Goal: Task Accomplishment & Management: Manage account settings

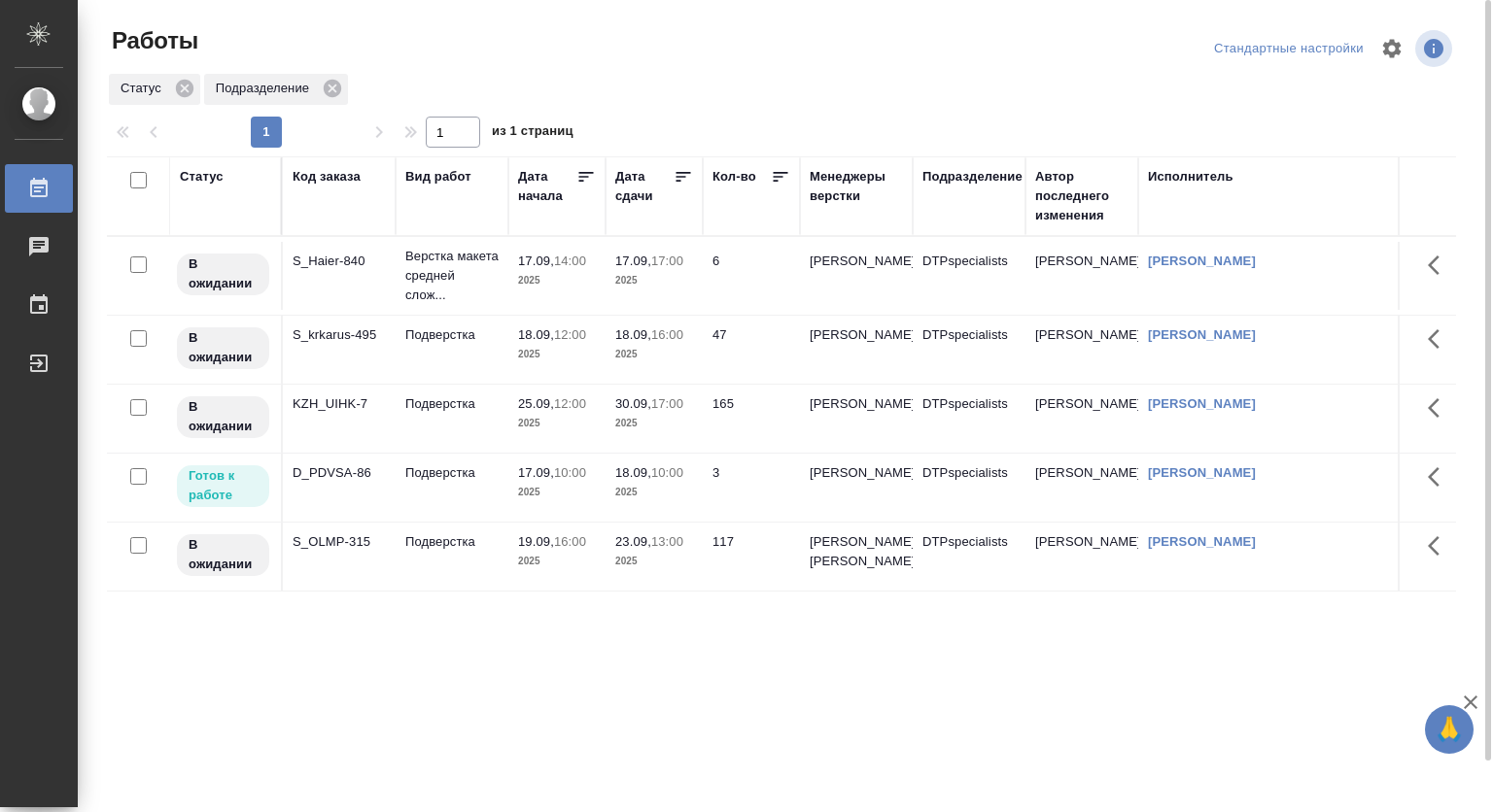
click at [558, 480] on p "10:00" at bounding box center [569, 473] width 32 height 15
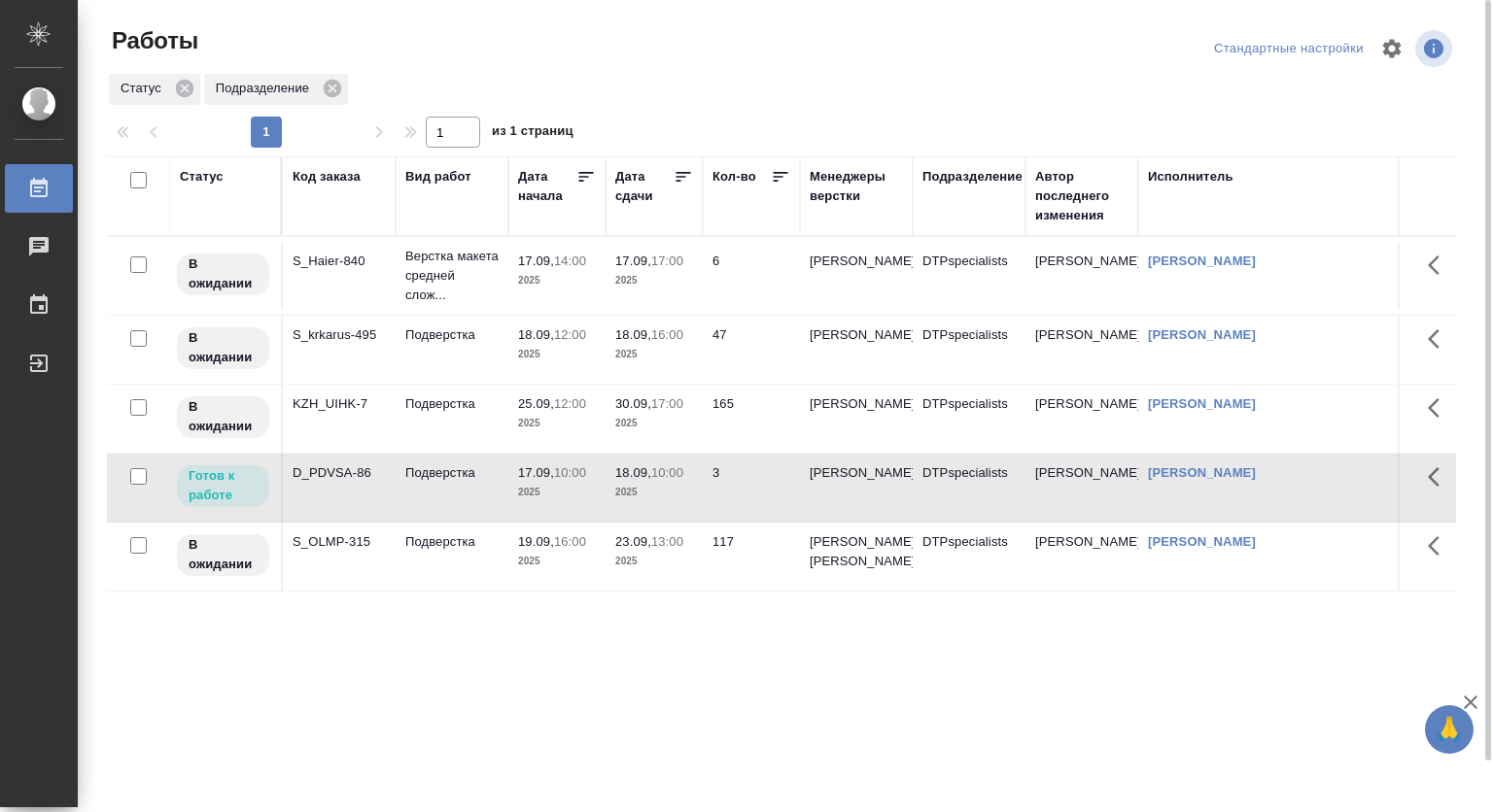
click at [426, 502] on td "Подверстка" at bounding box center [451, 488] width 113 height 68
click at [701, 83] on div "Статус Подразделение" at bounding box center [781, 90] width 1349 height 35
click at [460, 483] on p "Подверстка" at bounding box center [451, 474] width 93 height 20
click at [459, 483] on p "Подверстка" at bounding box center [451, 474] width 93 height 20
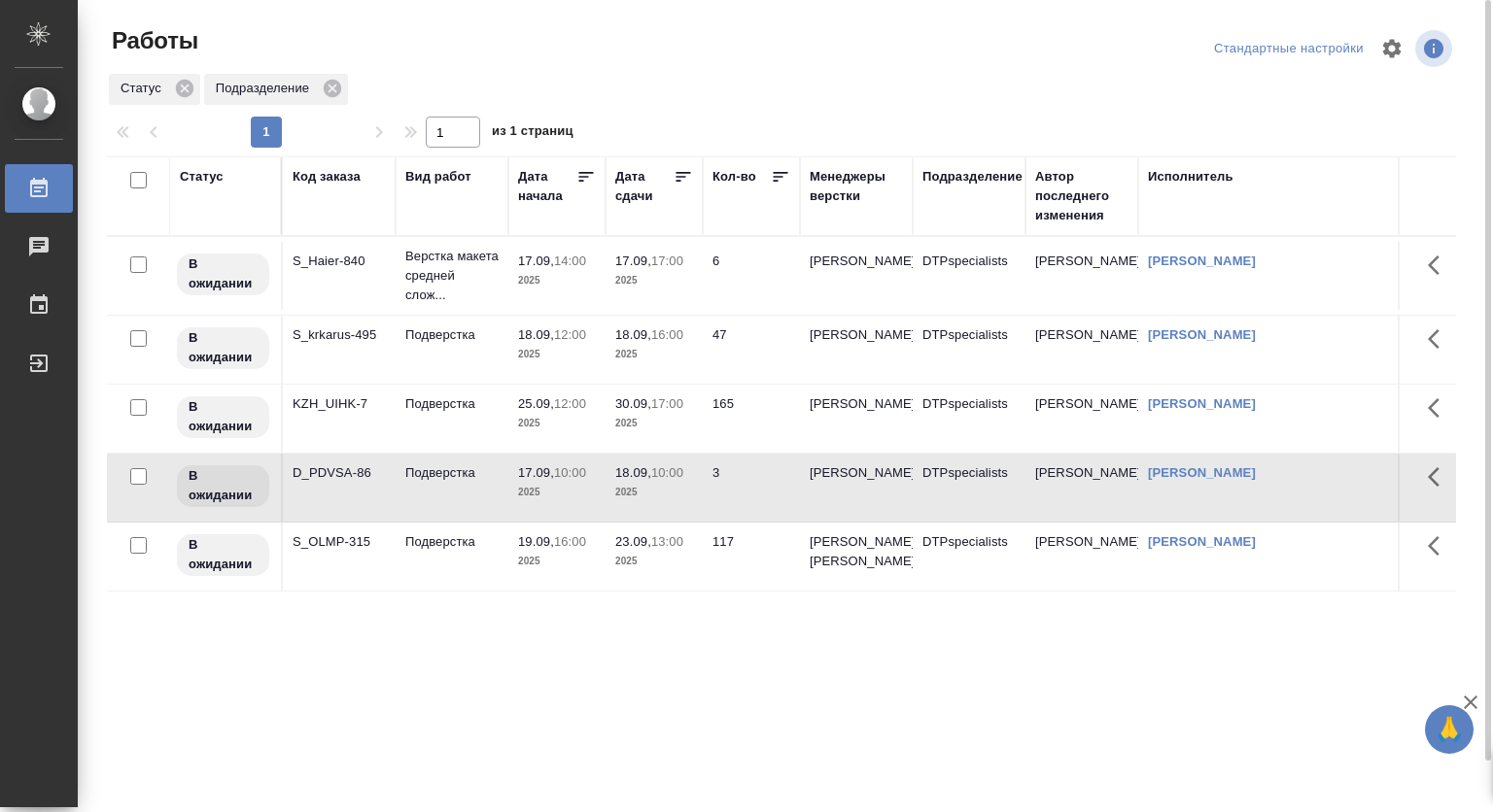
click at [905, 71] on div at bounding box center [789, 49] width 455 height 47
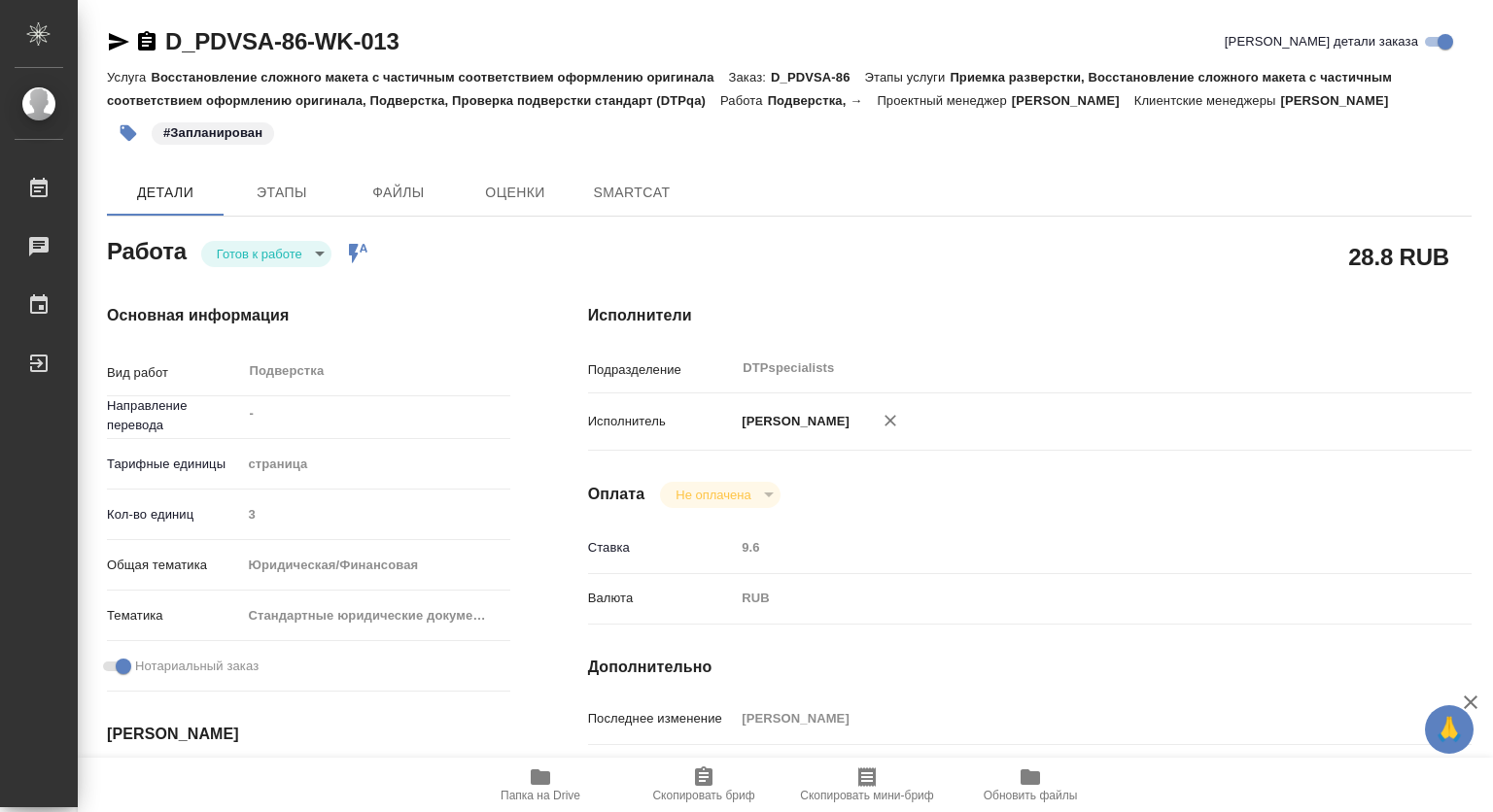
type textarea "x"
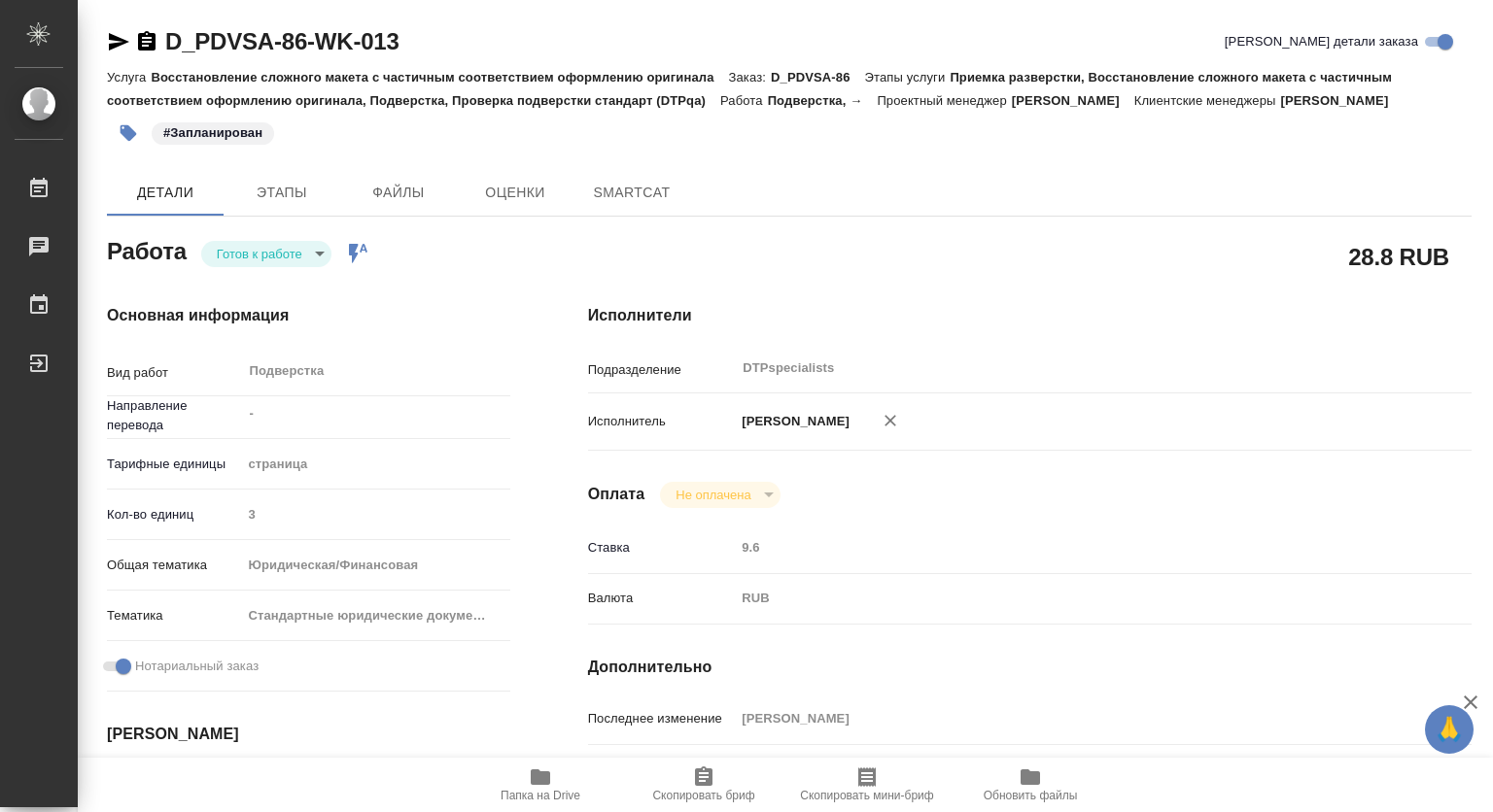
type textarea "x"
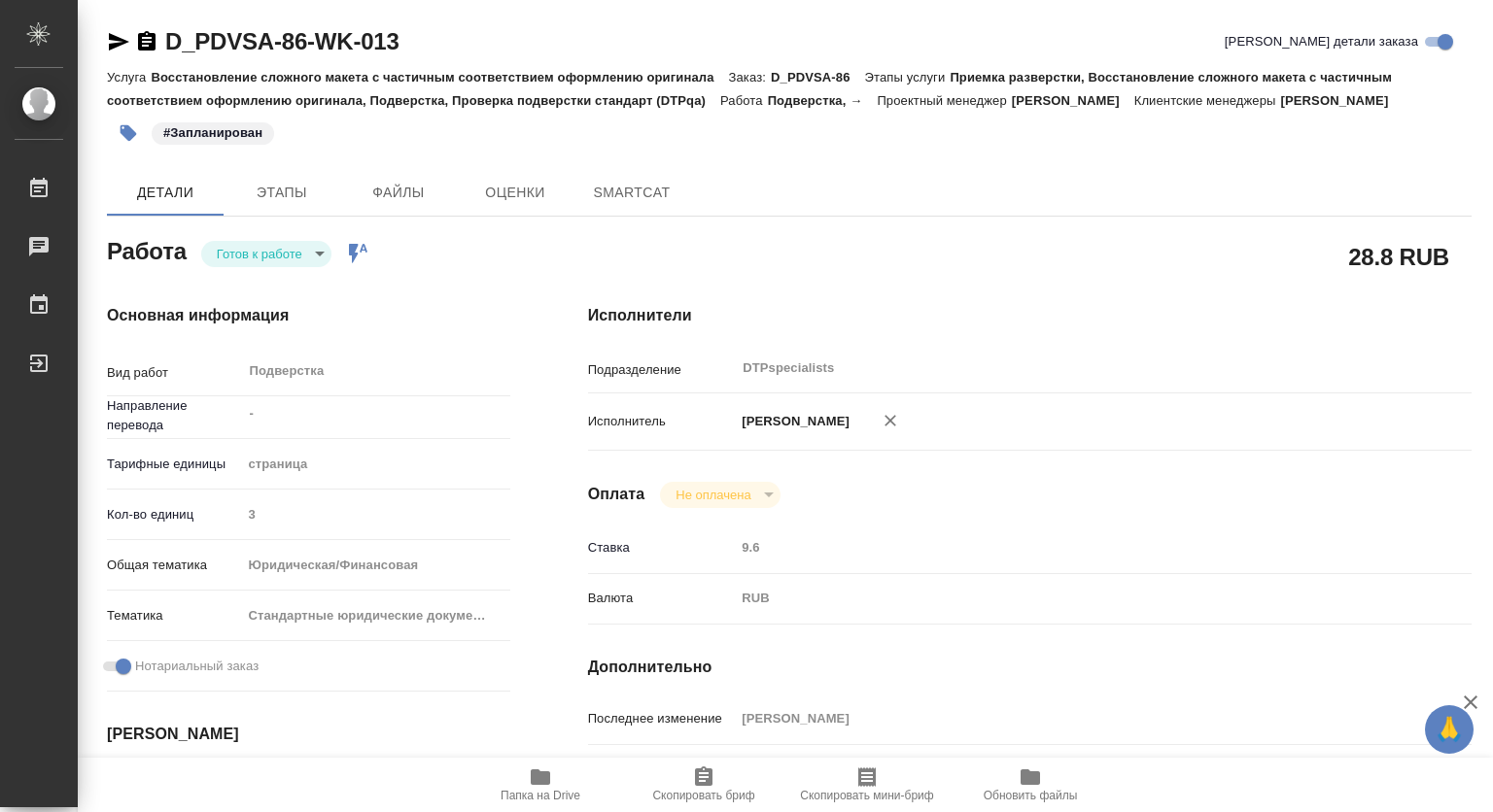
type textarea "x"
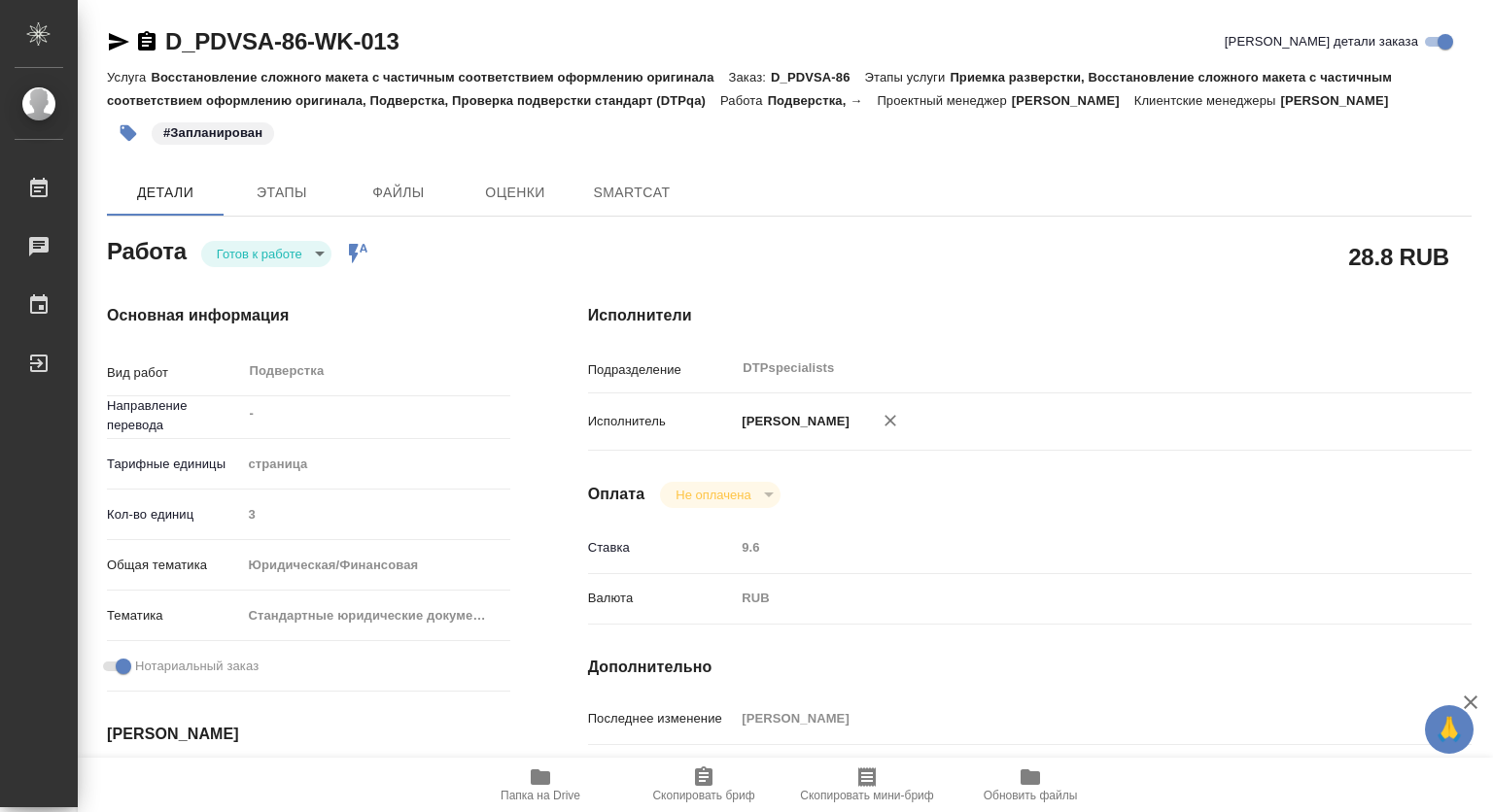
type textarea "x"
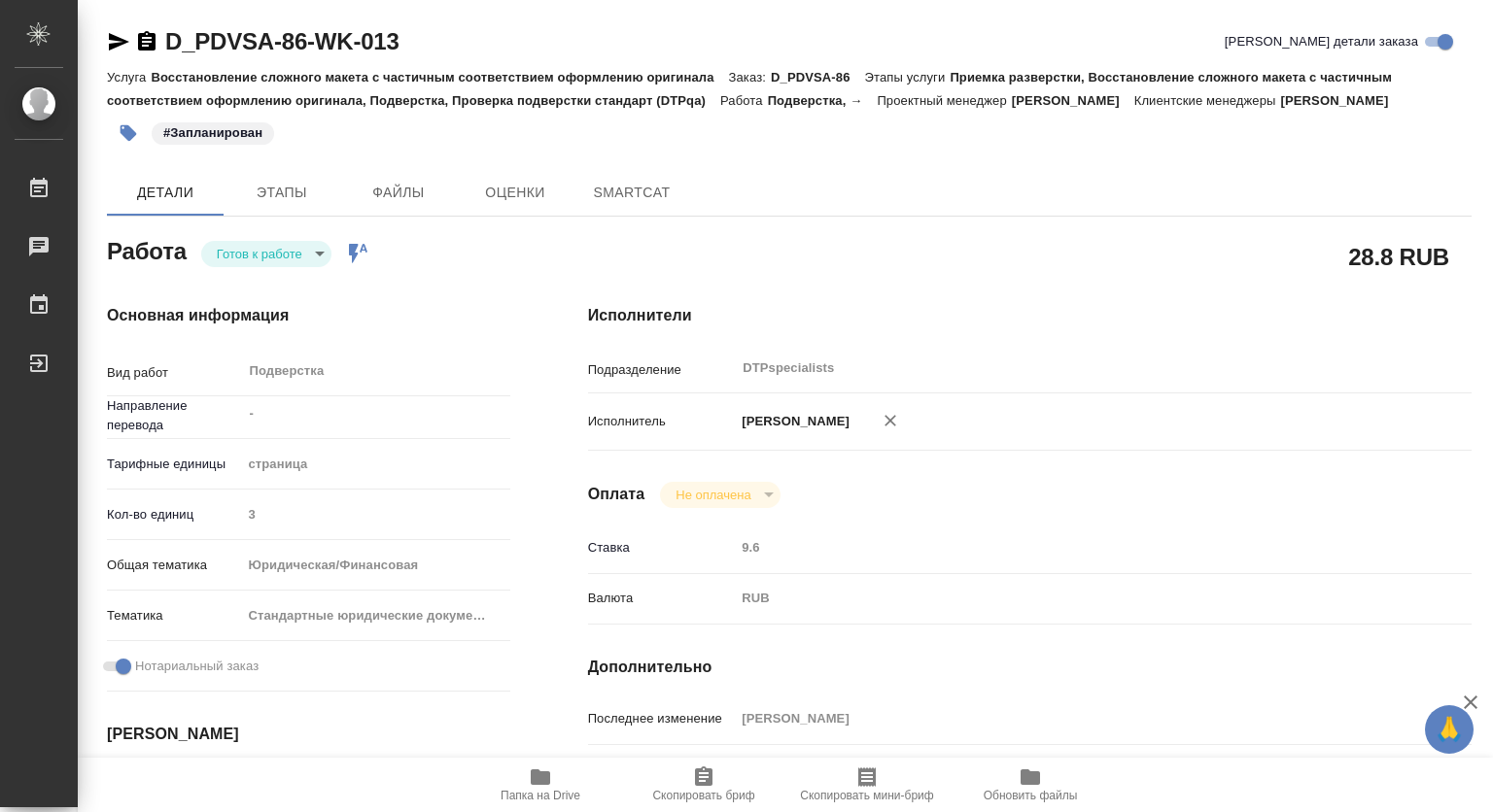
type textarea "x"
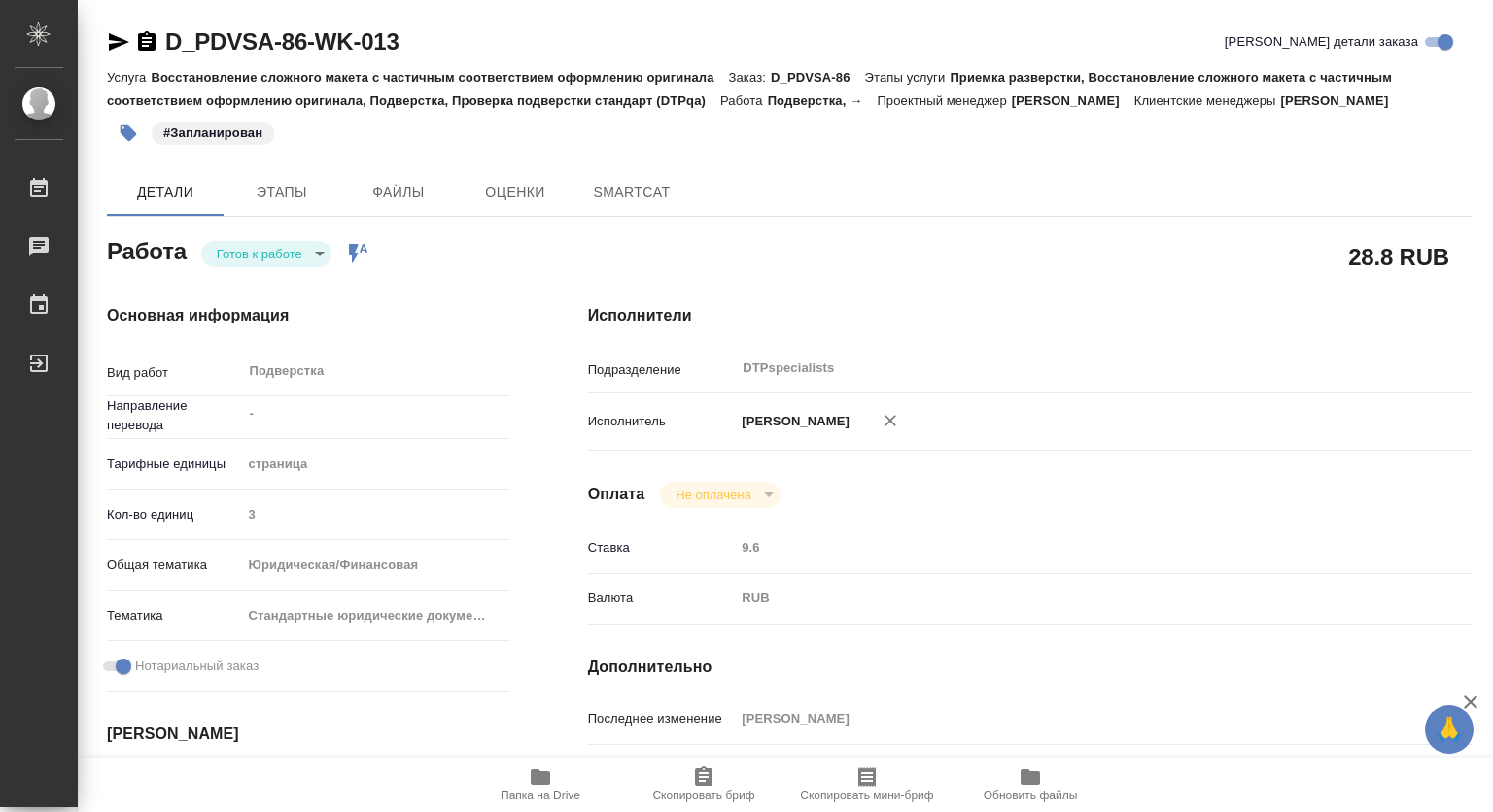
click at [268, 249] on body "🙏 .cls-1 fill:#fff; AWATERA Kovtun Svetlana Работы Чаты График Выйти D_PDVSA-86…" at bounding box center [746, 406] width 1493 height 812
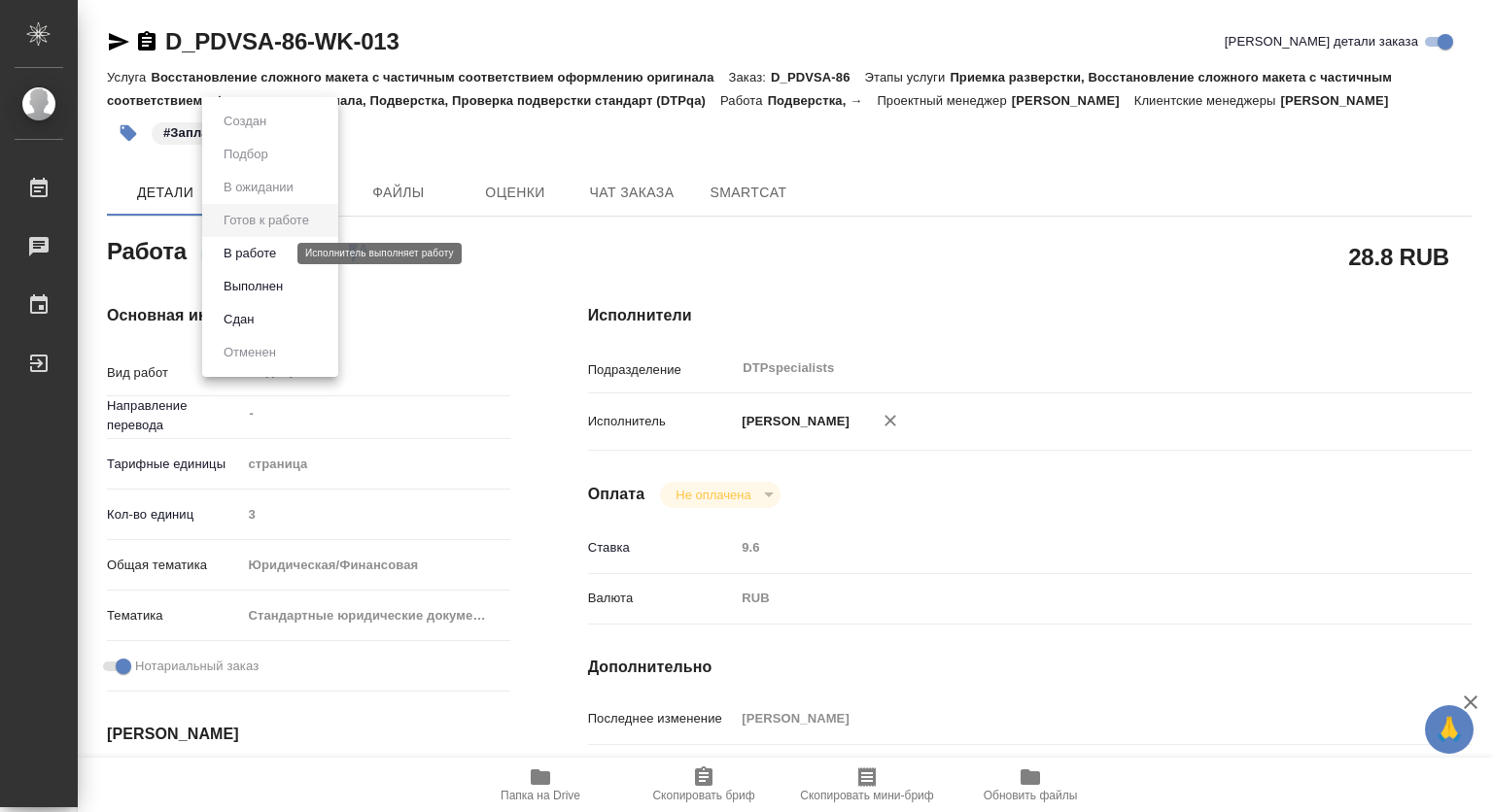
click at [245, 251] on button "В работе" at bounding box center [249, 253] width 65 height 22
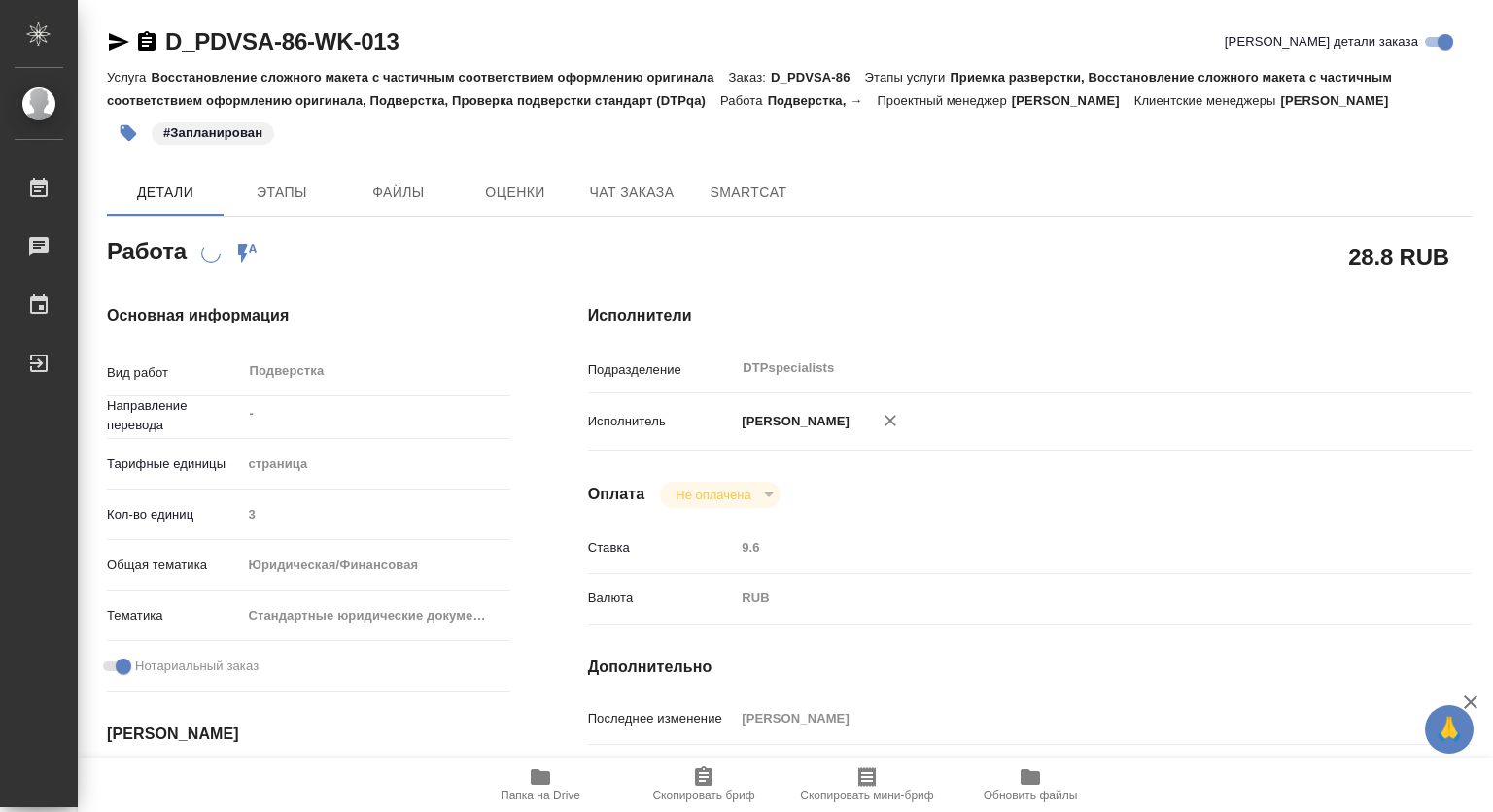
type textarea "x"
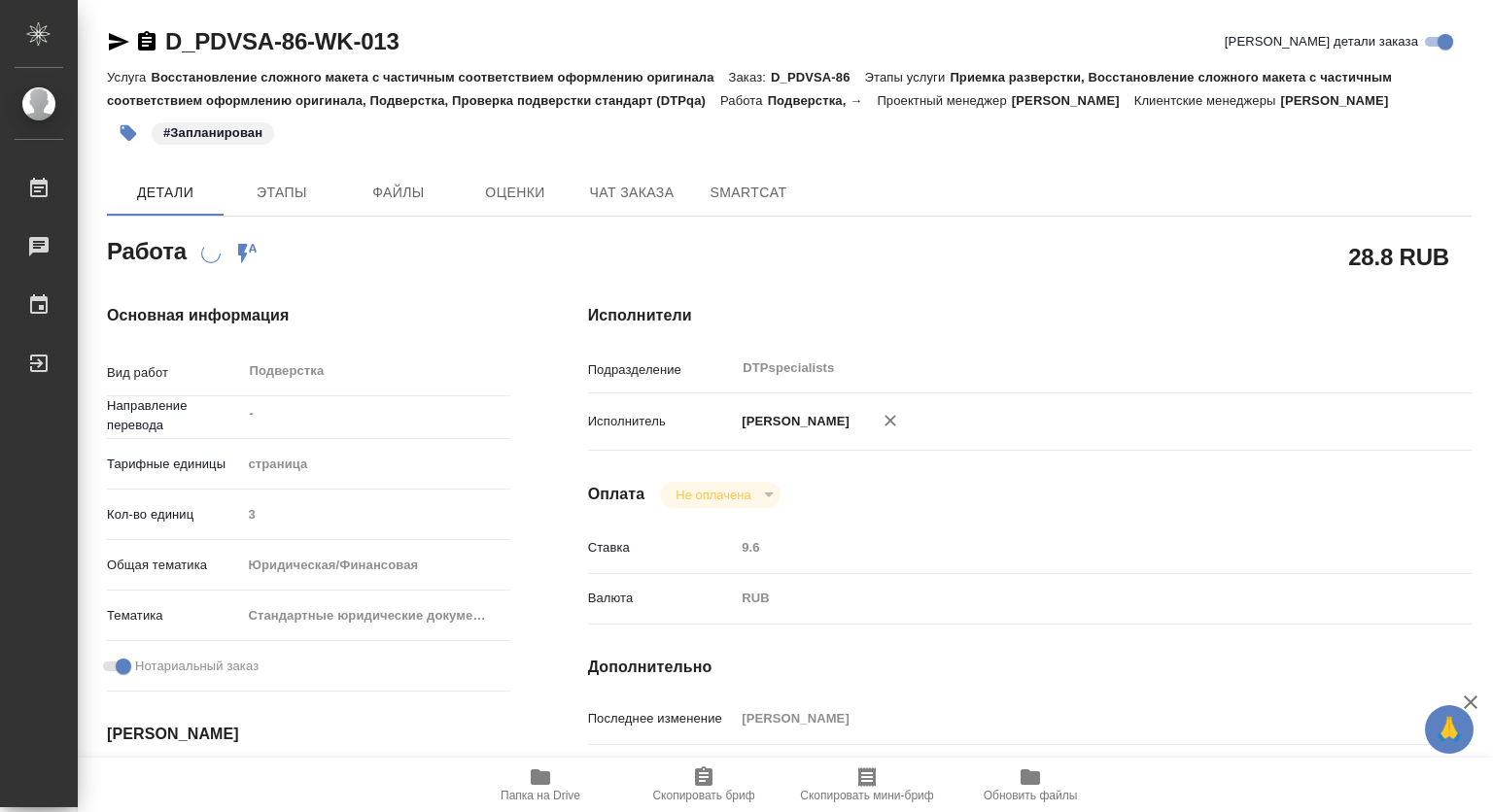
type textarea "x"
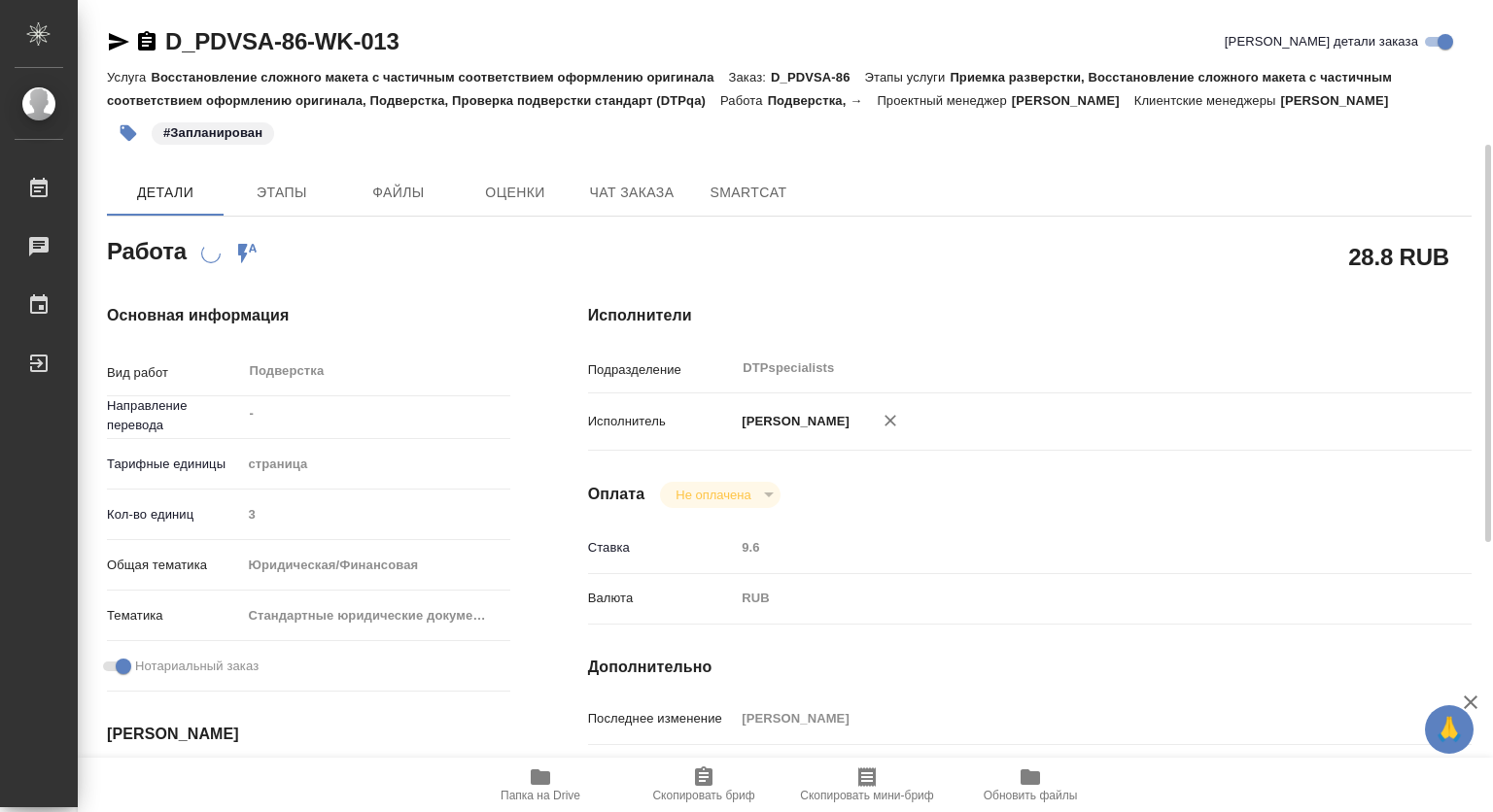
scroll to position [195, 0]
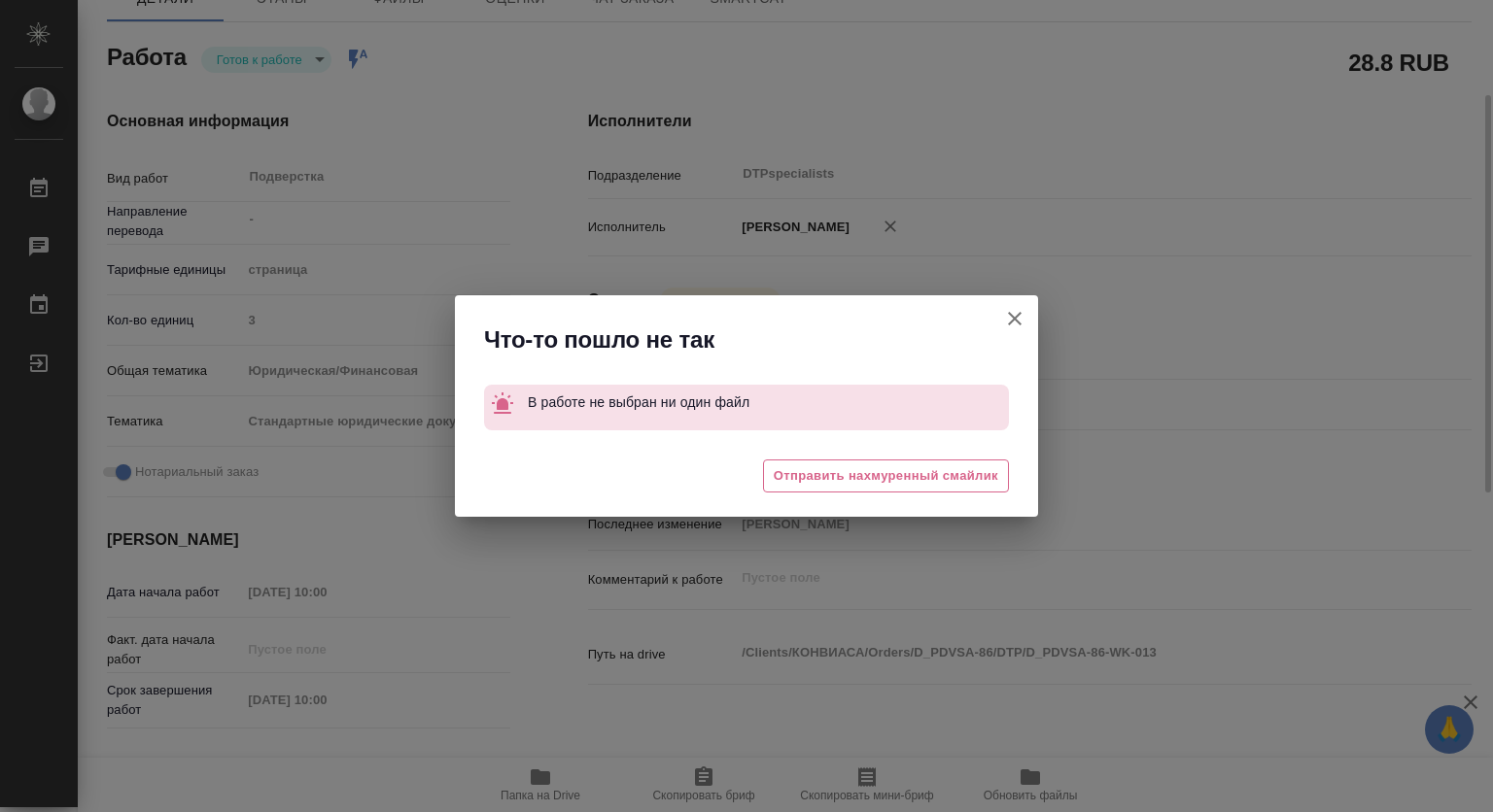
type textarea "x"
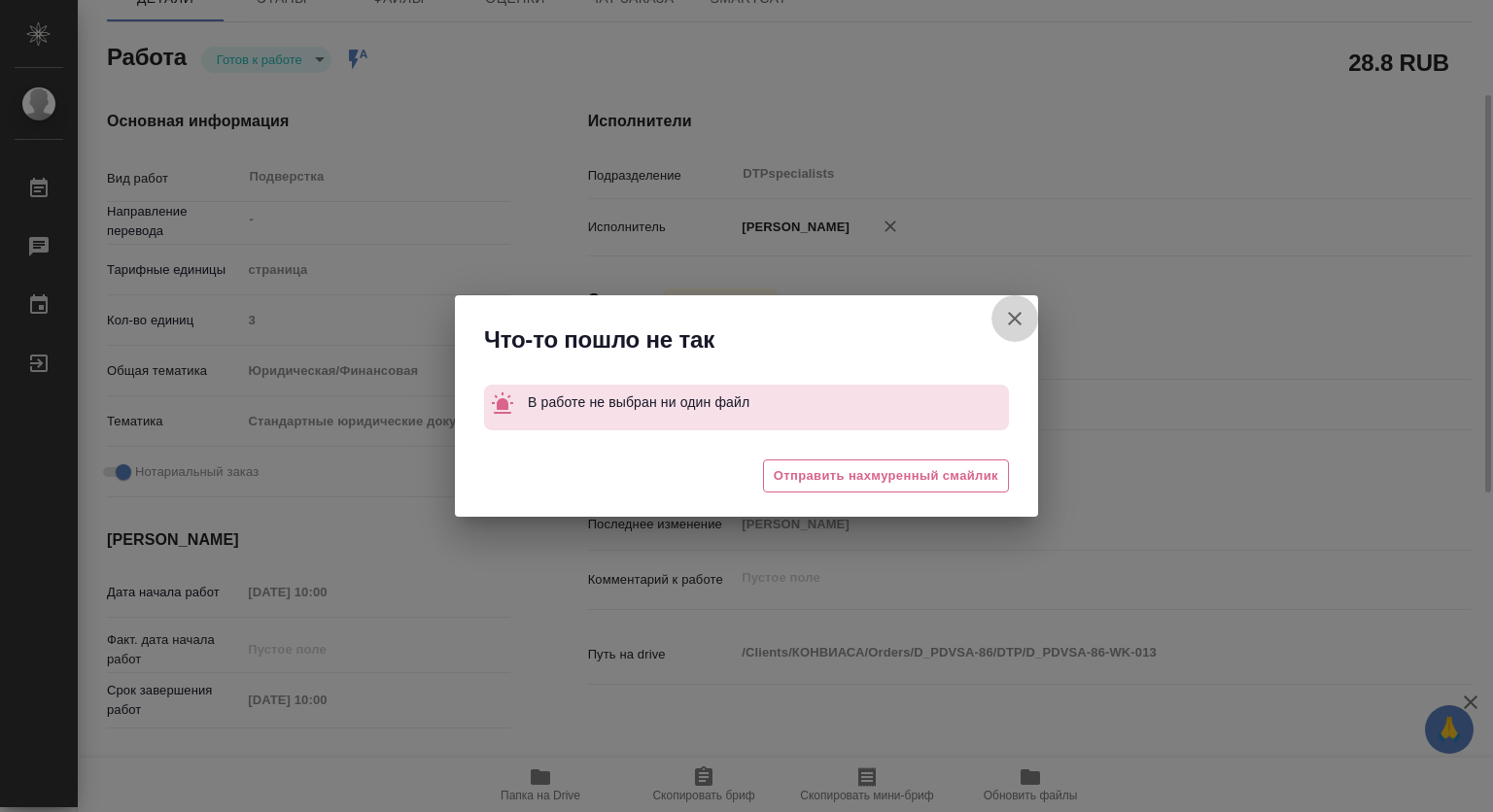
click at [1014, 317] on icon "button" at bounding box center [1015, 319] width 14 height 14
type textarea "x"
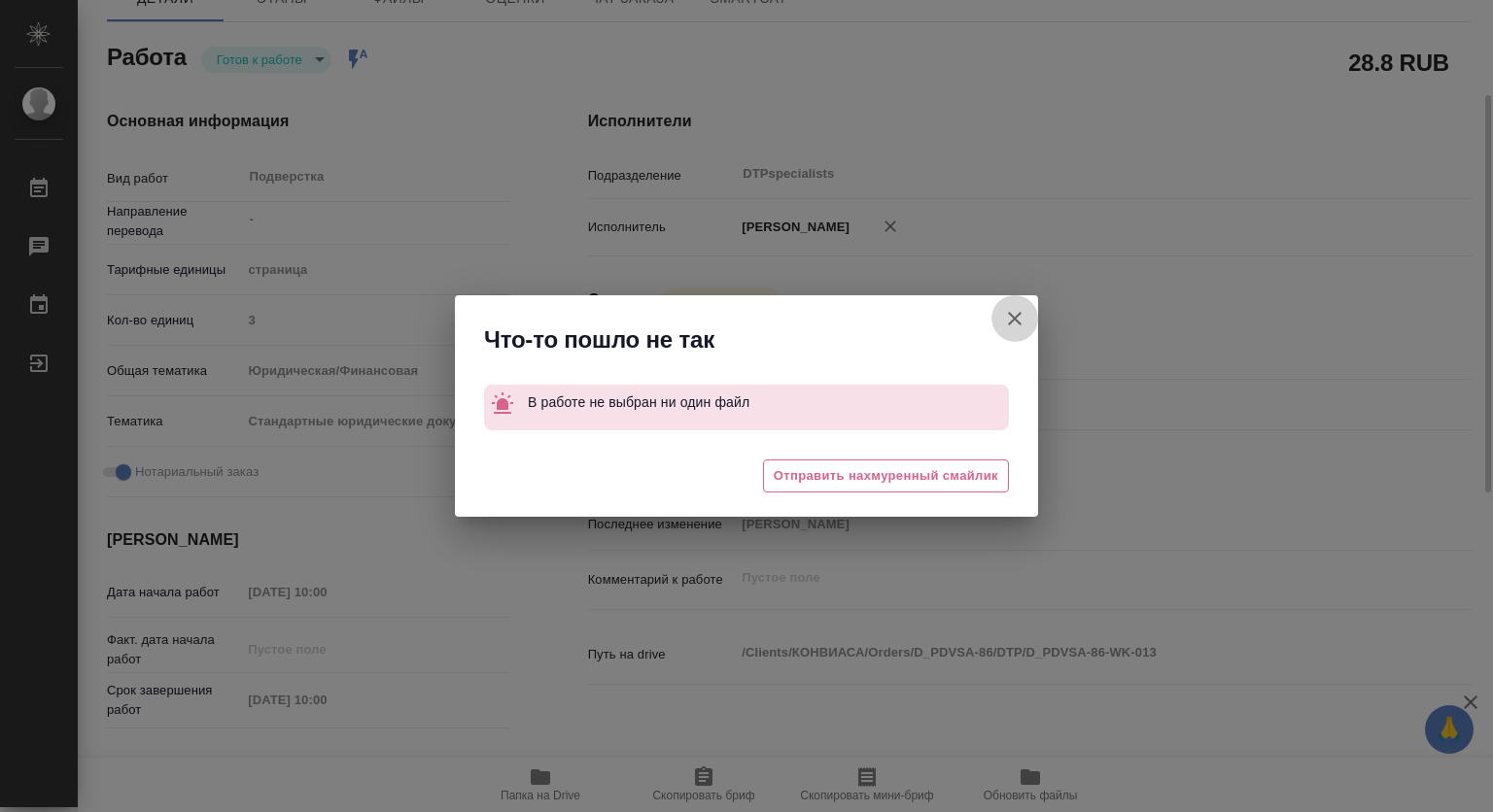
type textarea "x"
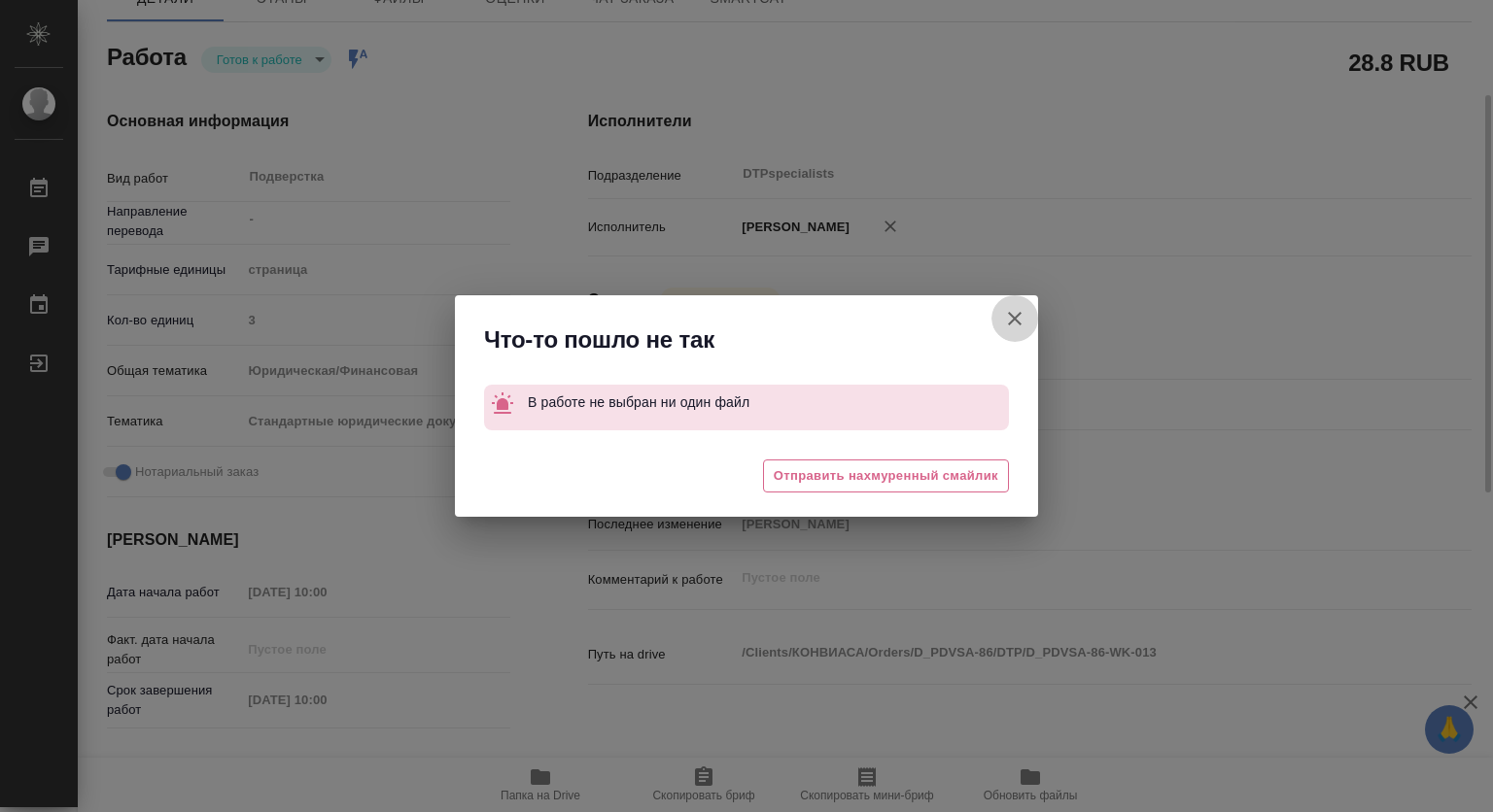
type textarea "x"
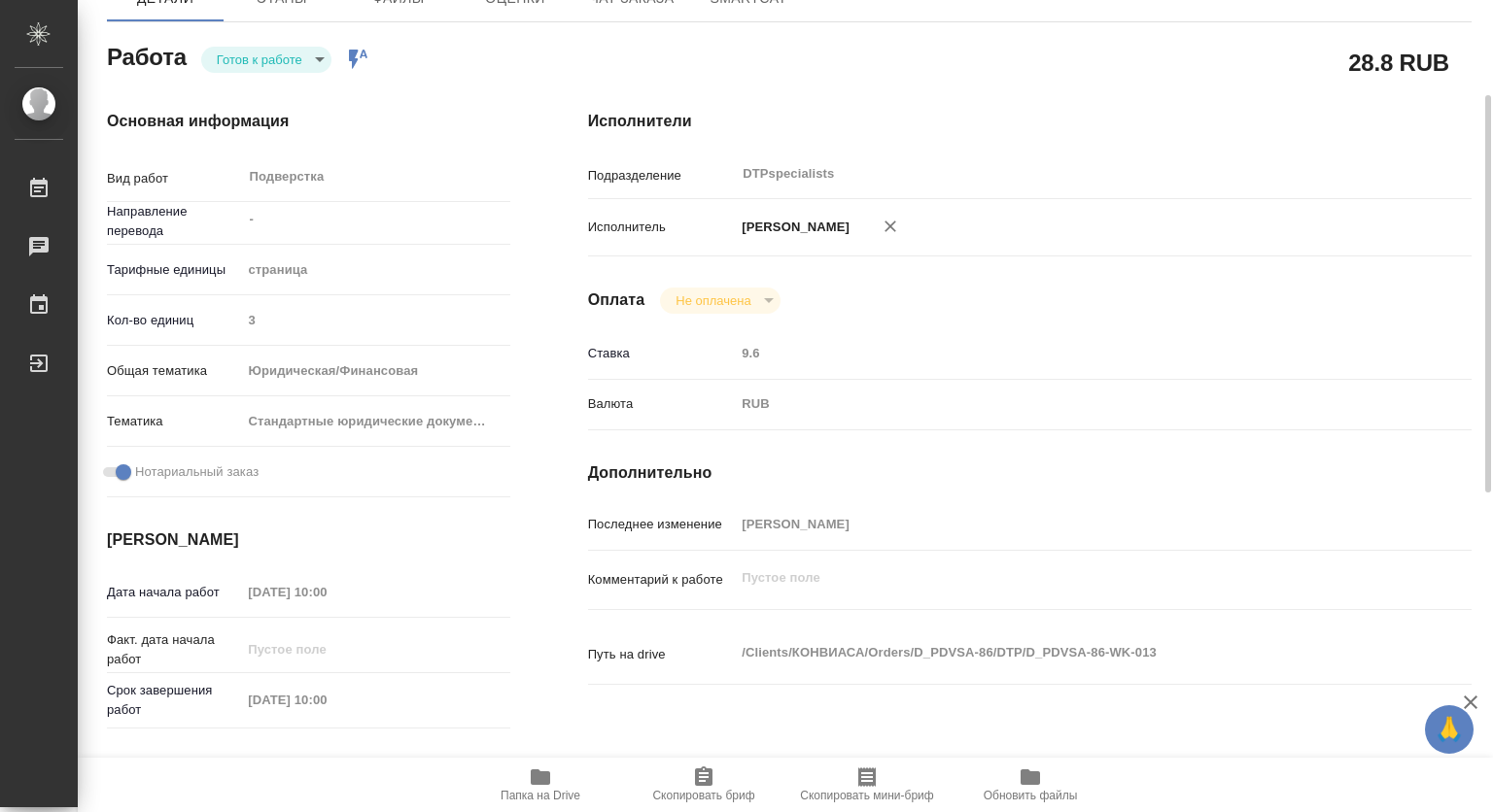
scroll to position [292, 0]
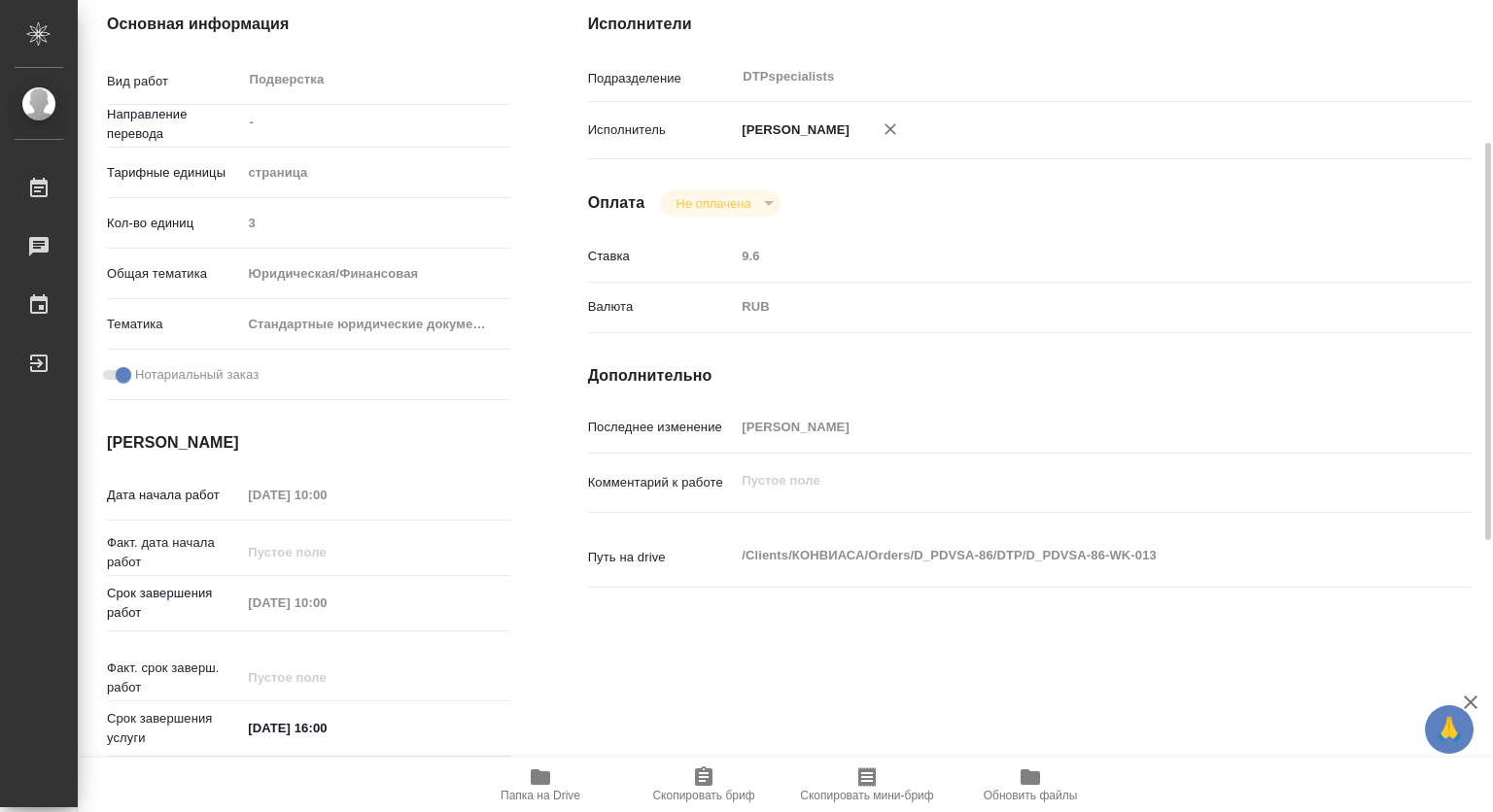
click at [538, 780] on icon "button" at bounding box center [540, 778] width 20 height 16
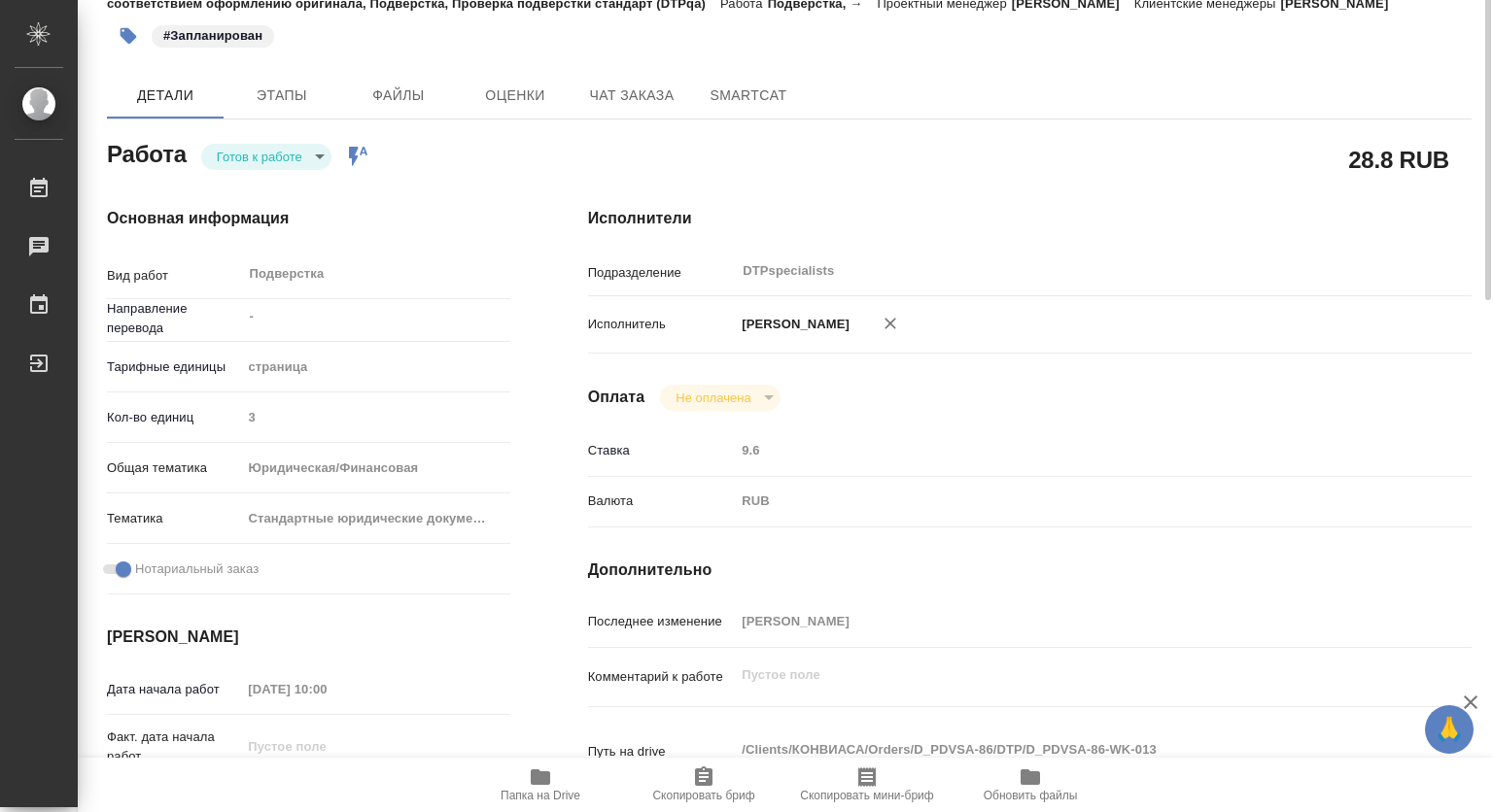
scroll to position [0, 0]
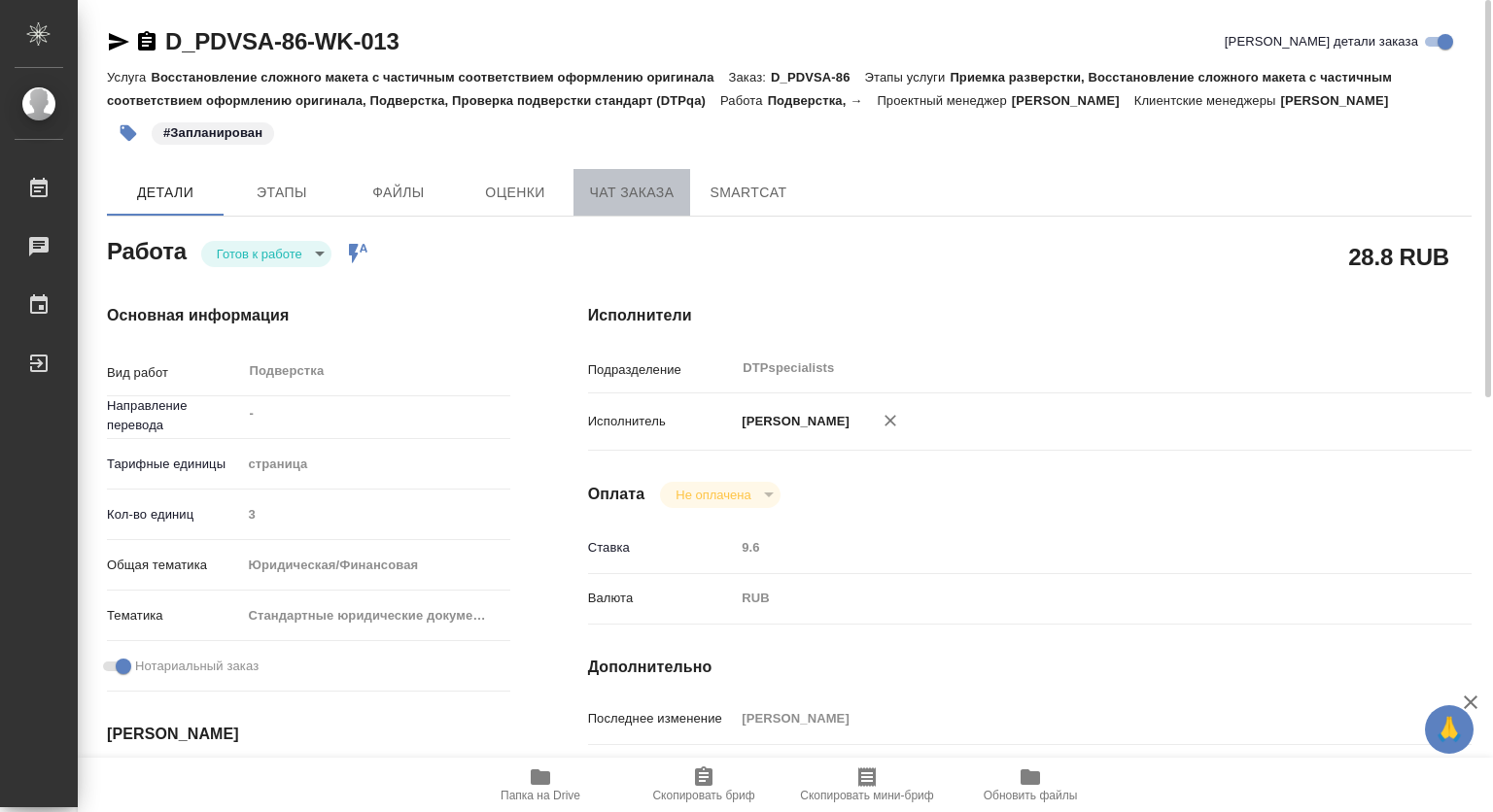
click at [656, 195] on span "Чат заказа" at bounding box center [631, 193] width 93 height 24
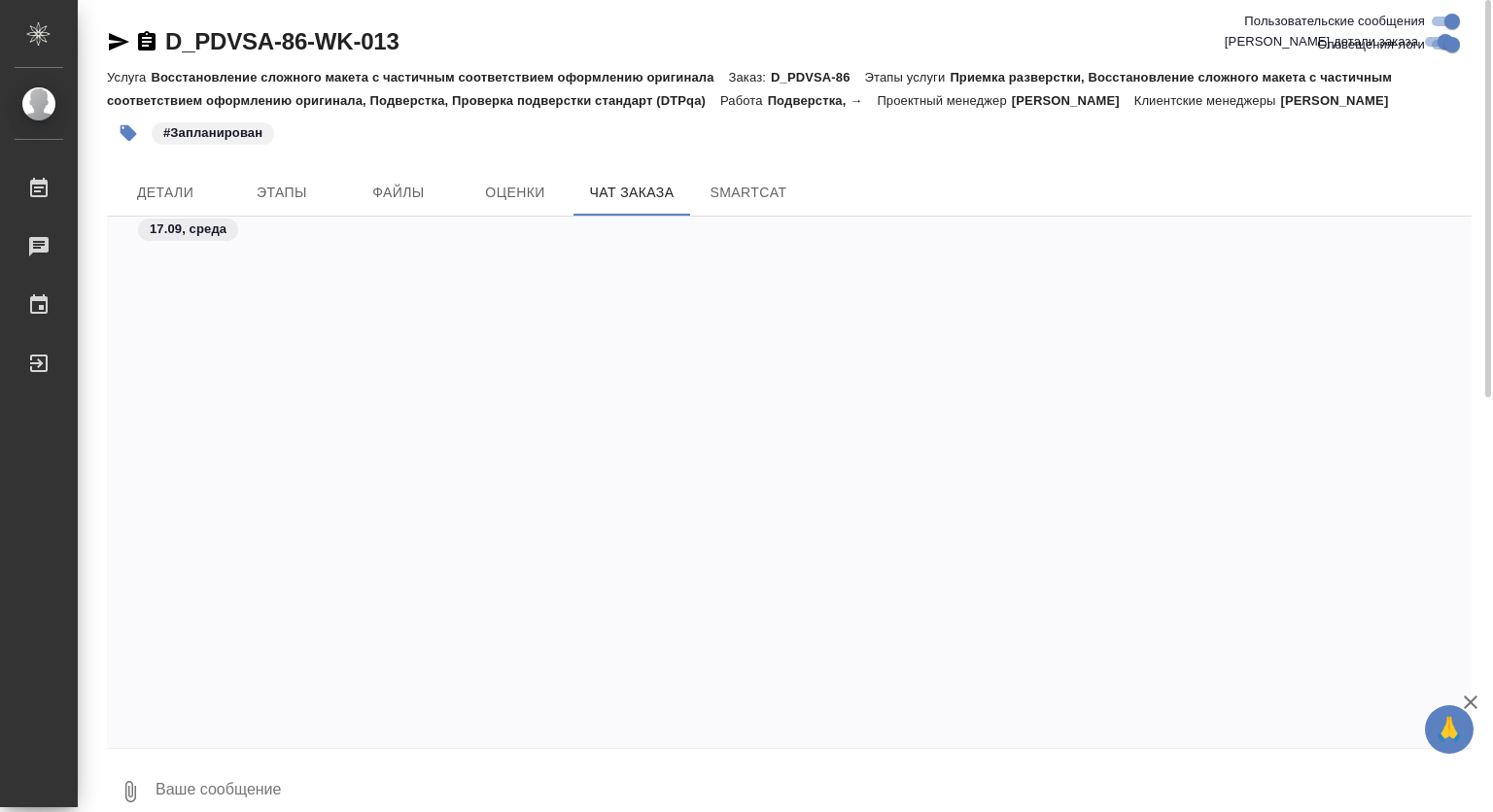
scroll to position [23315, 0]
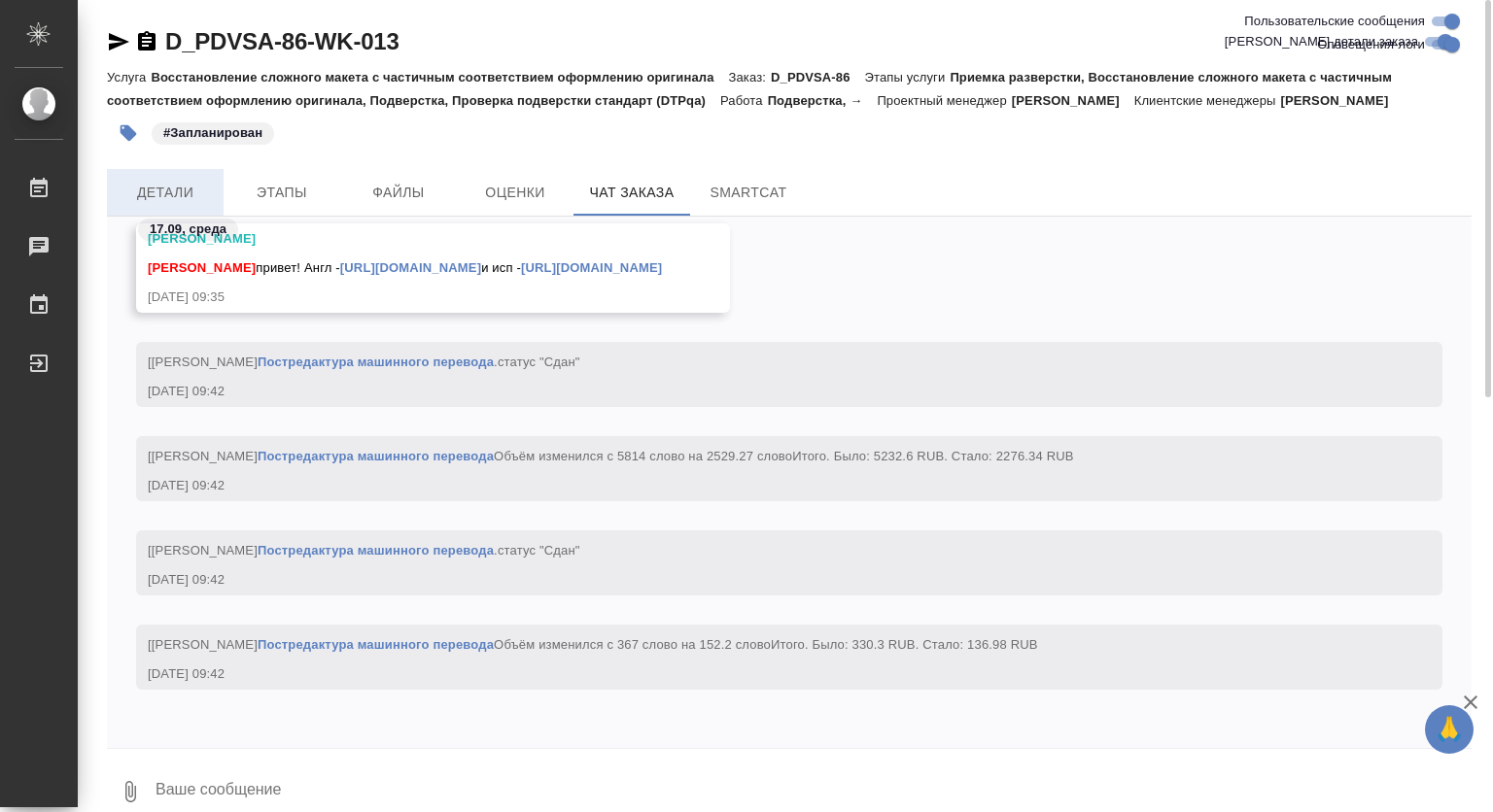
click at [185, 187] on span "Детали" at bounding box center [164, 193] width 93 height 24
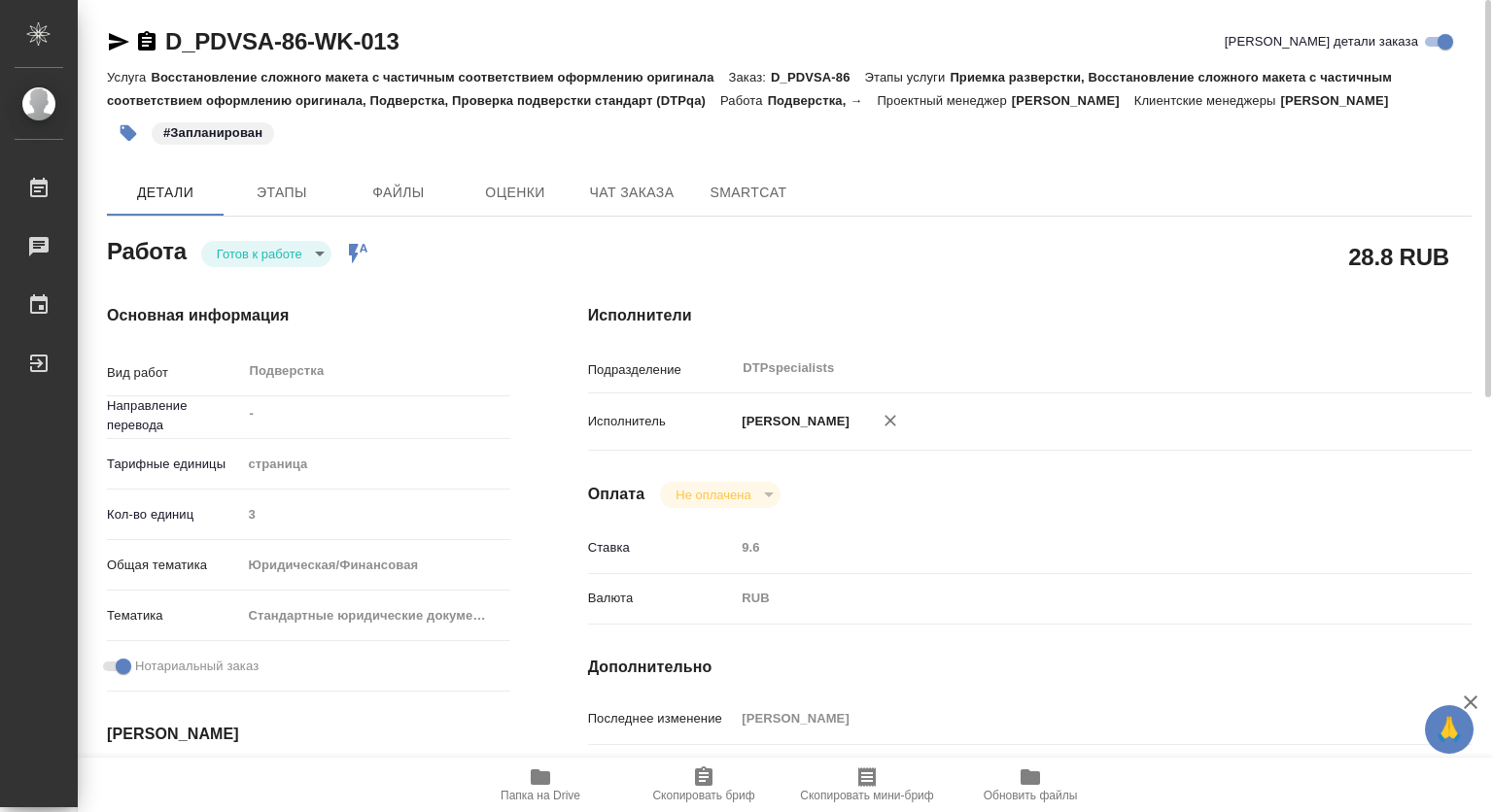
type textarea "x"
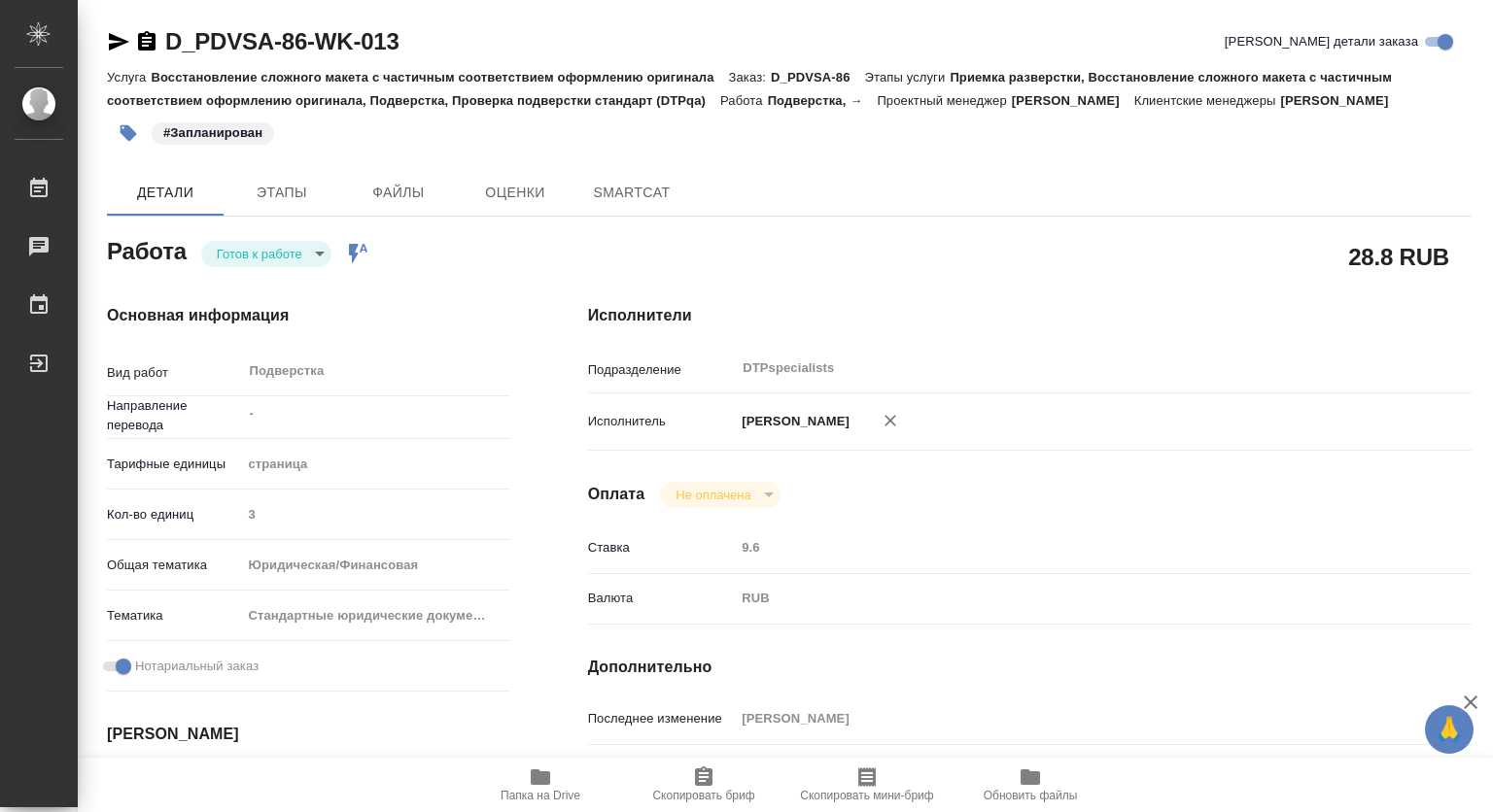
type textarea "x"
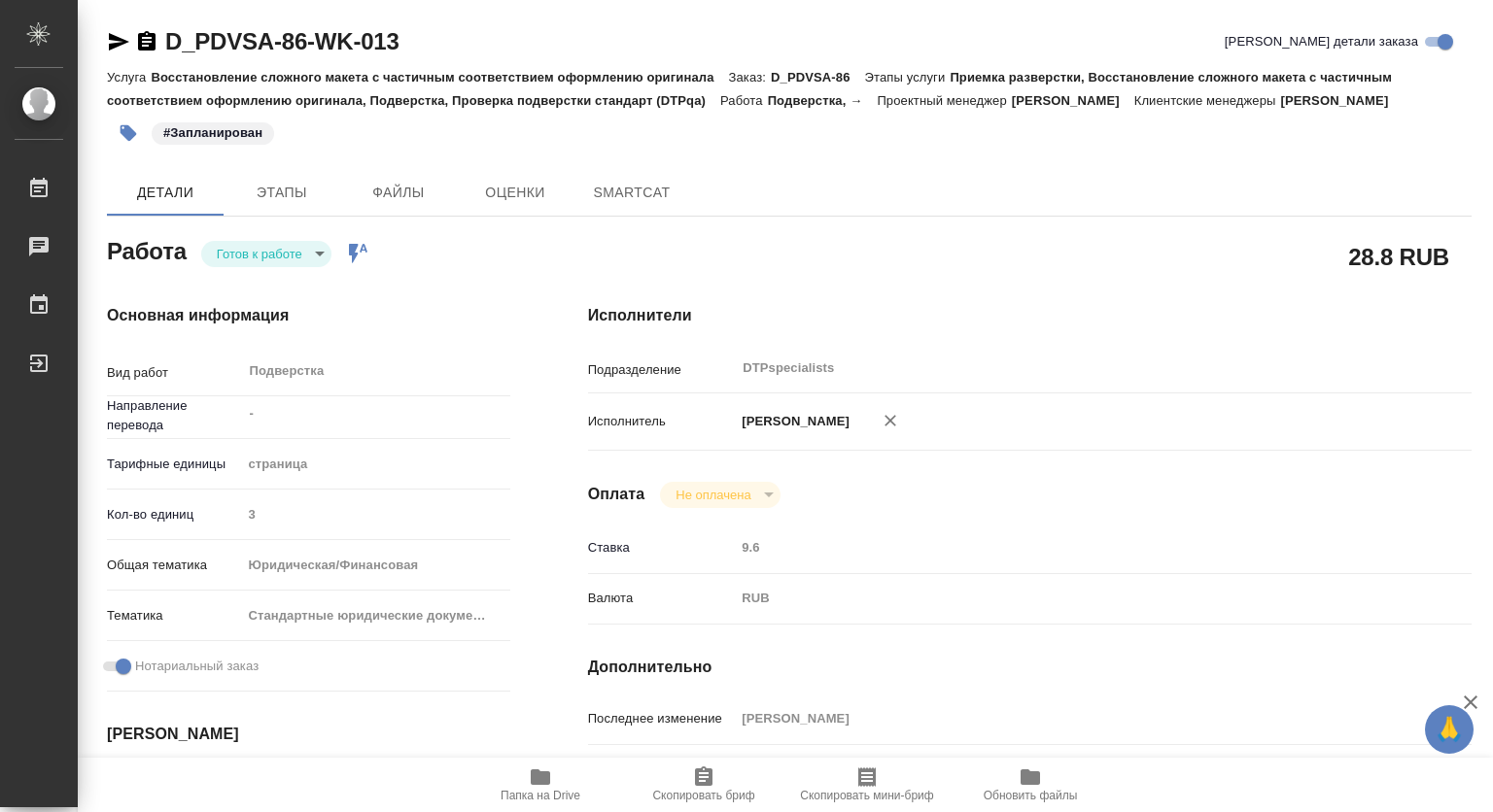
type textarea "x"
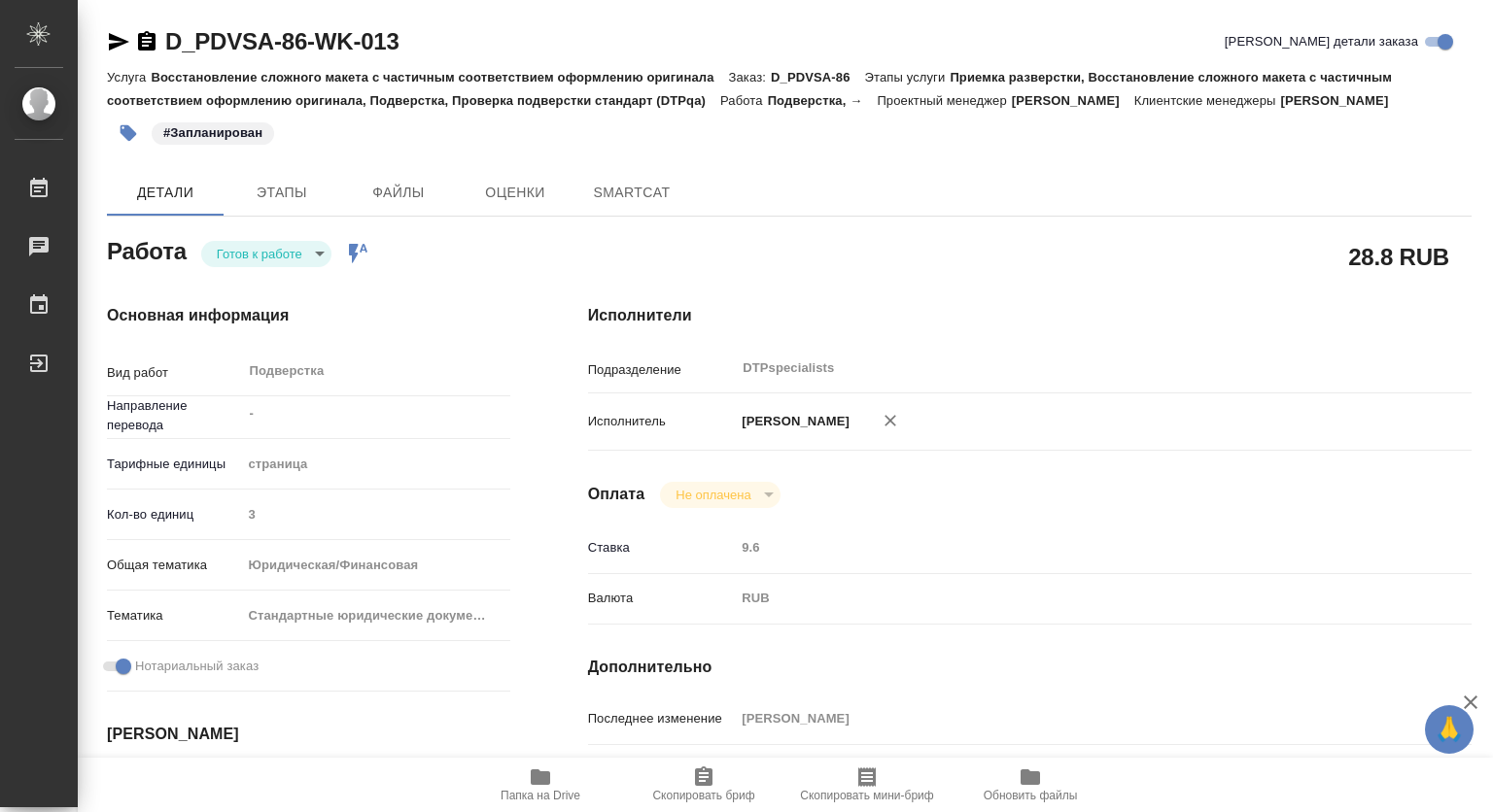
type textarea "x"
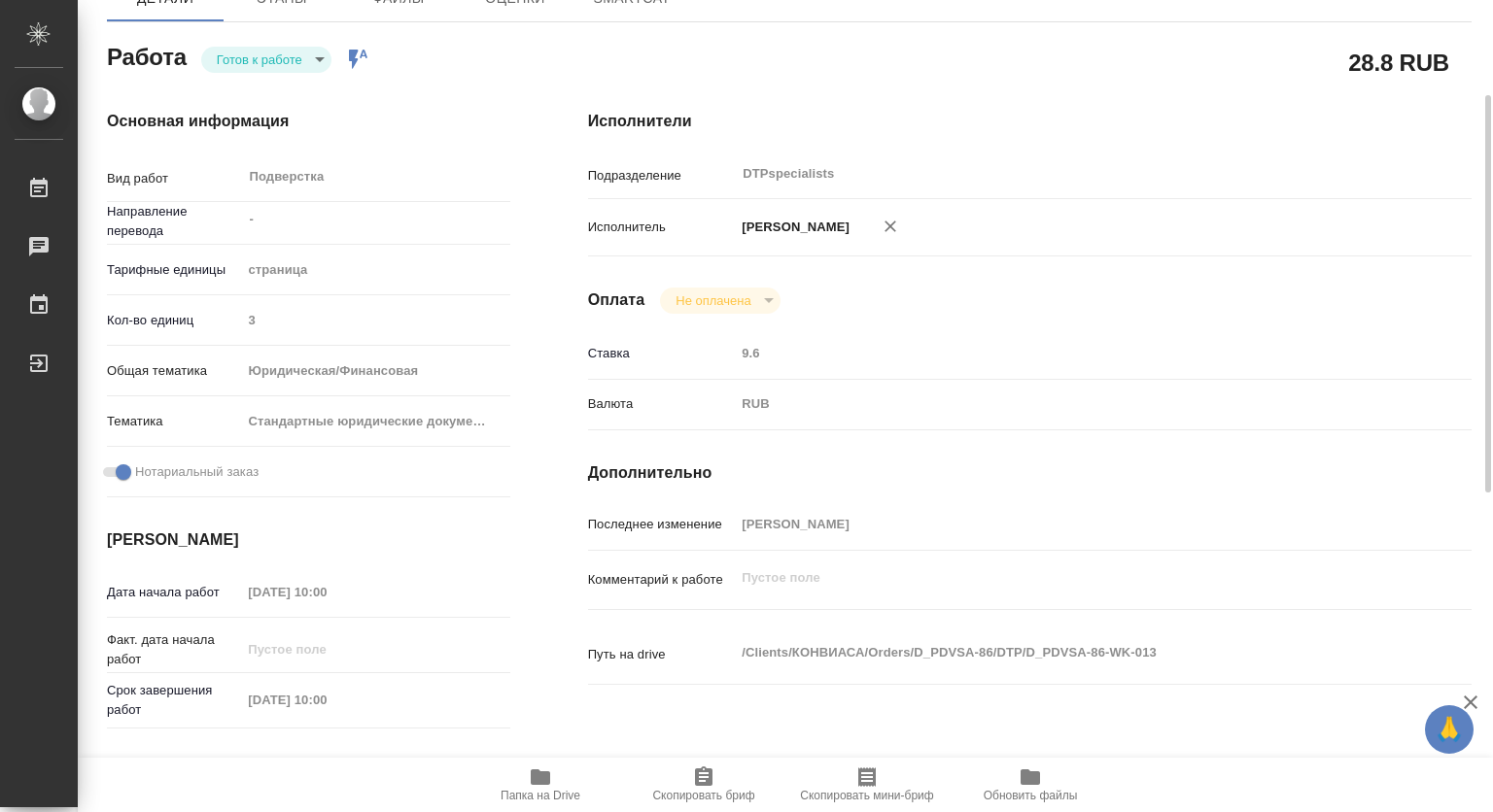
type textarea "x"
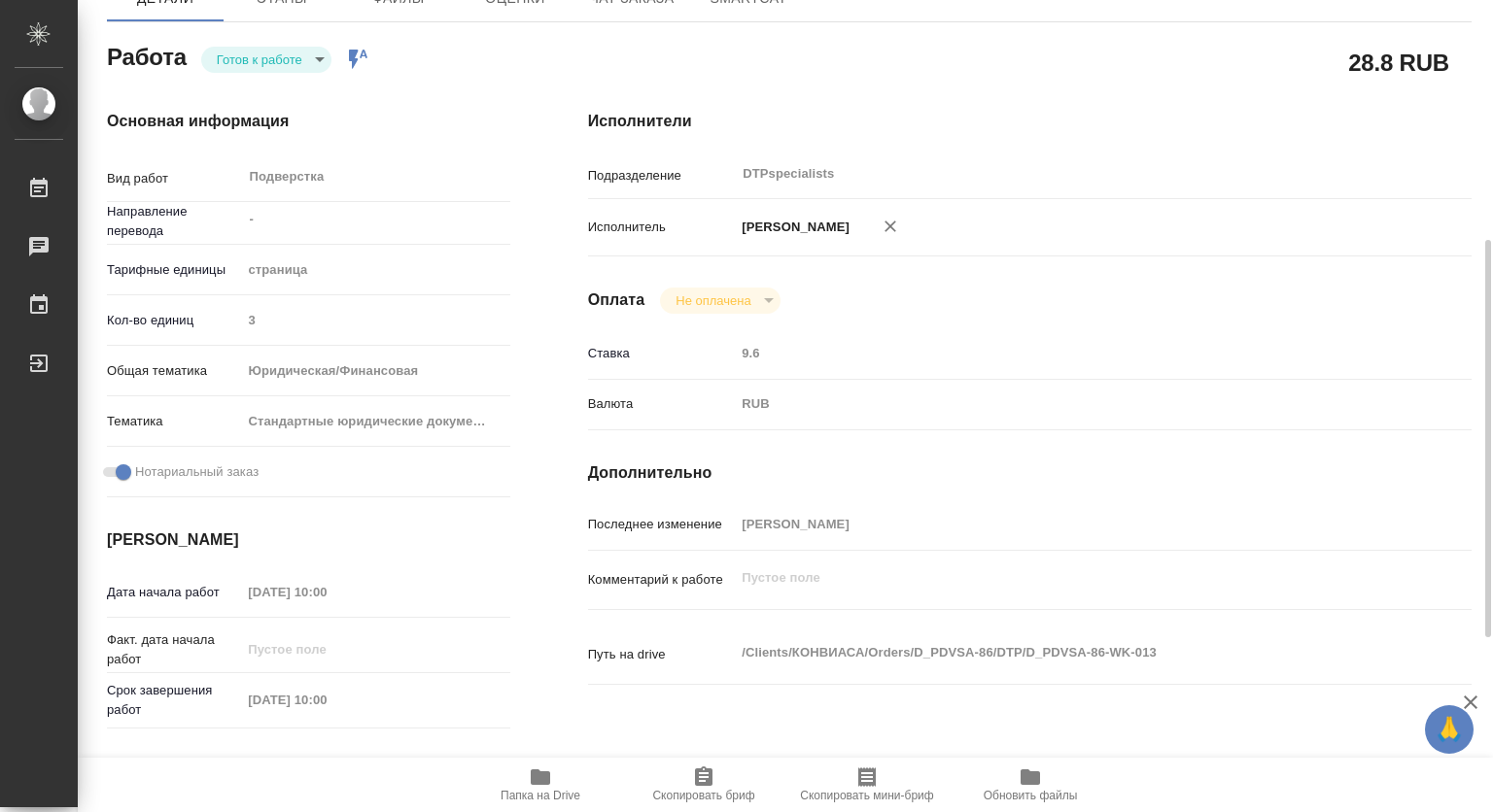
scroll to position [388, 0]
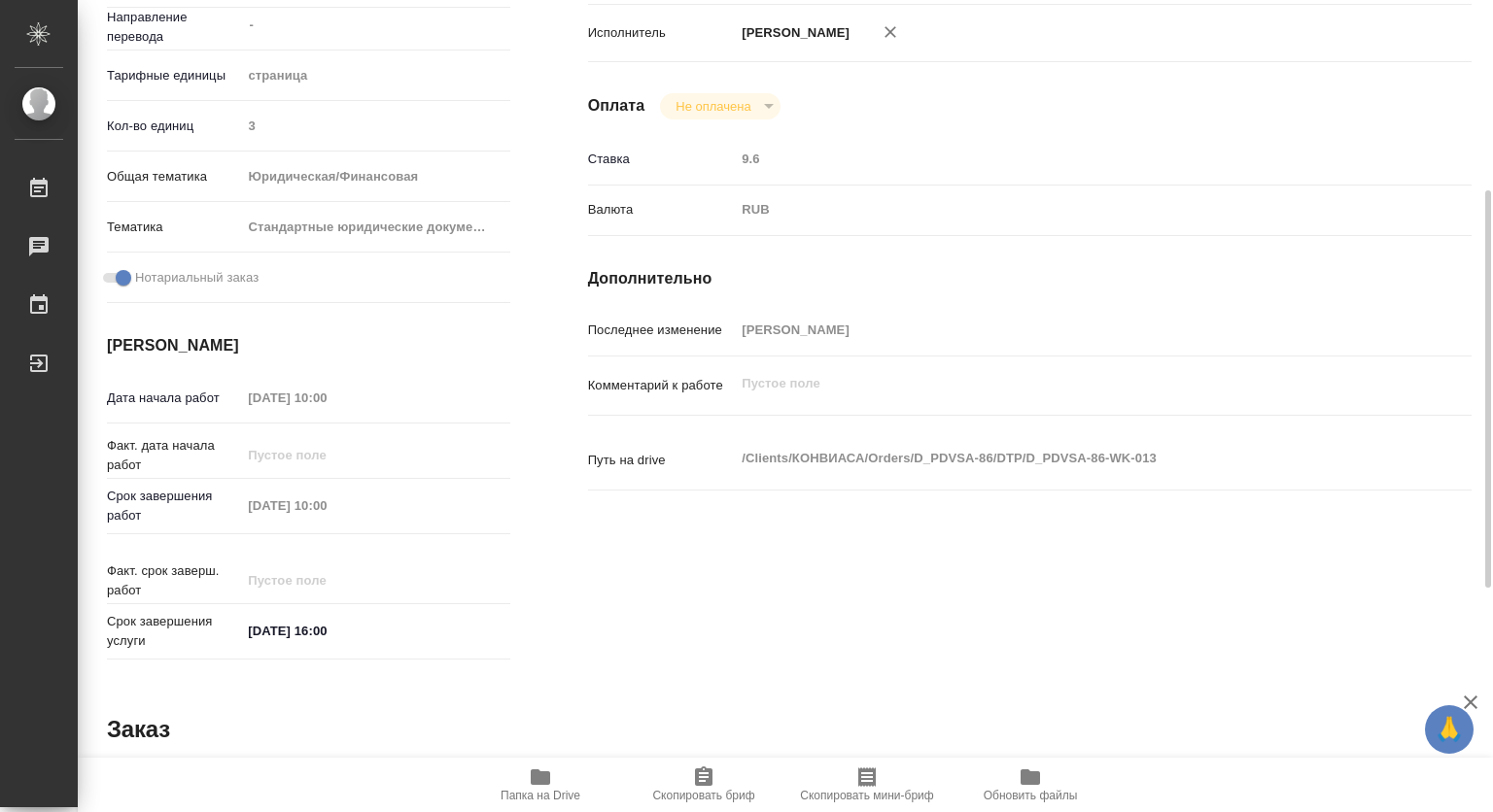
type textarea "x"
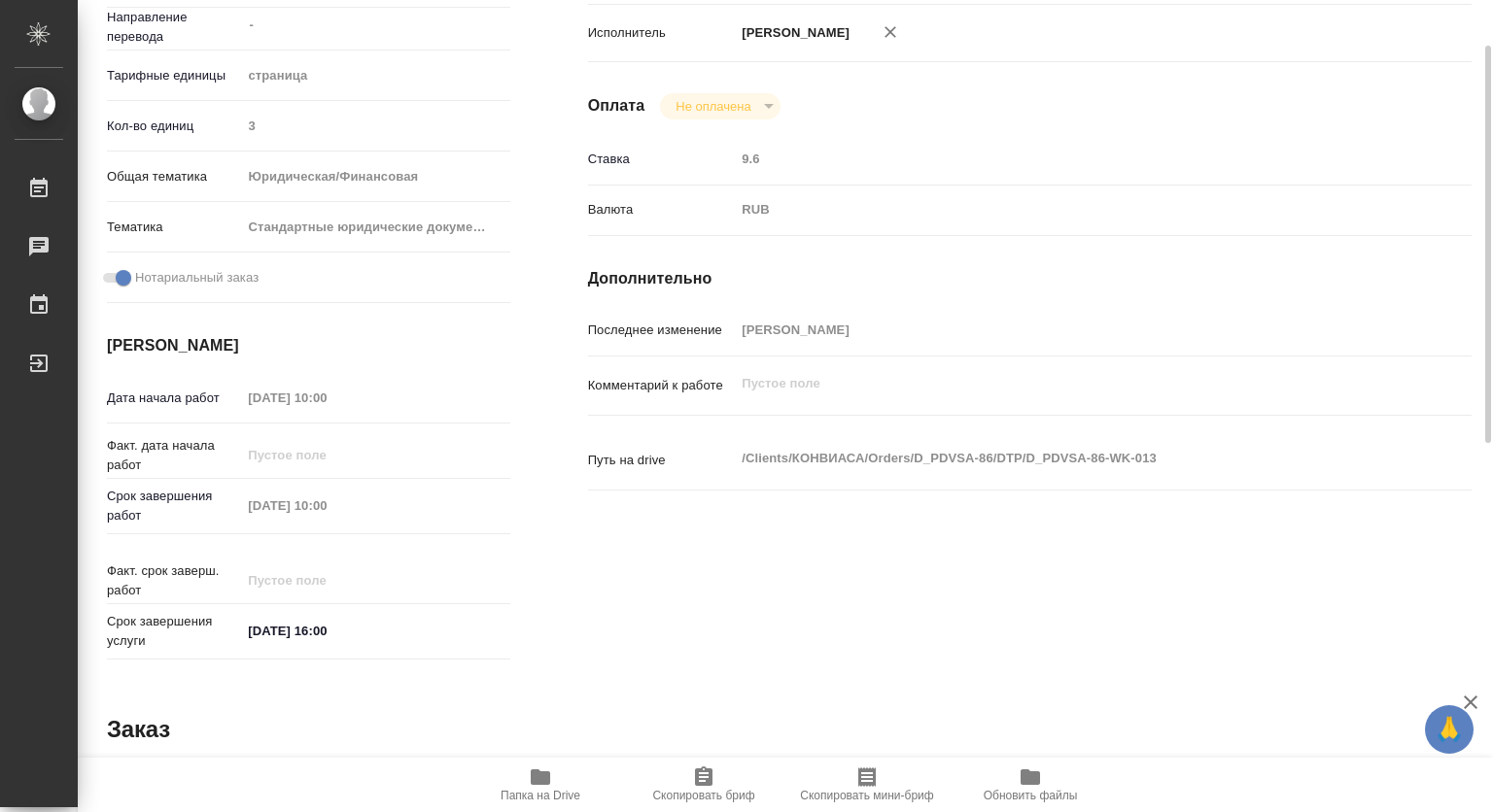
scroll to position [0, 0]
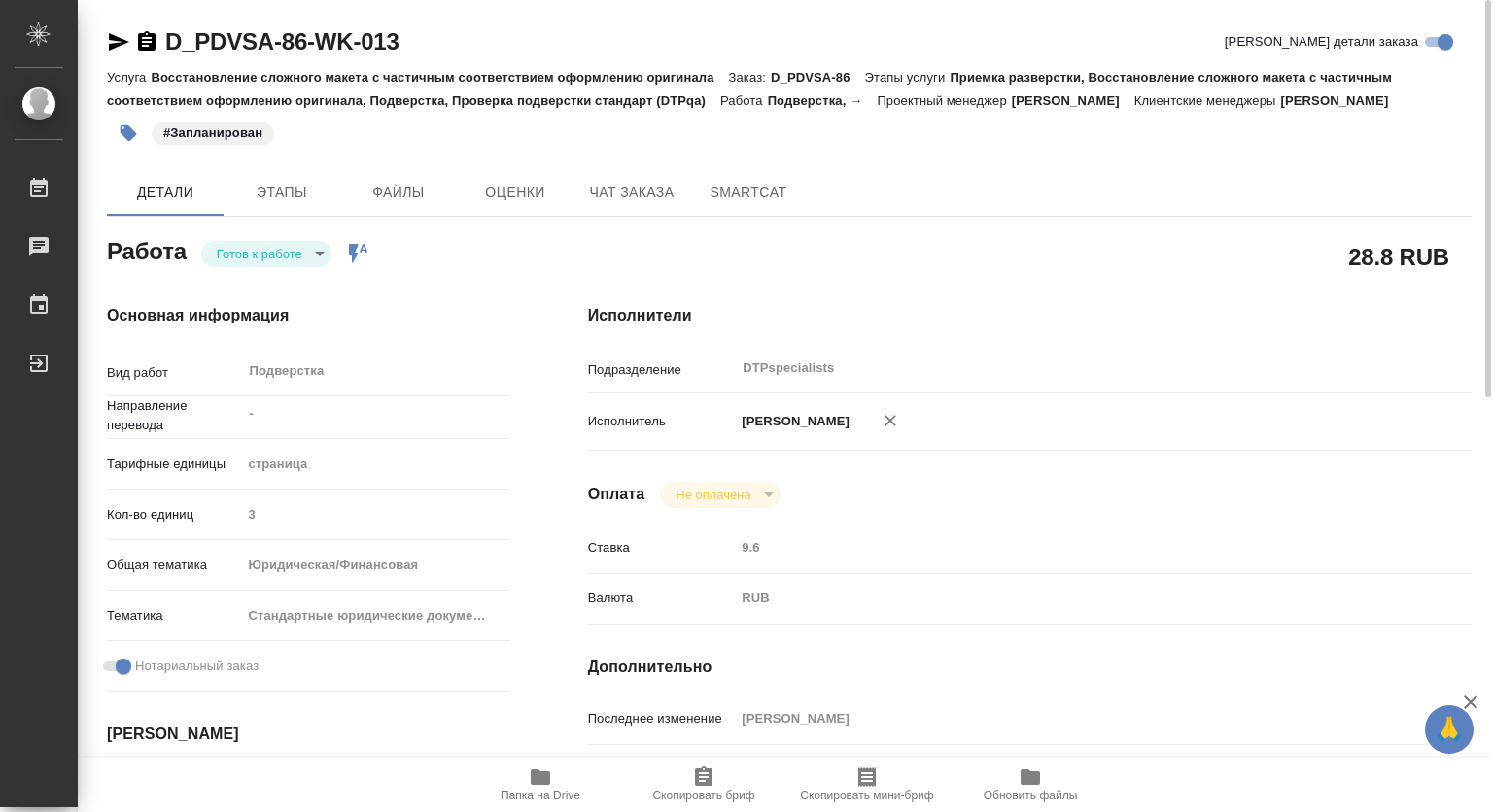
type textarea "x"
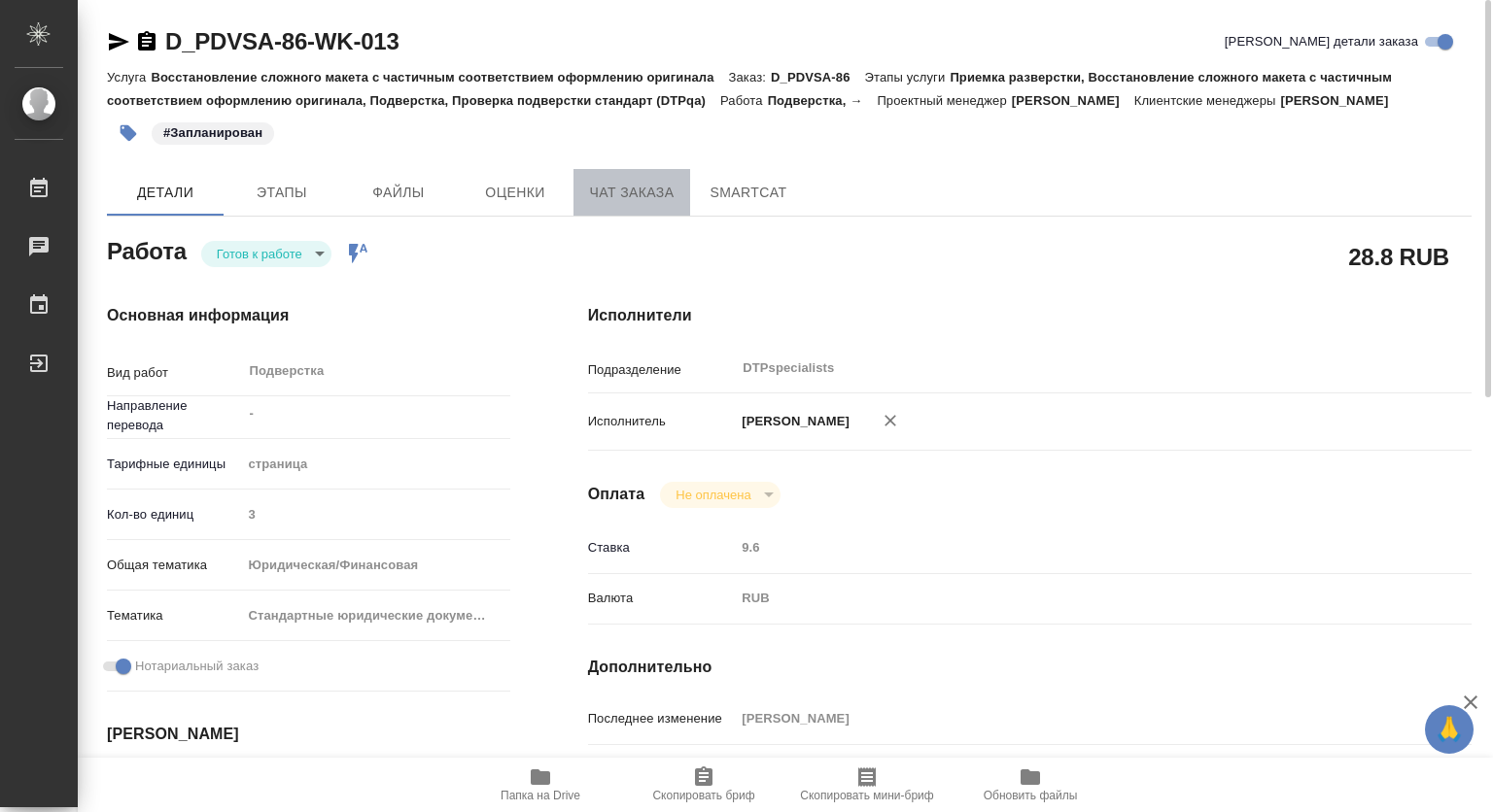
click at [640, 192] on span "Чат заказа" at bounding box center [631, 193] width 93 height 24
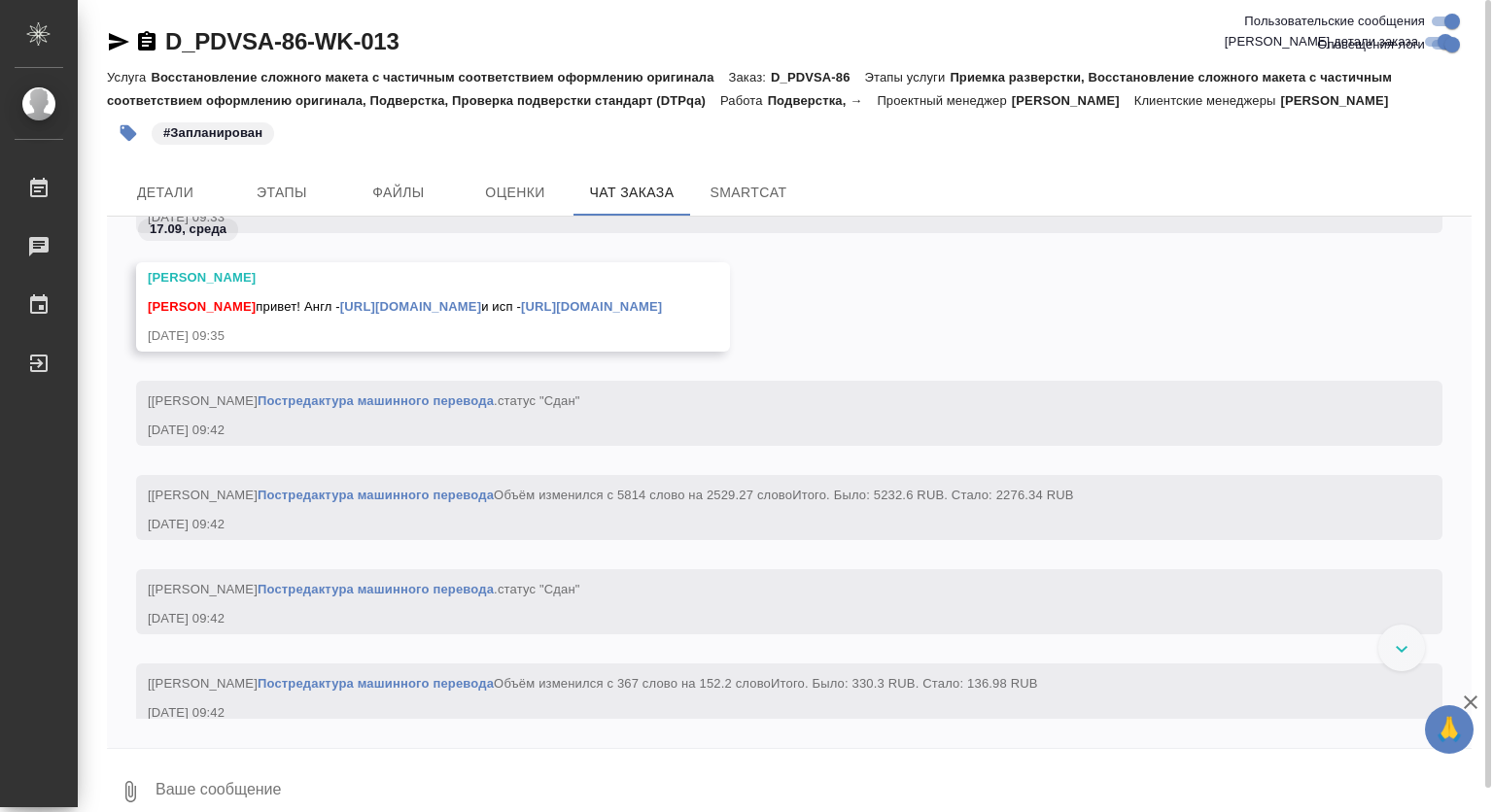
scroll to position [23120, 0]
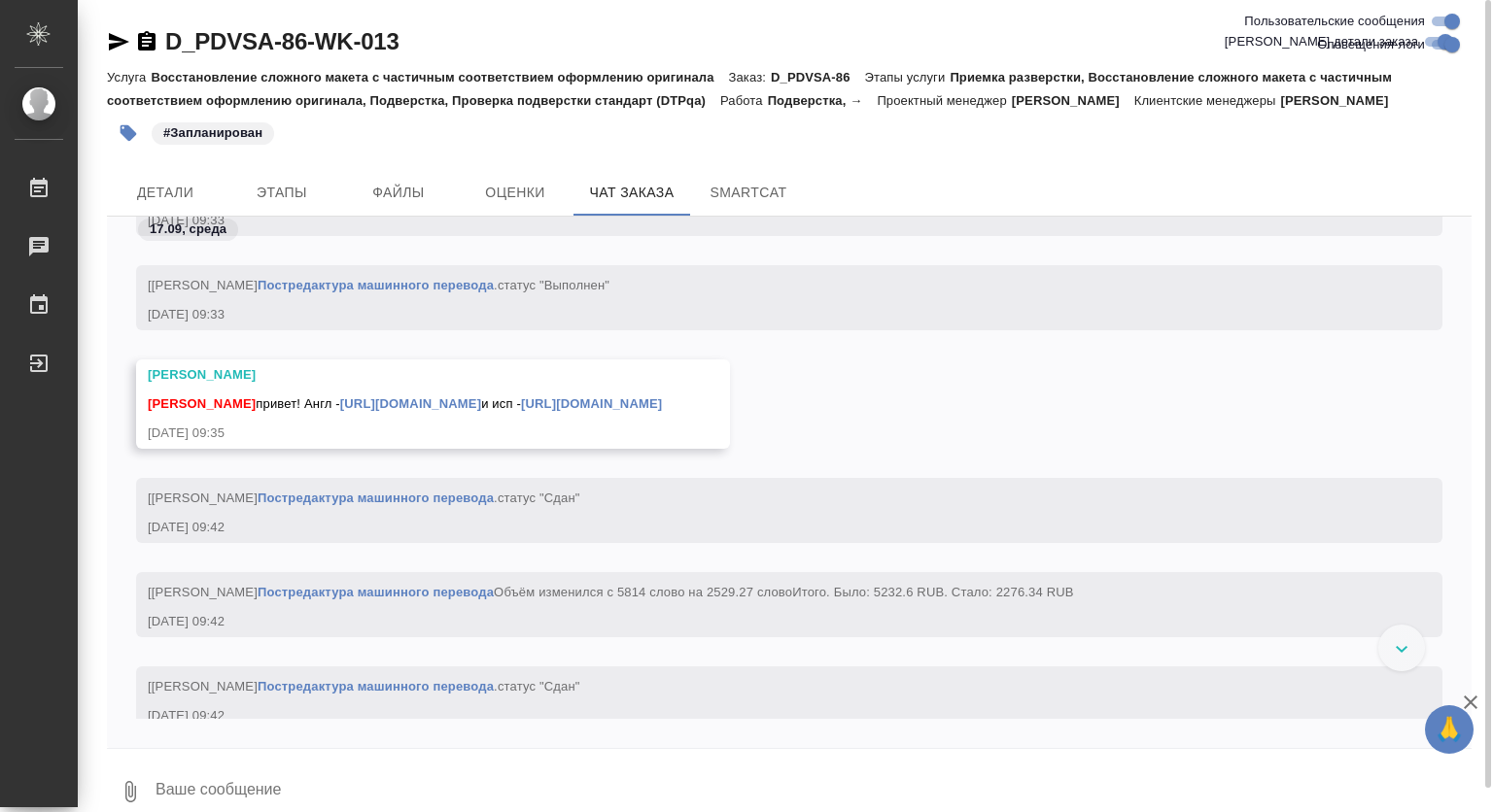
click at [520, 411] on link "https://drive.awatera.com/s/ZtXgAnBimaPniWE" at bounding box center [591, 403] width 141 height 15
click at [481, 399] on link "https://drive.awatera.com/s/y3ewWBkz7CdJyRk" at bounding box center [411, 403] width 141 height 15
click at [154, 187] on span "Детали" at bounding box center [164, 193] width 93 height 24
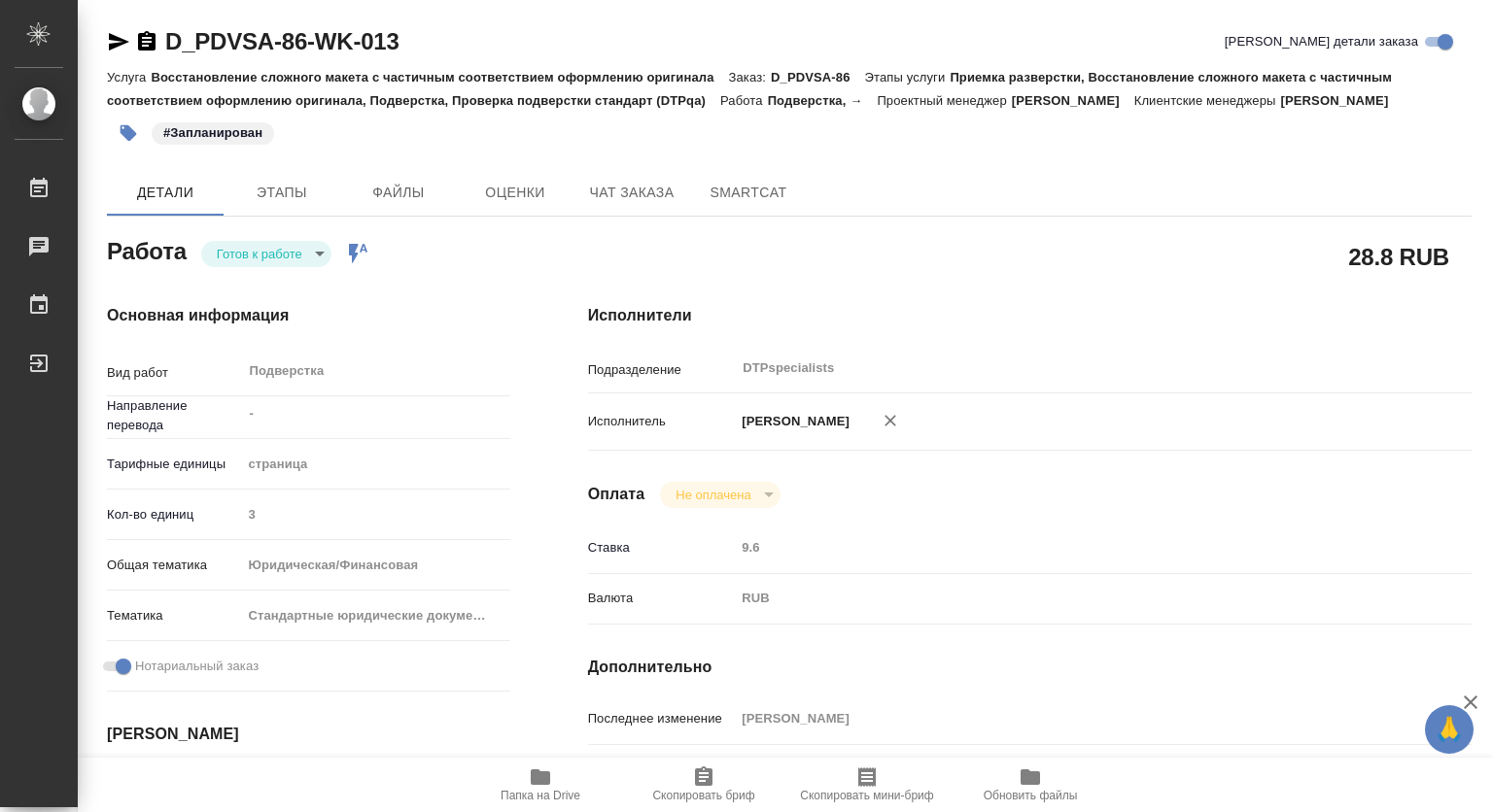
type textarea "x"
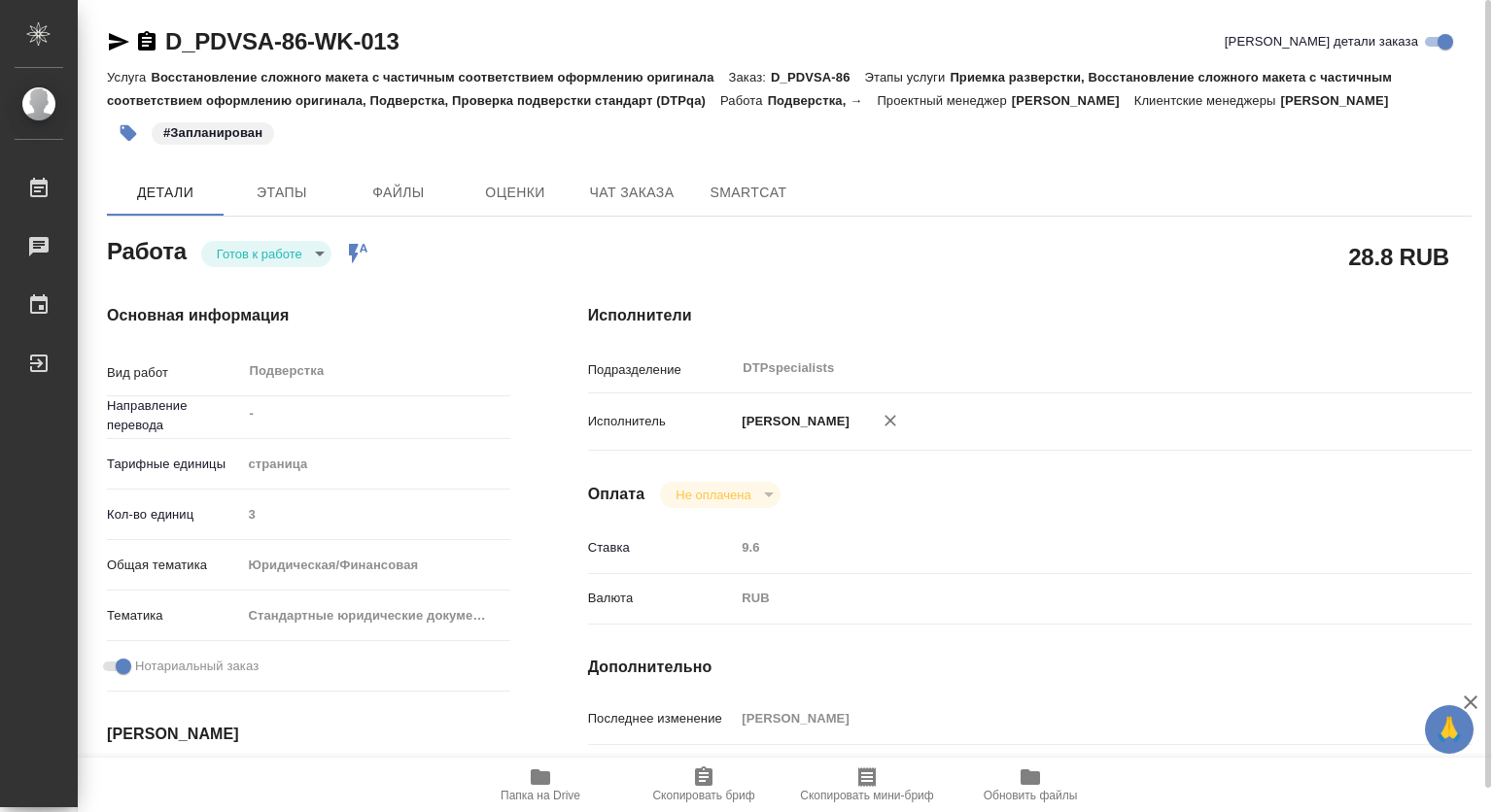
type textarea "x"
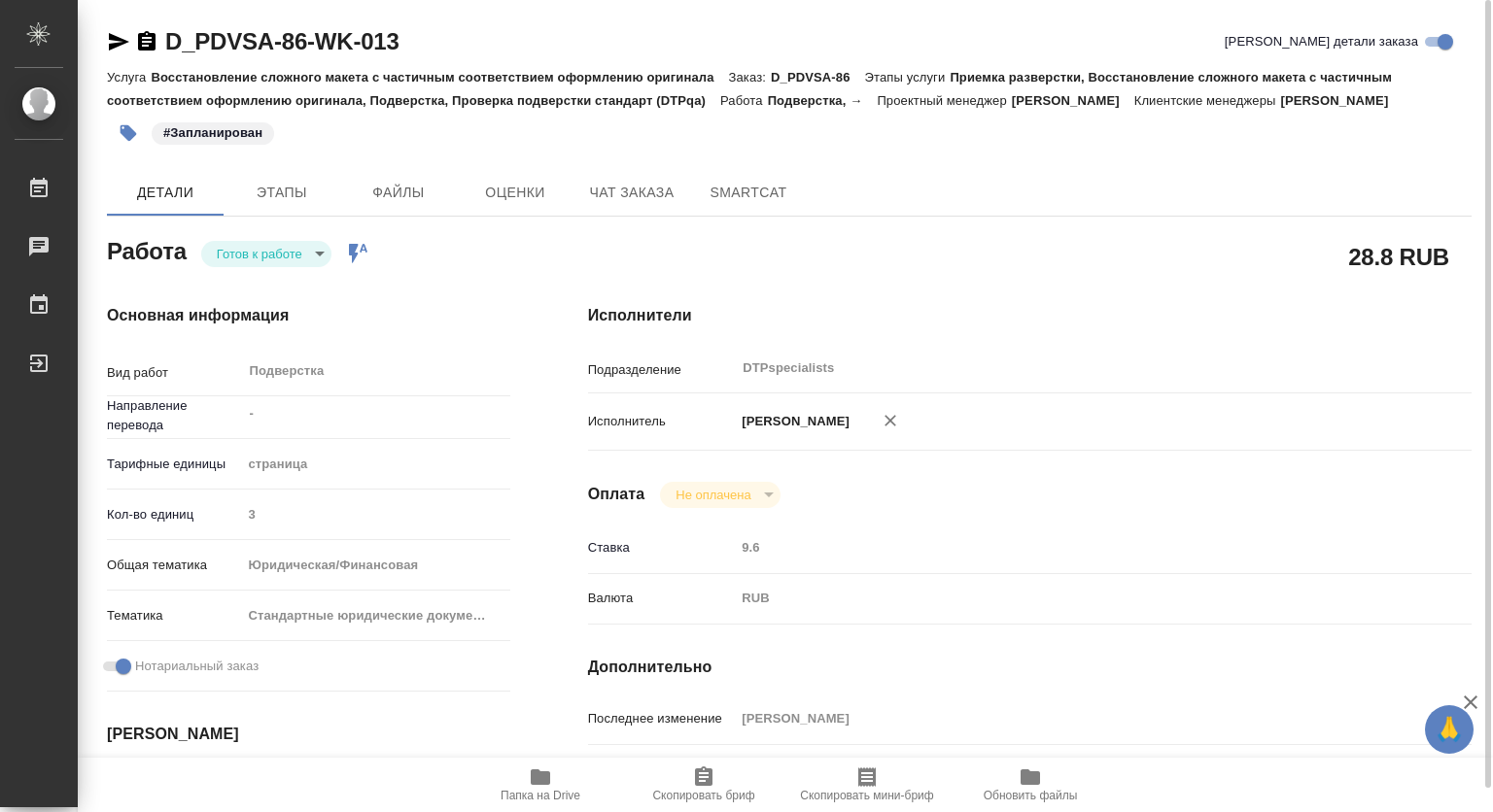
click at [520, 783] on span "Папка на Drive" at bounding box center [540, 785] width 140 height 37
type textarea "x"
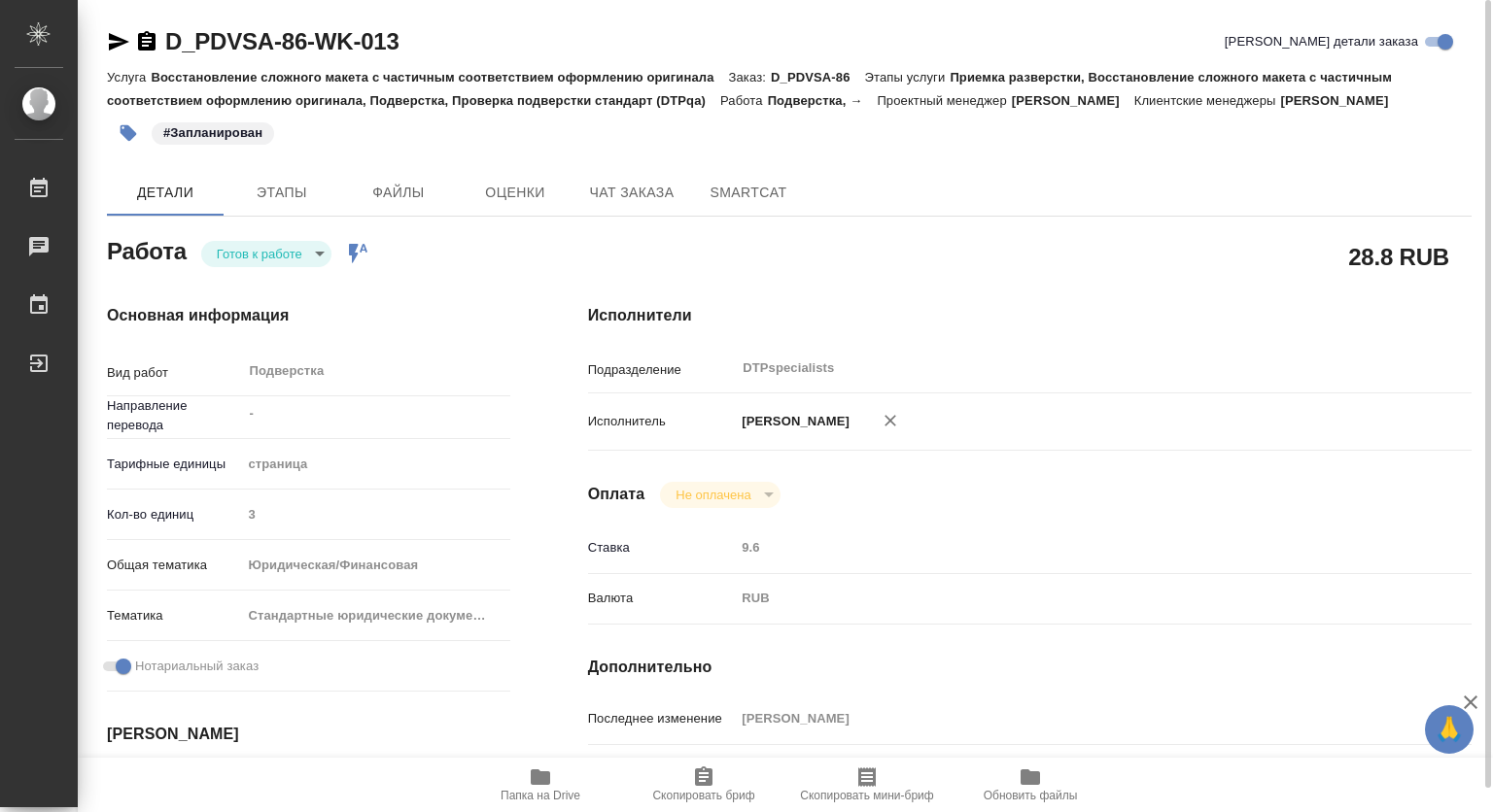
type textarea "x"
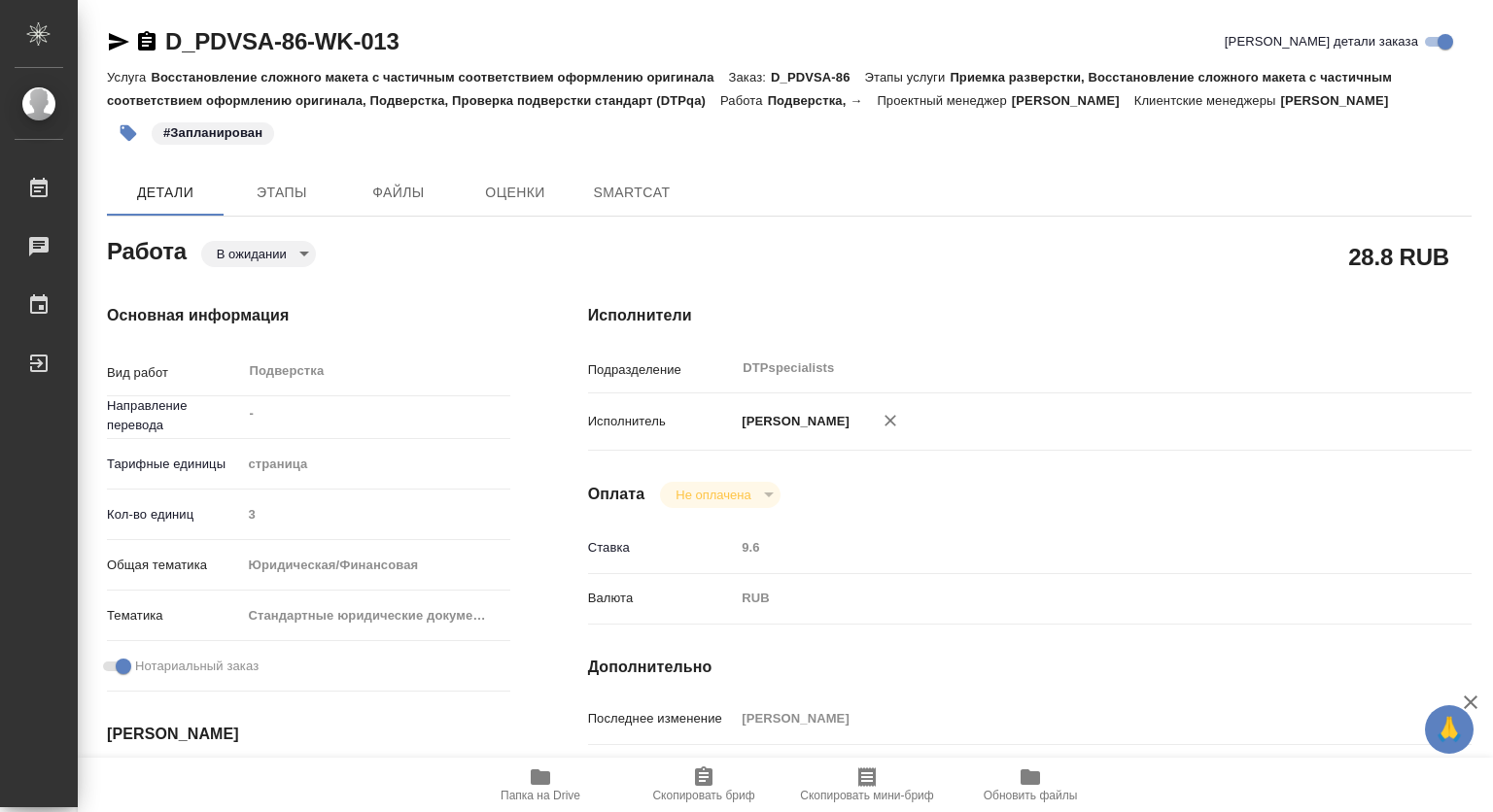
type textarea "x"
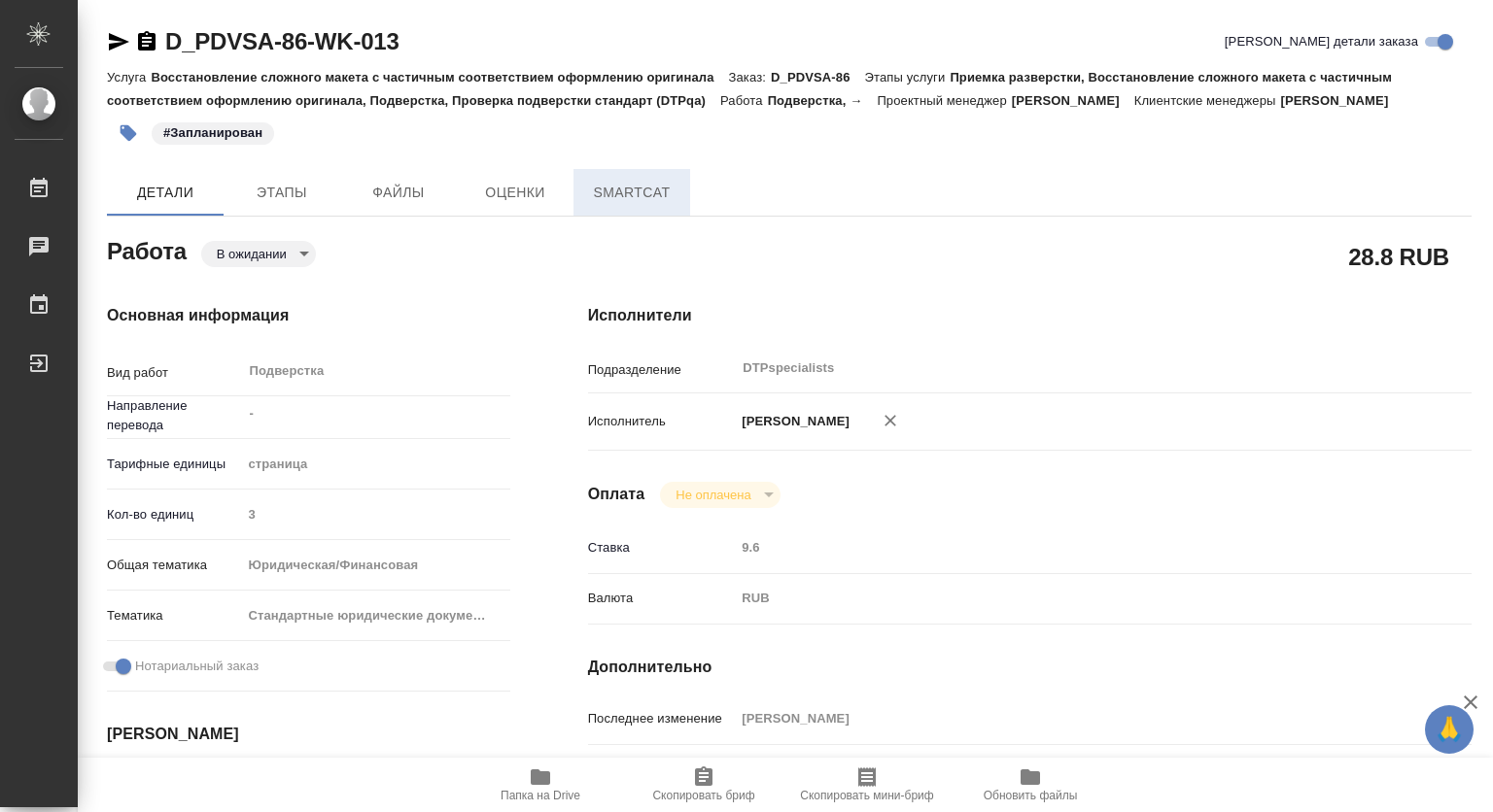
type textarea "x"
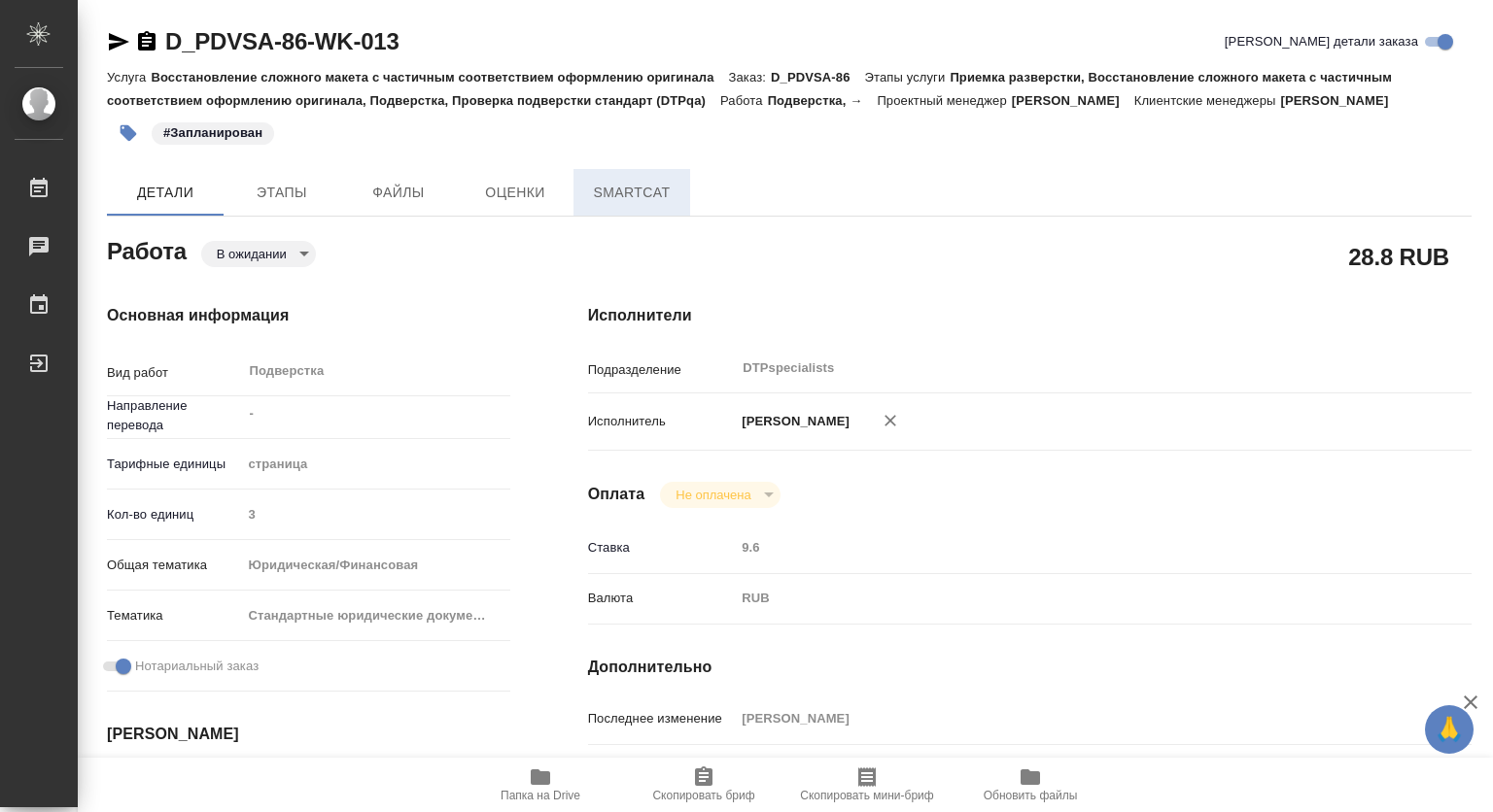
type textarea "x"
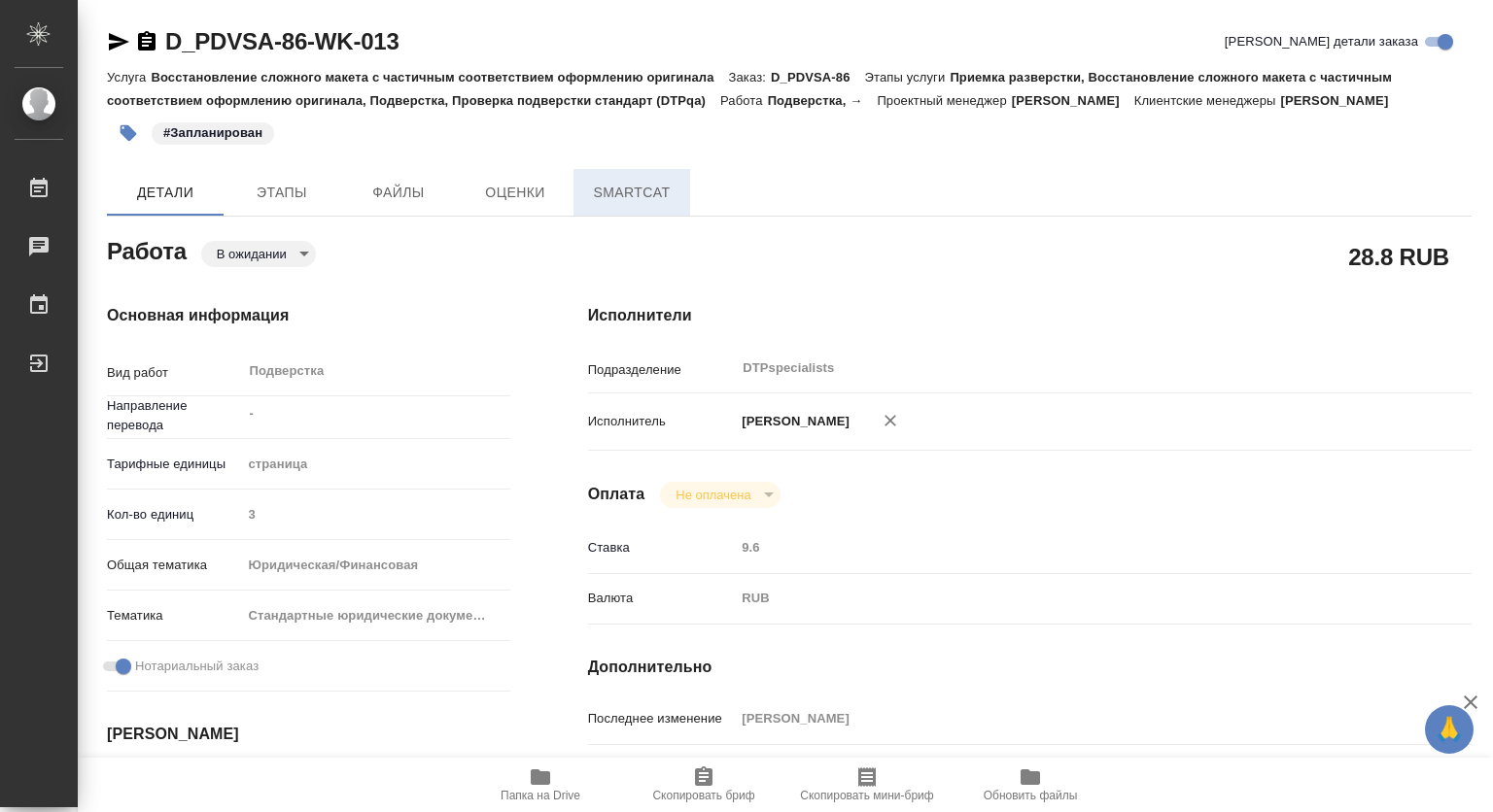
type textarea "x"
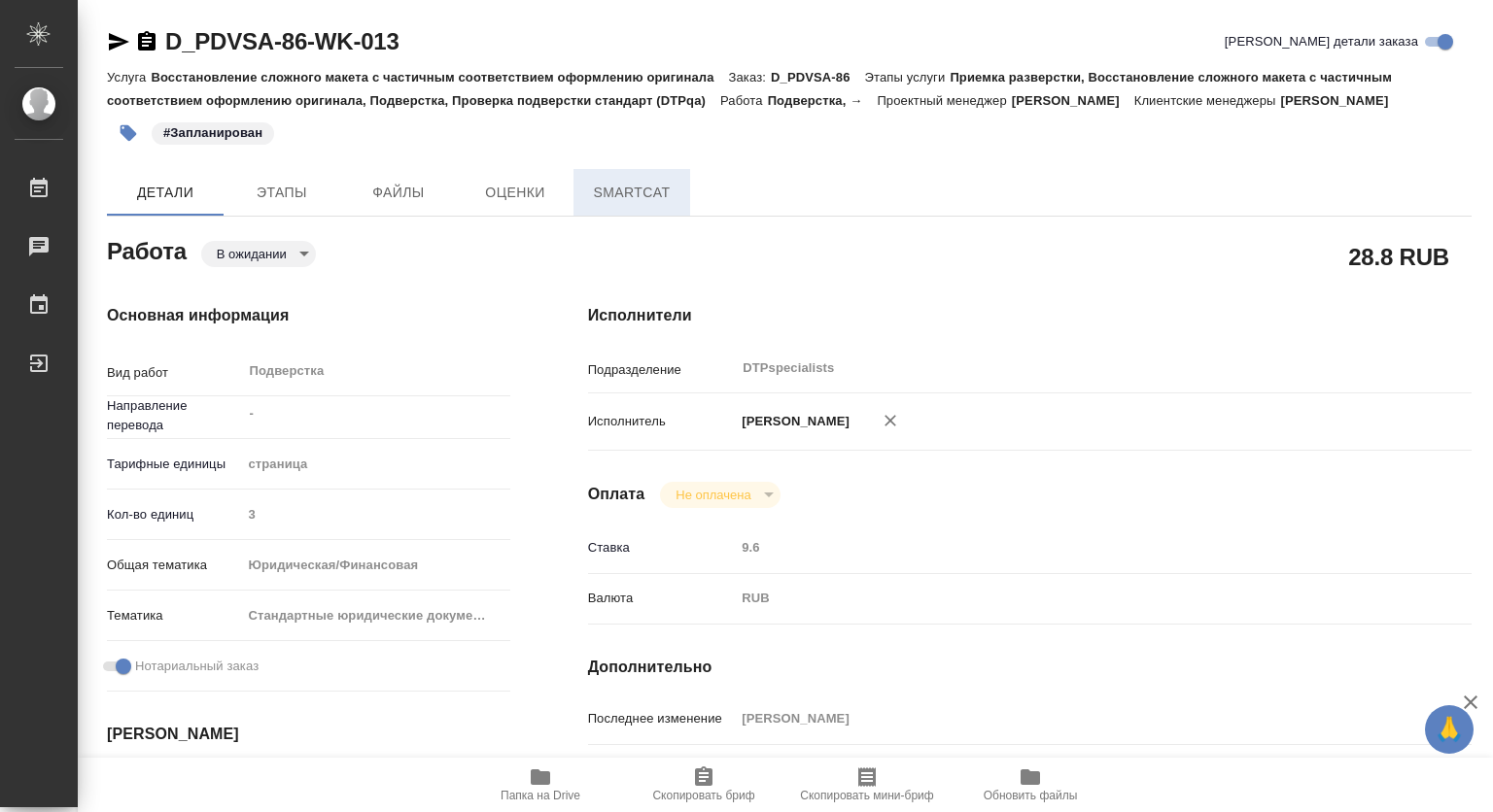
type textarea "x"
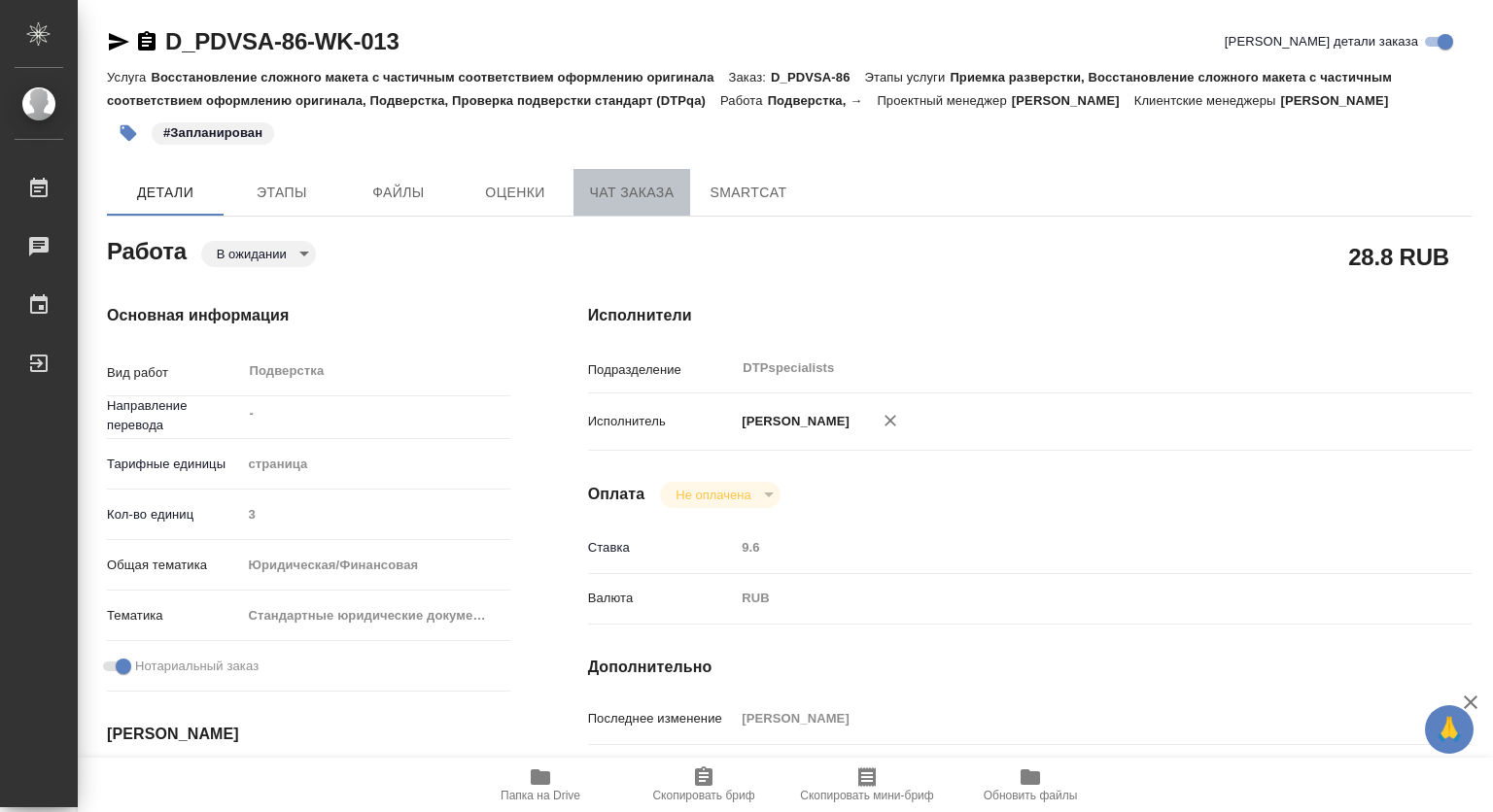
click span "Чат заказа"
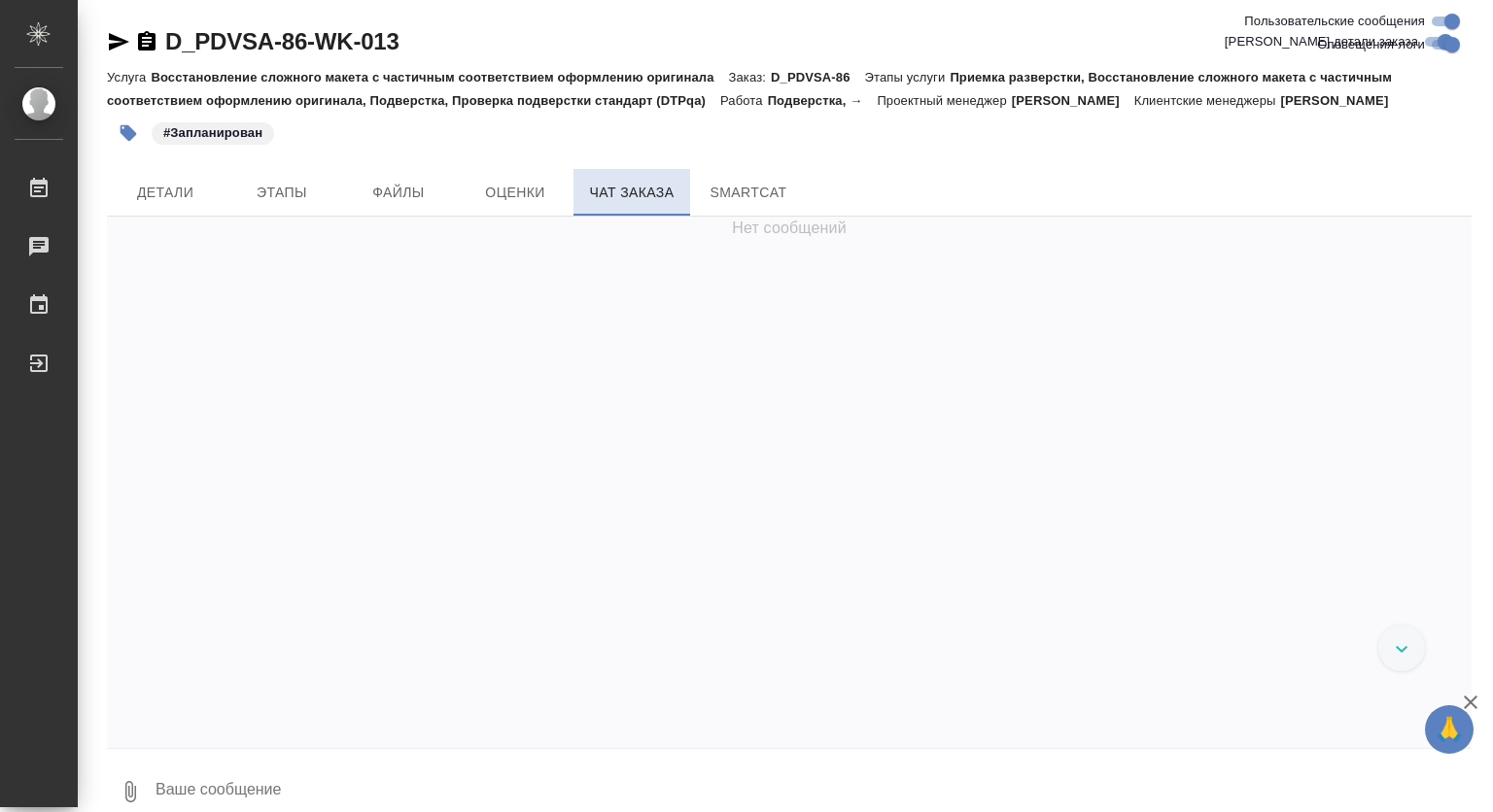
scroll to position [23583, 0]
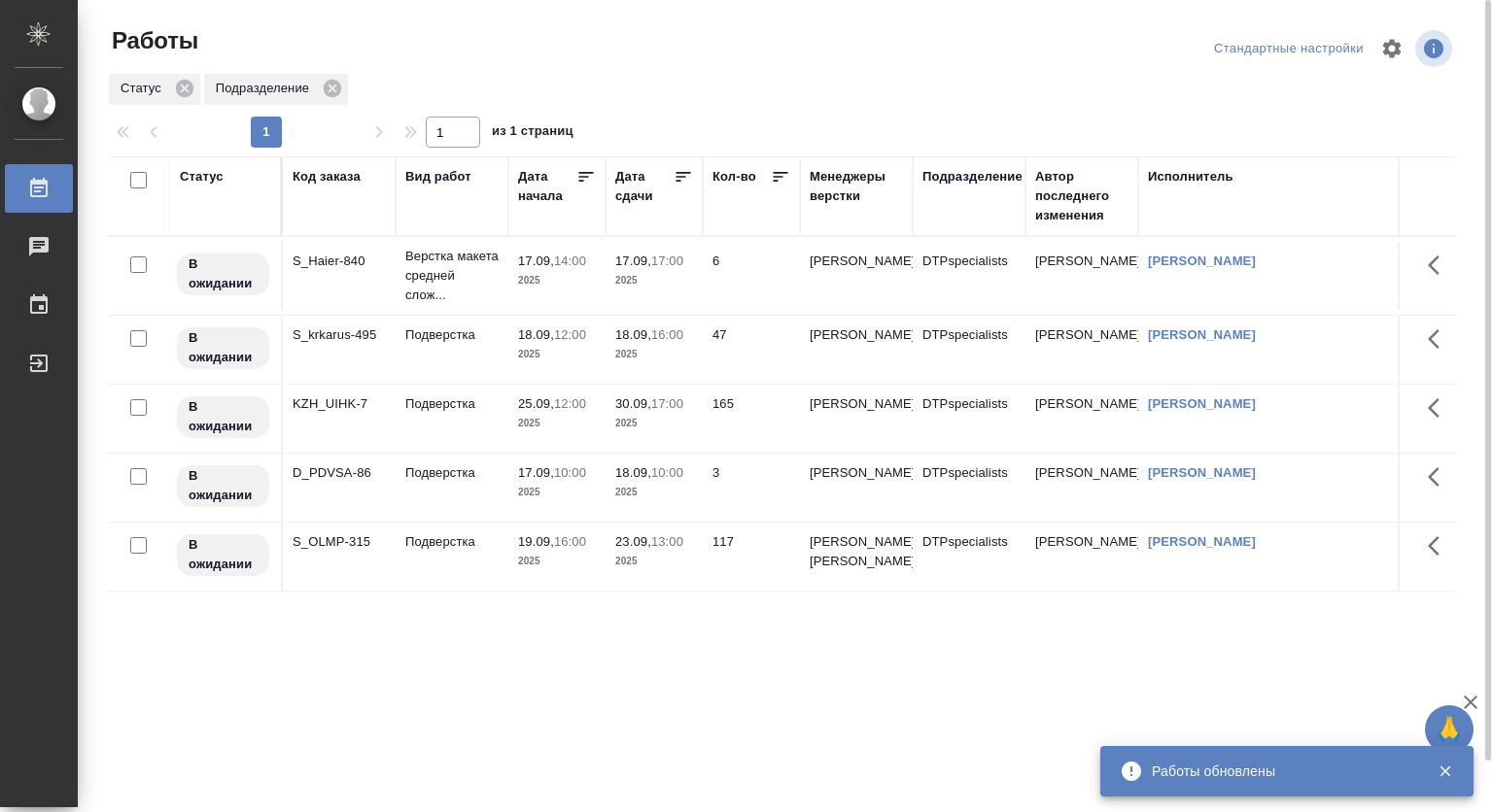
click at [486, 279] on p "Верстка макета средней слож..." at bounding box center [451, 276] width 93 height 59
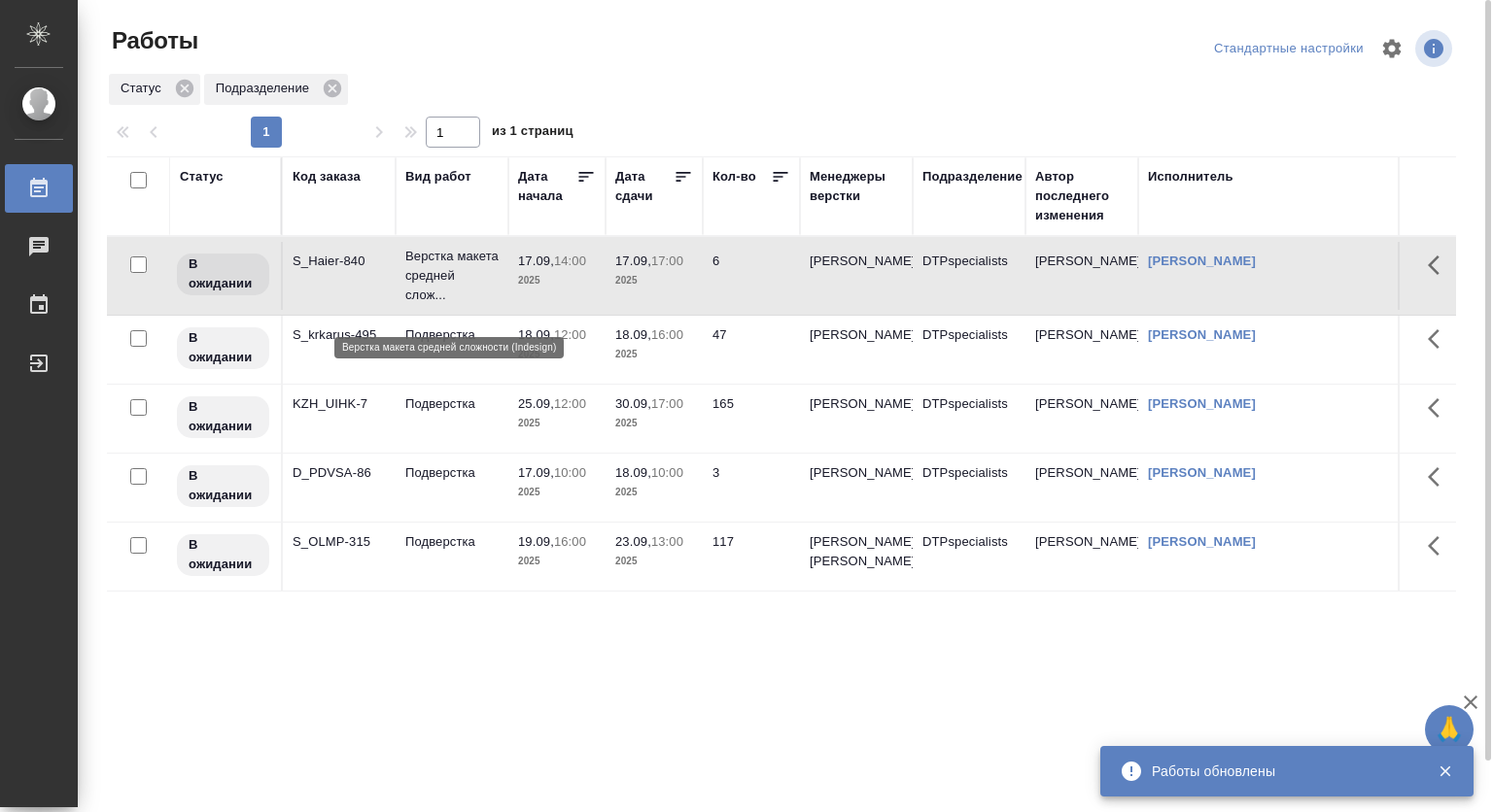
click at [486, 279] on p "Верстка макета средней слож..." at bounding box center [451, 276] width 93 height 59
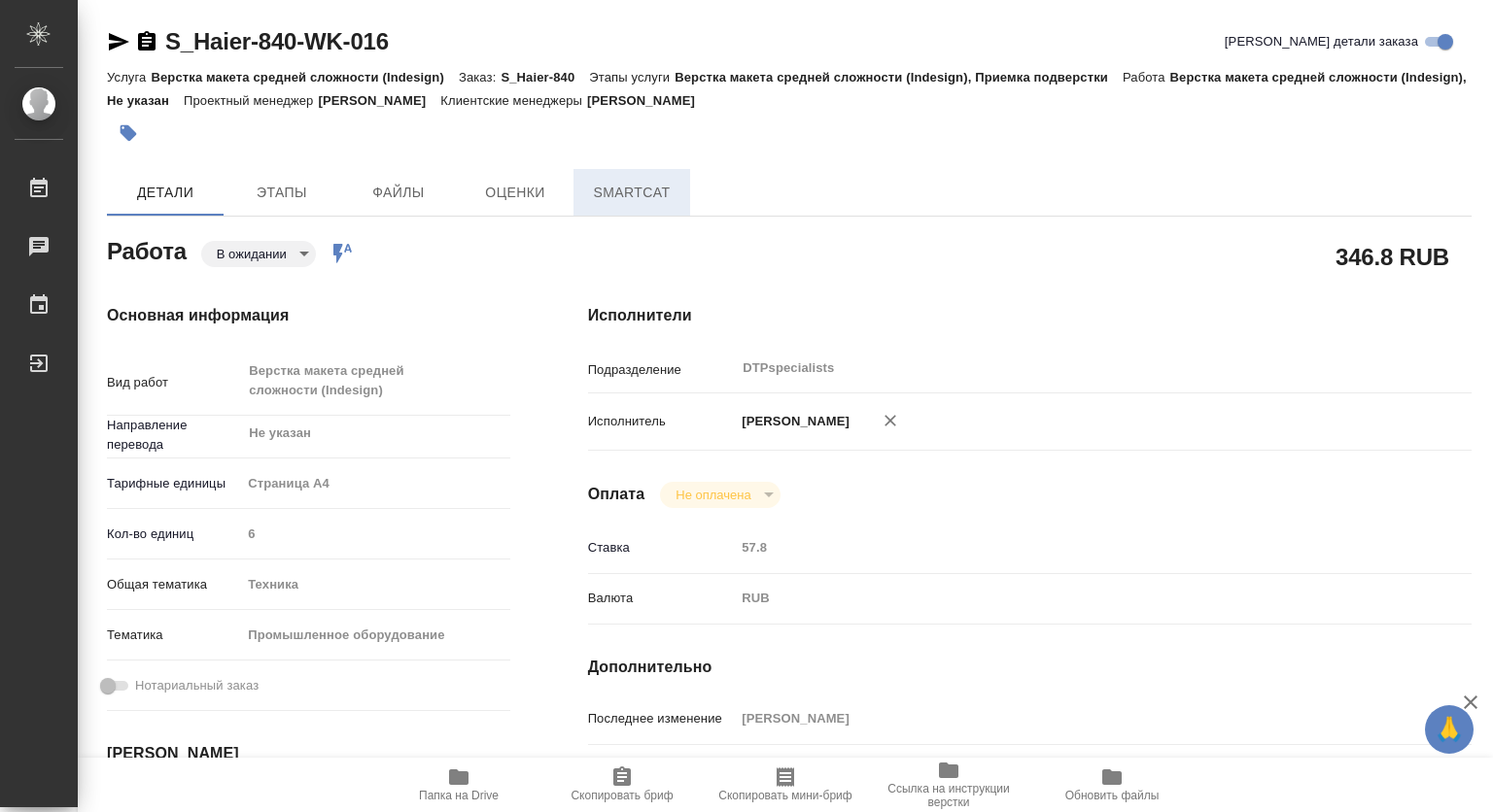
type textarea "x"
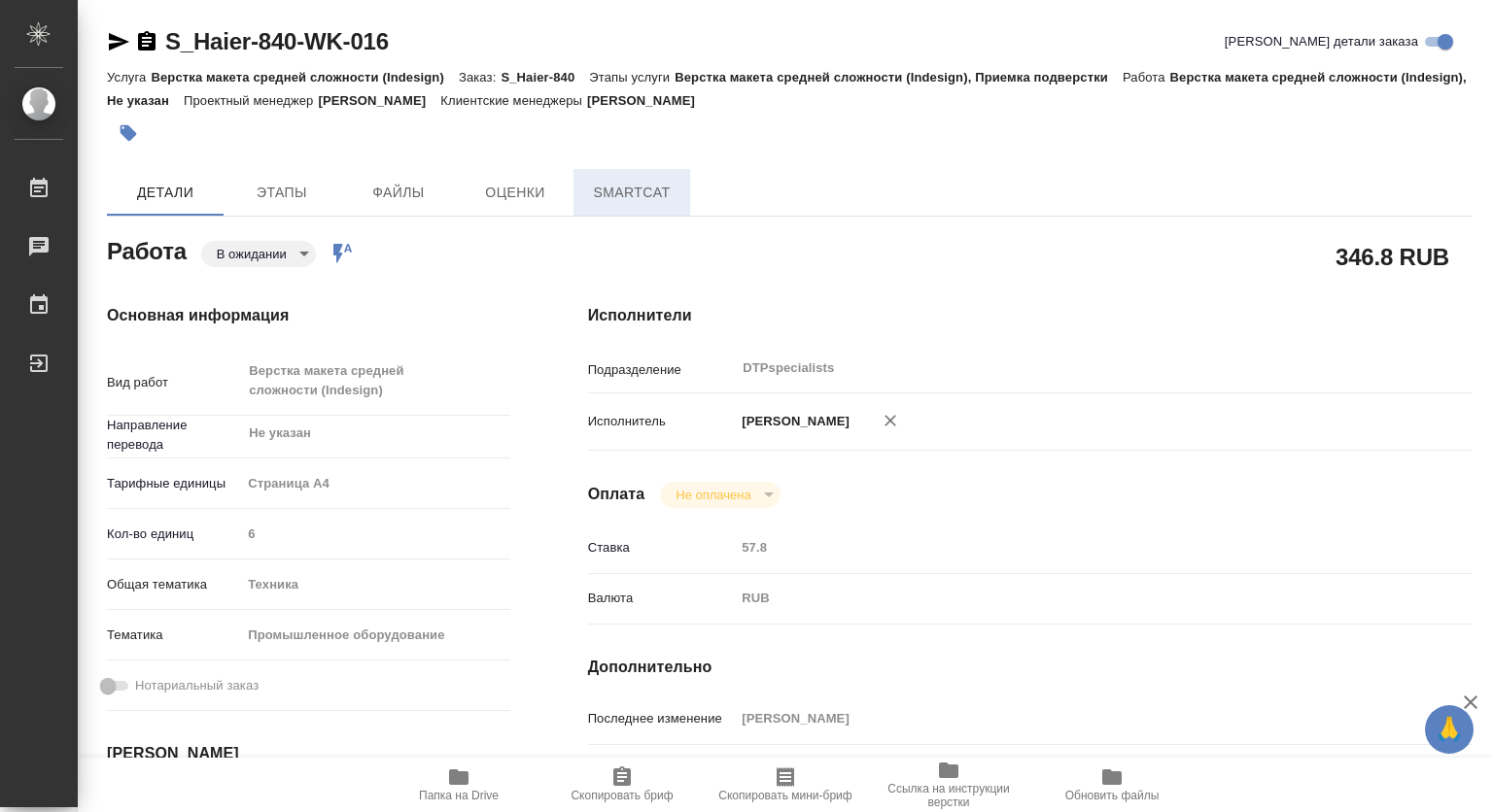
type textarea "x"
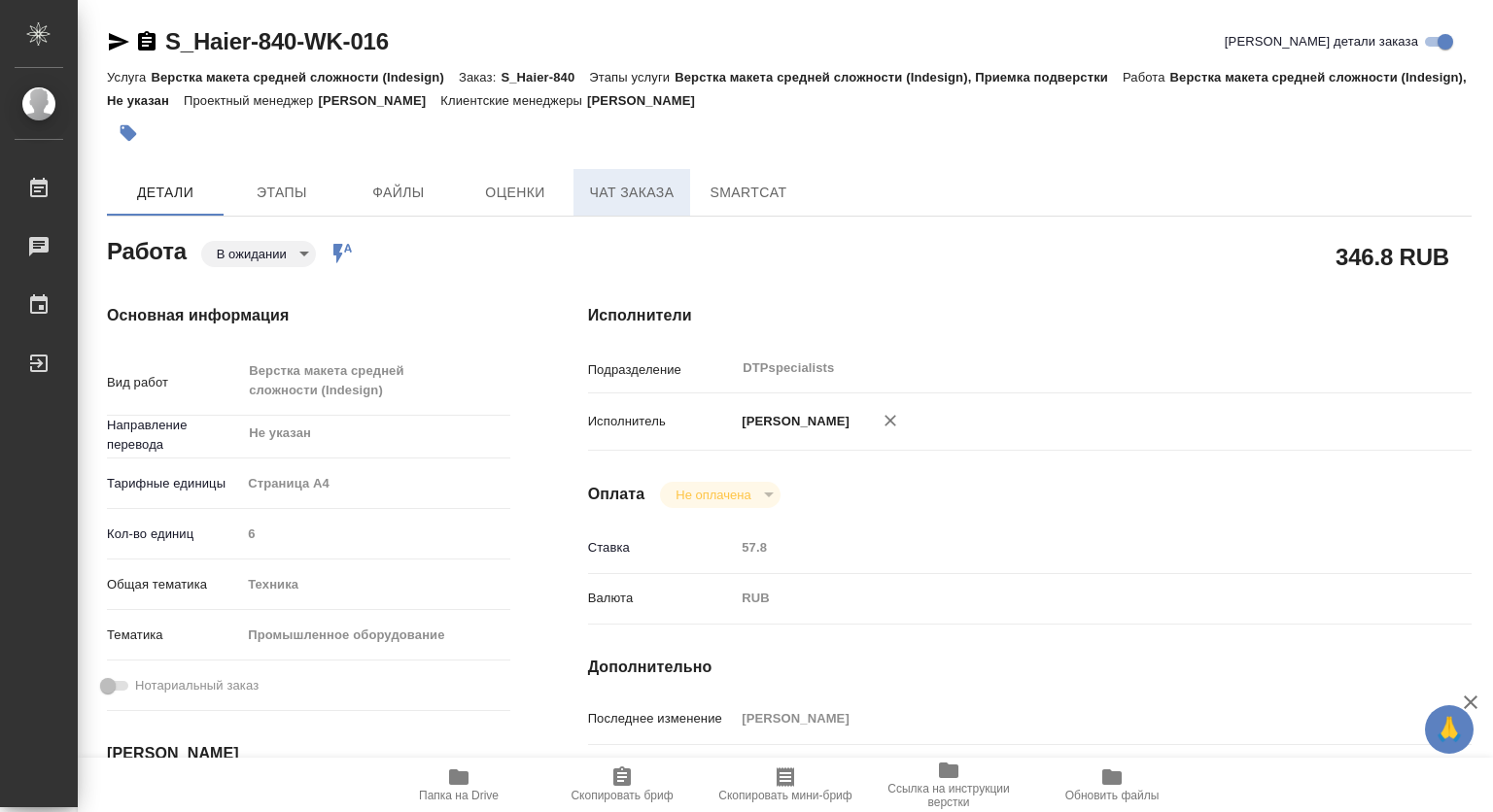
click at [632, 191] on span "Чат заказа" at bounding box center [631, 193] width 93 height 24
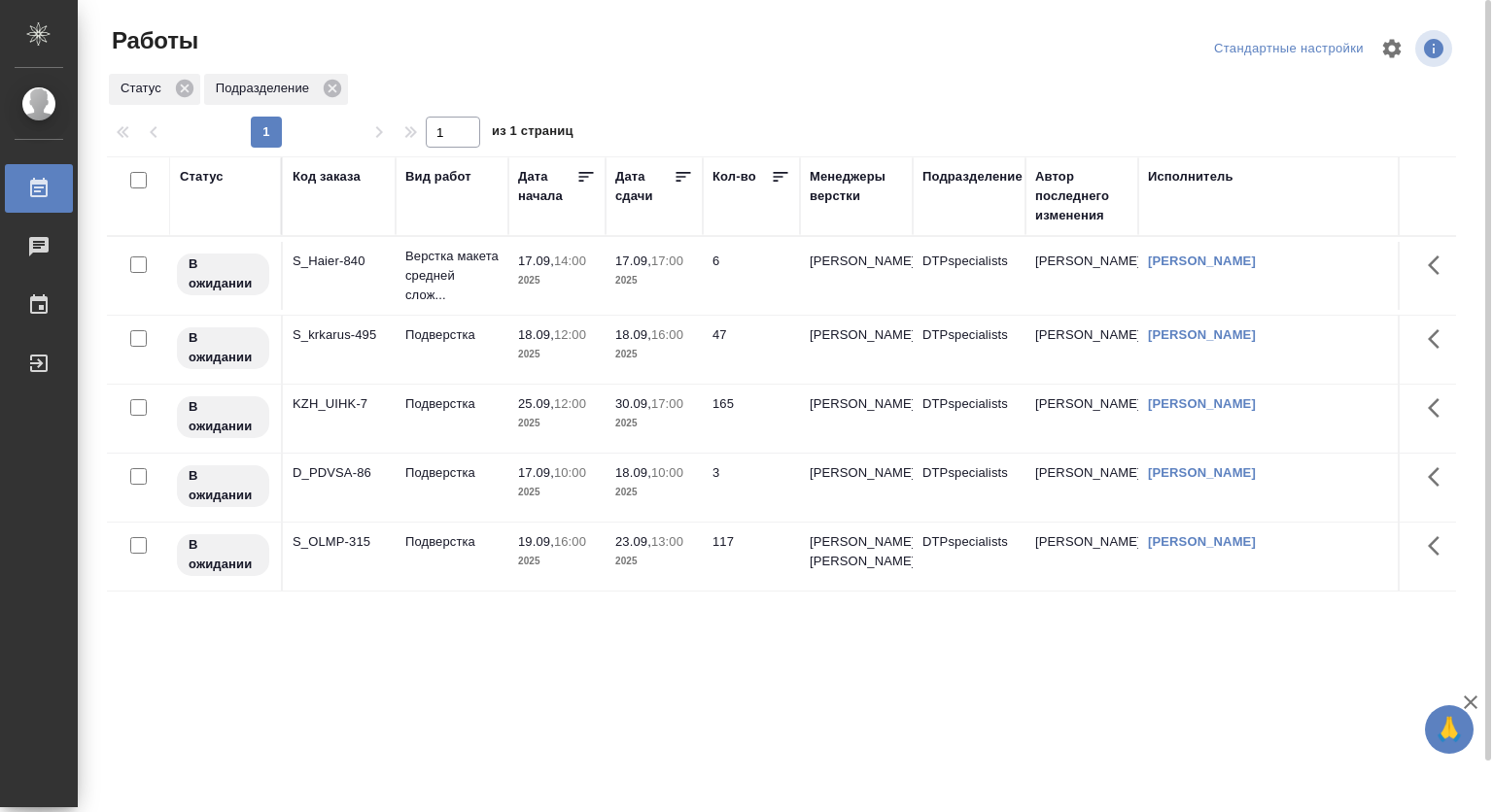
click at [535, 433] on p "2025" at bounding box center [556, 424] width 77 height 20
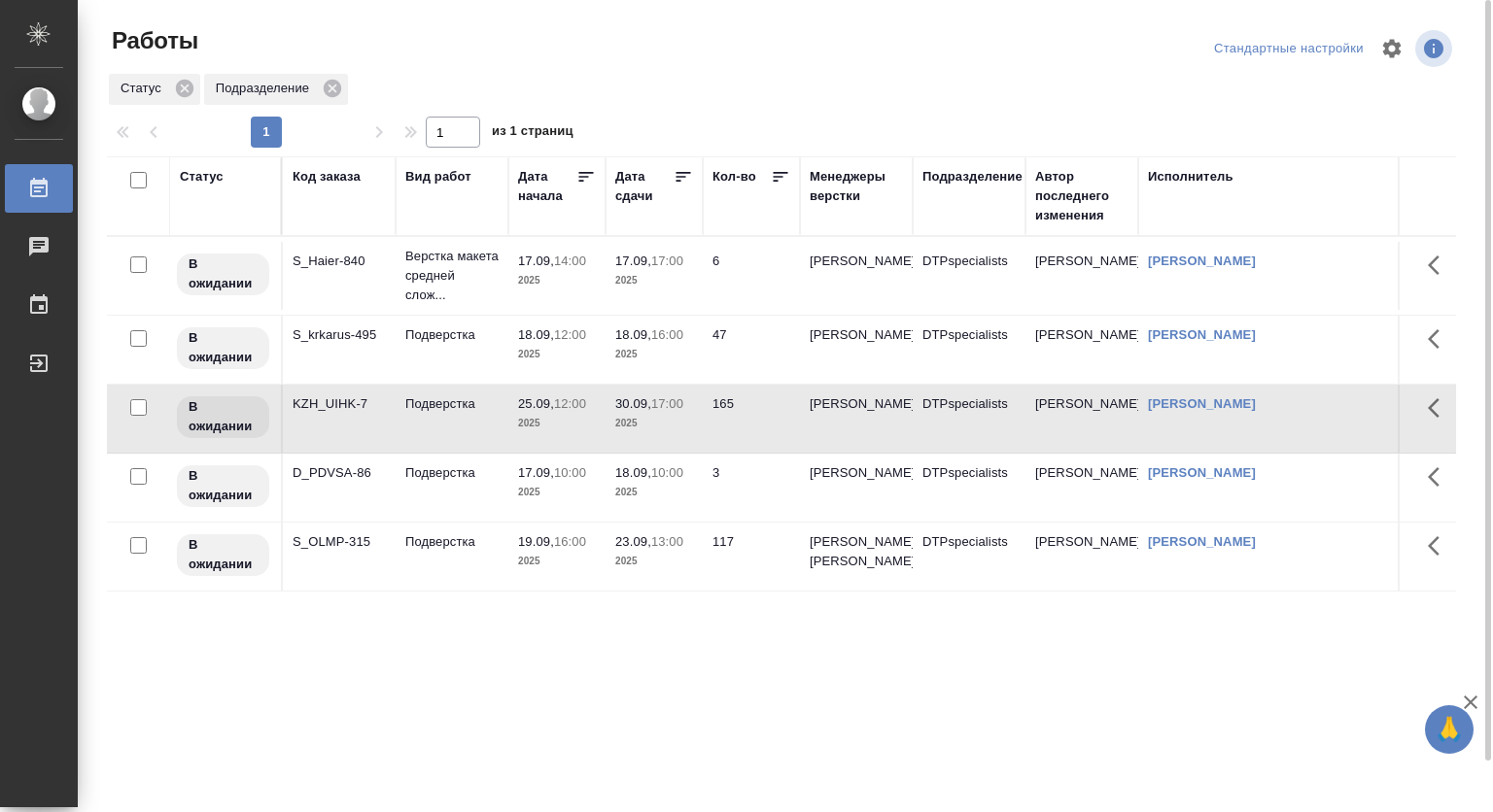
click at [535, 433] on p "2025" at bounding box center [556, 424] width 77 height 20
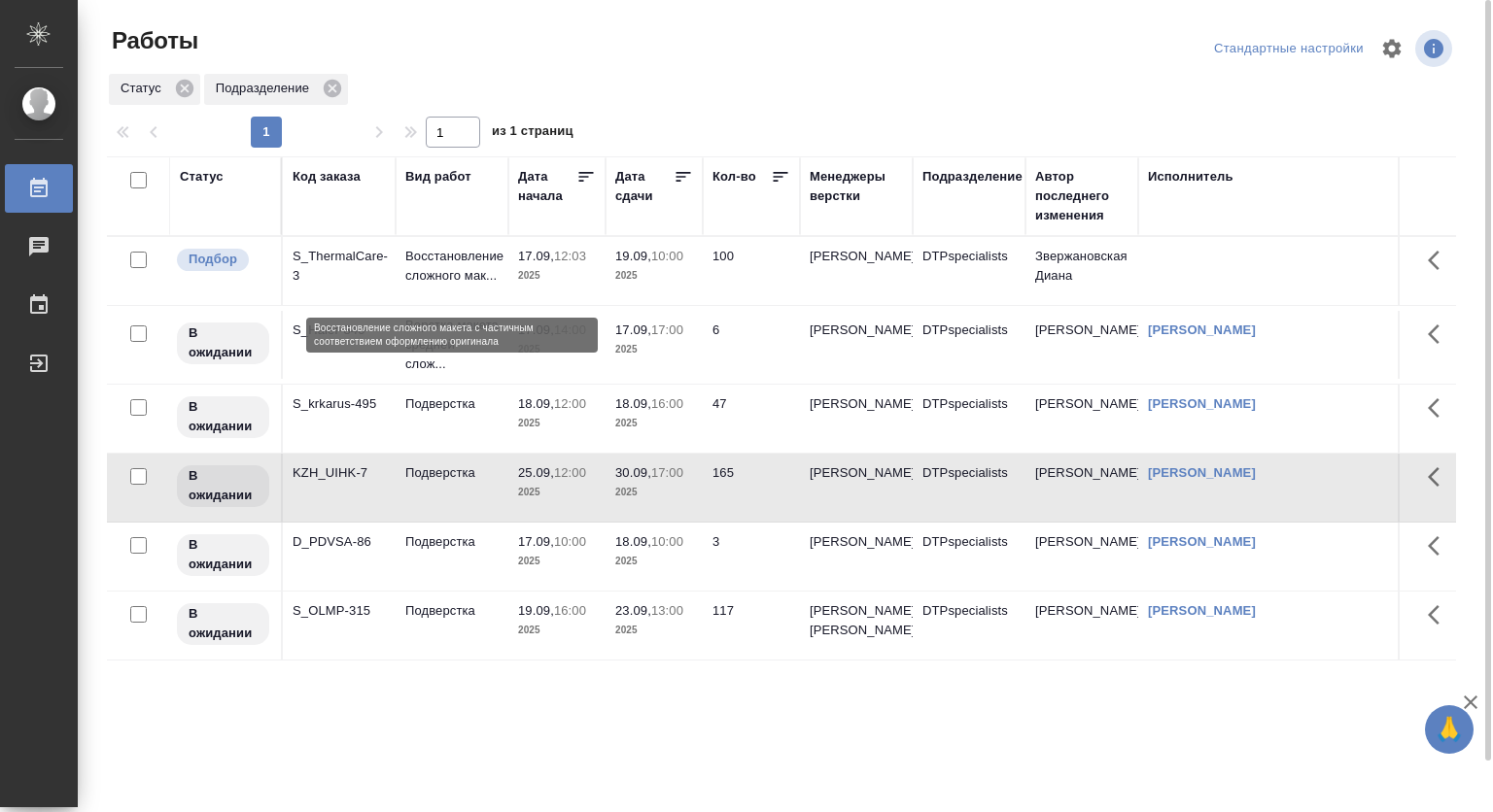
click at [438, 266] on p "Восстановление сложного мак..." at bounding box center [451, 266] width 93 height 39
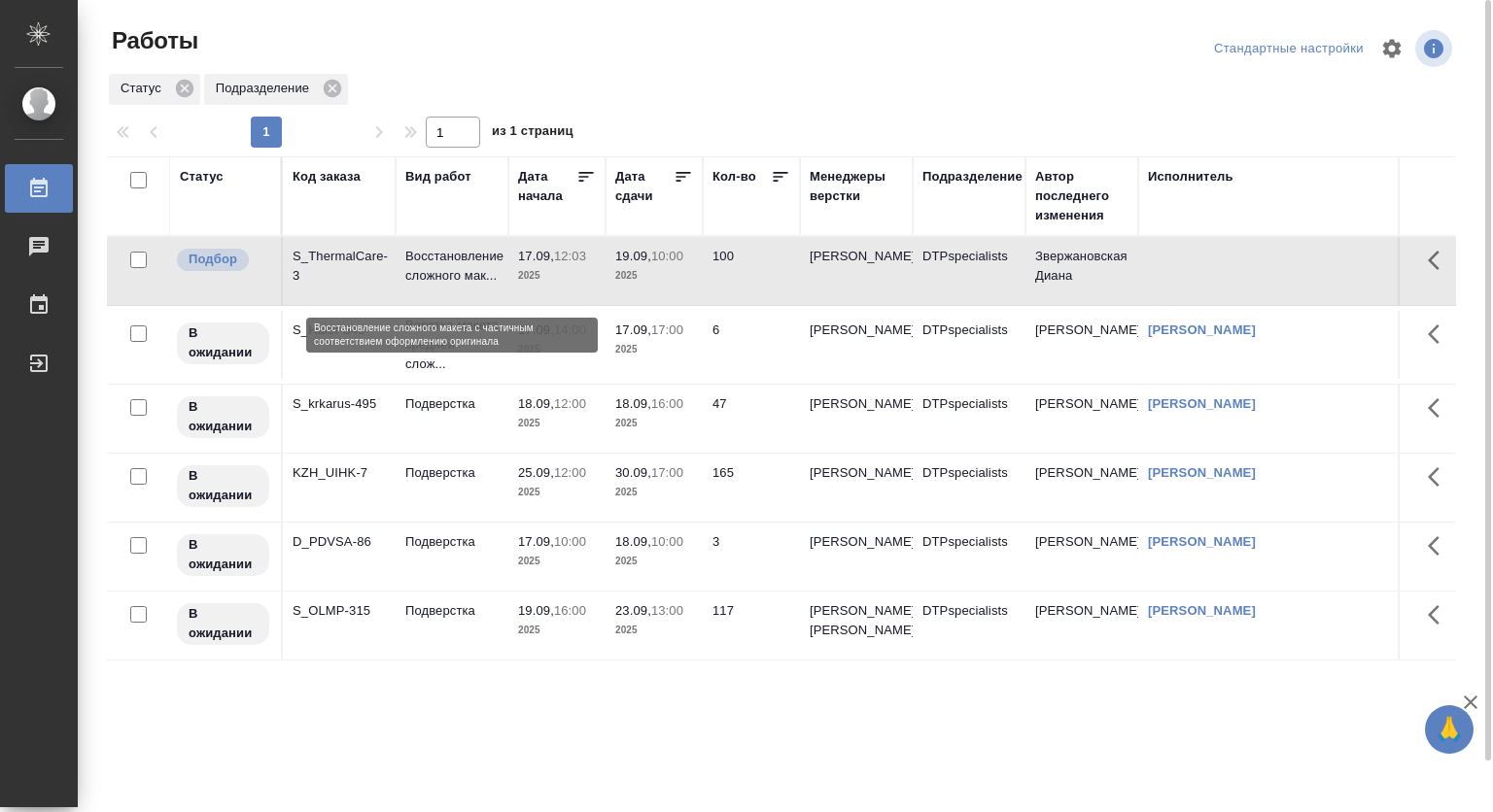
click at [438, 266] on p "Восстановление сложного мак..." at bounding box center [451, 266] width 93 height 39
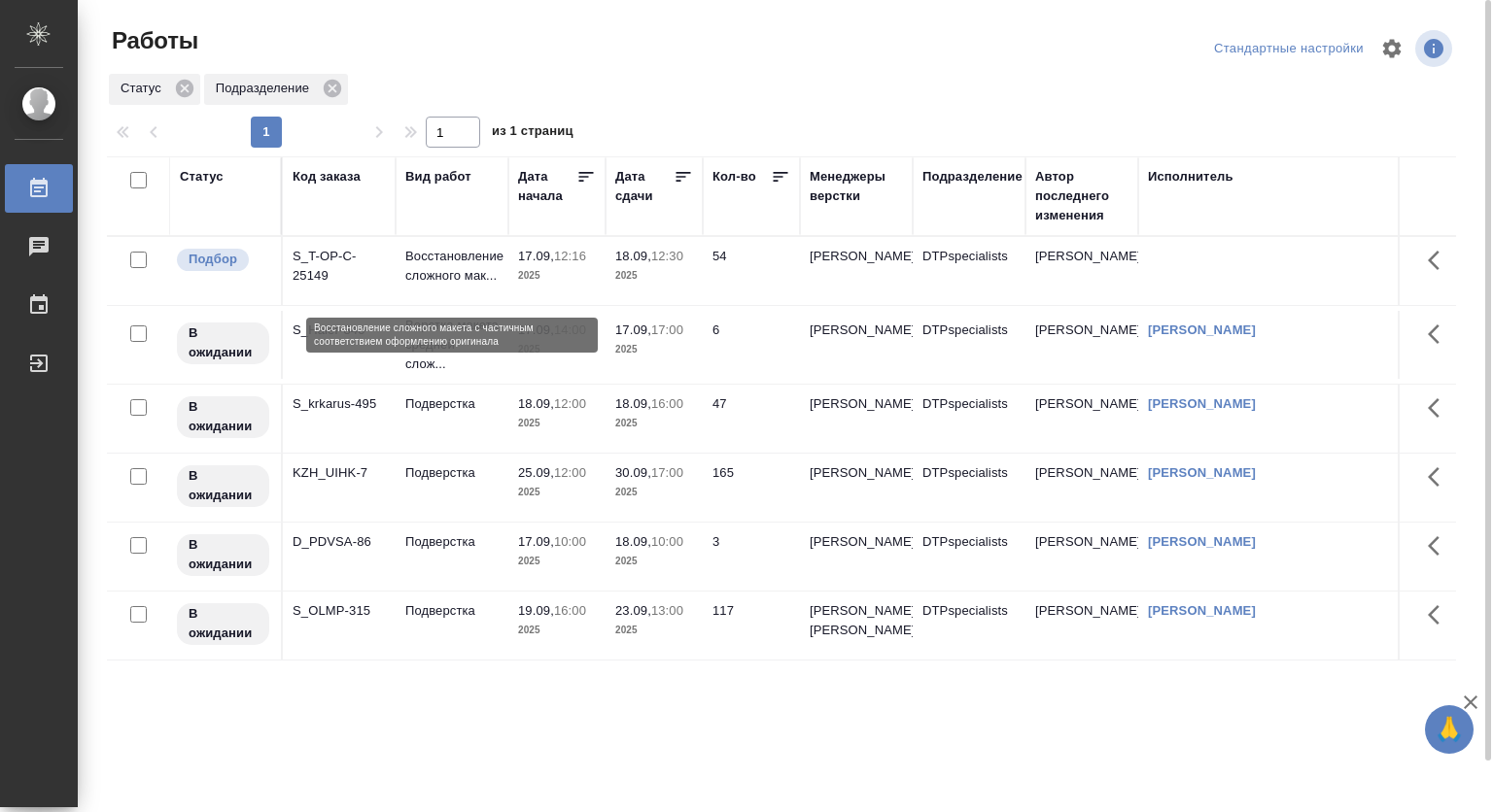
click at [443, 251] on p "Восстановление сложного мак..." at bounding box center [451, 266] width 93 height 39
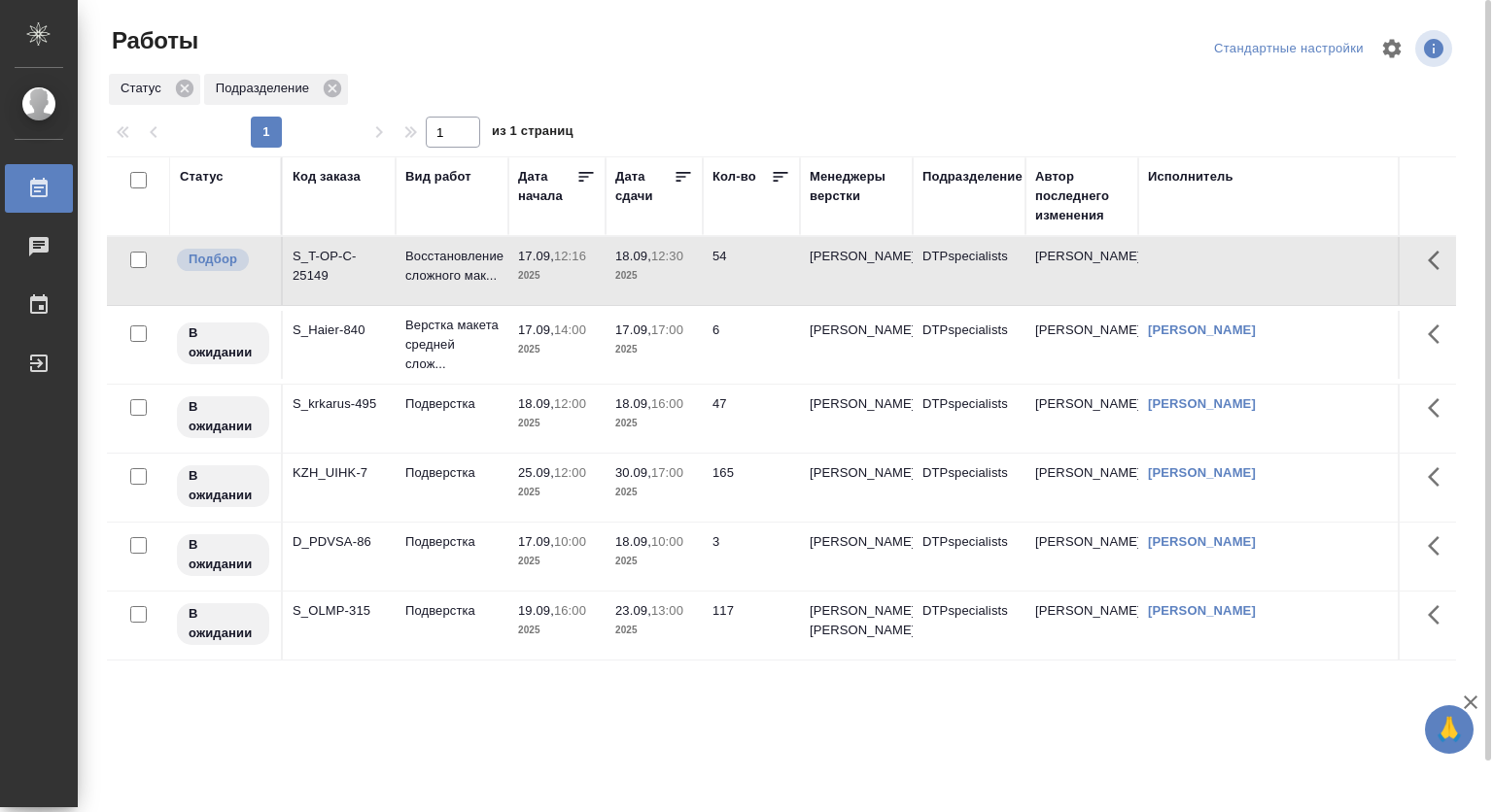
click at [554, 260] on p "17.09," at bounding box center [535, 255] width 36 height 15
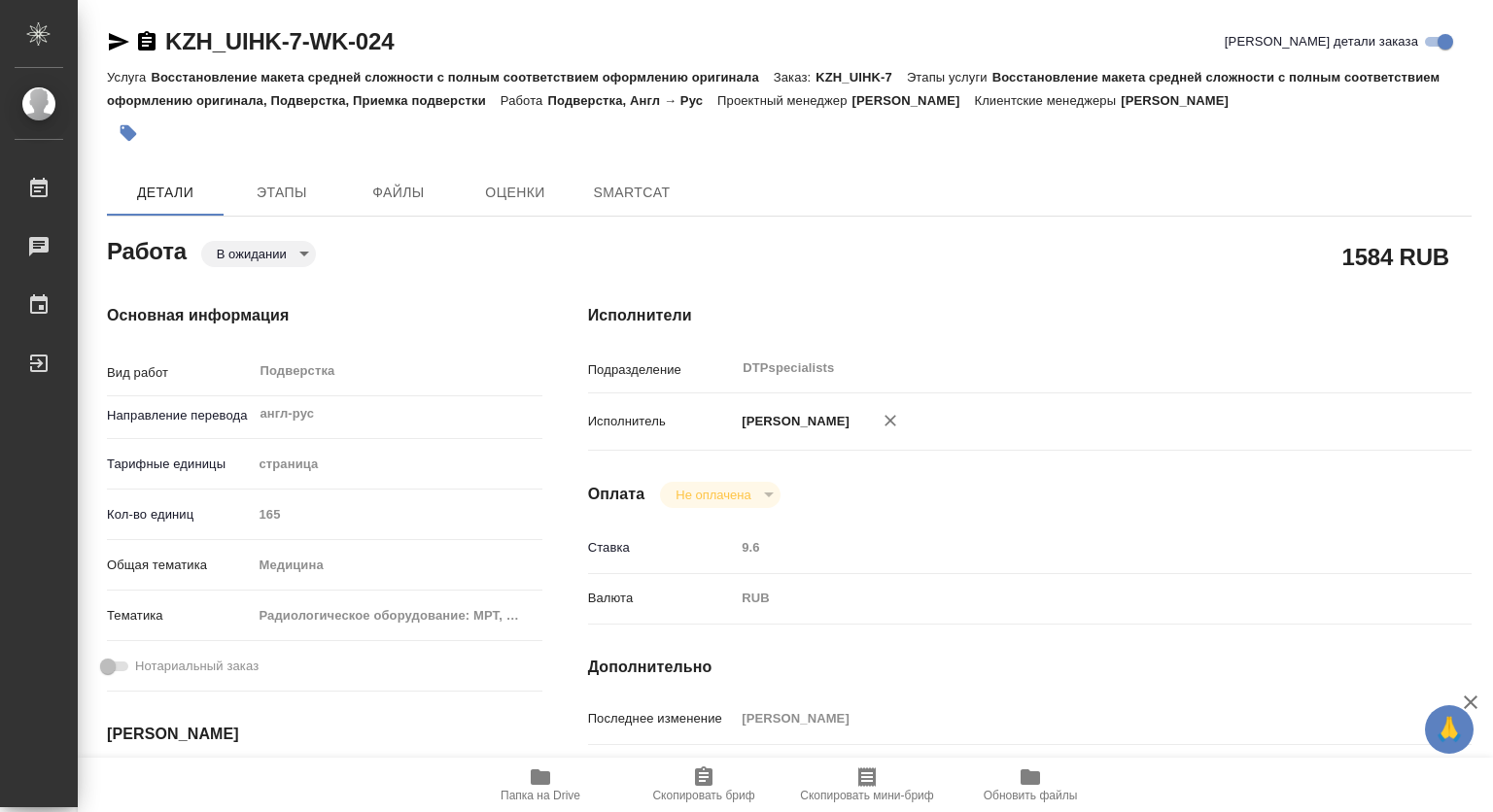
type textarea "x"
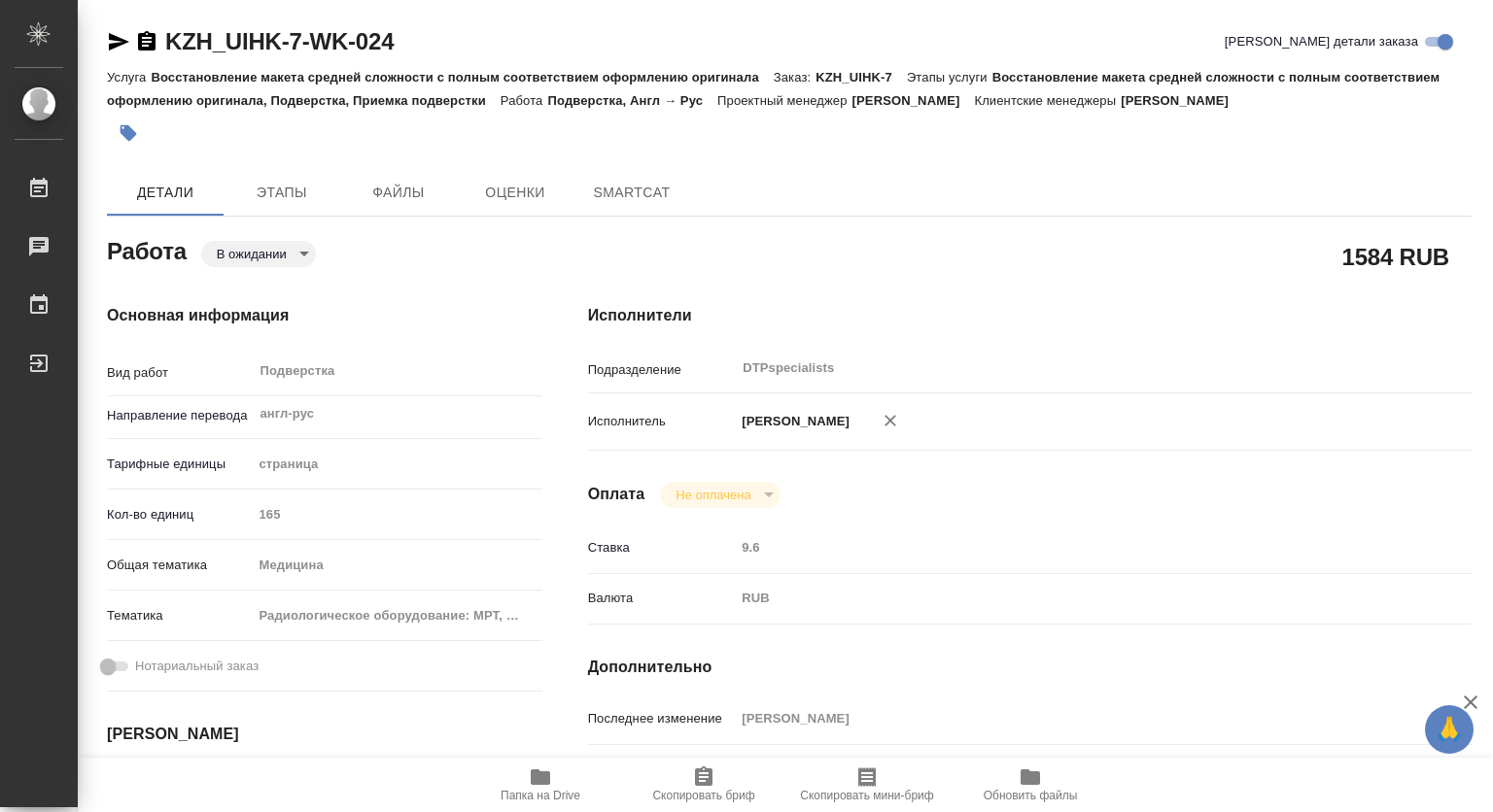
type textarea "x"
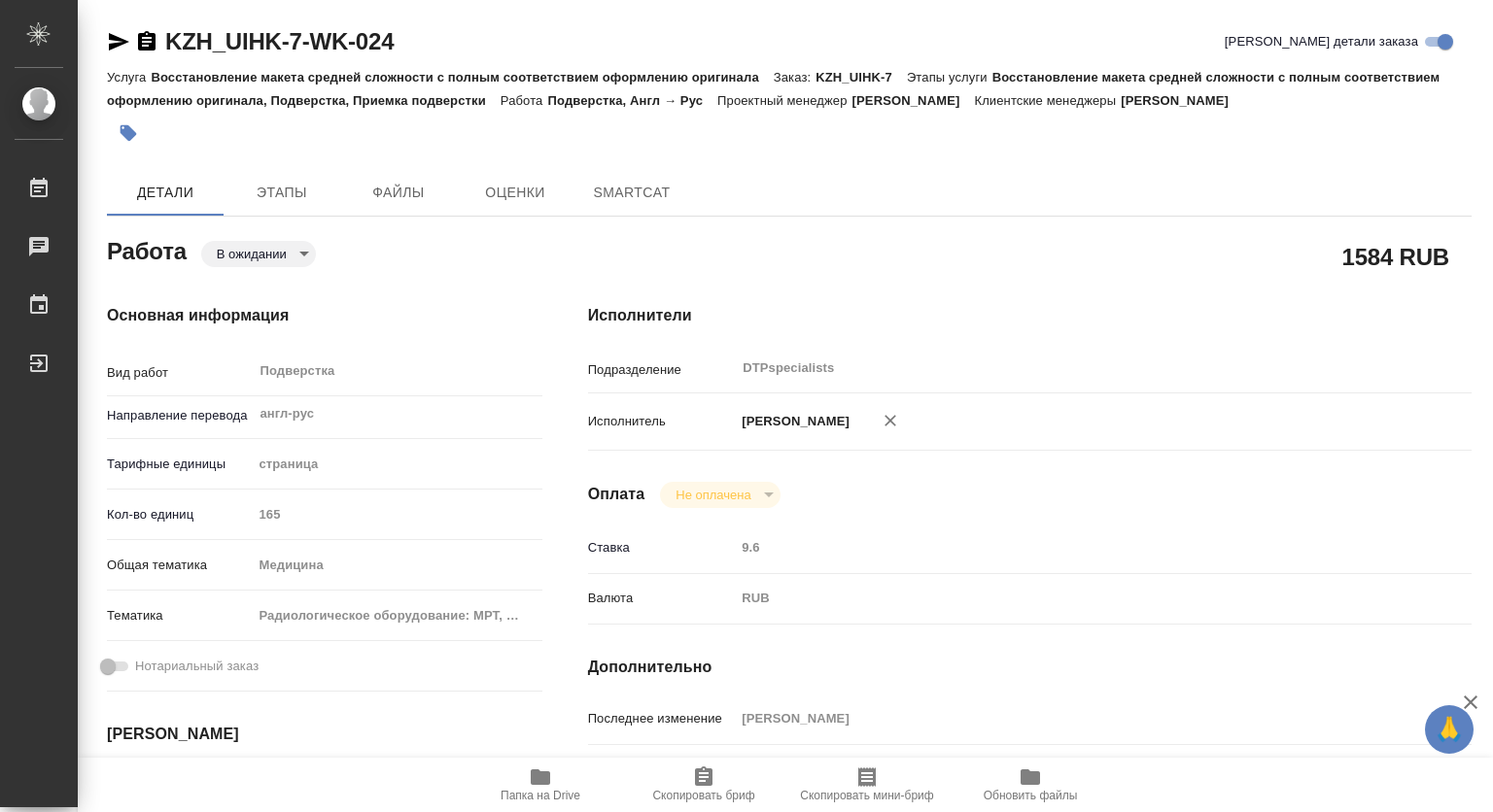
type textarea "x"
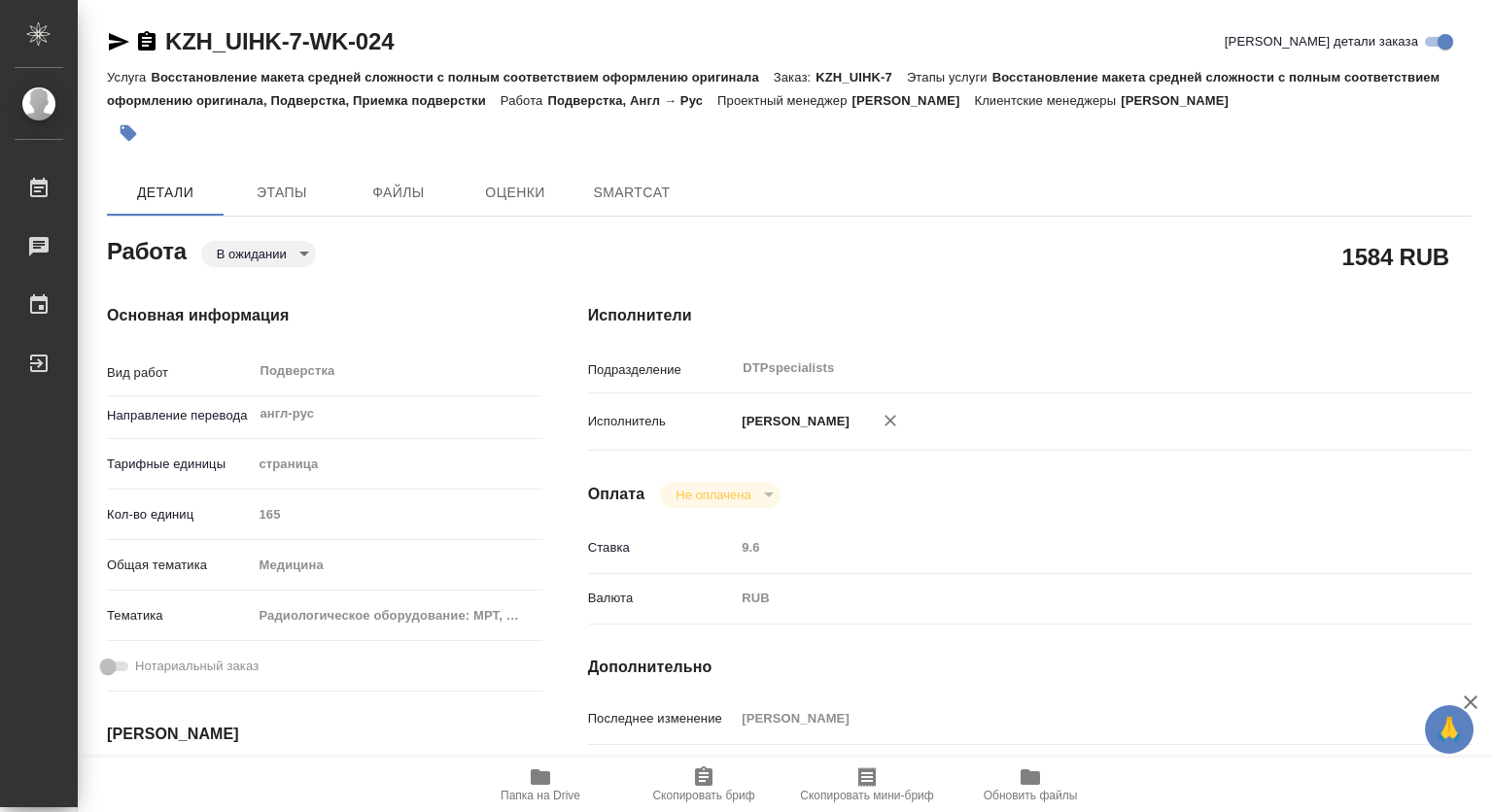
click at [534, 803] on button "Папка на Drive" at bounding box center [540, 786] width 163 height 55
type textarea "x"
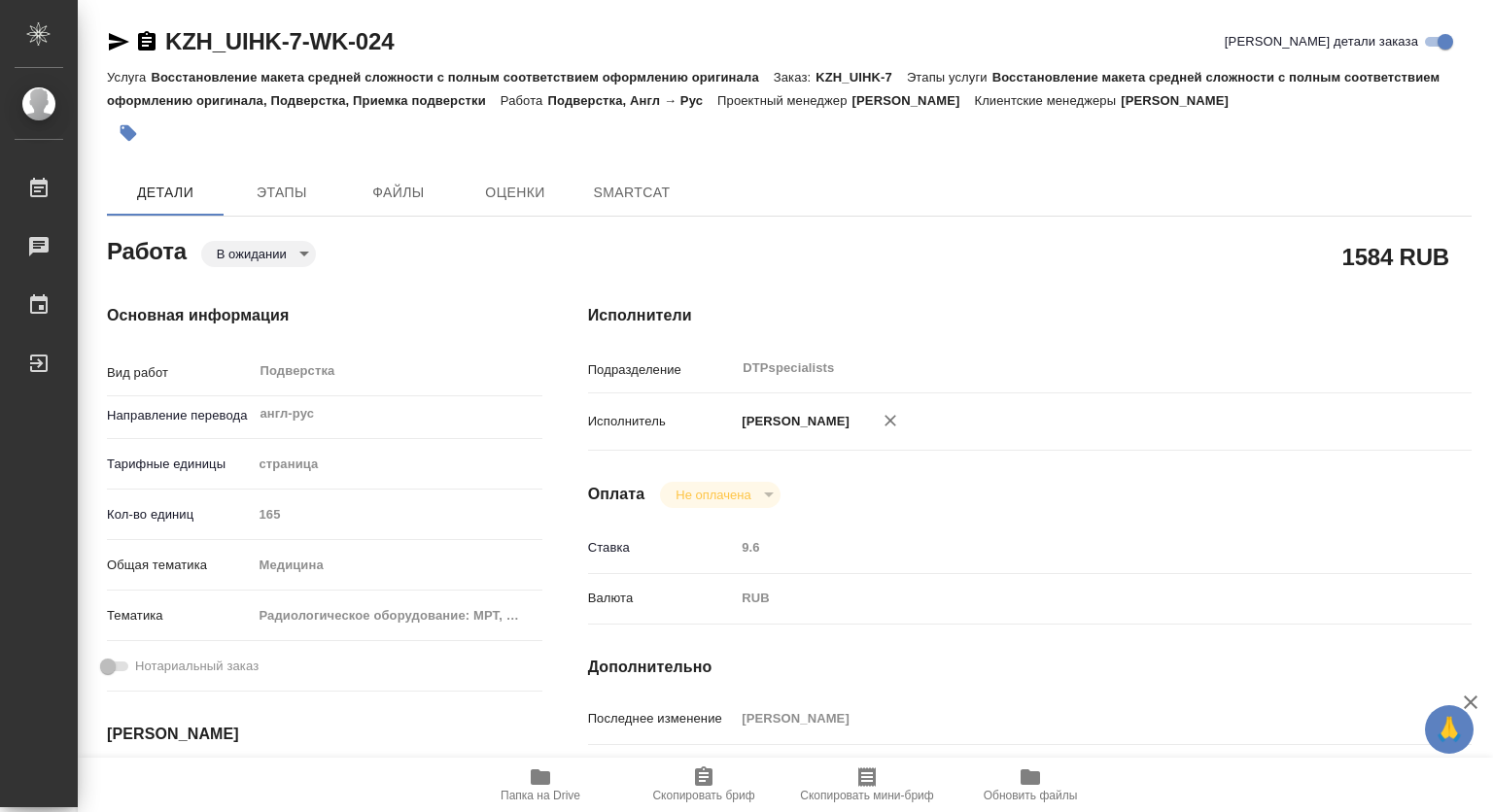
type textarea "x"
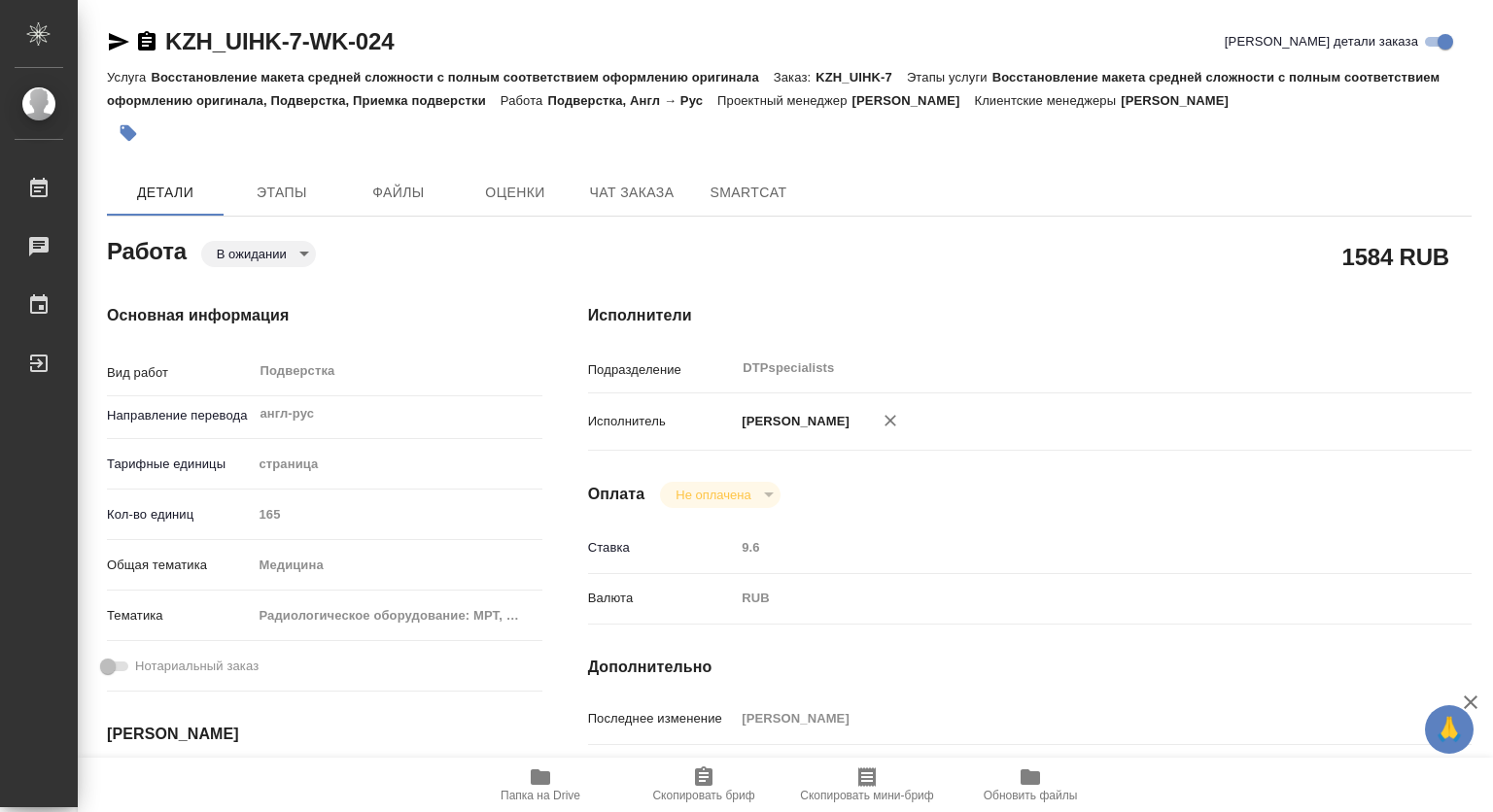
type textarea "x"
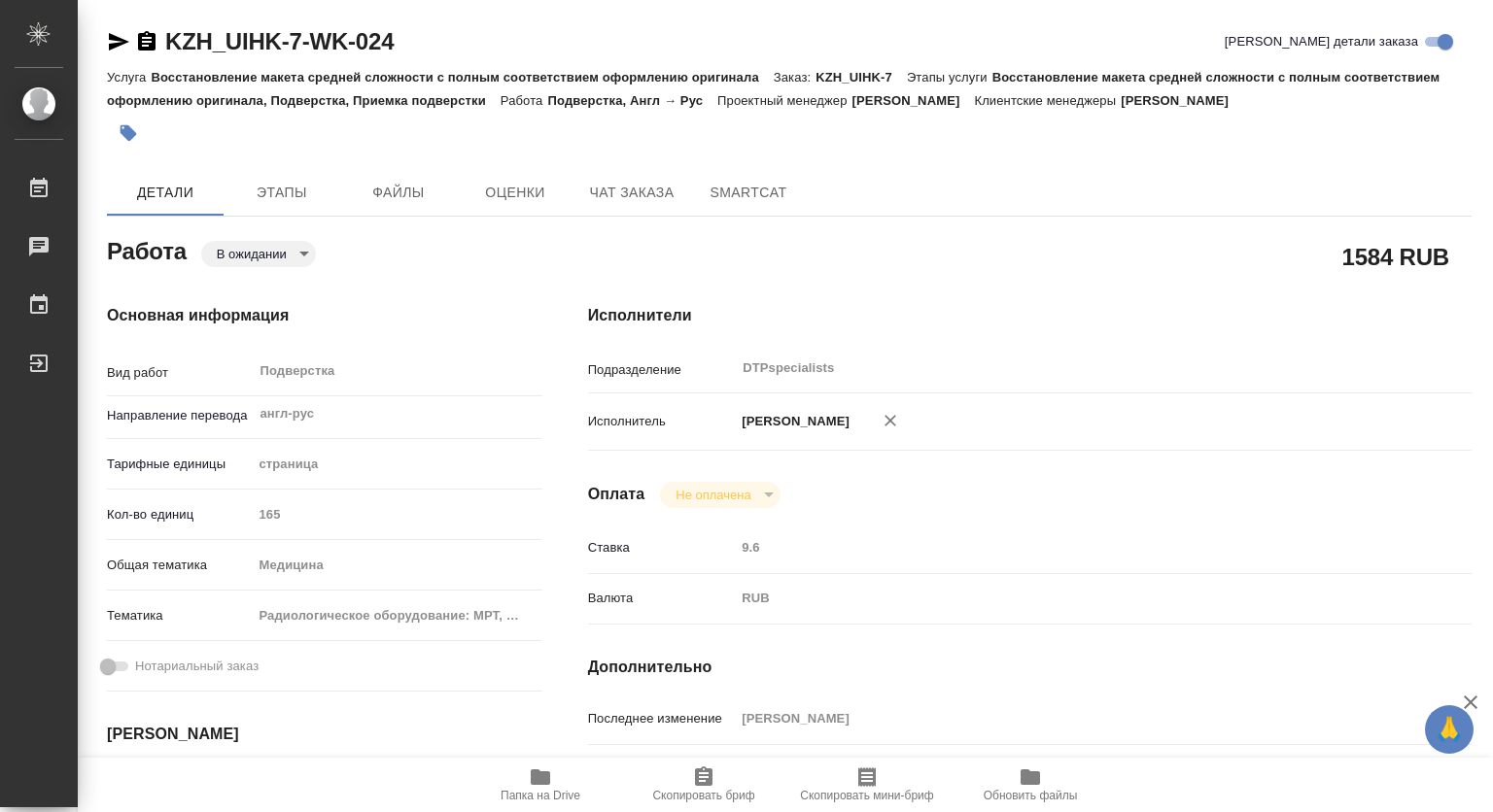
type textarea "x"
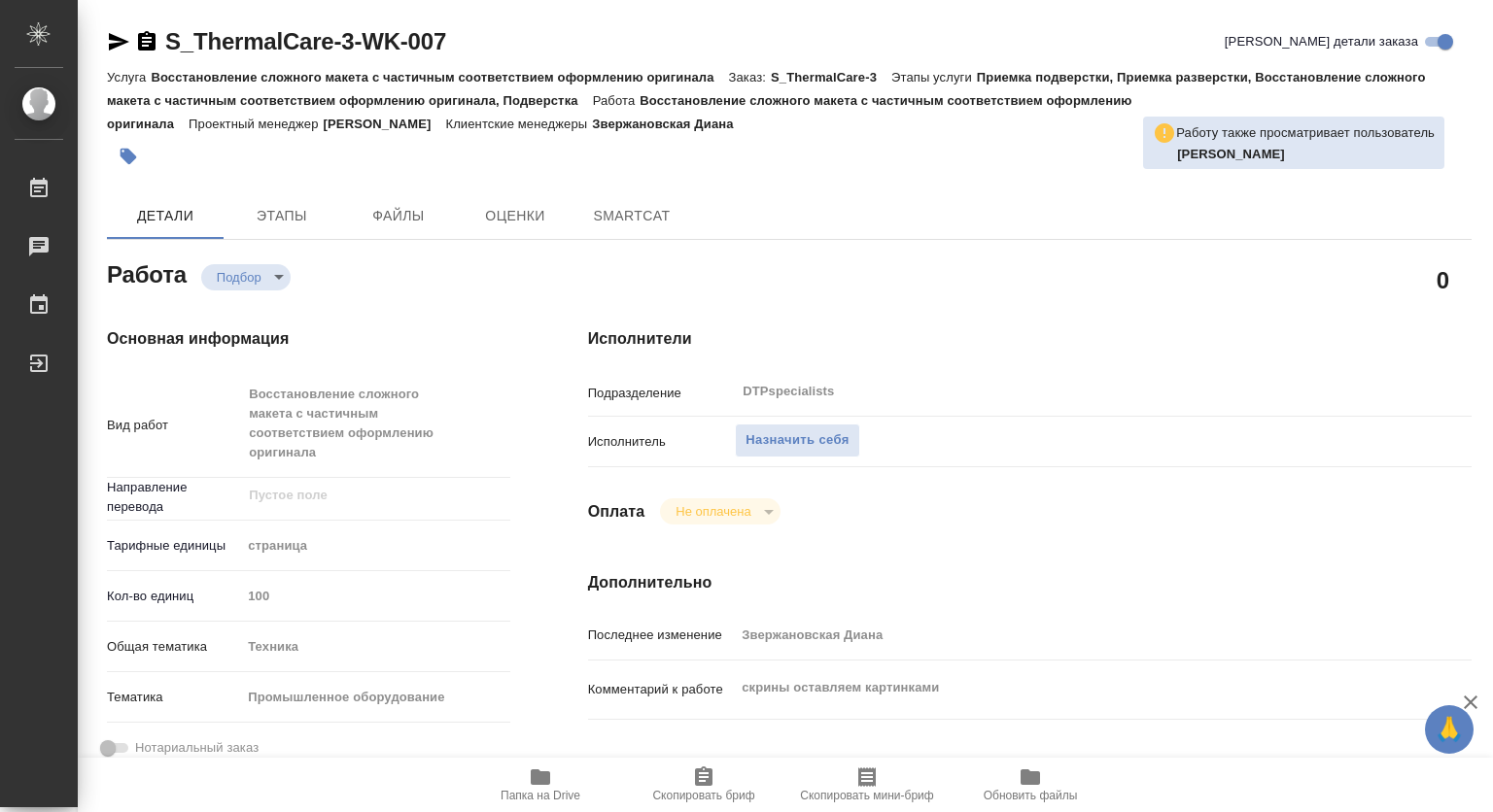
type textarea "x"
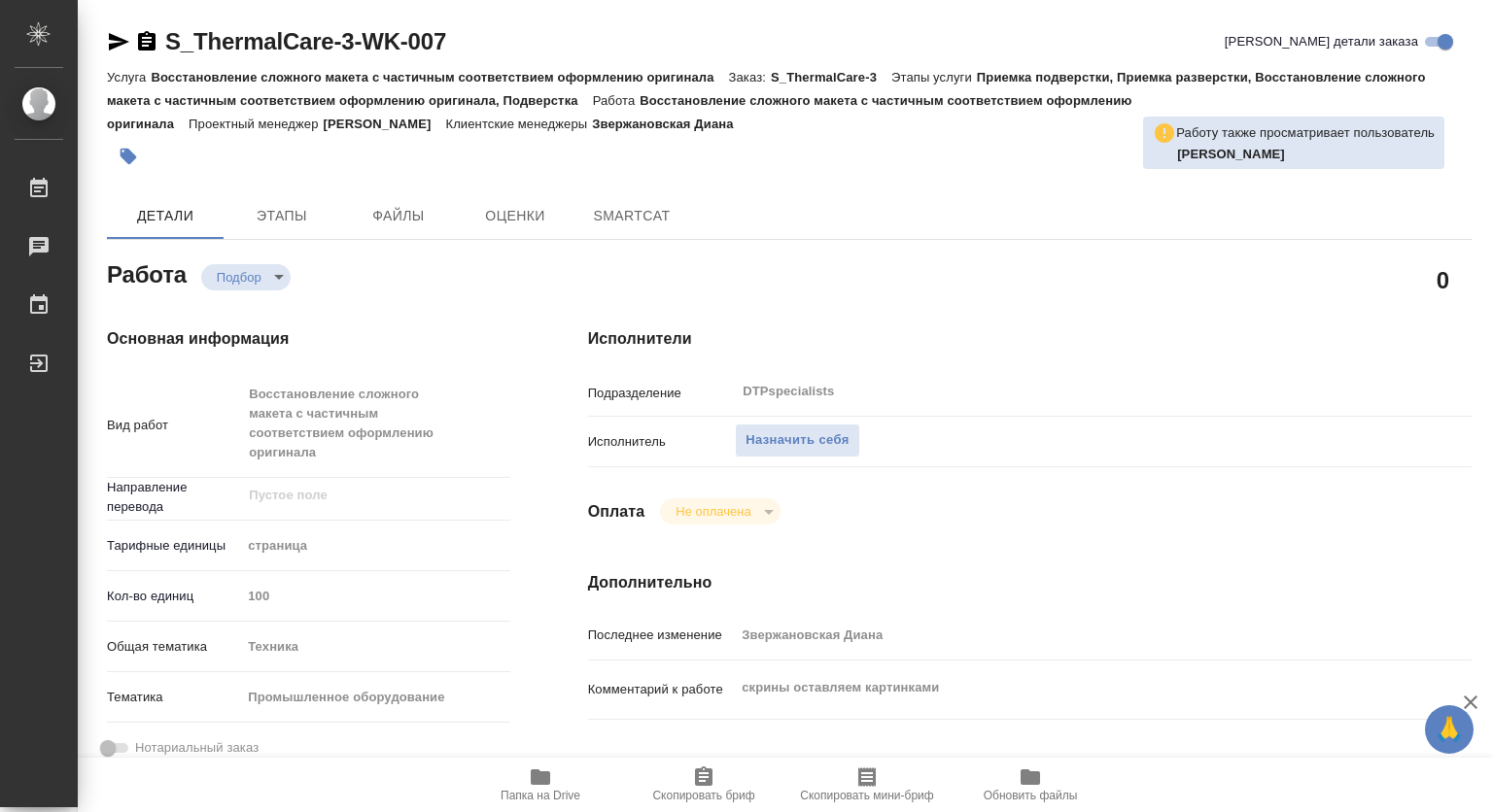
type textarea "x"
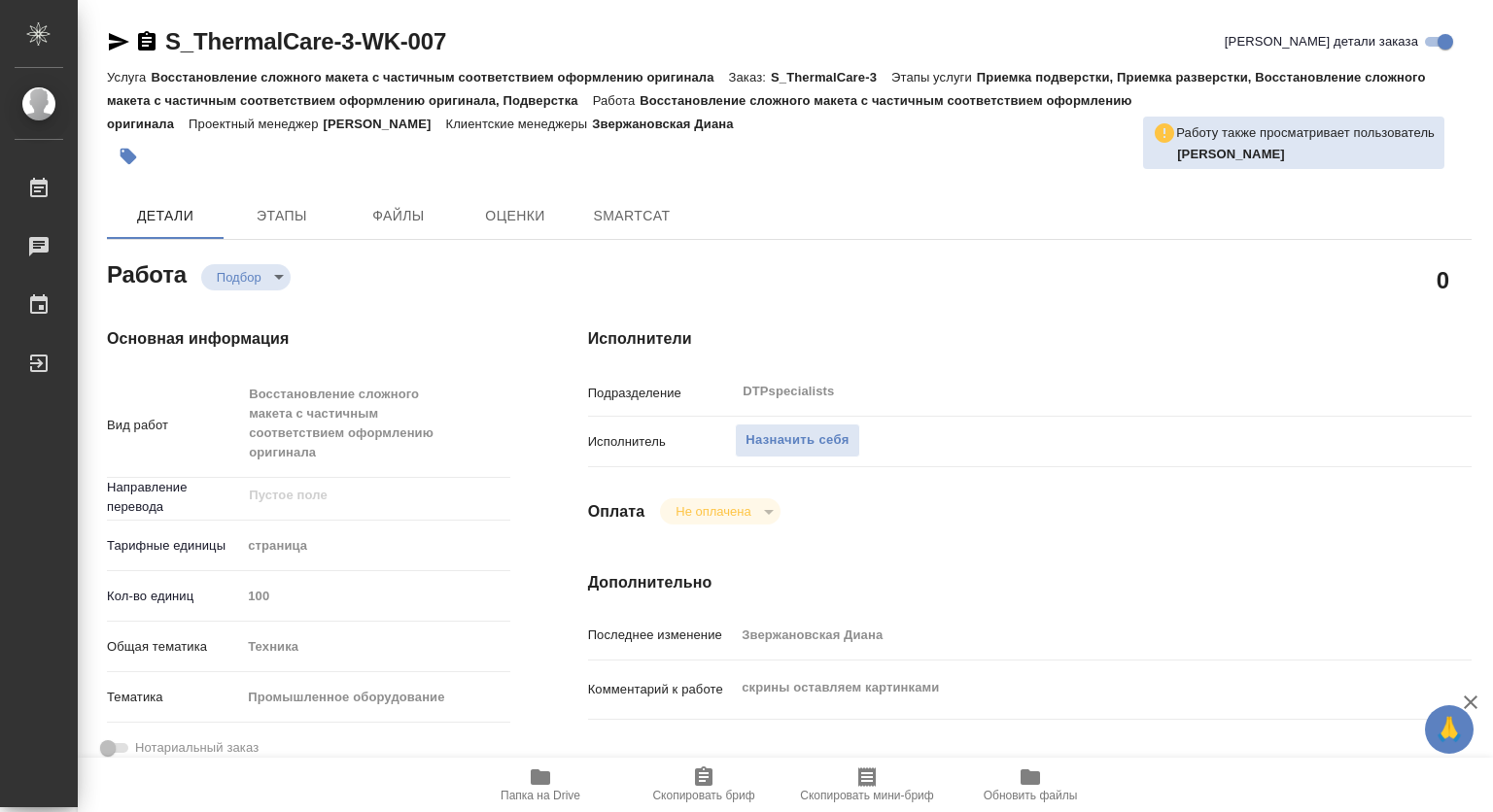
type textarea "x"
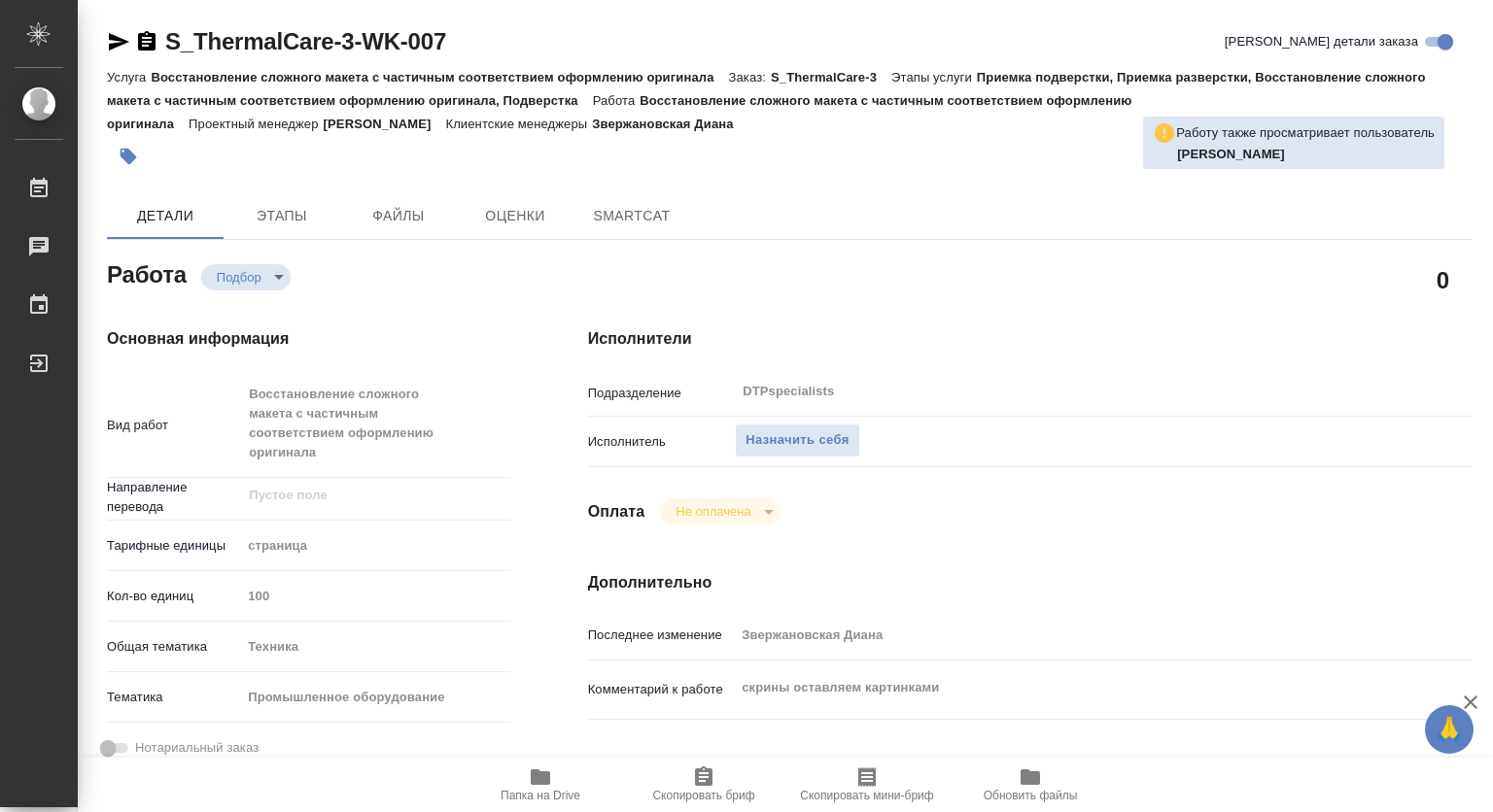
type textarea "x"
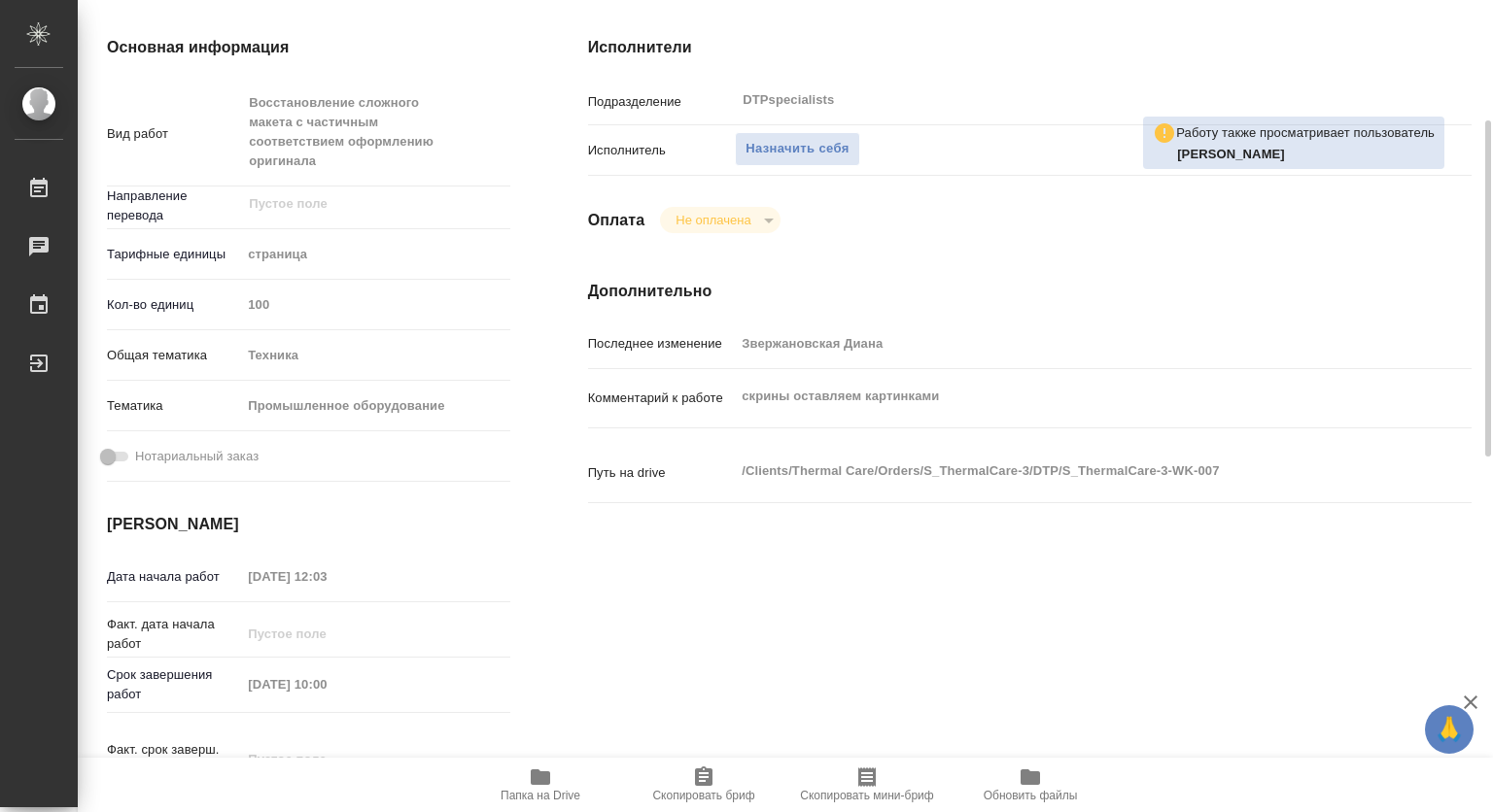
scroll to position [583, 0]
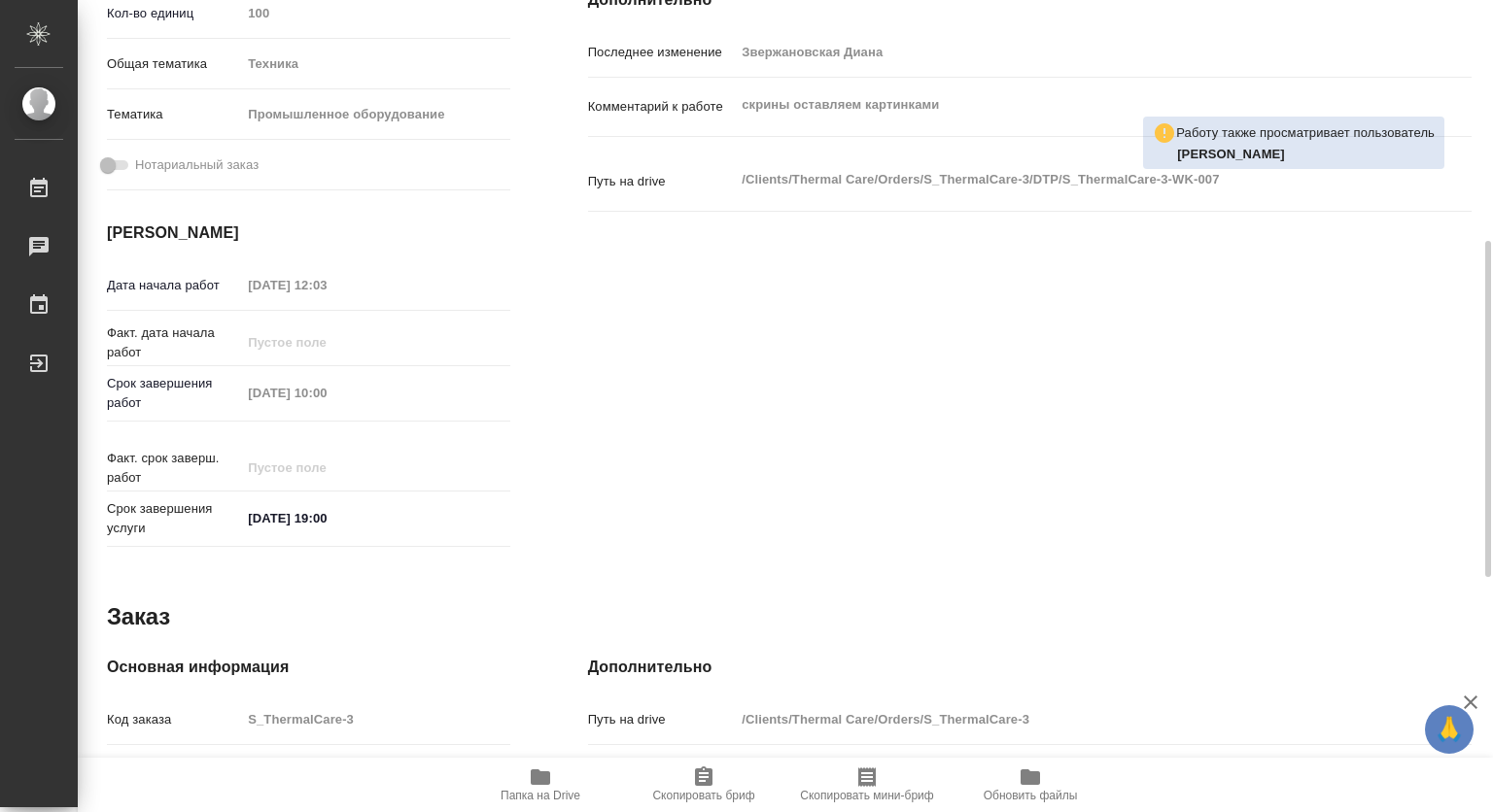
type textarea "x"
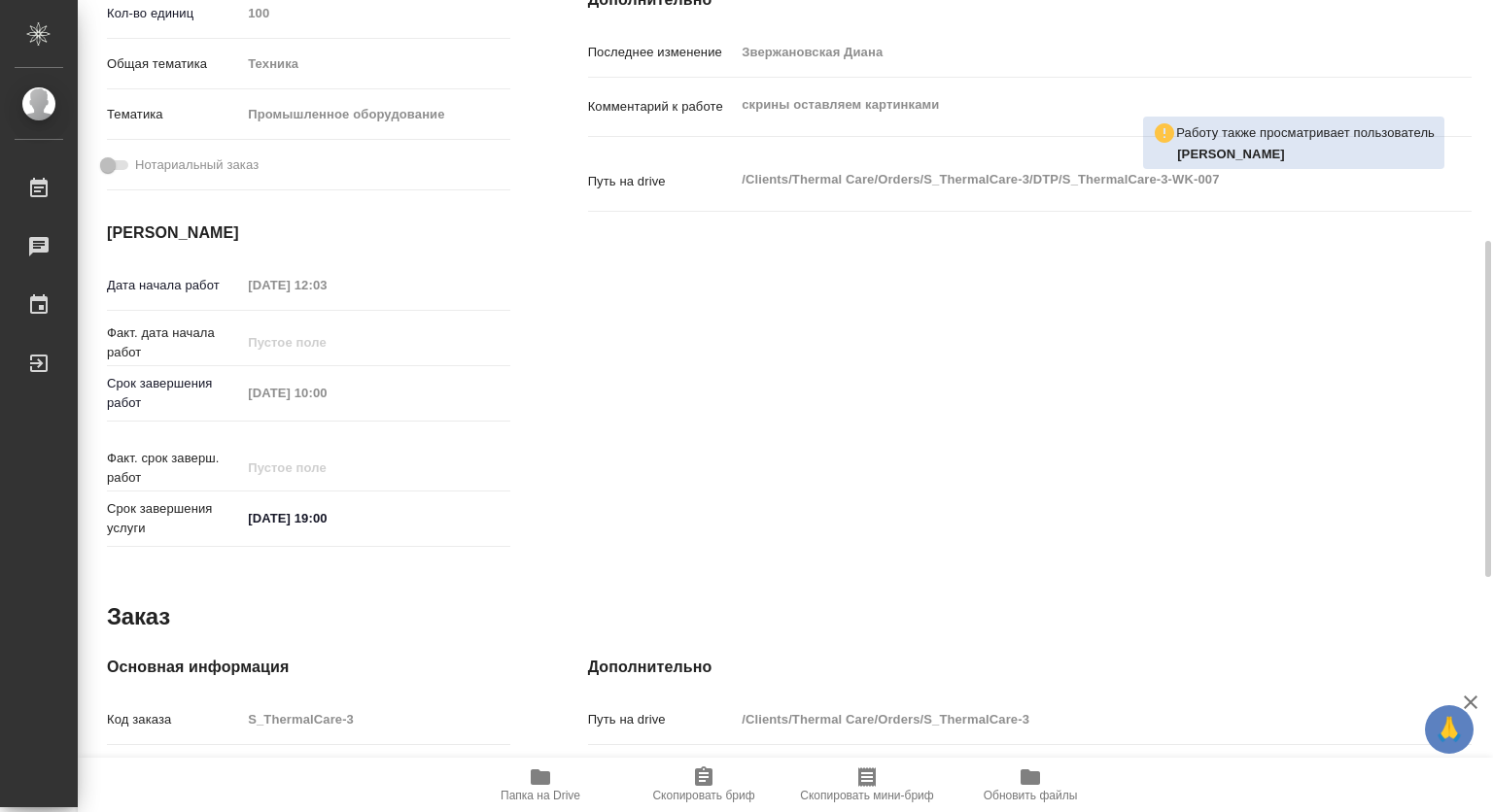
click at [541, 778] on icon "button" at bounding box center [540, 778] width 20 height 16
type textarea "x"
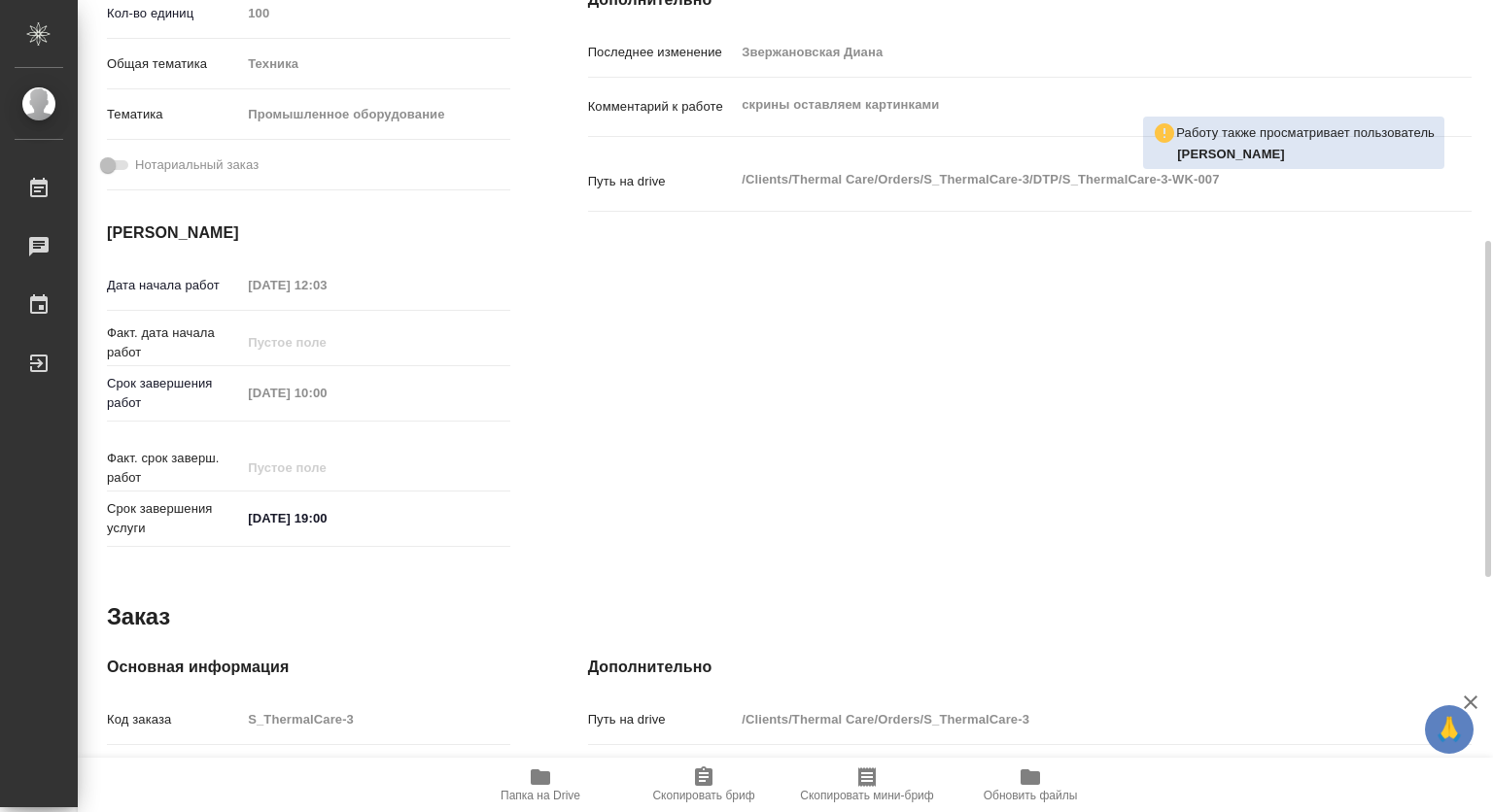
type textarea "x"
click at [531, 787] on icon "button" at bounding box center [540, 778] width 23 height 23
click at [529, 786] on icon "button" at bounding box center [540, 778] width 23 height 23
click at [536, 782] on icon "button" at bounding box center [540, 778] width 20 height 16
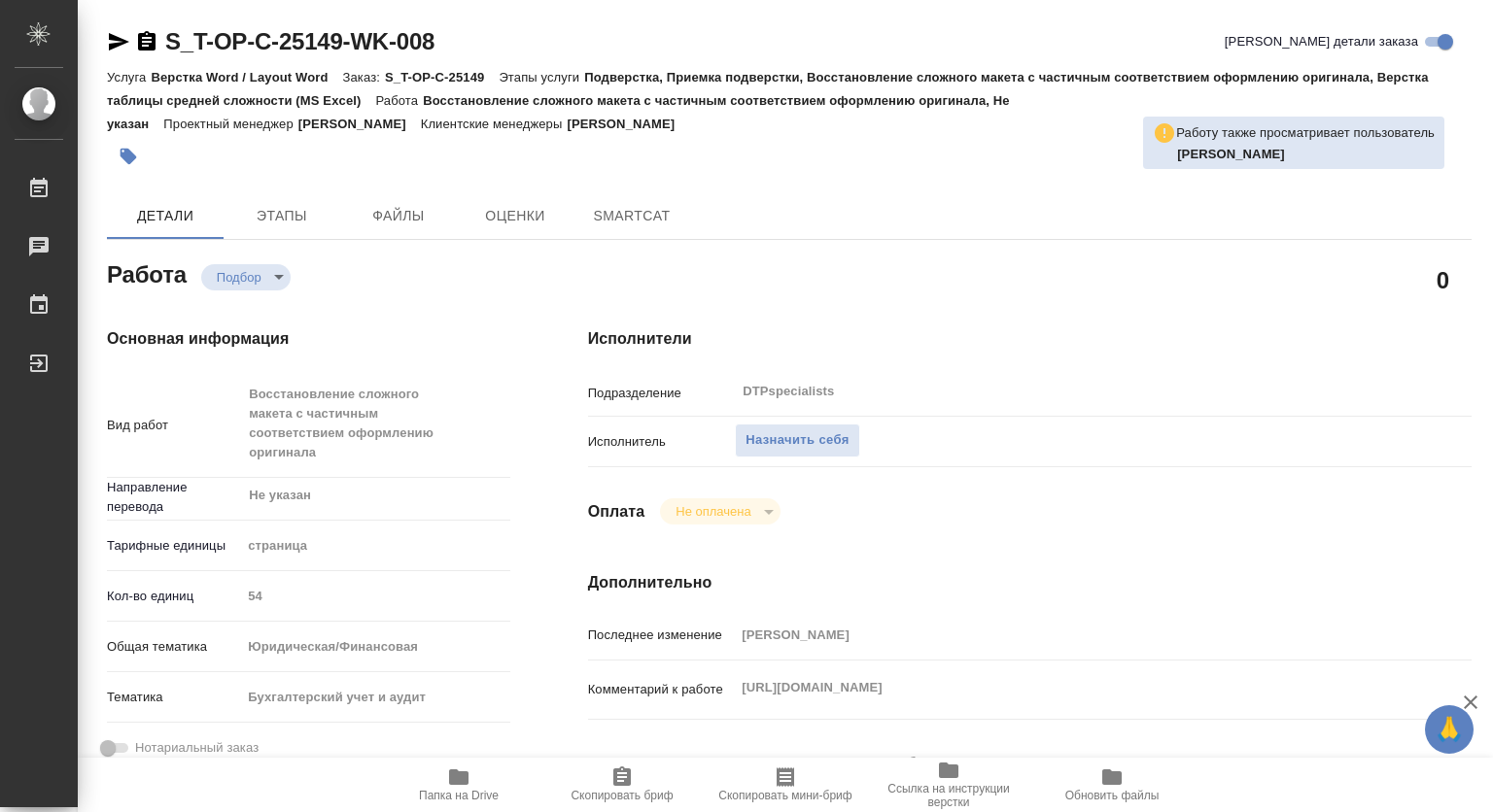
type textarea "x"
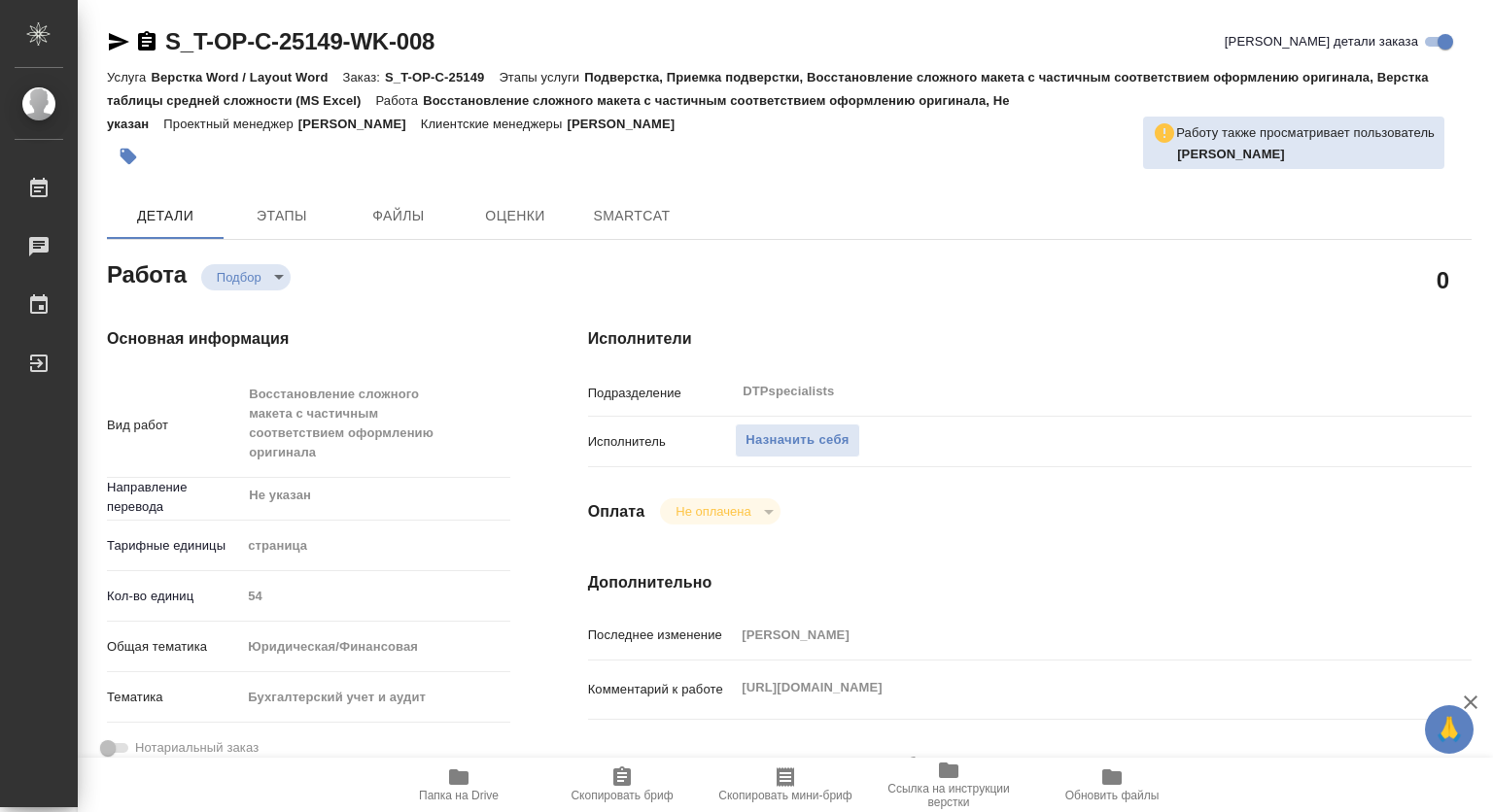
type textarea "x"
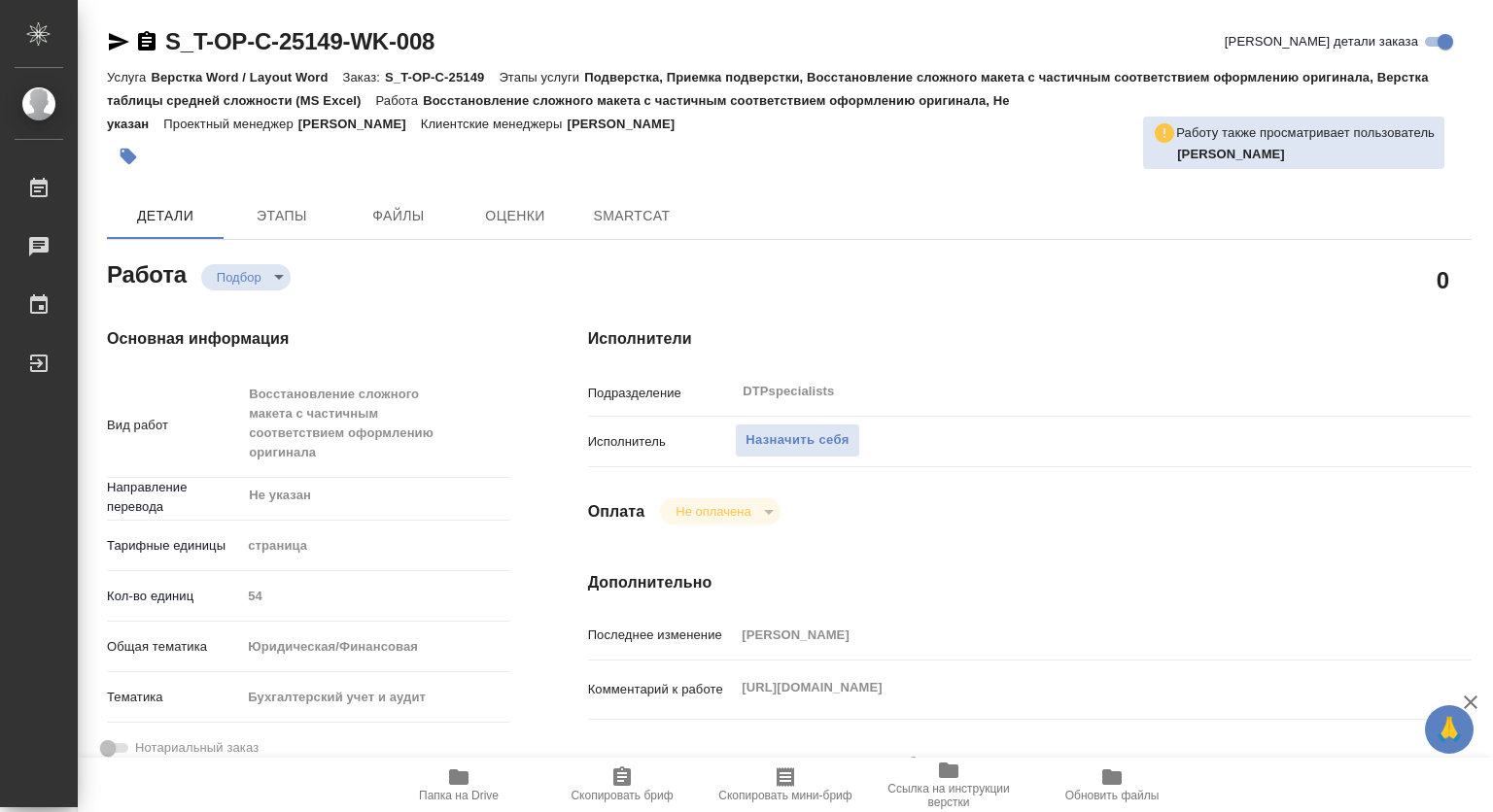
type textarea "x"
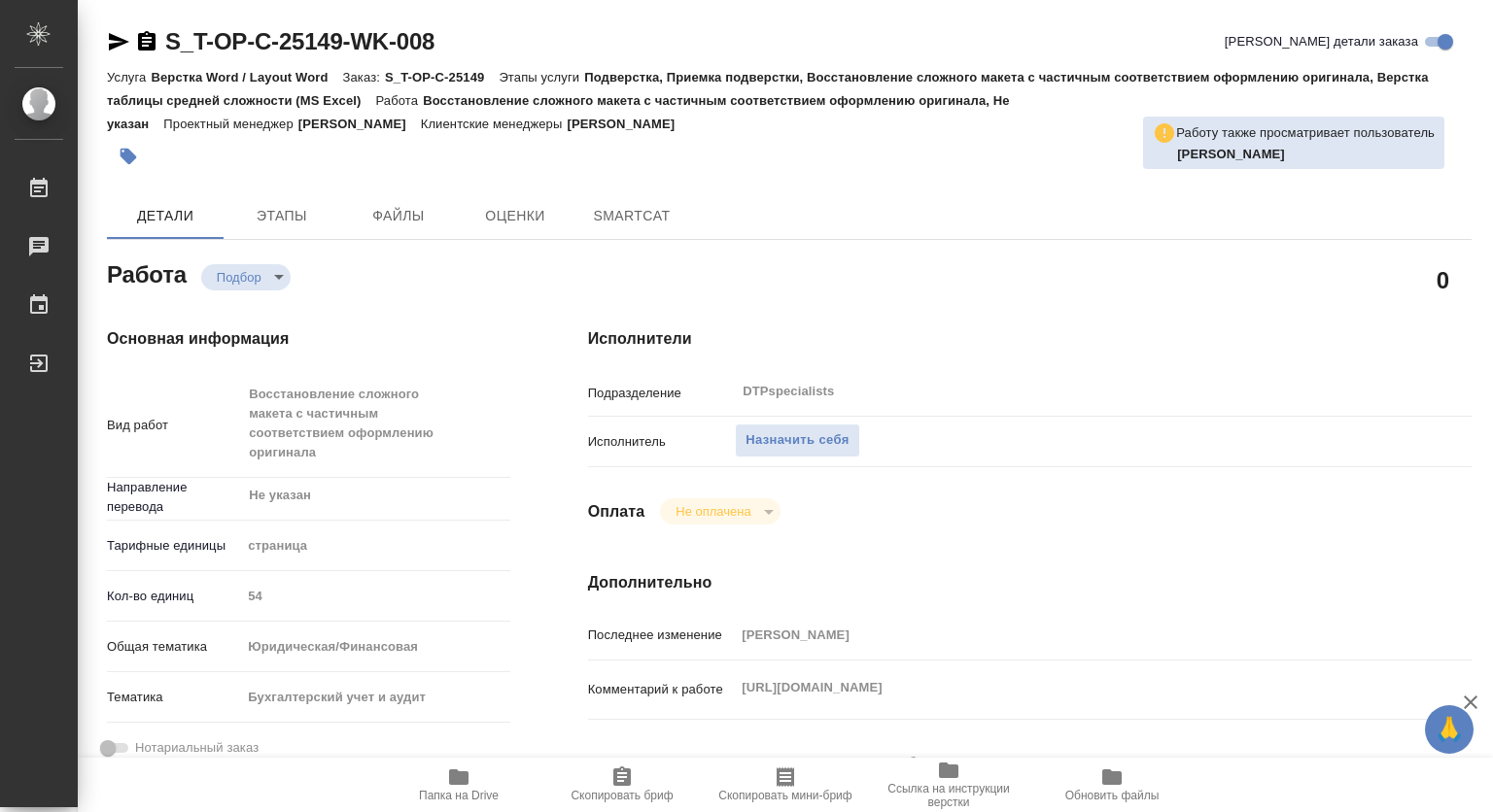
type textarea "x"
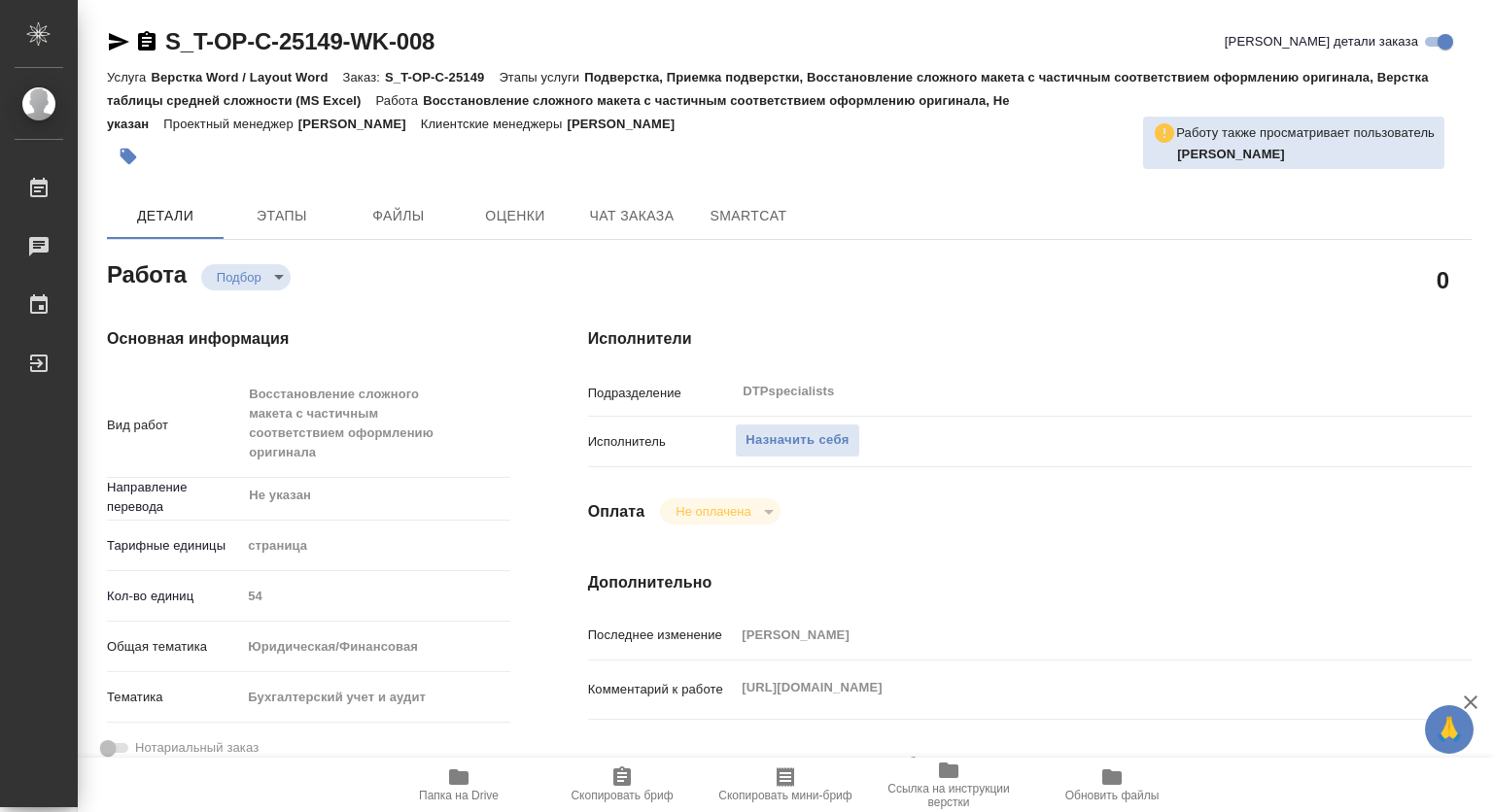
type textarea "x"
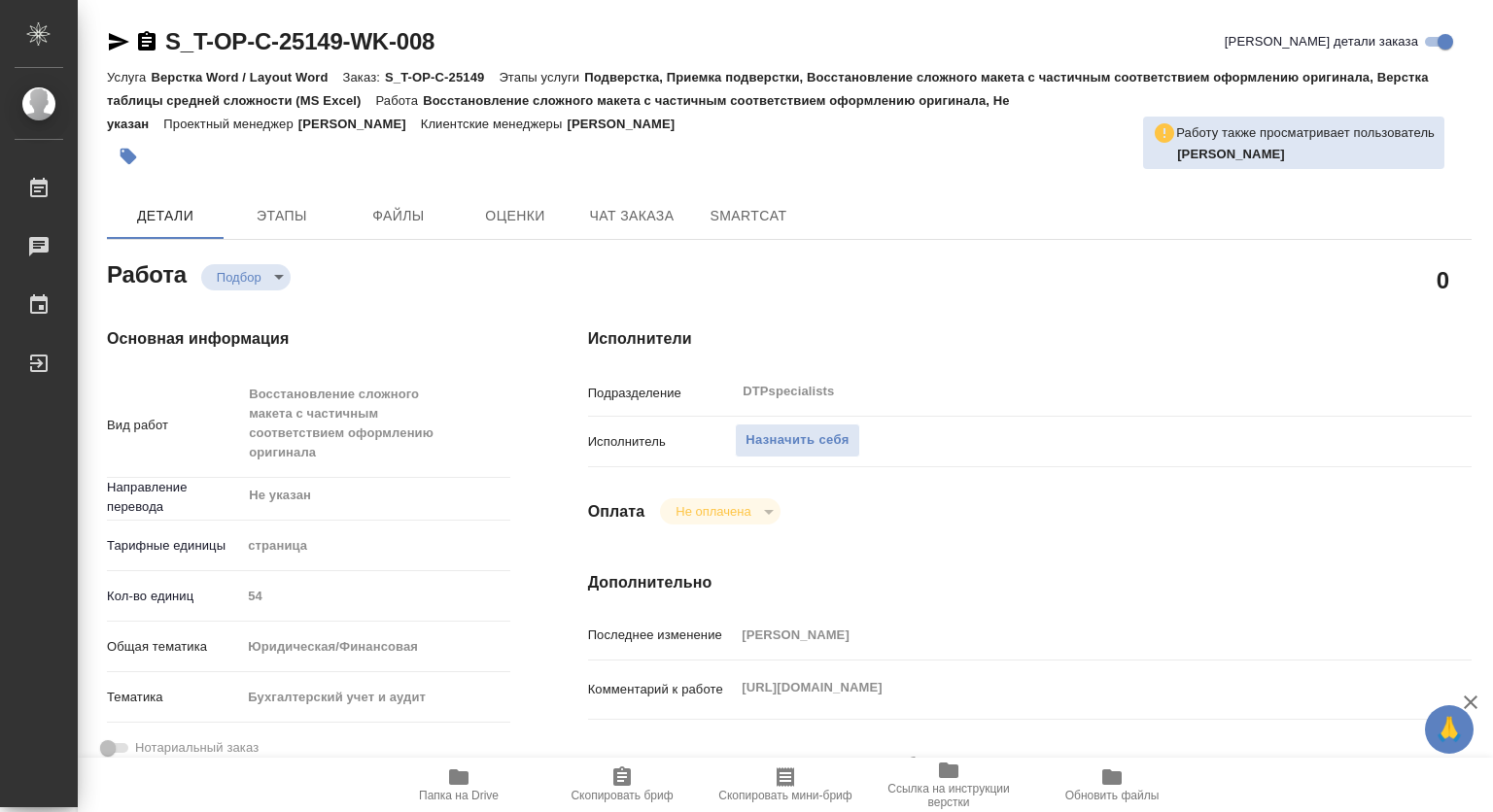
type textarea "x"
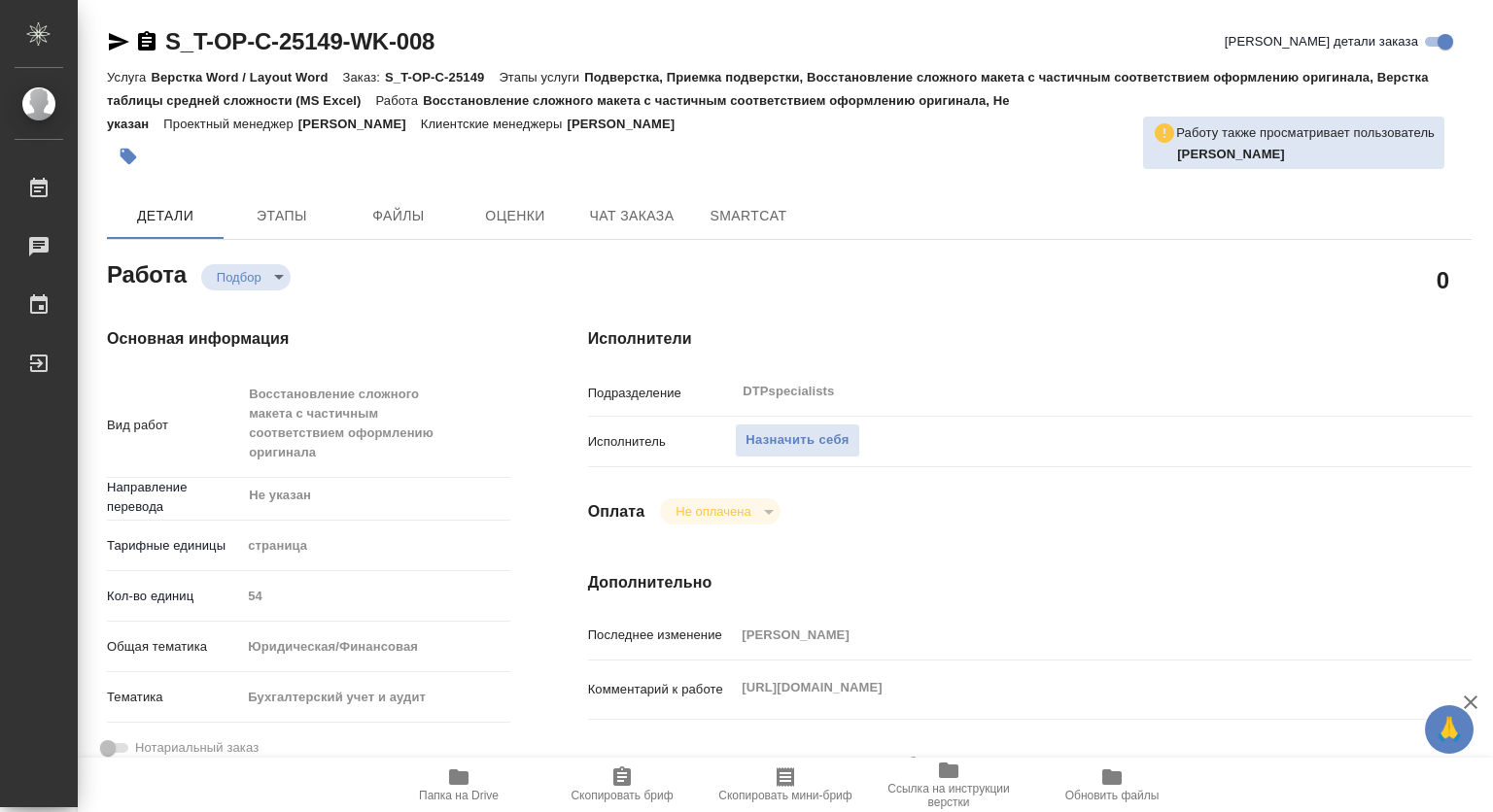
scroll to position [388, 0]
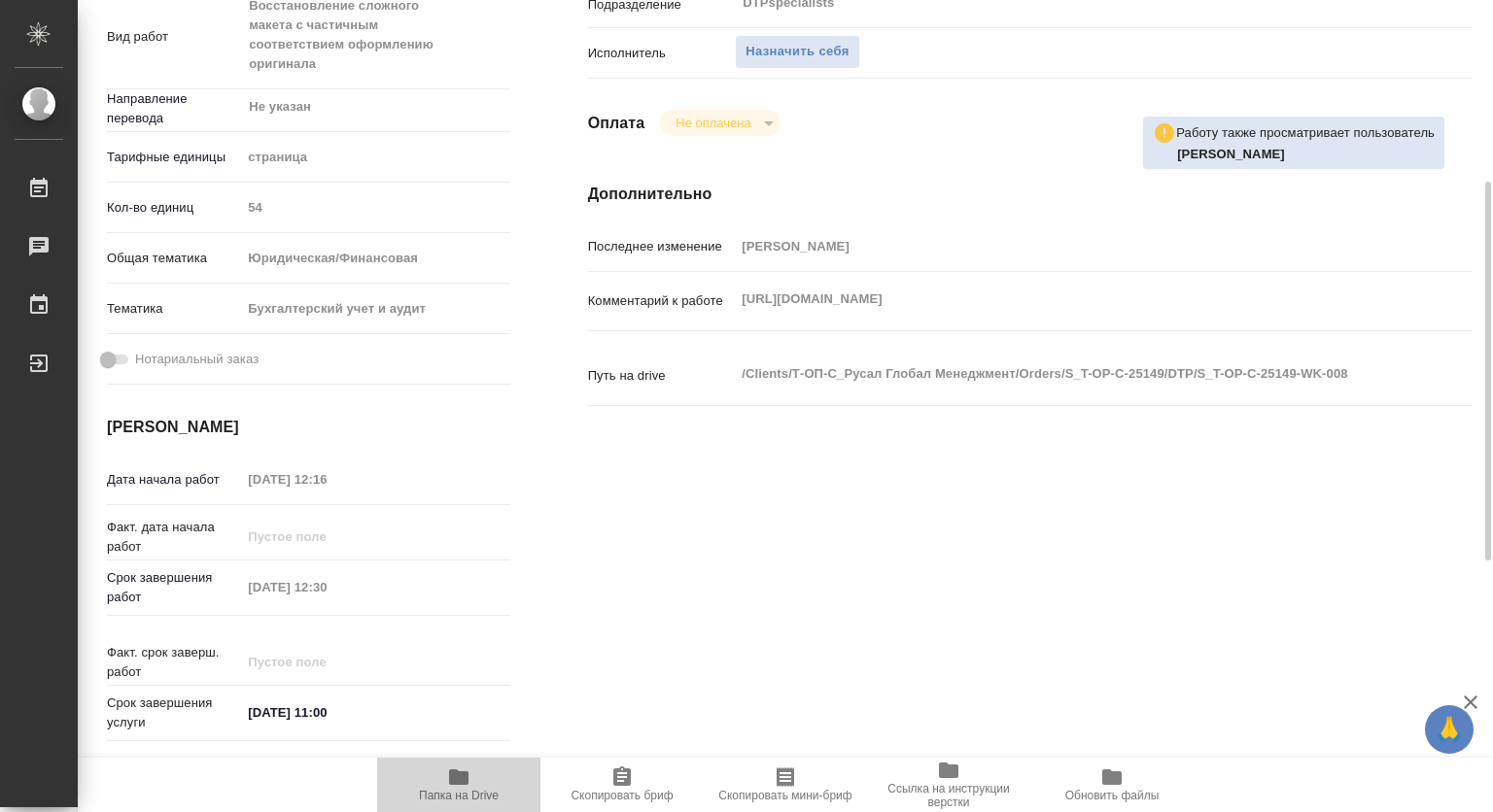
click at [463, 786] on icon "button" at bounding box center [459, 778] width 23 height 23
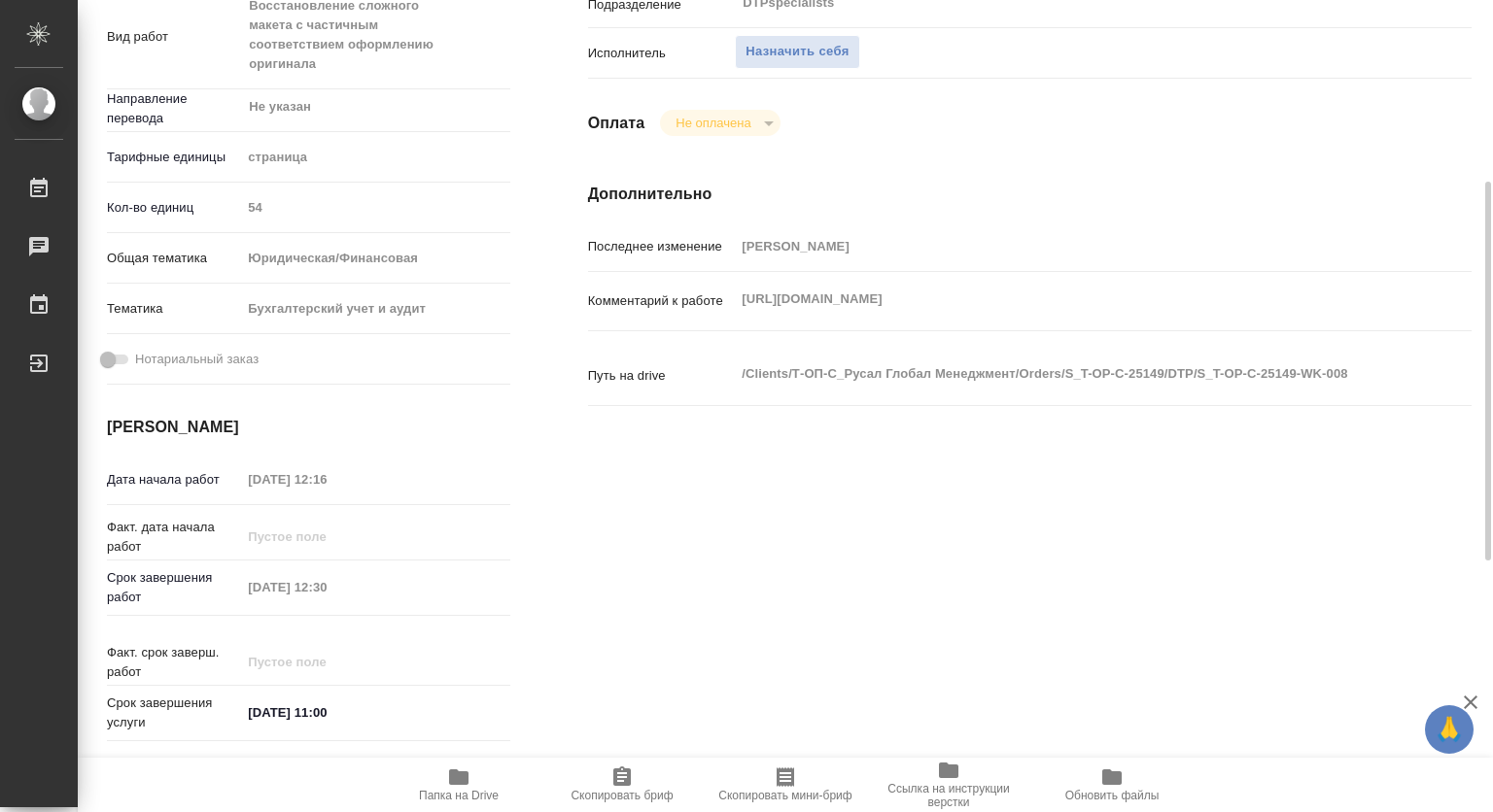
scroll to position [0, 0]
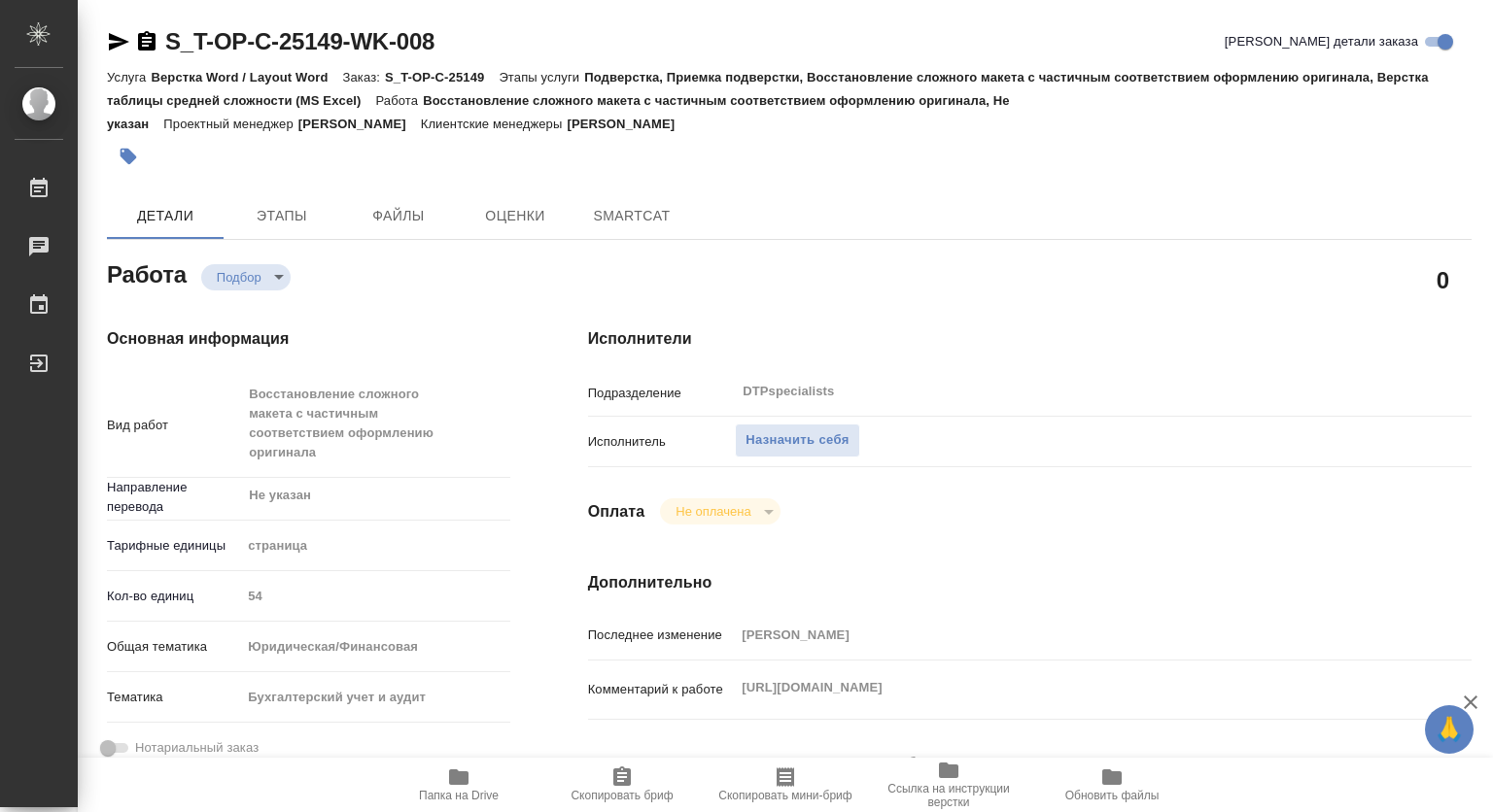
type textarea "x"
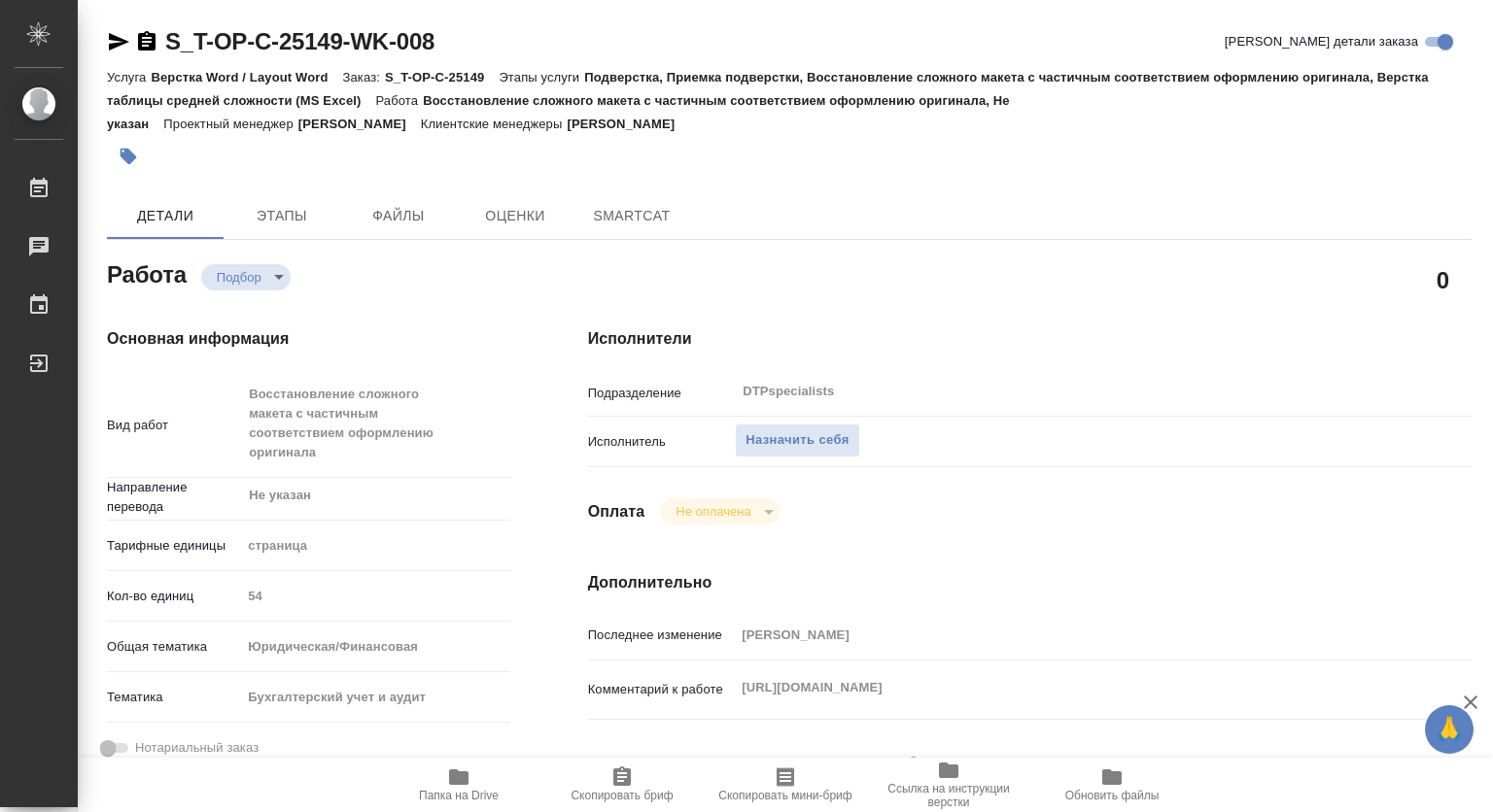
type textarea "x"
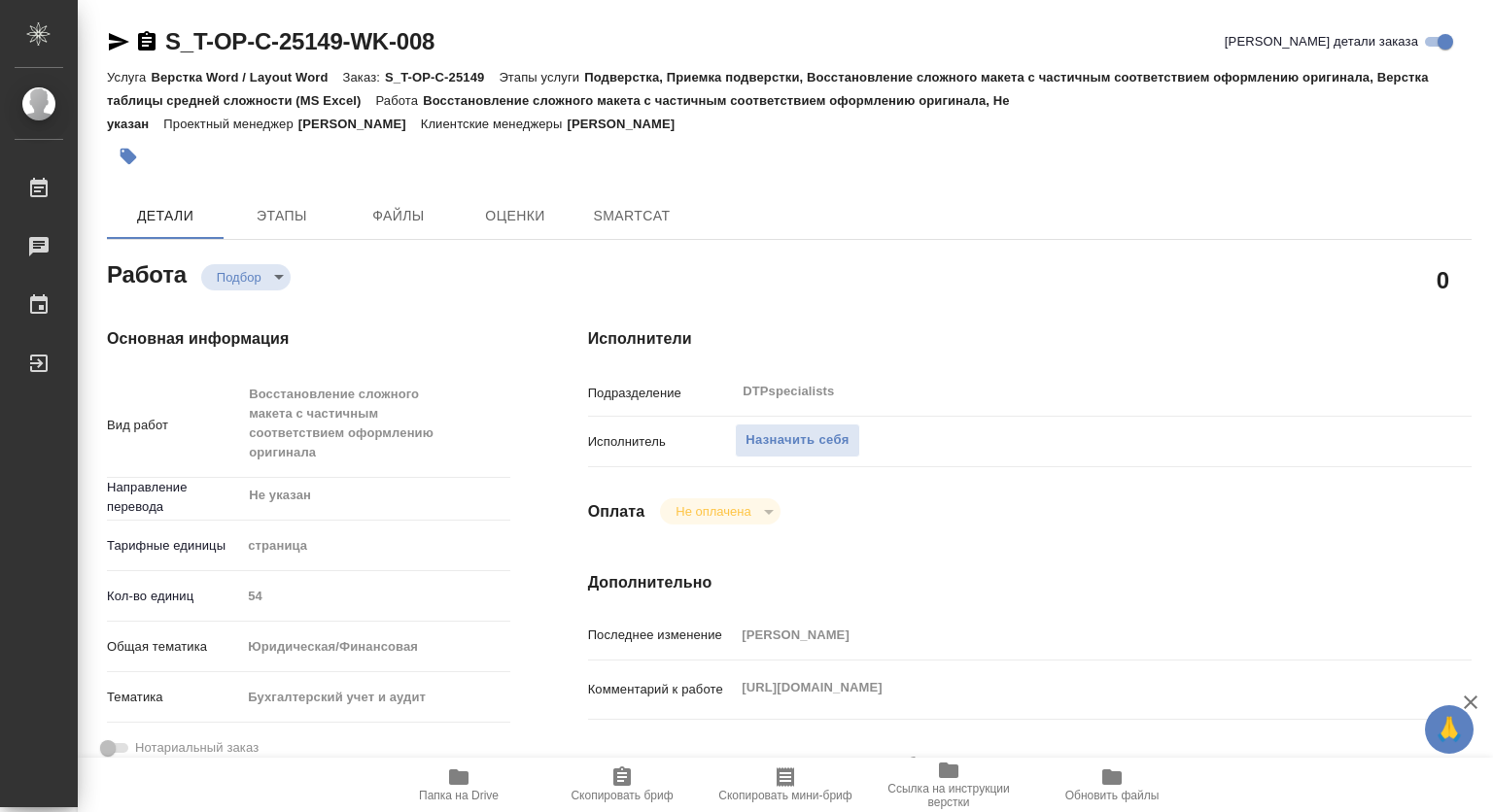
type textarea "x"
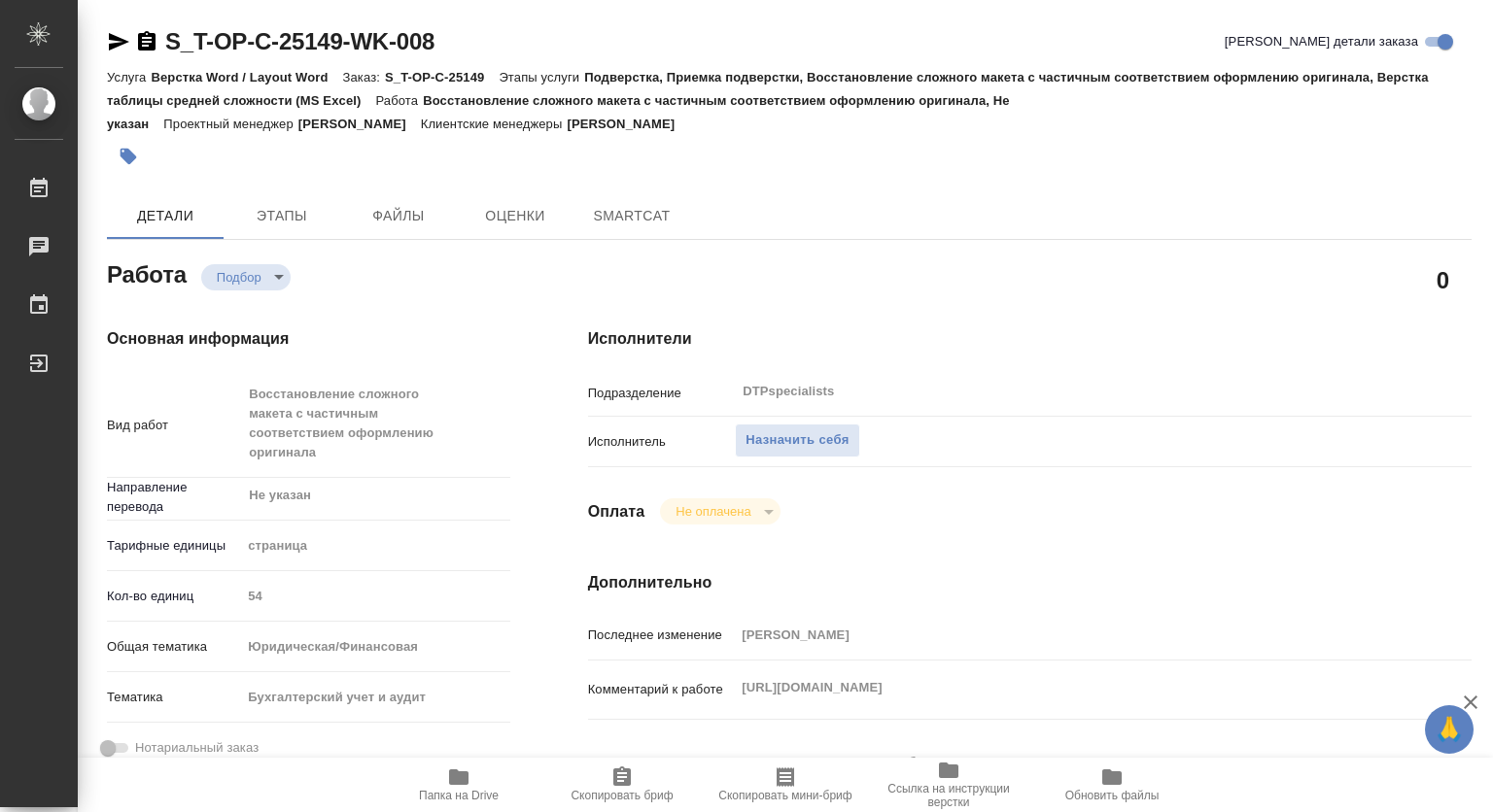
type textarea "x"
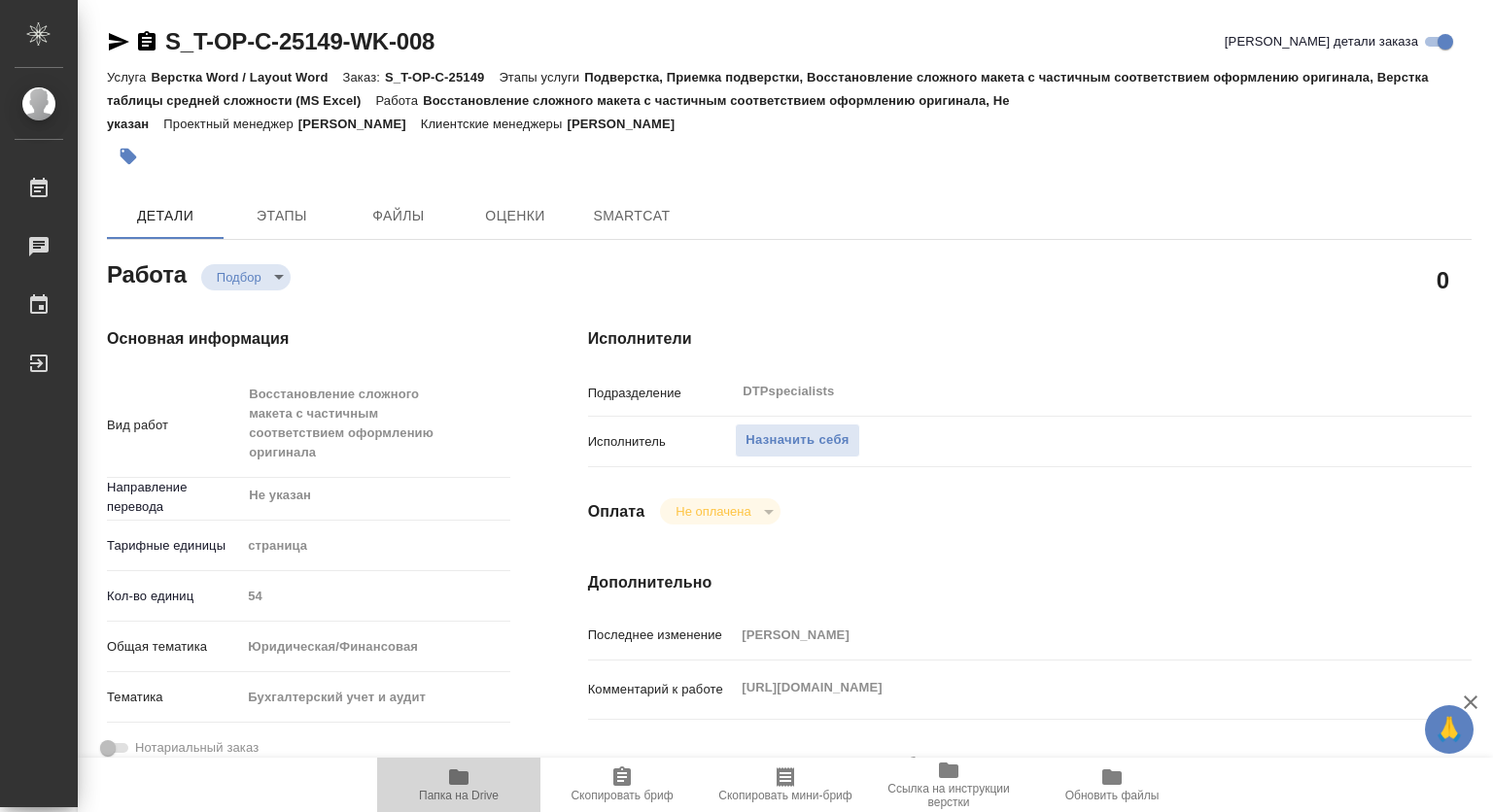
click at [462, 780] on icon "button" at bounding box center [459, 778] width 20 height 16
type textarea "x"
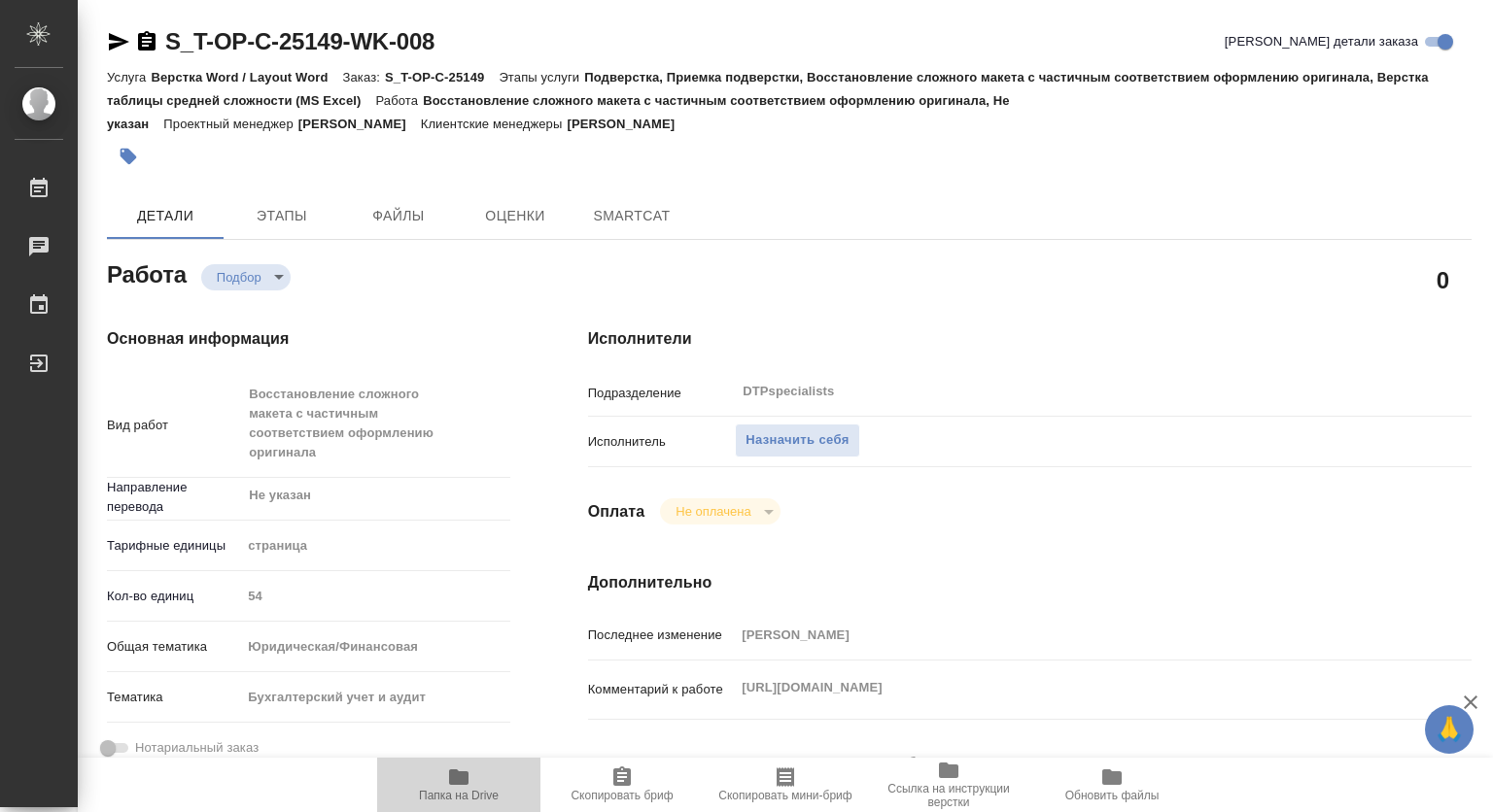
type textarea "x"
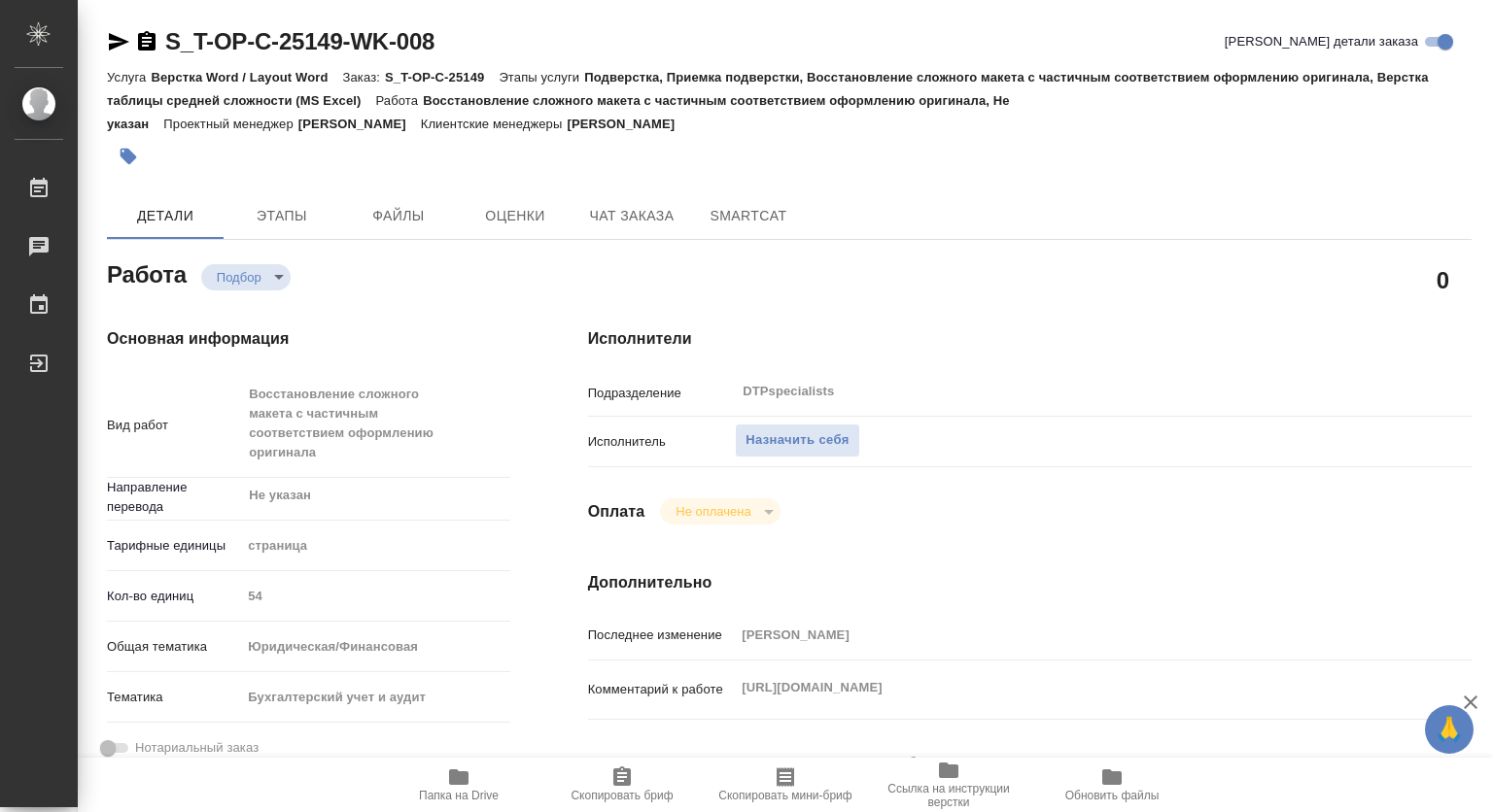
type textarea "x"
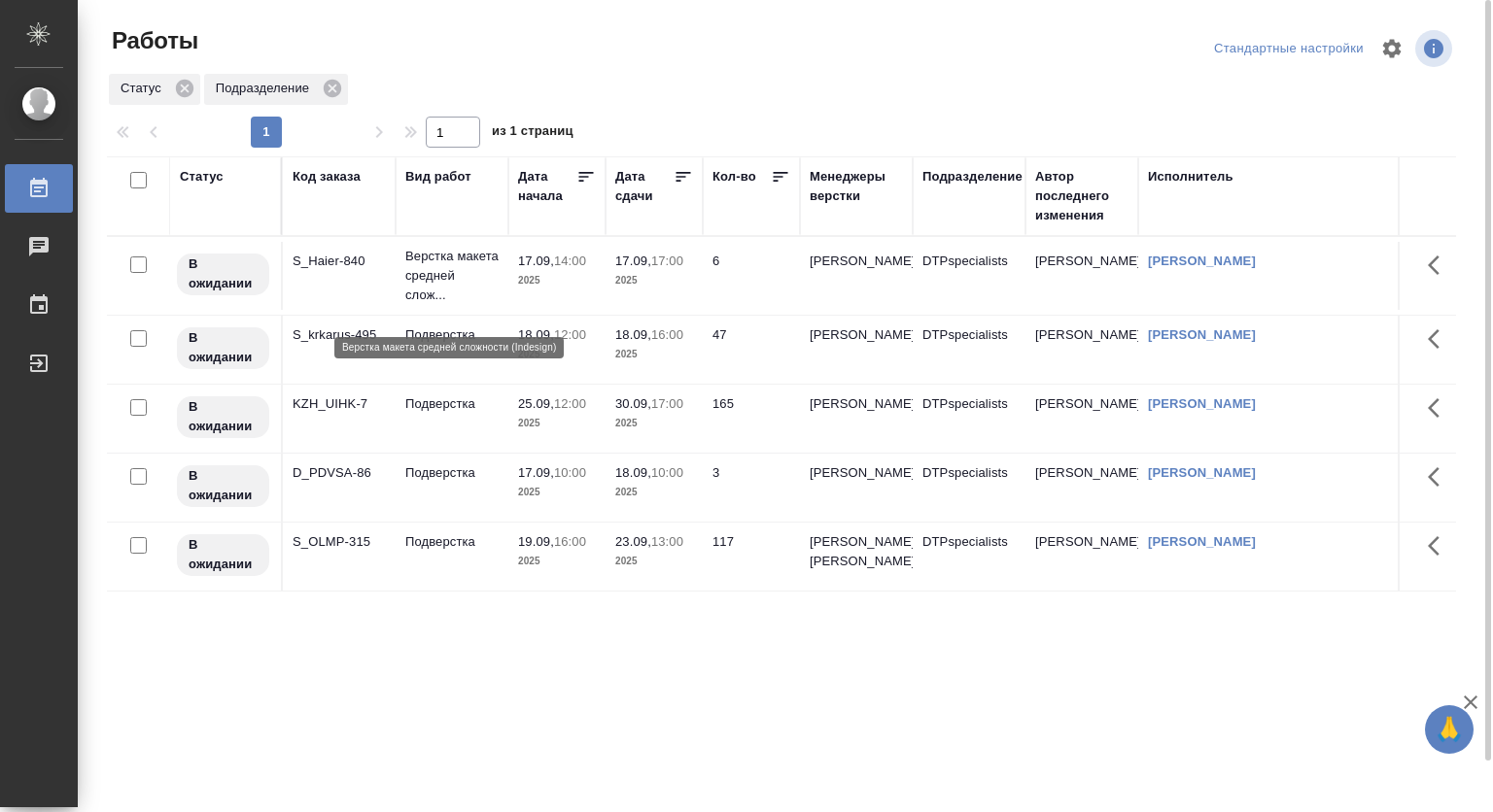
click at [420, 265] on p "Верстка макета средней слож..." at bounding box center [451, 276] width 93 height 59
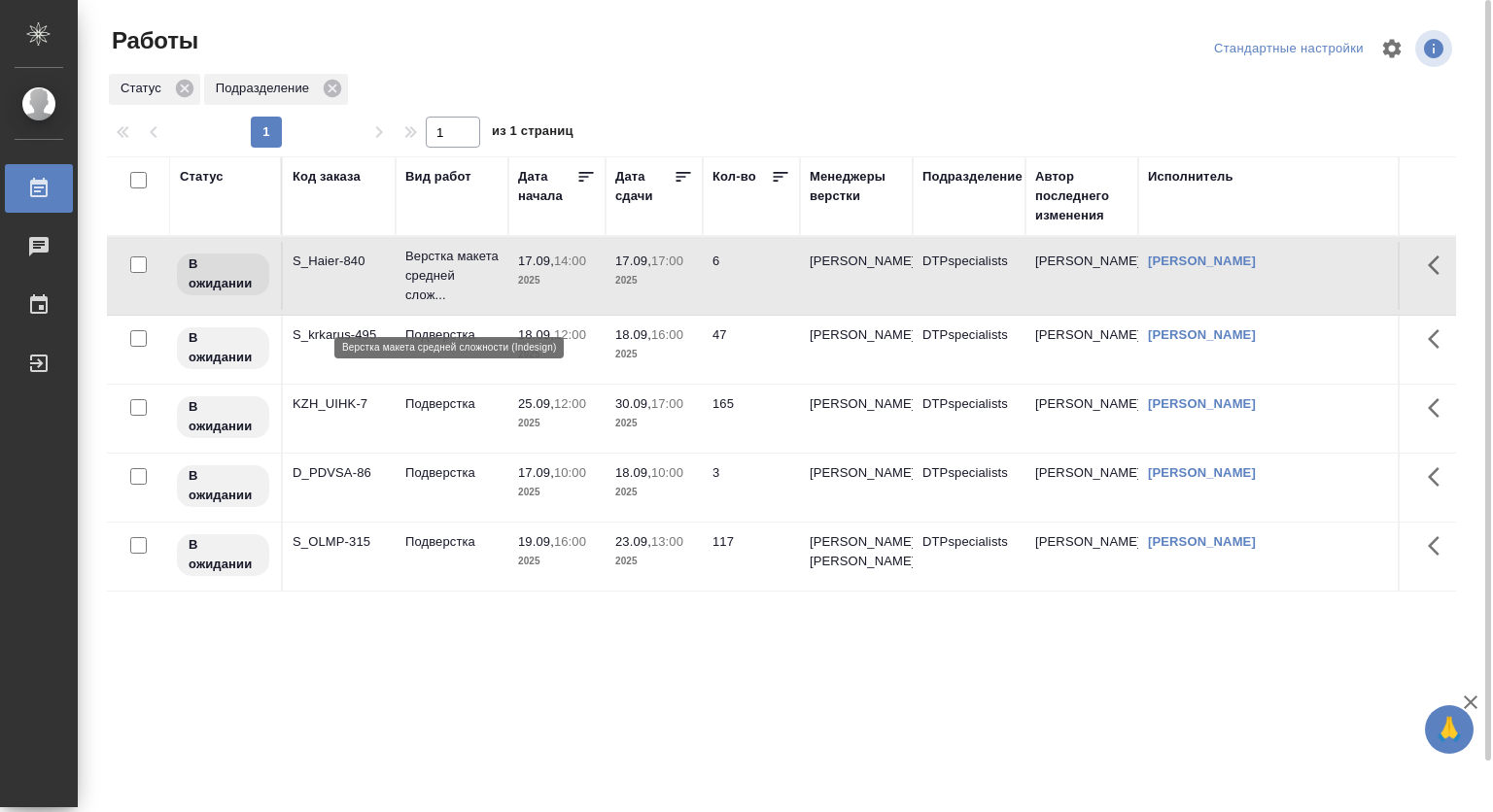
click at [420, 265] on p "Верстка макета средней слож..." at bounding box center [451, 276] width 93 height 59
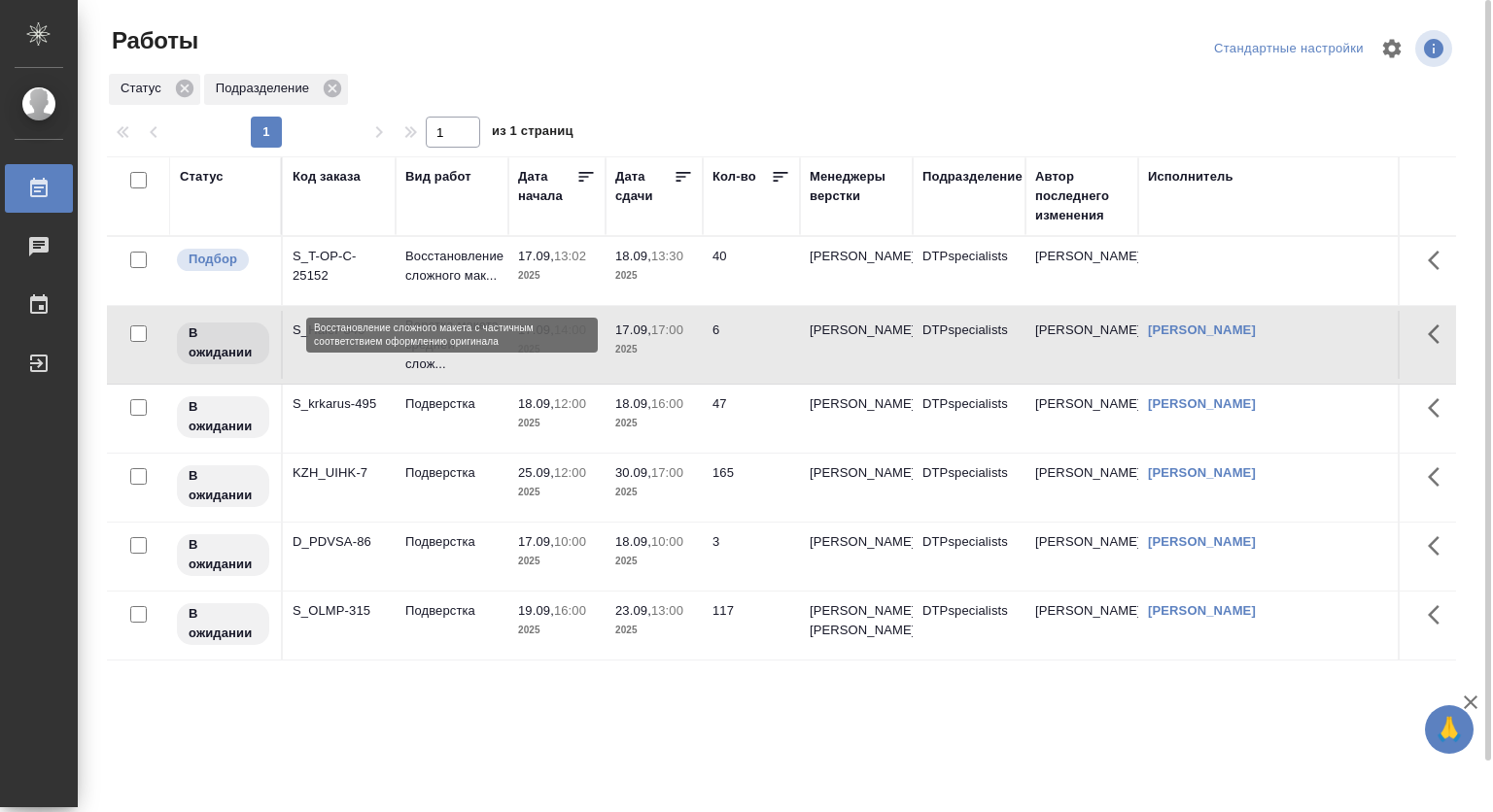
click at [445, 271] on p "Восстановление сложного мак..." at bounding box center [451, 266] width 93 height 39
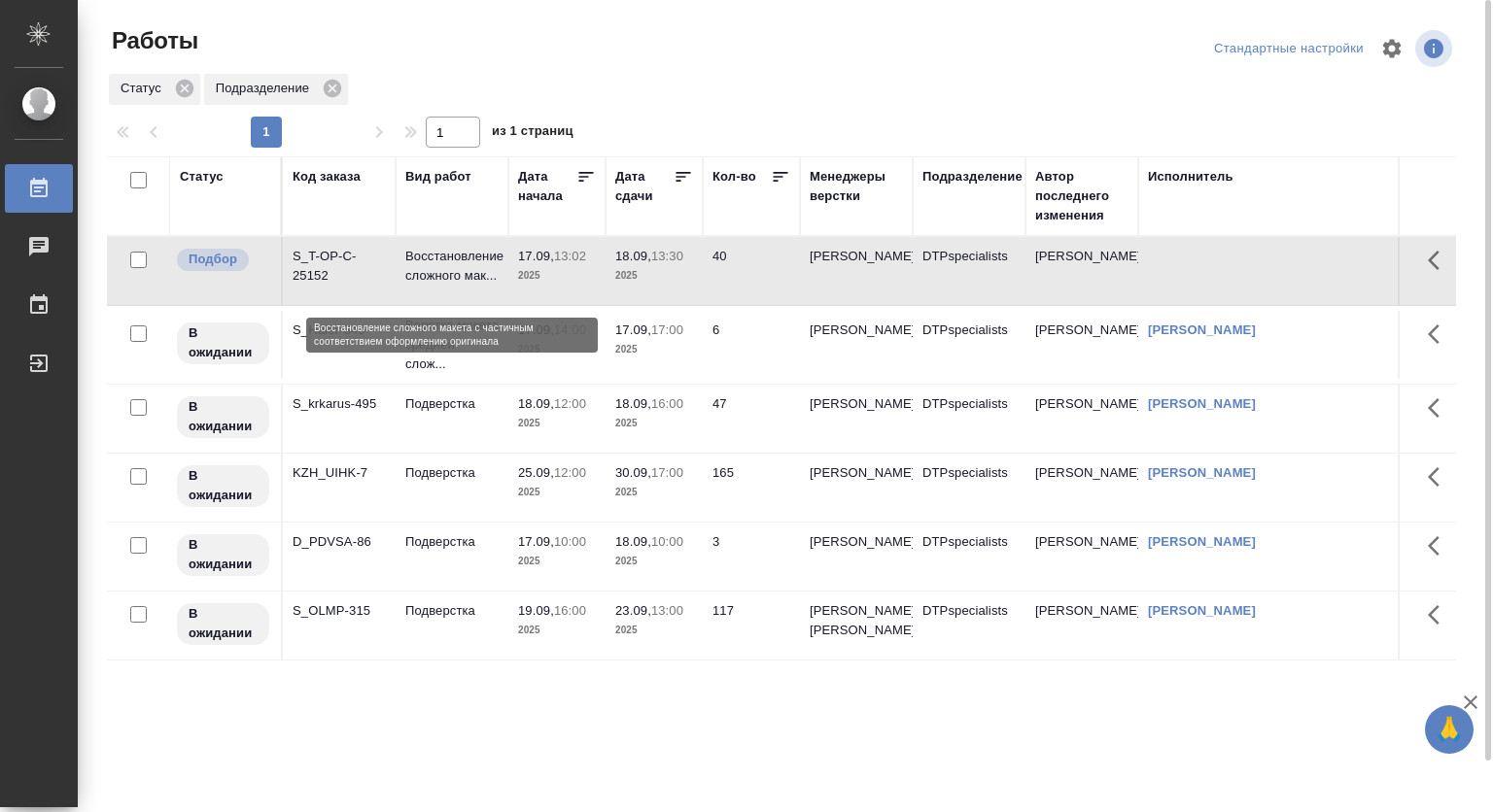
click at [445, 271] on p "Восстановление сложного мак..." at bounding box center [451, 266] width 93 height 39
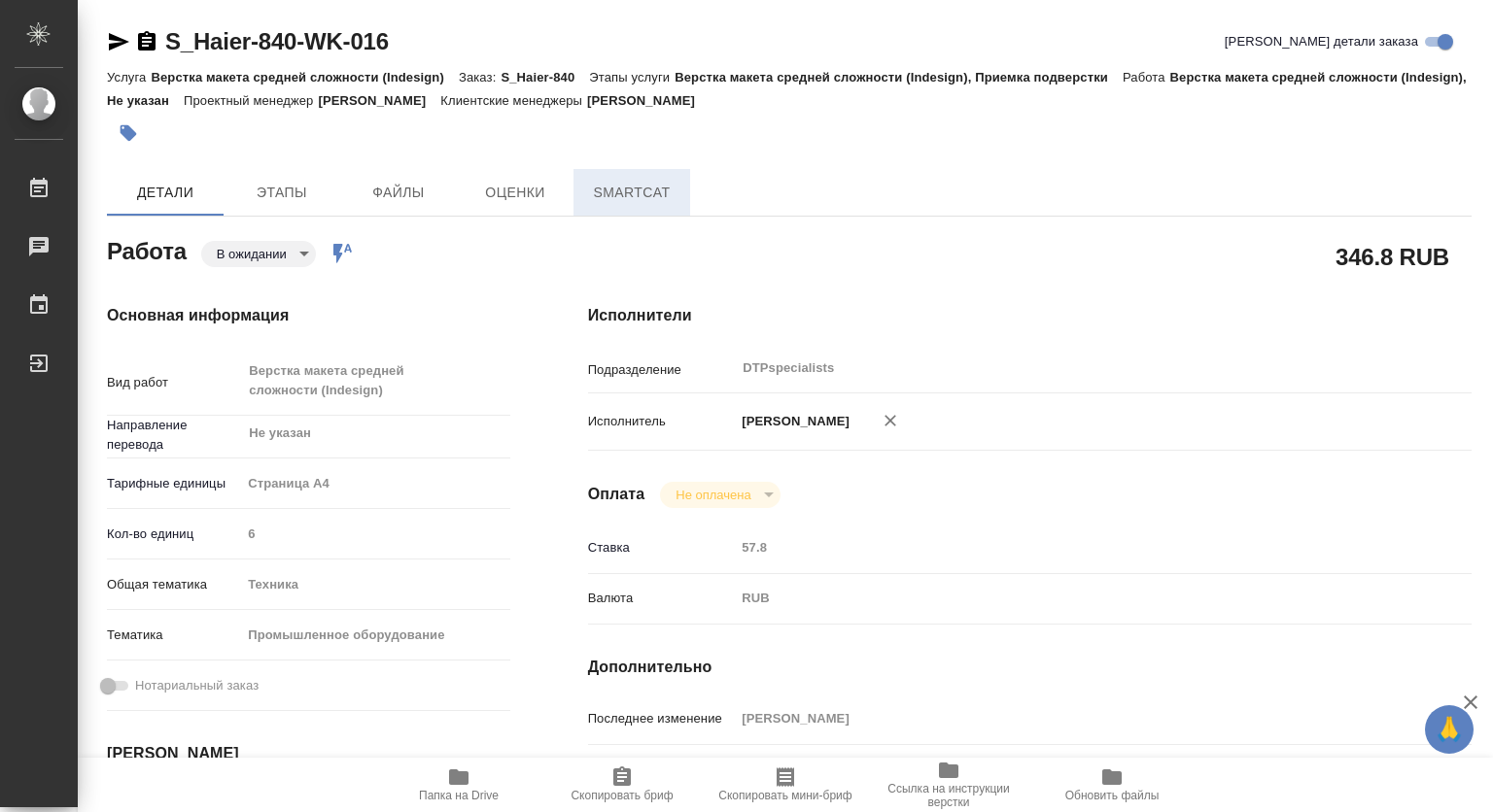
type textarea "x"
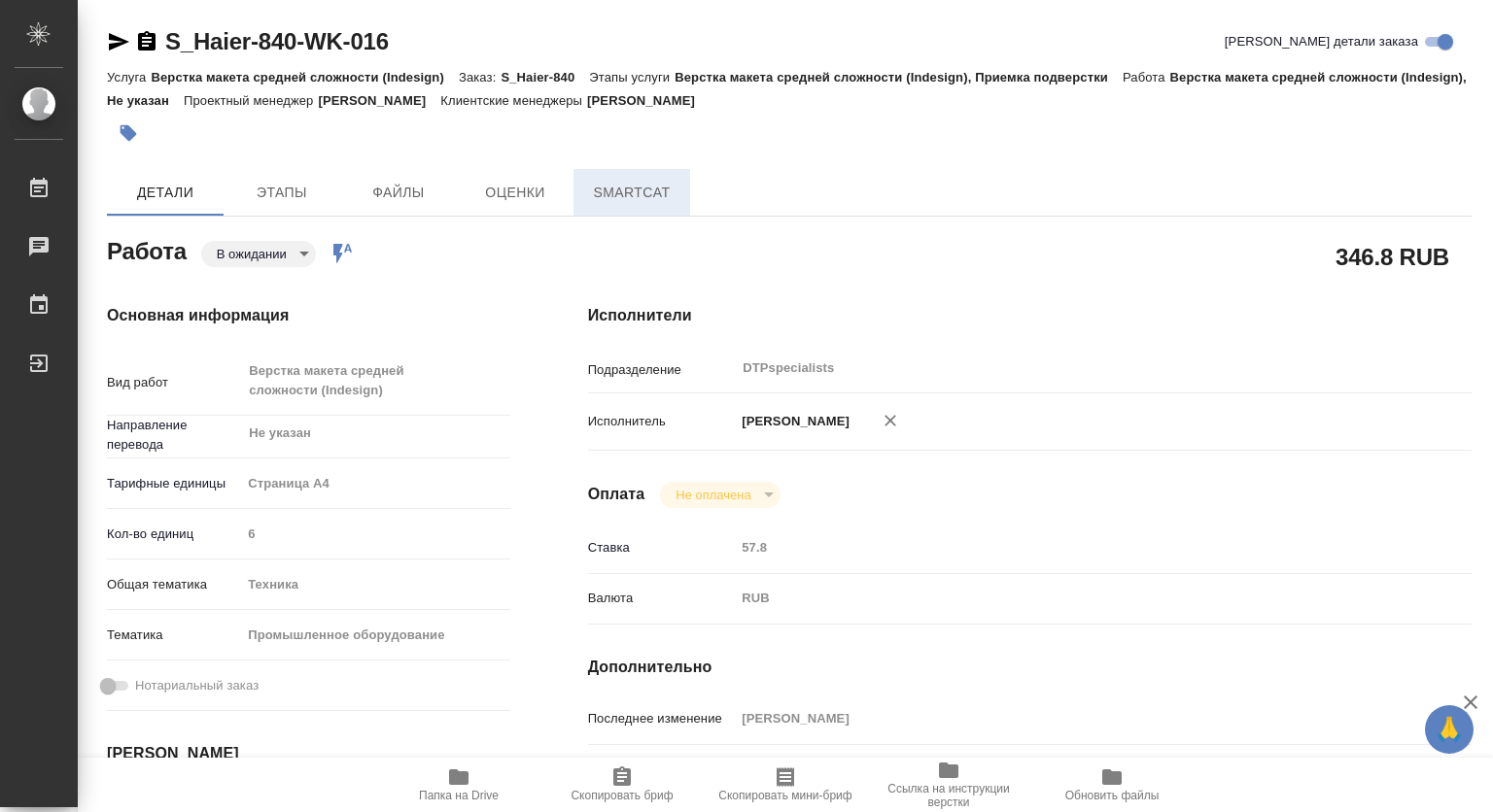
type textarea "x"
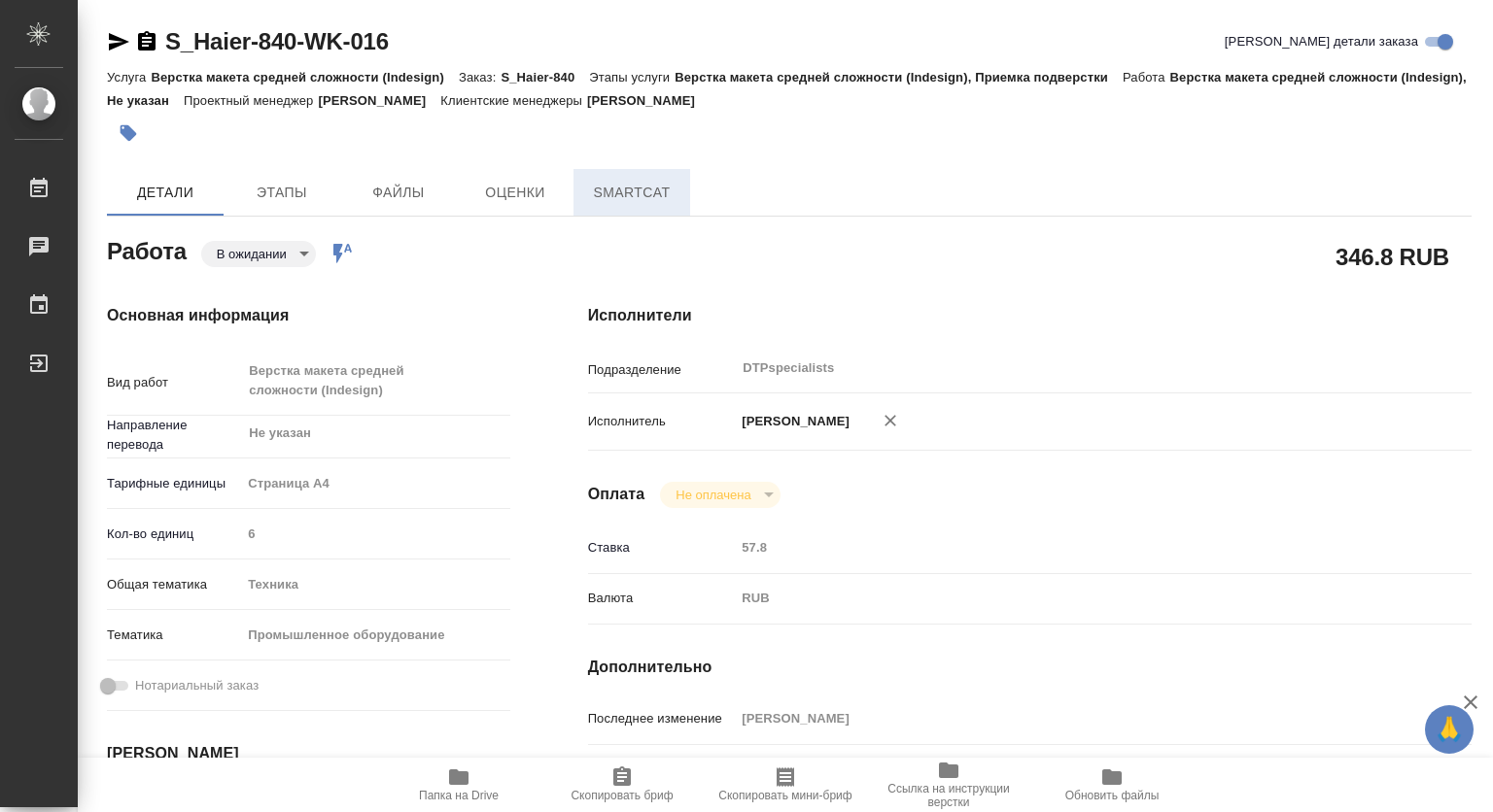
type textarea "x"
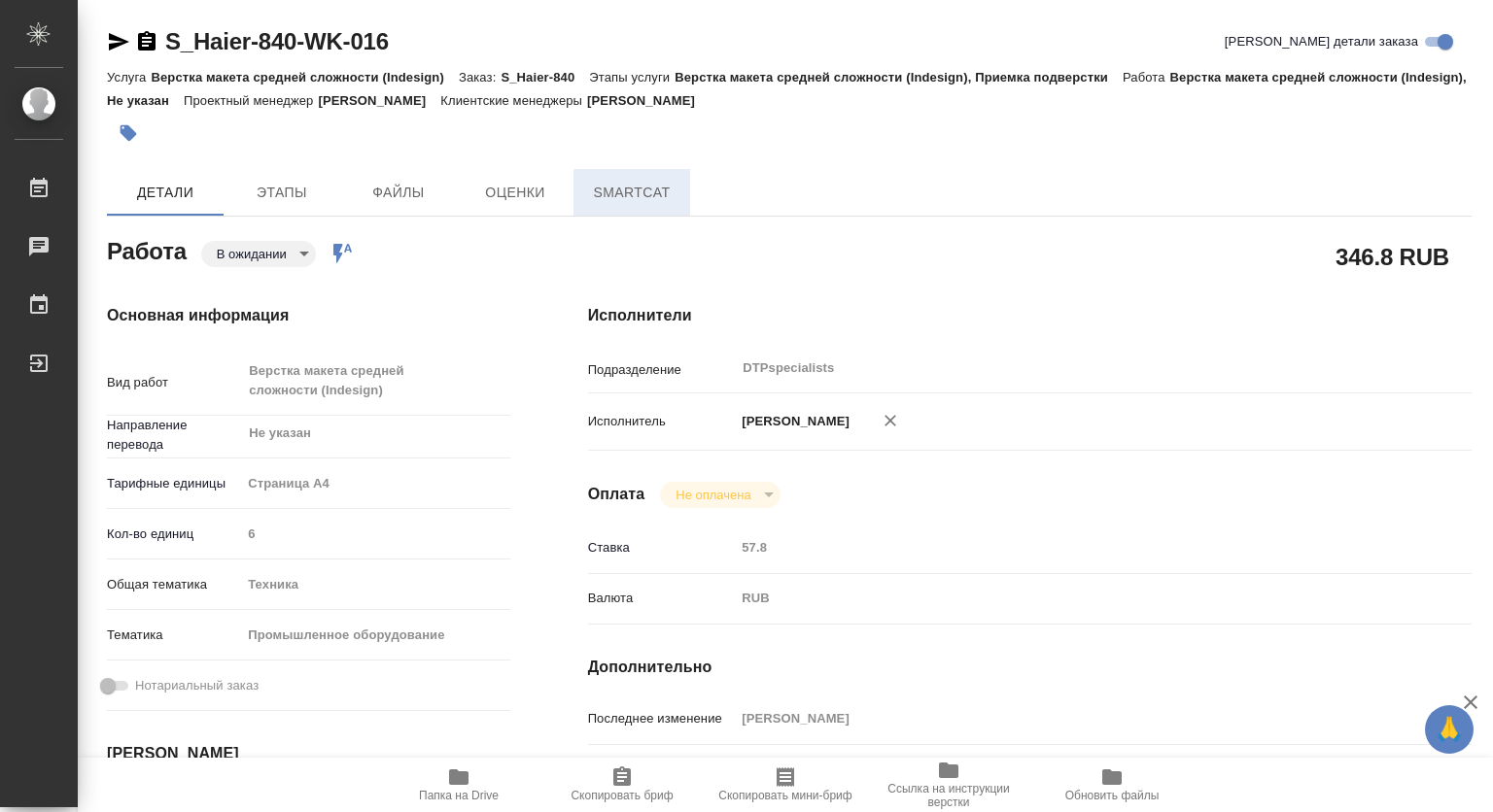
type textarea "x"
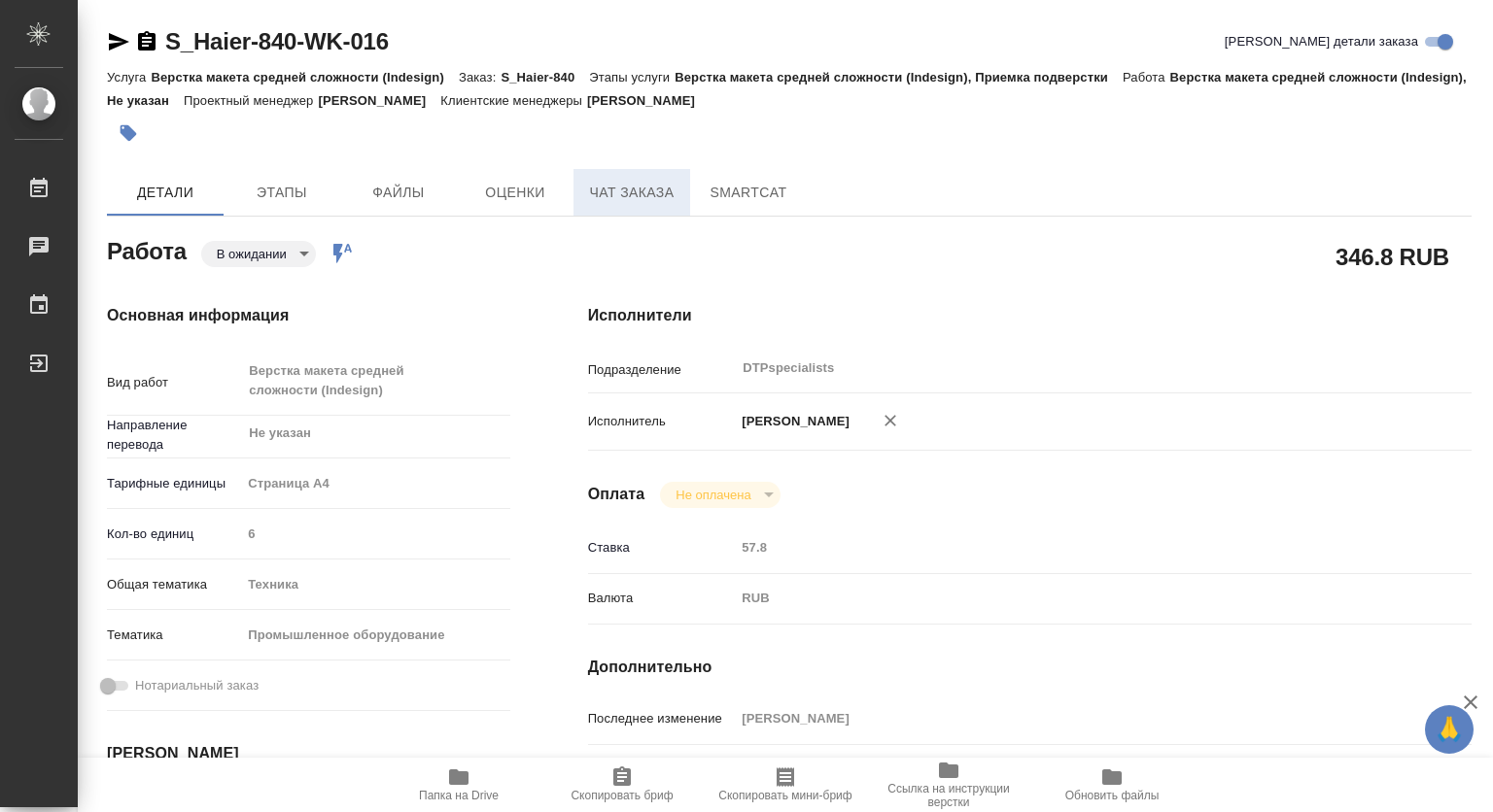
click at [614, 183] on span "Чат заказа" at bounding box center [631, 193] width 93 height 24
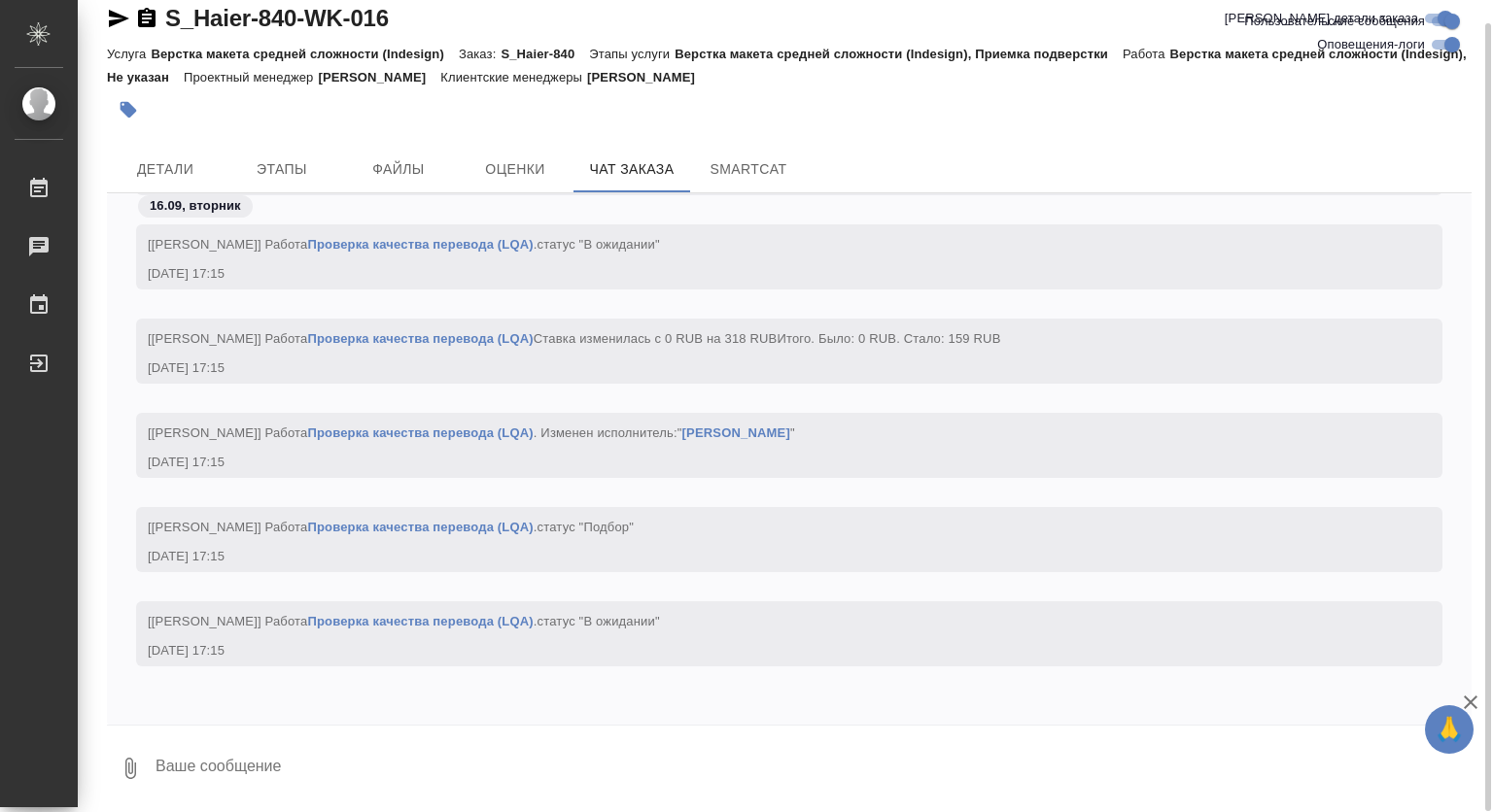
scroll to position [12693, 0]
click at [171, 163] on span "Детали" at bounding box center [164, 169] width 93 height 24
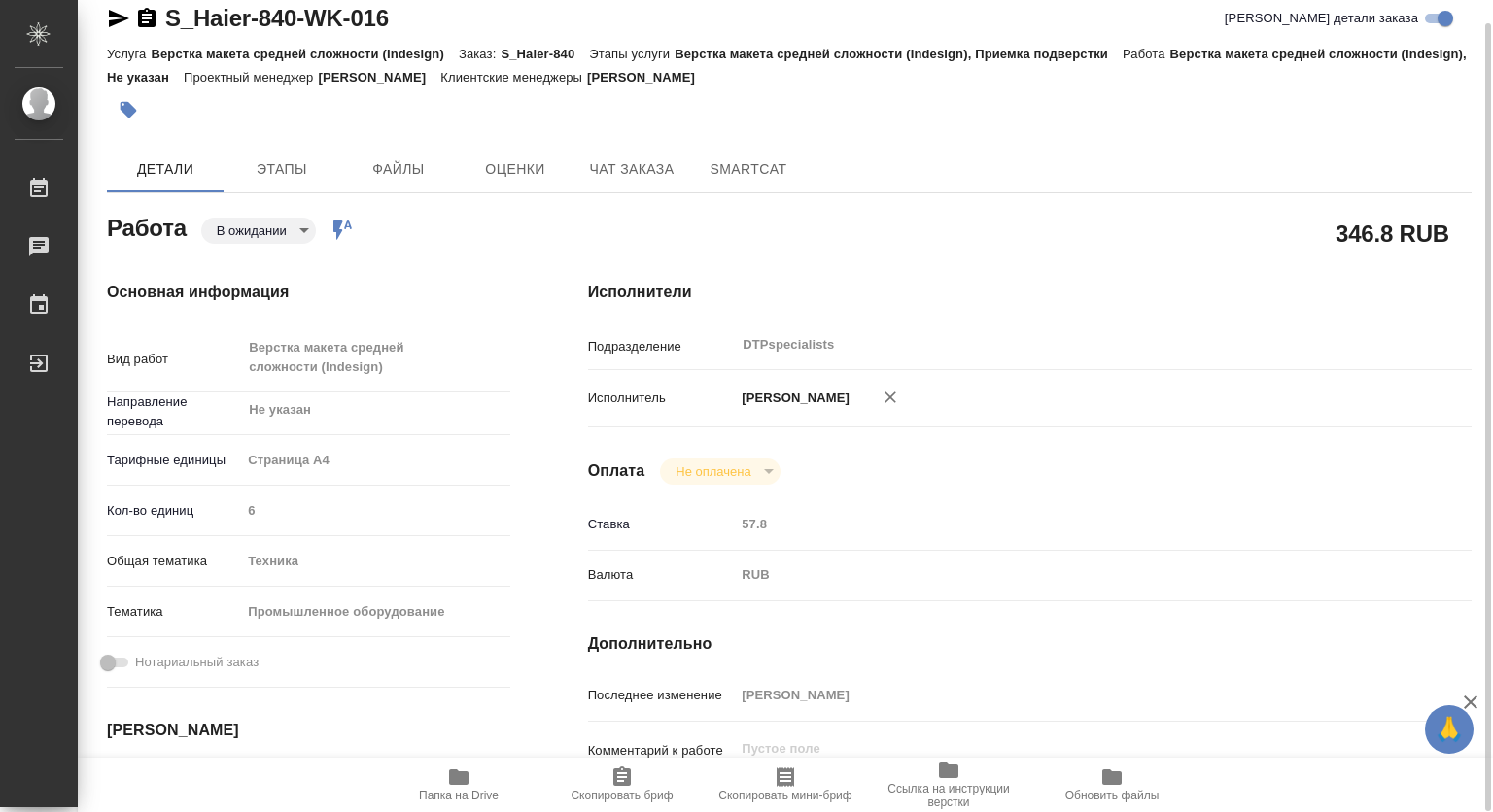
type textarea "x"
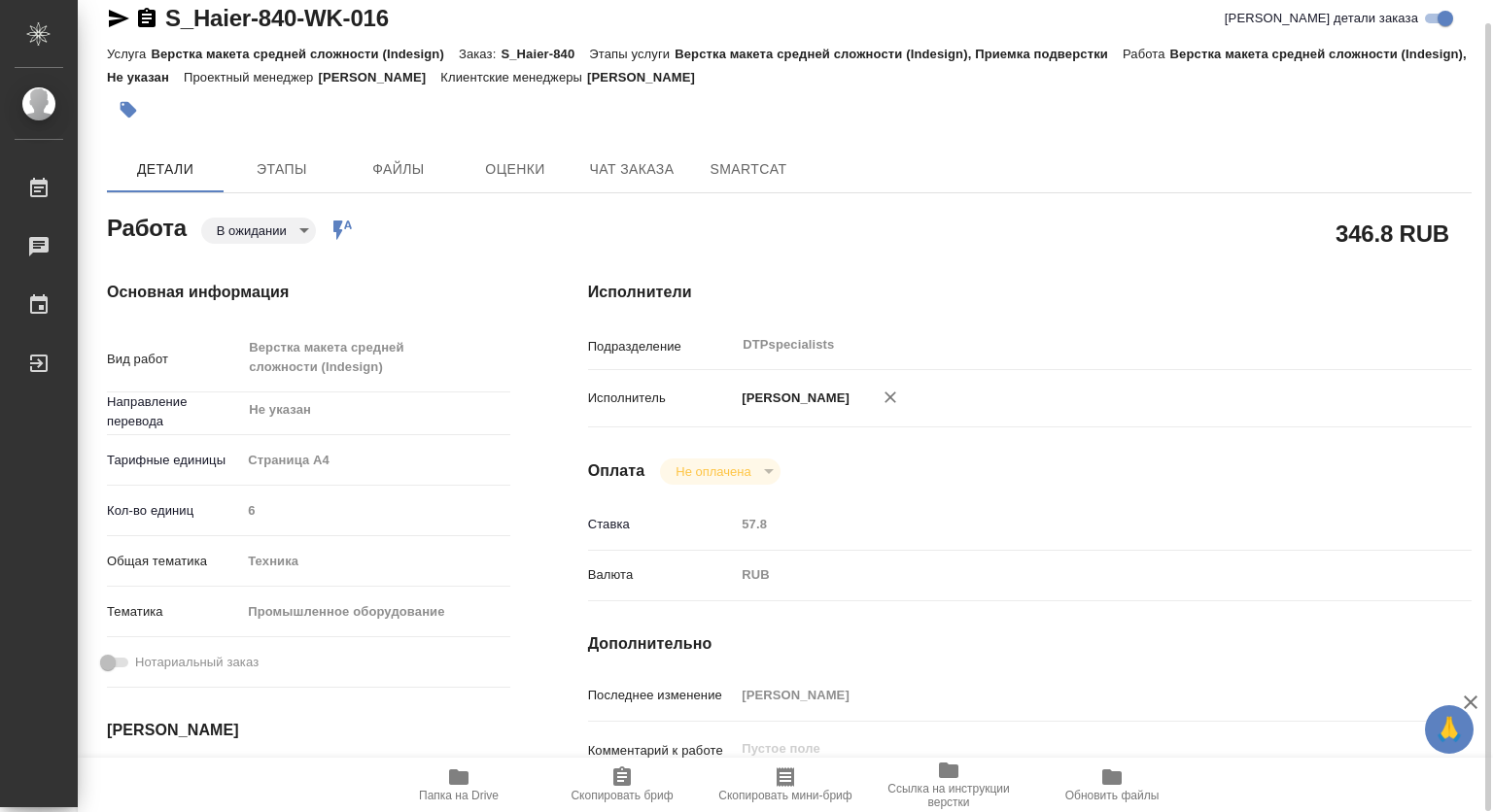
type textarea "x"
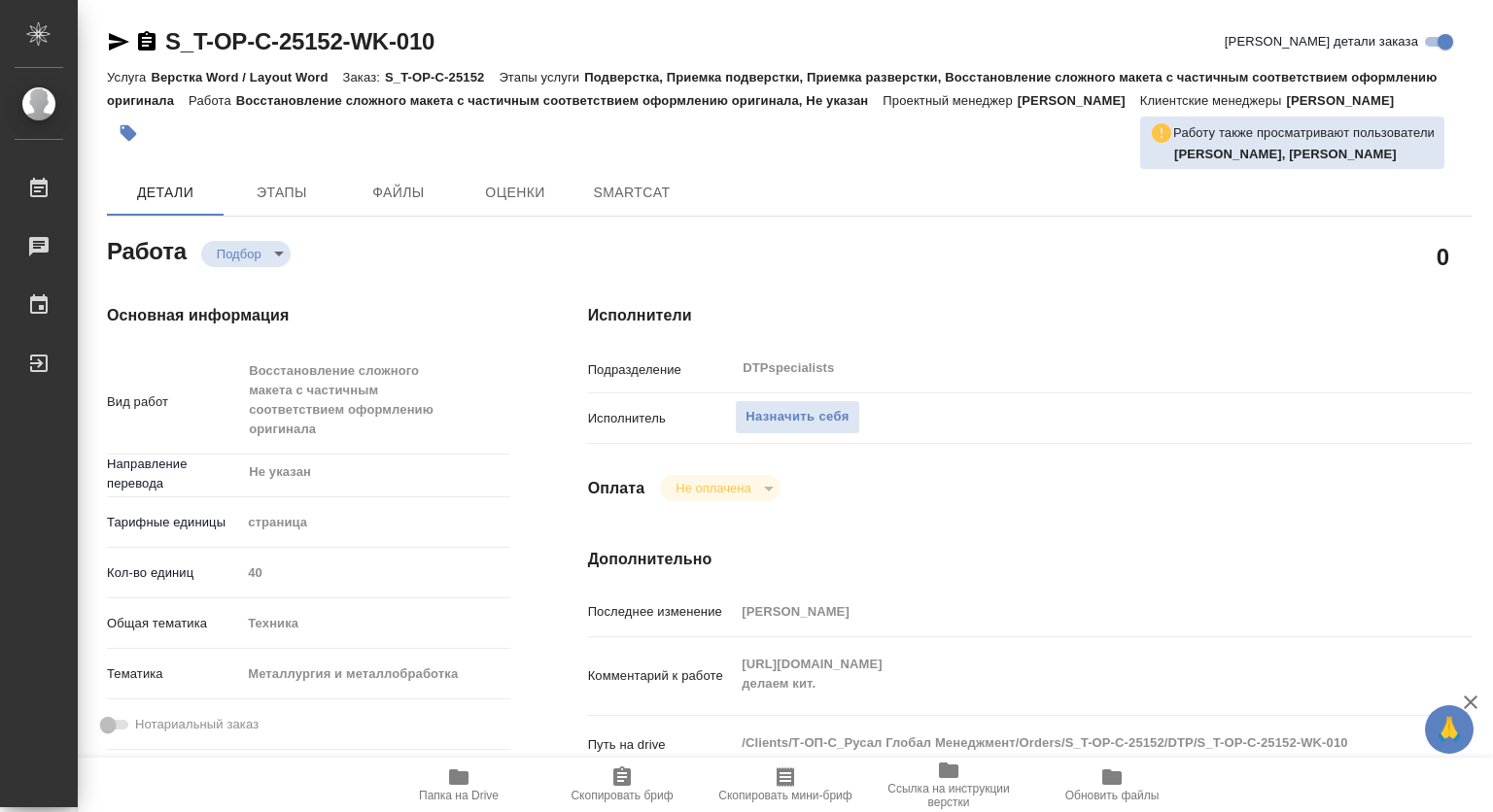
type textarea "x"
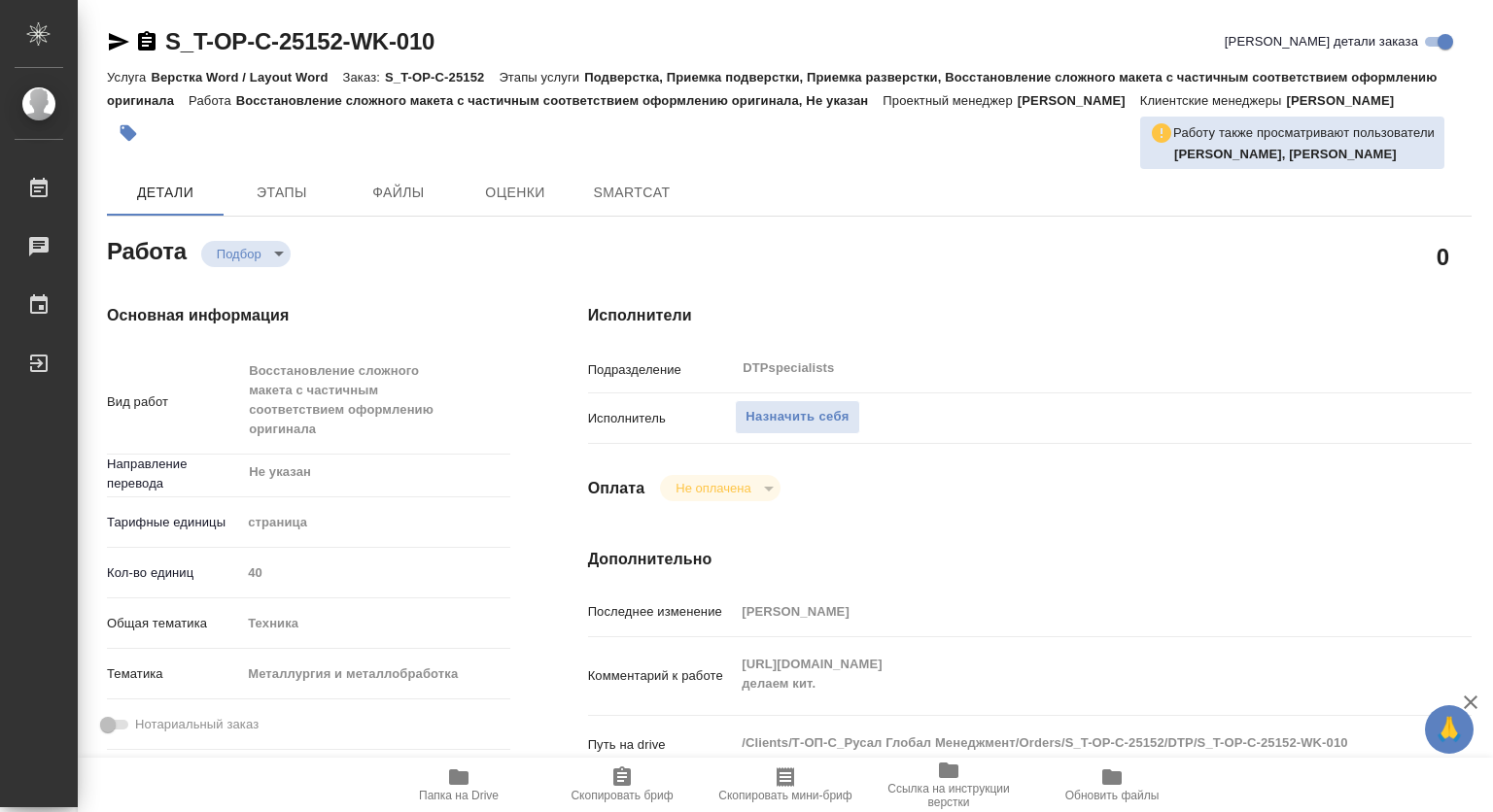
type textarea "x"
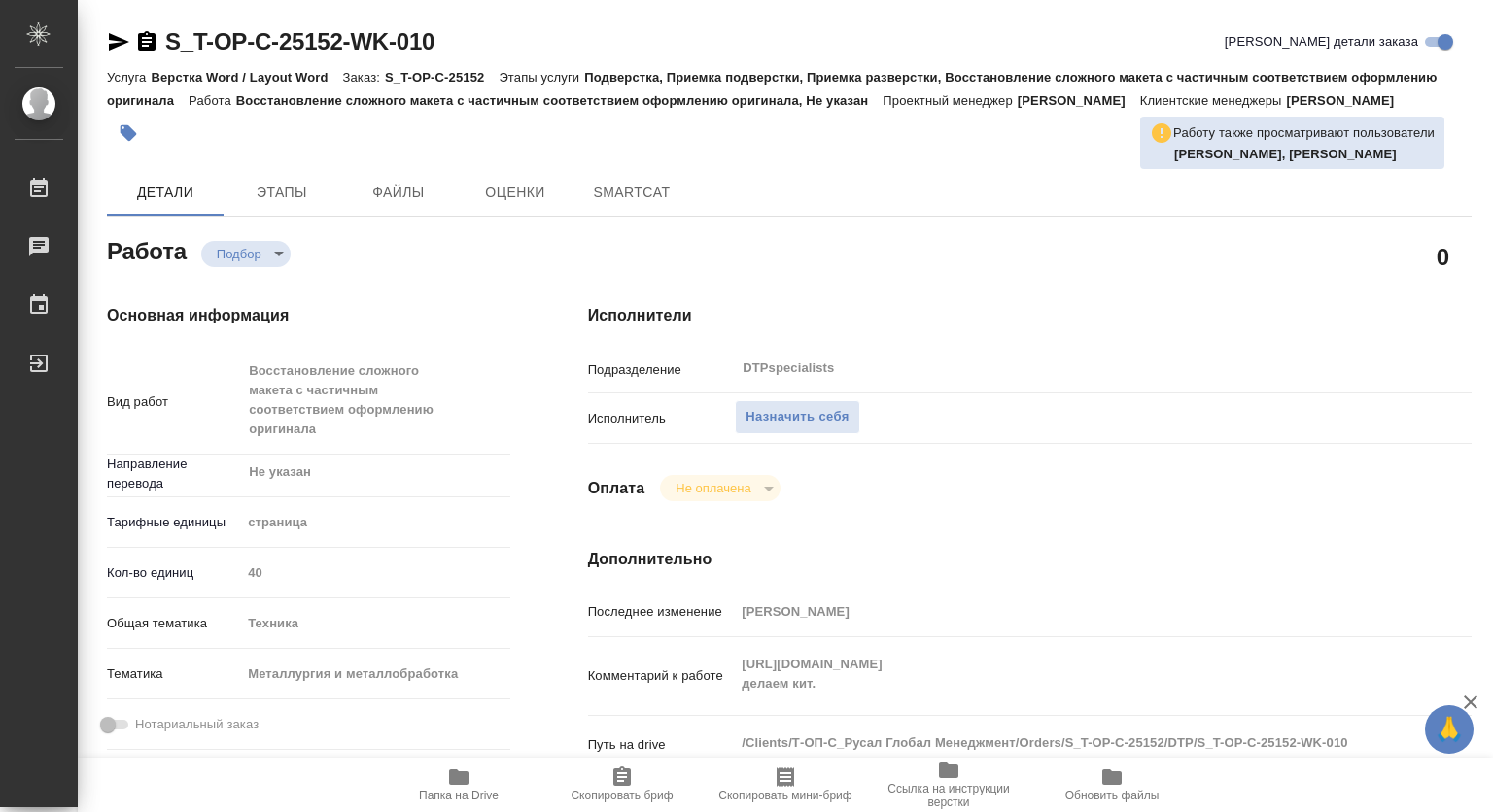
type textarea "x"
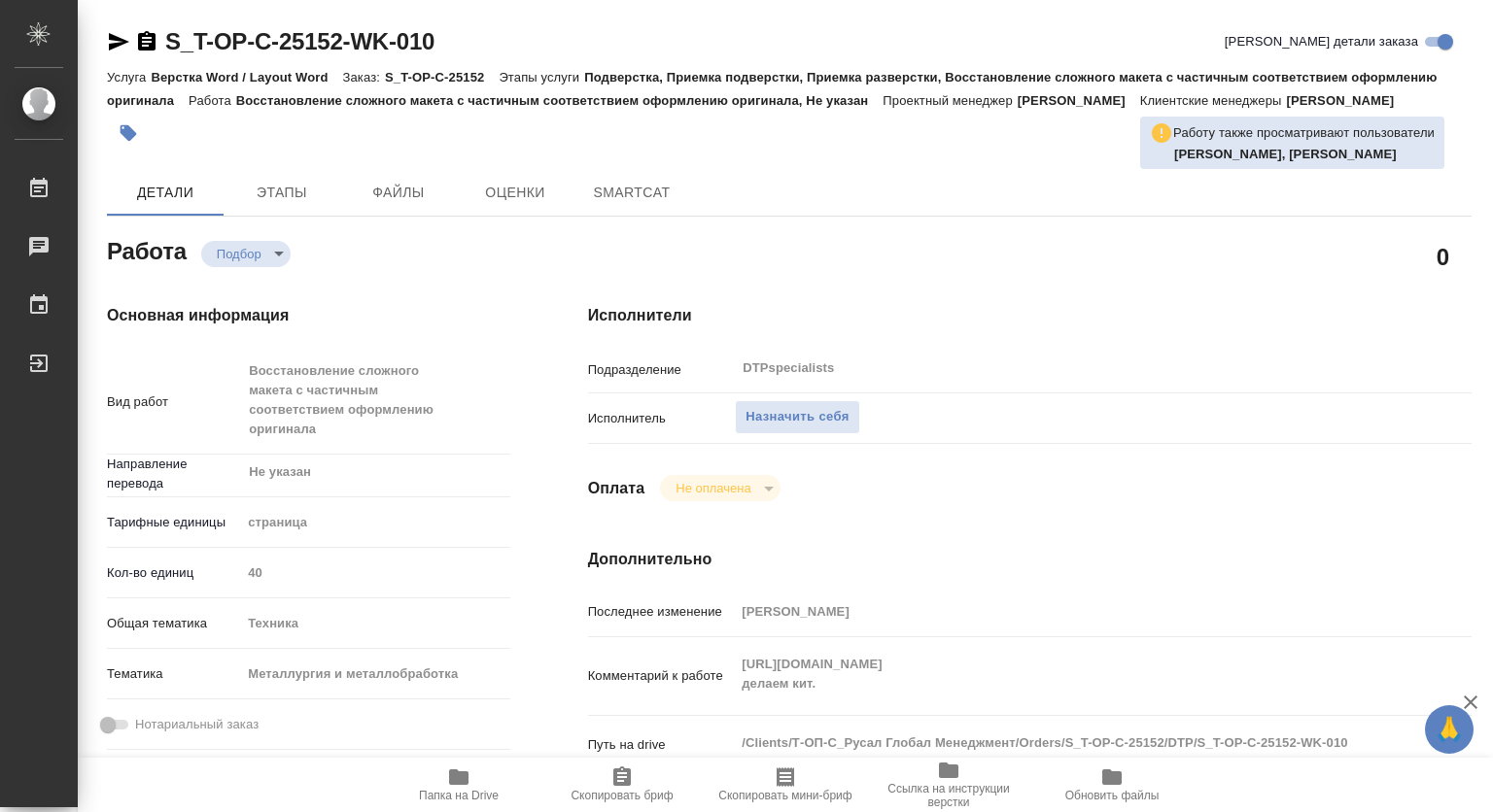
type textarea "x"
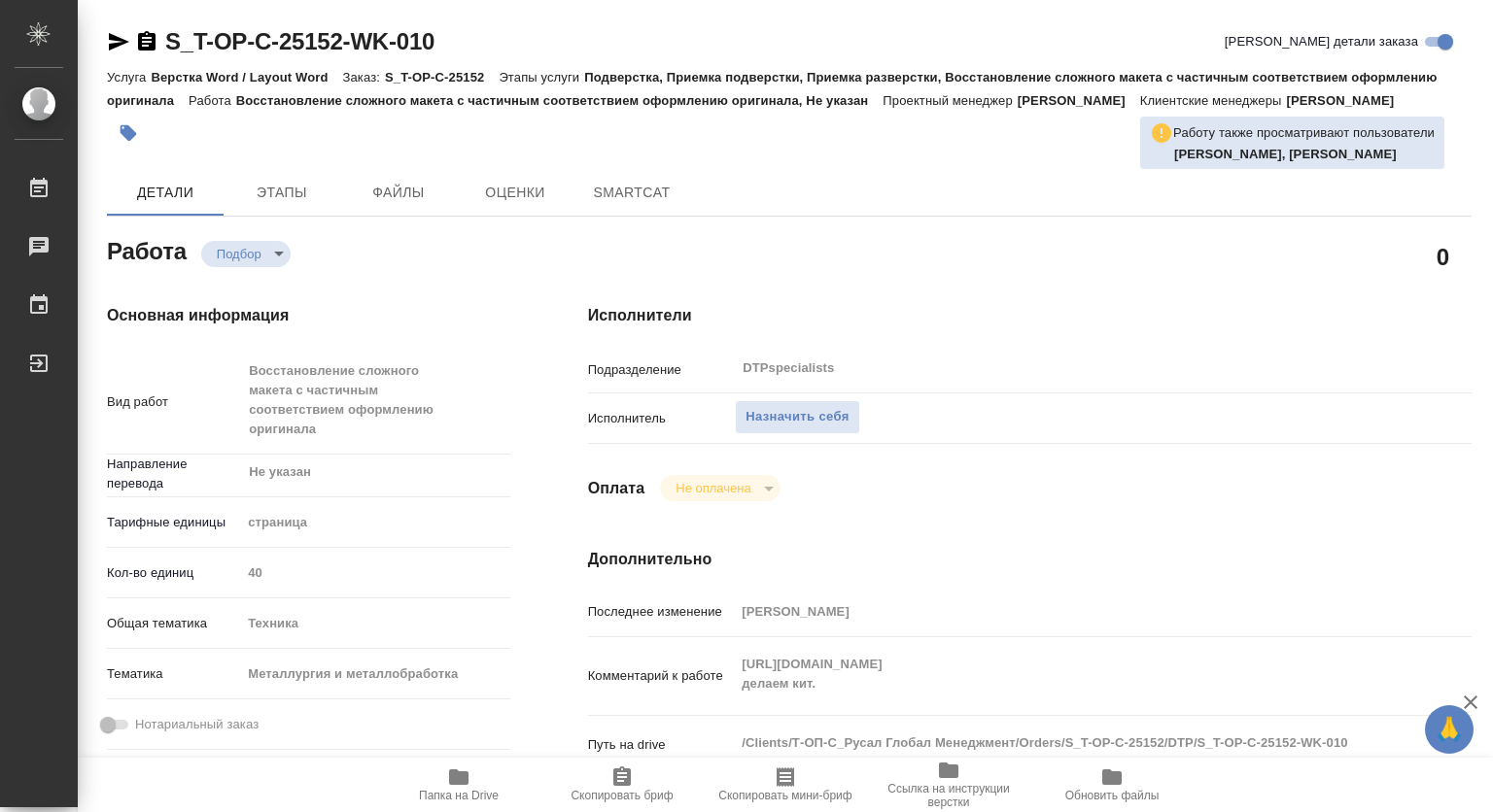
type textarea "x"
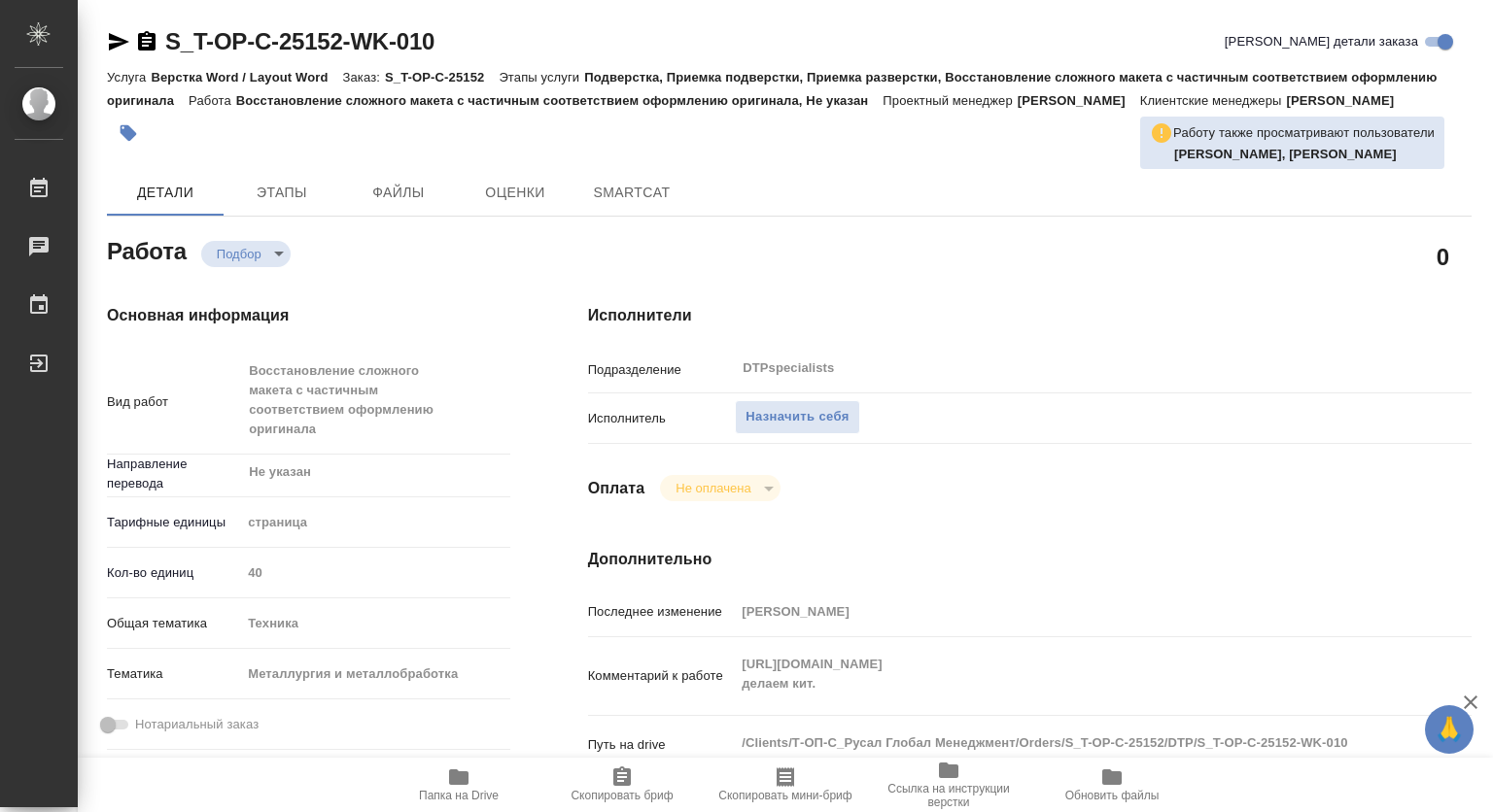
type textarea "x"
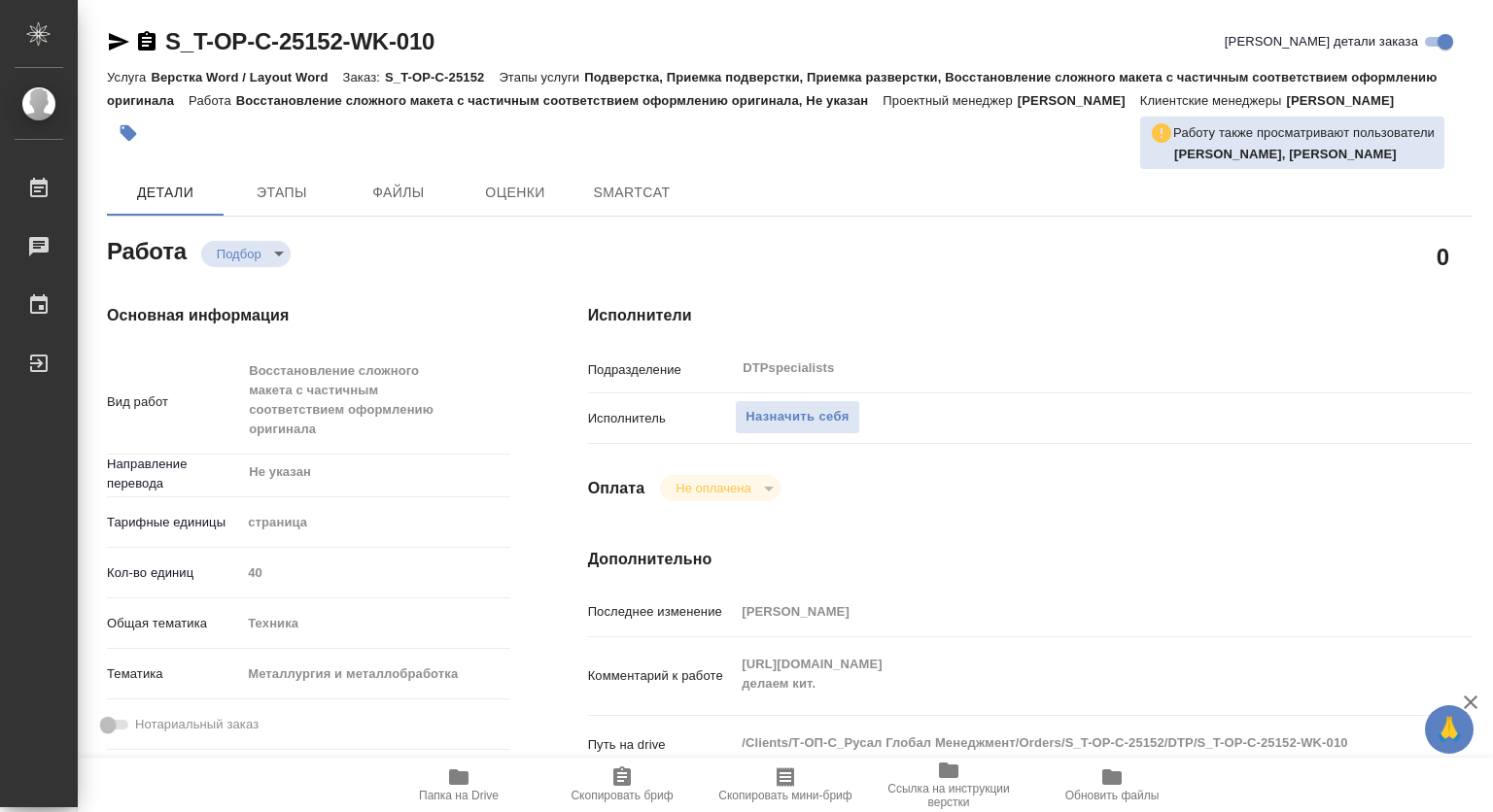
scroll to position [195, 0]
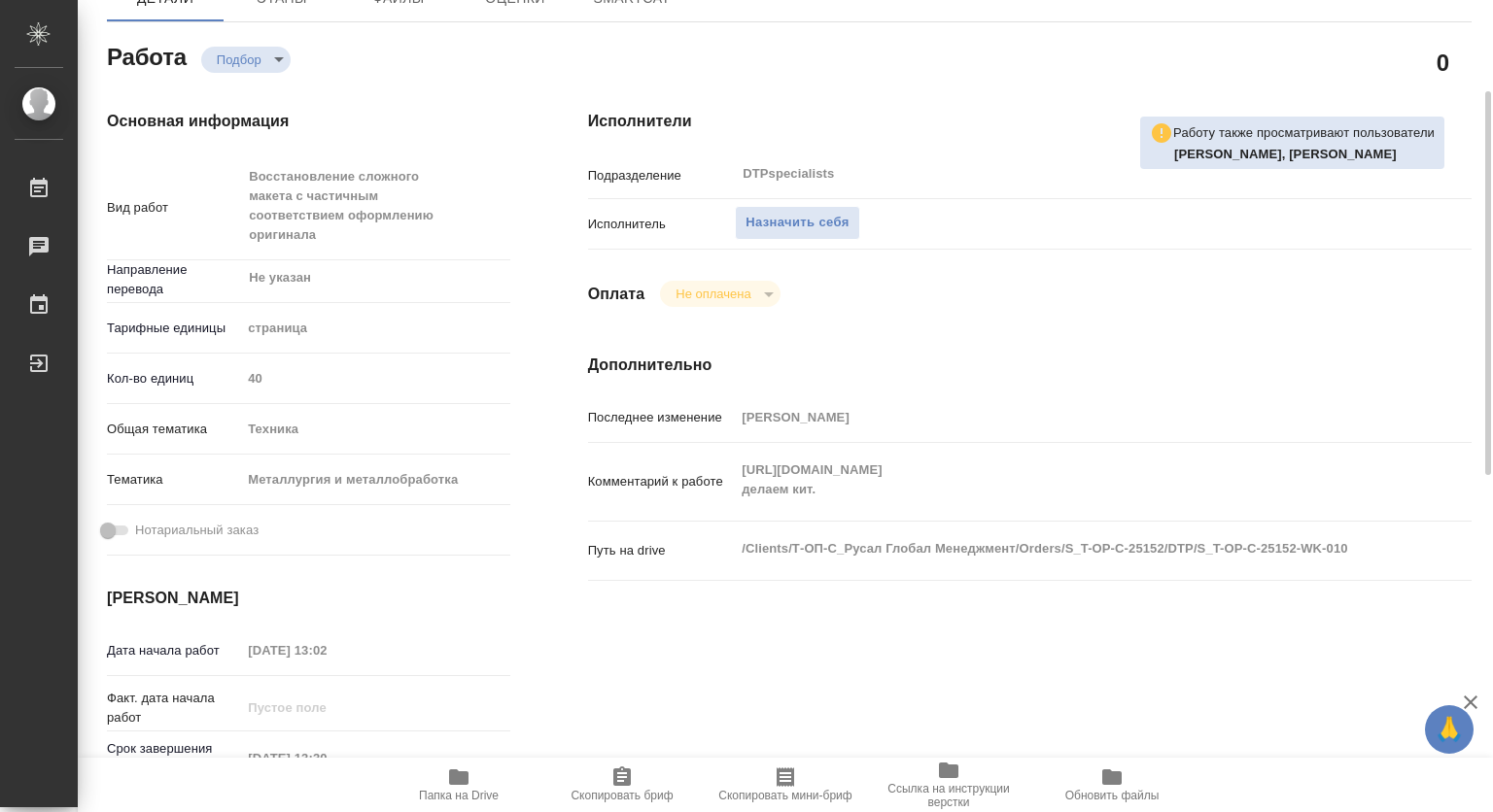
type textarea "x"
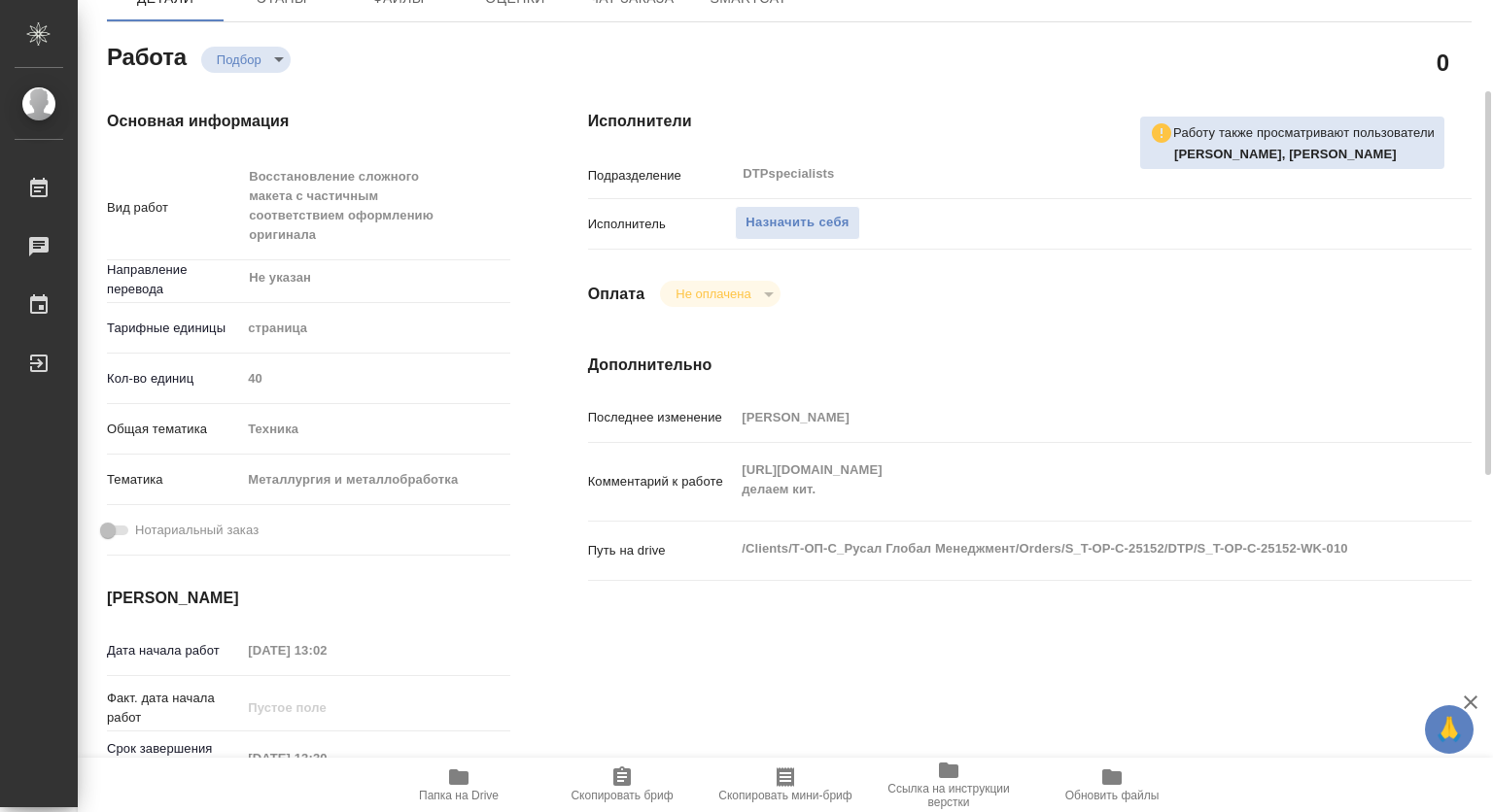
type textarea "x"
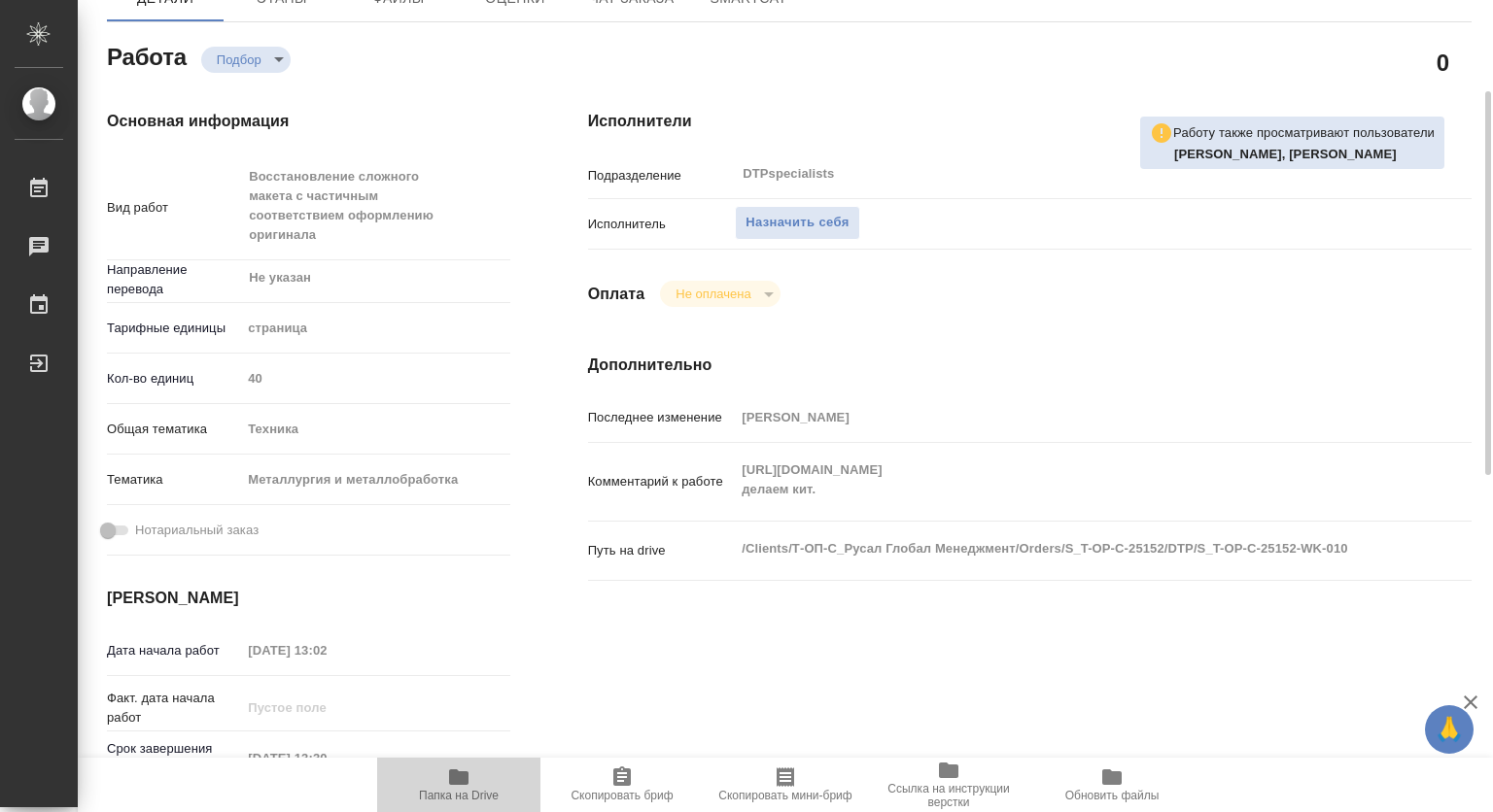
click at [477, 771] on span "Папка на Drive" at bounding box center [458, 785] width 140 height 37
type textarea "x"
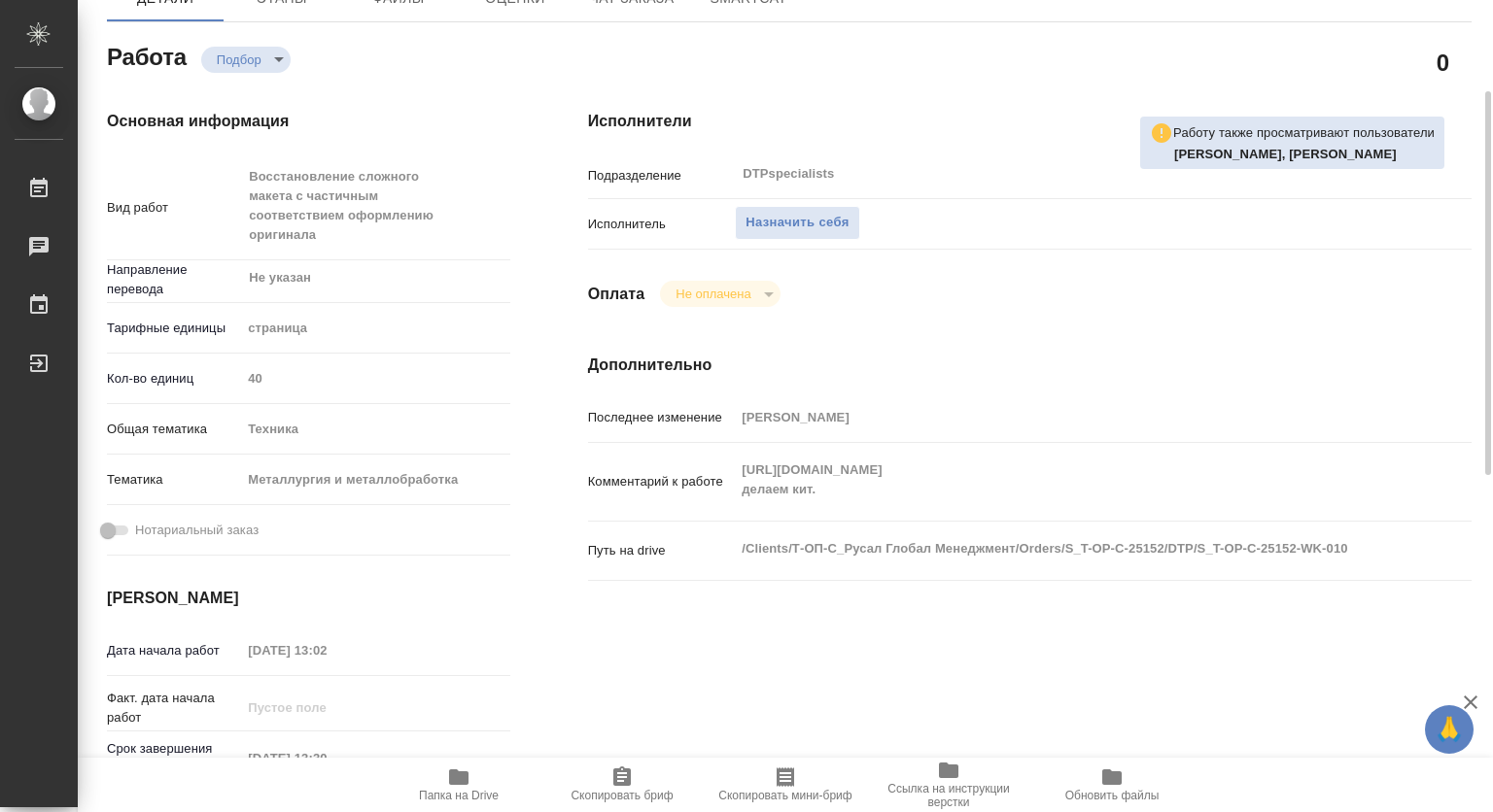
type textarea "x"
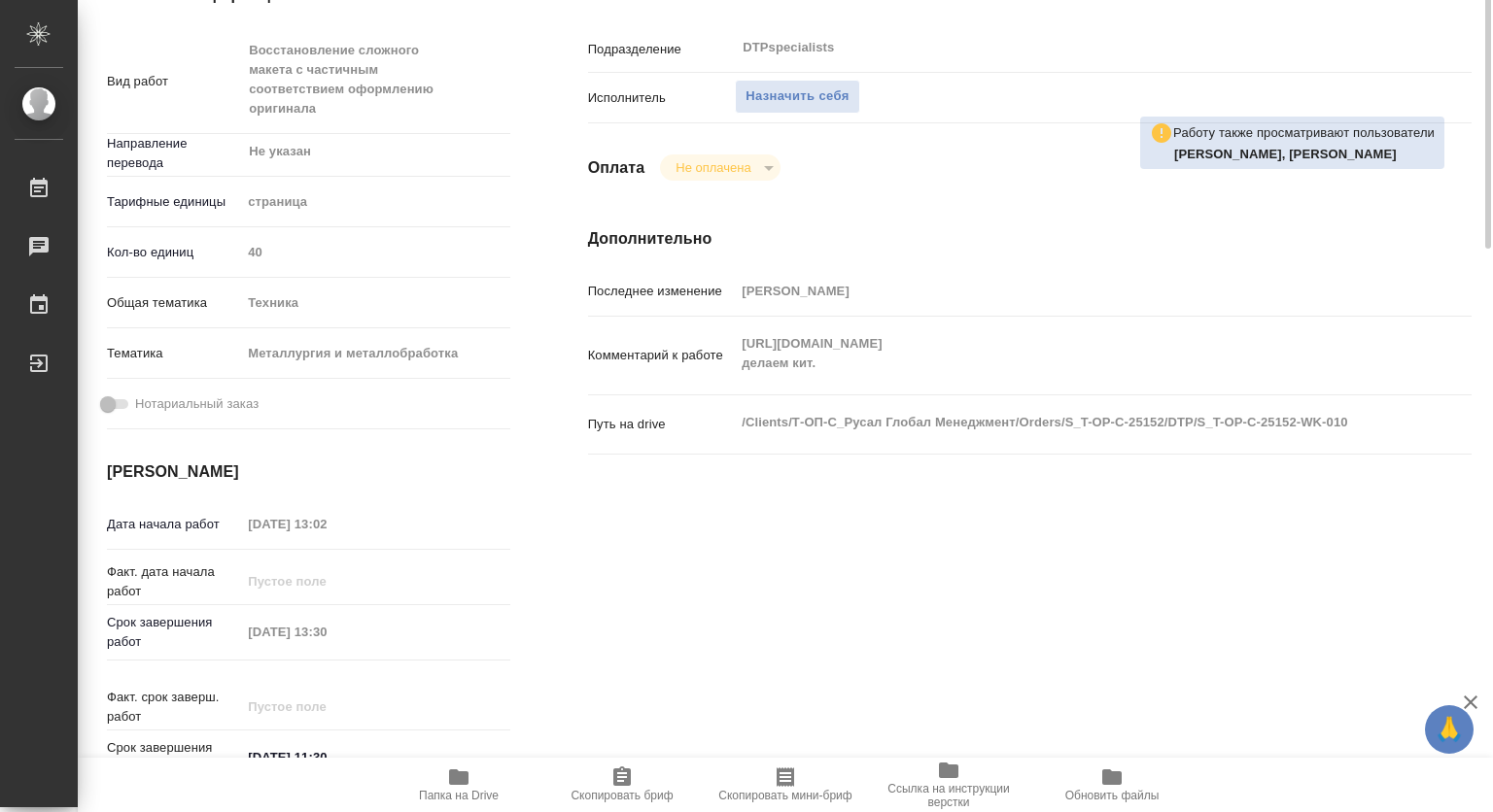
scroll to position [126, 0]
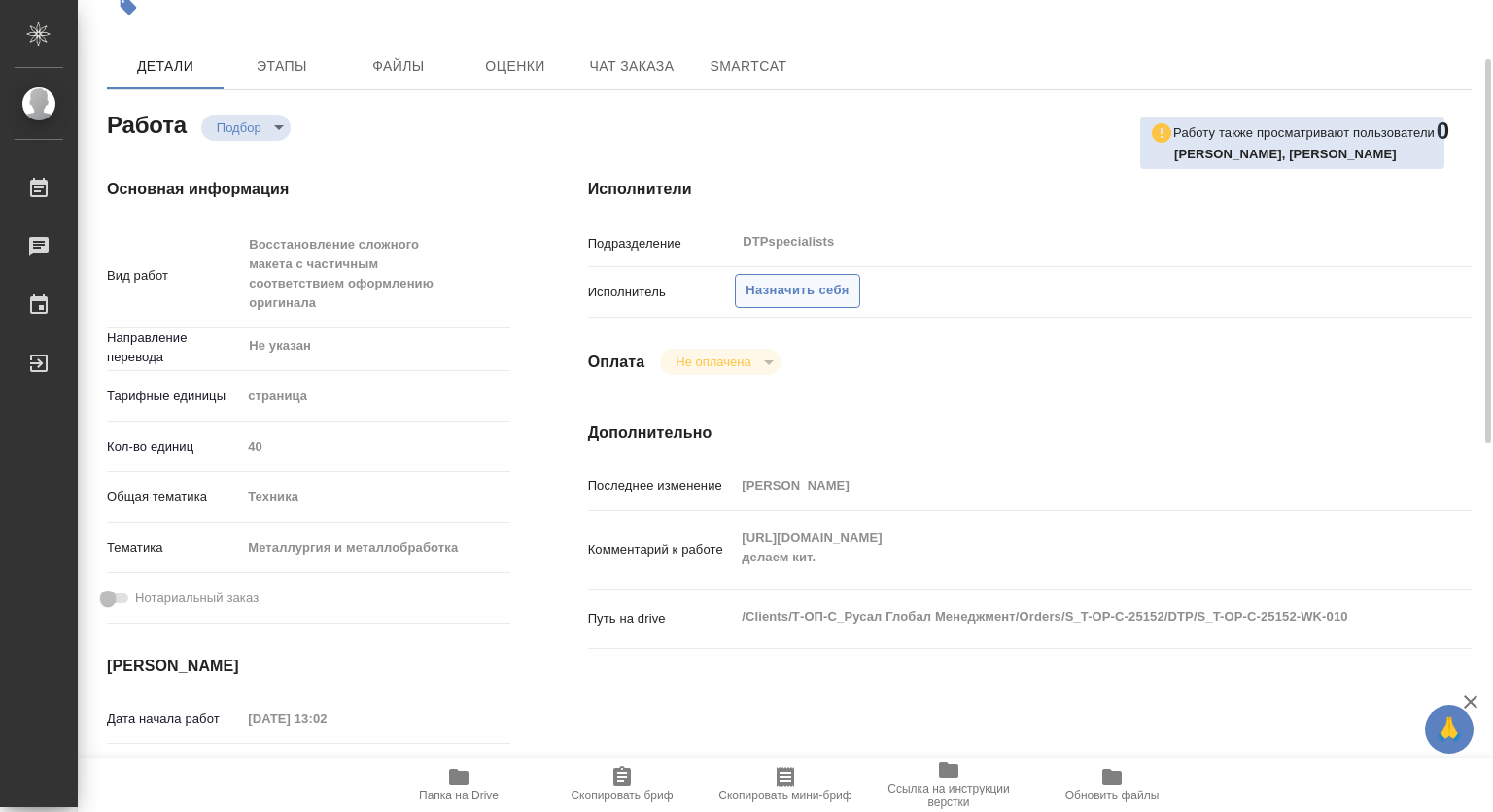
click at [844, 298] on span "Назначить себя" at bounding box center [796, 291] width 103 height 23
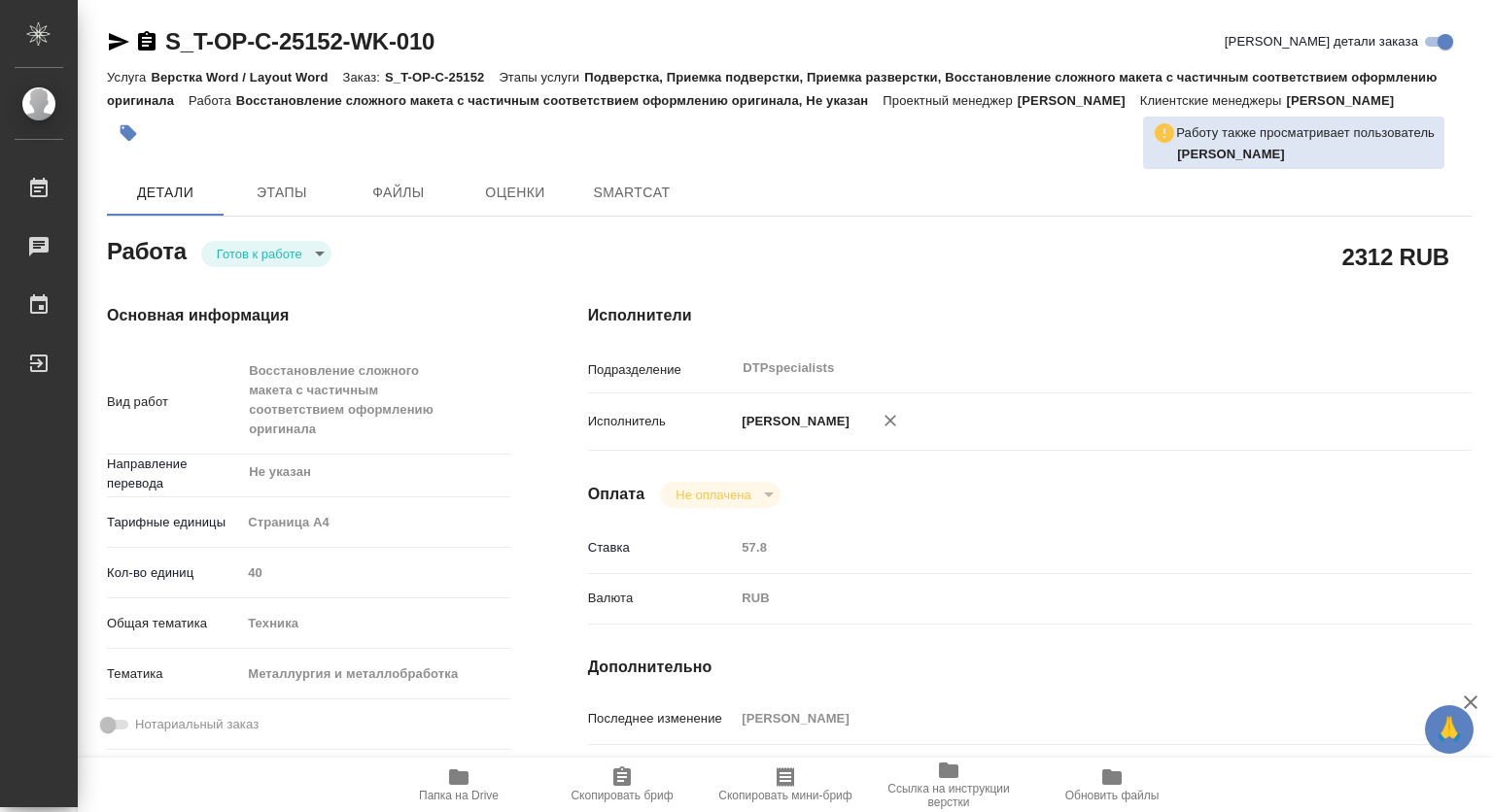
type textarea "x"
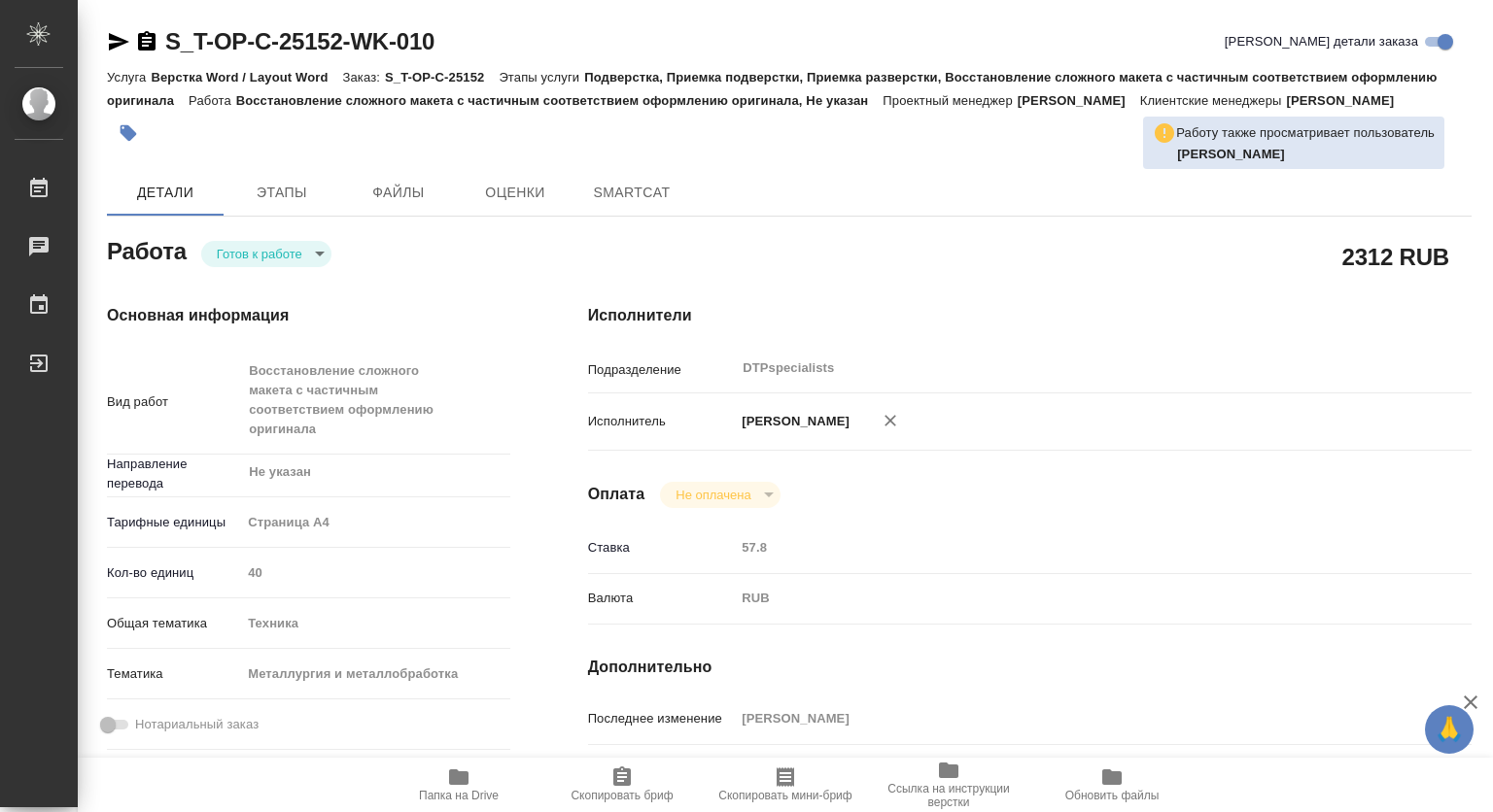
type textarea "x"
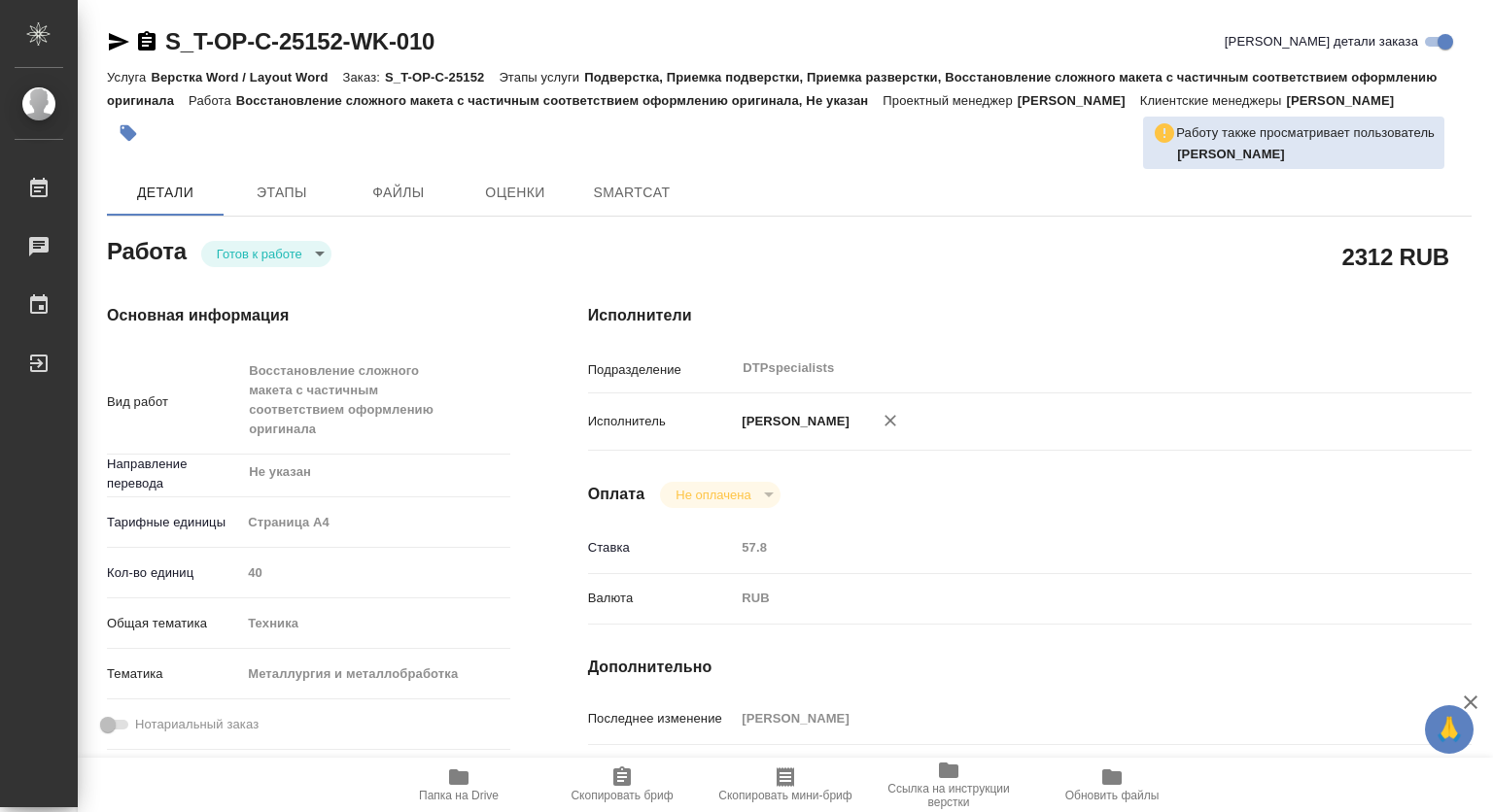
type textarea "x"
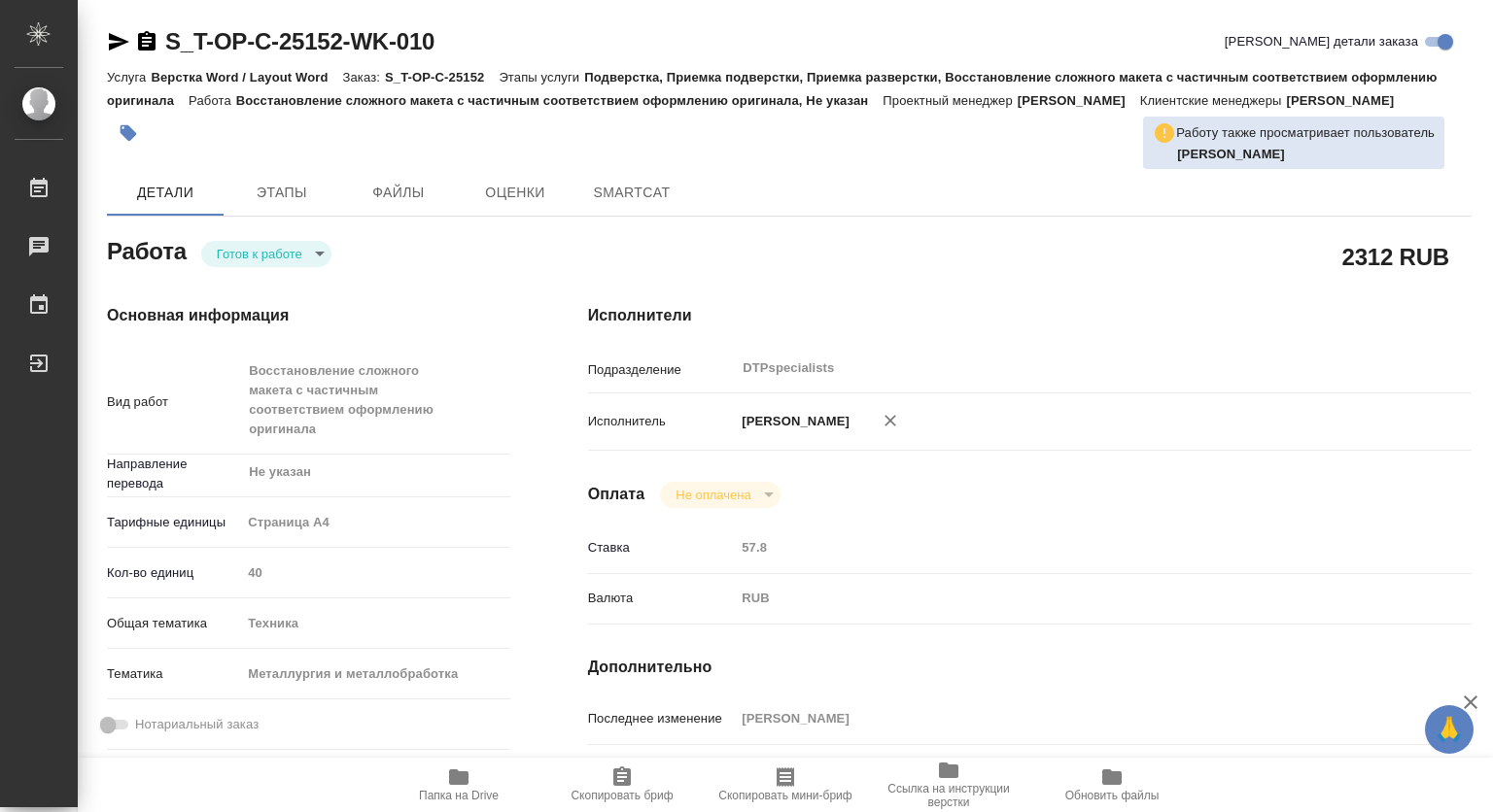
type textarea "x"
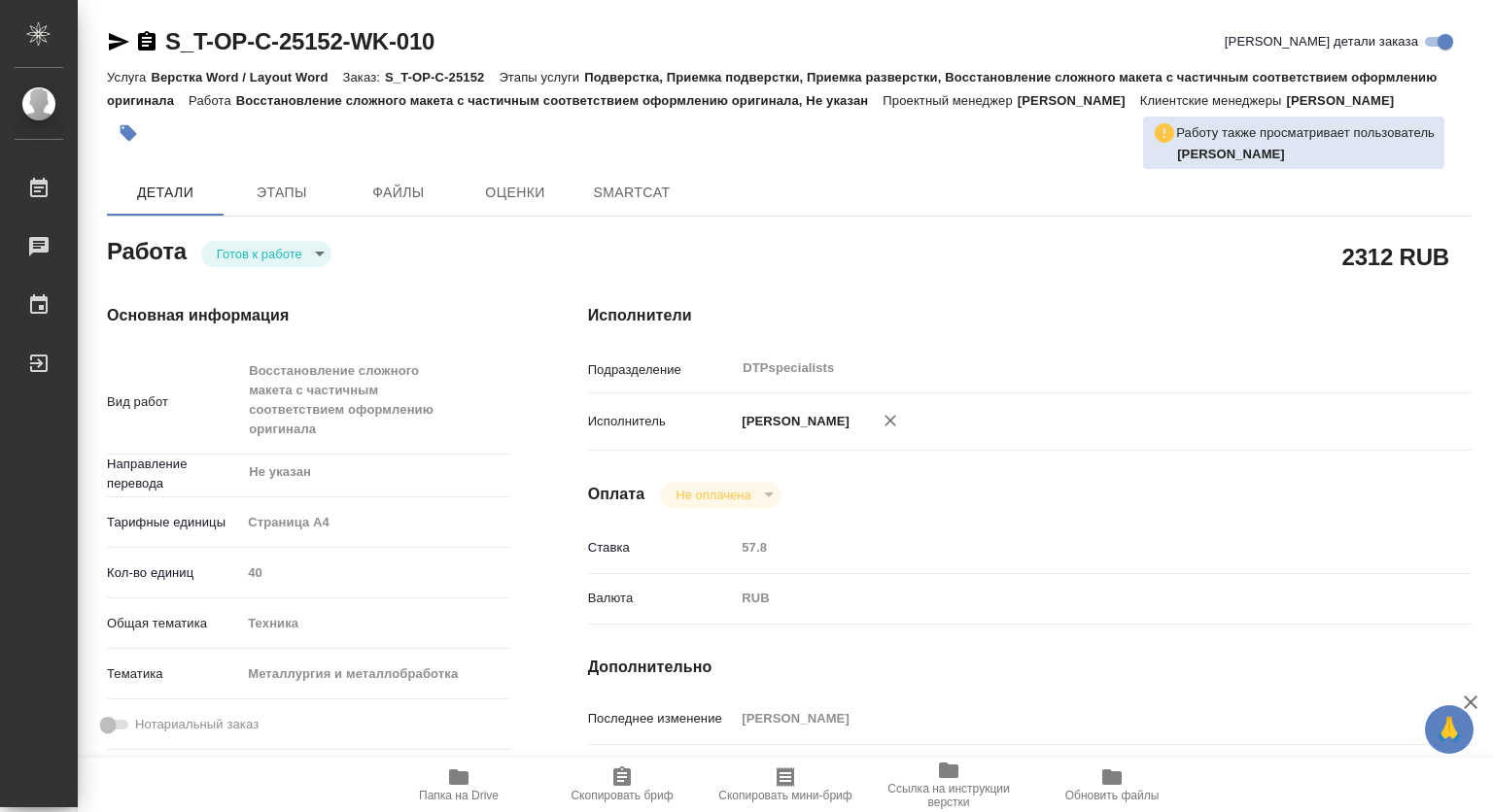
type textarea "x"
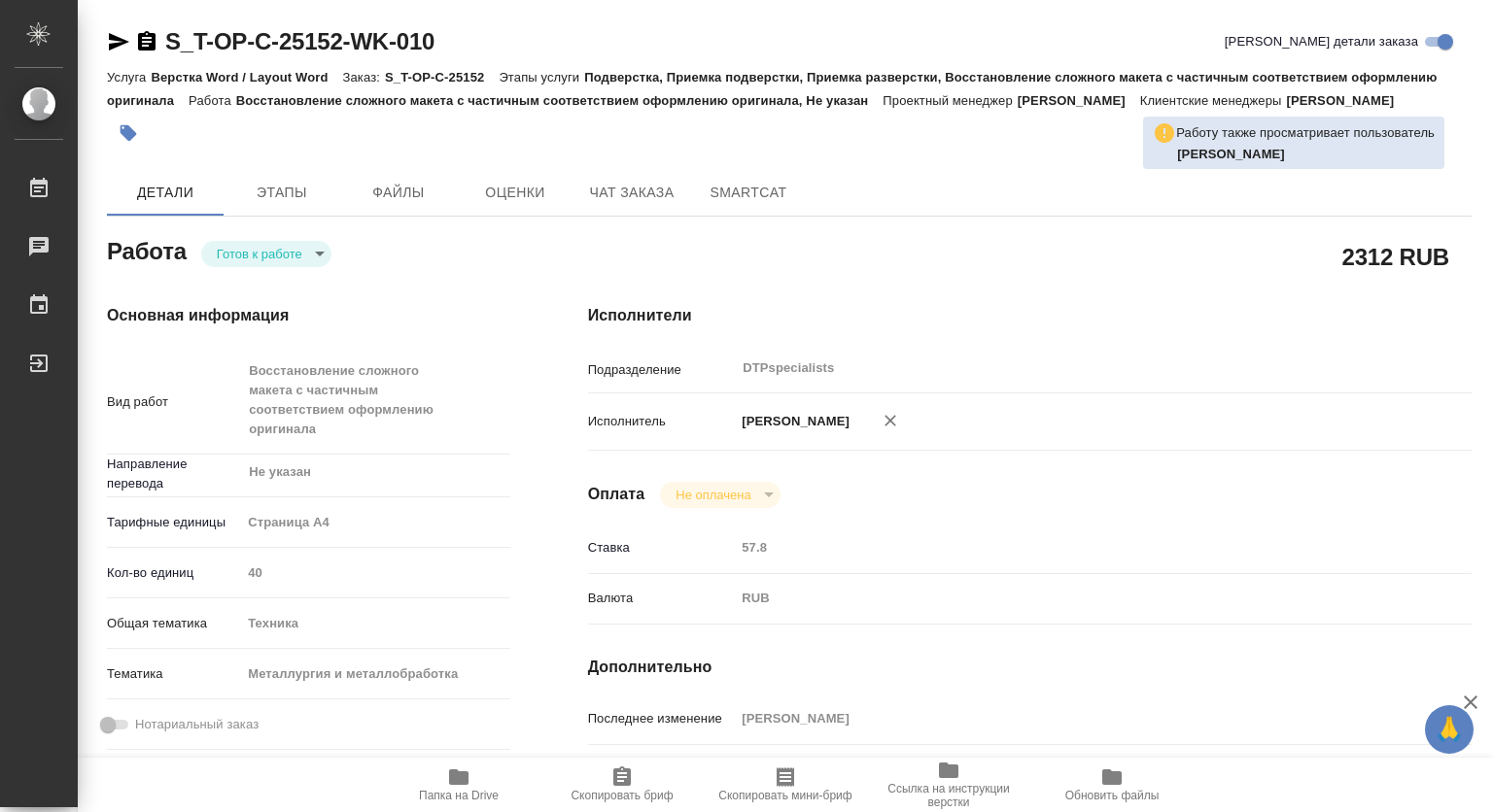
type textarea "x"
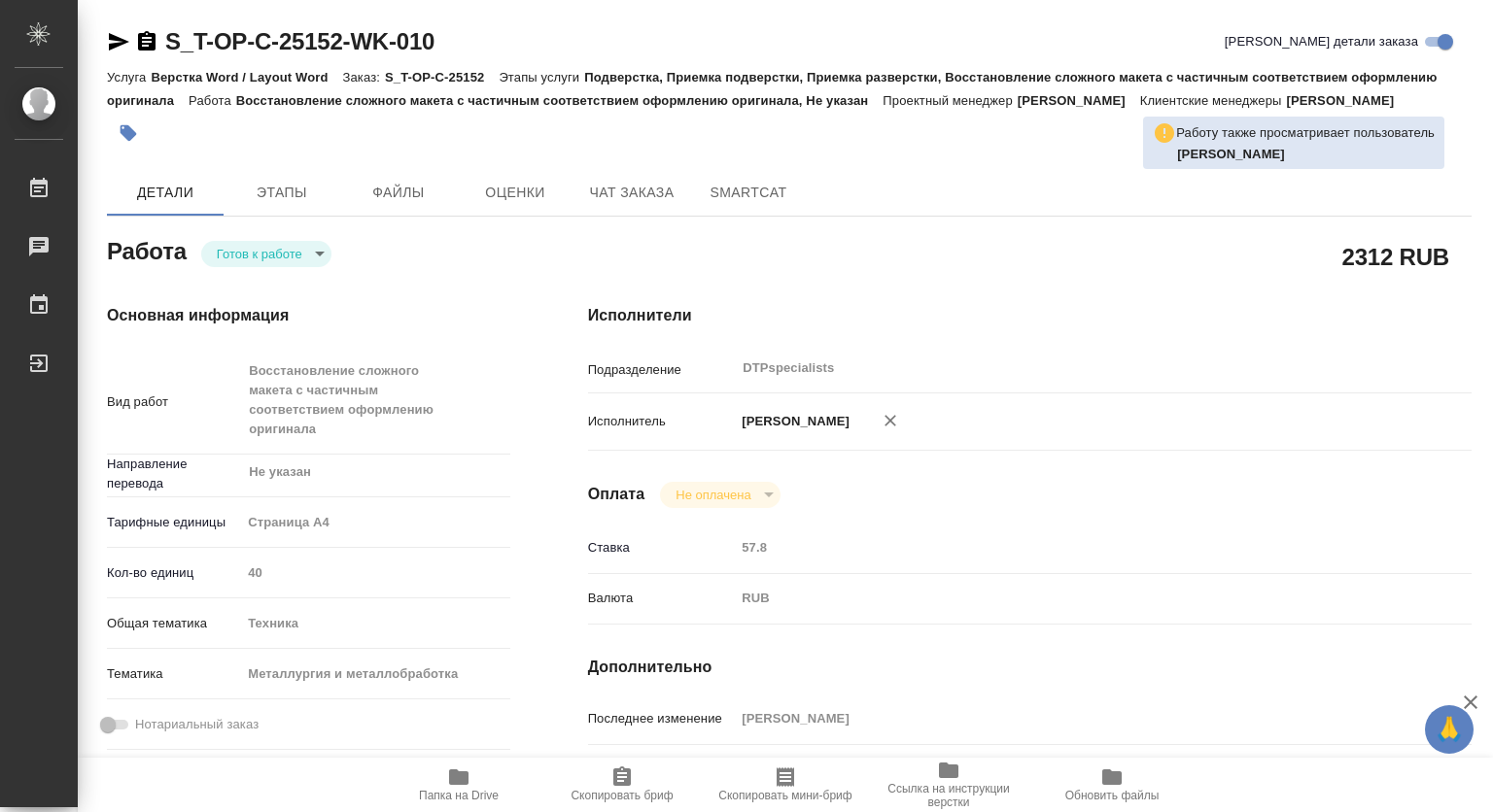
type textarea "x"
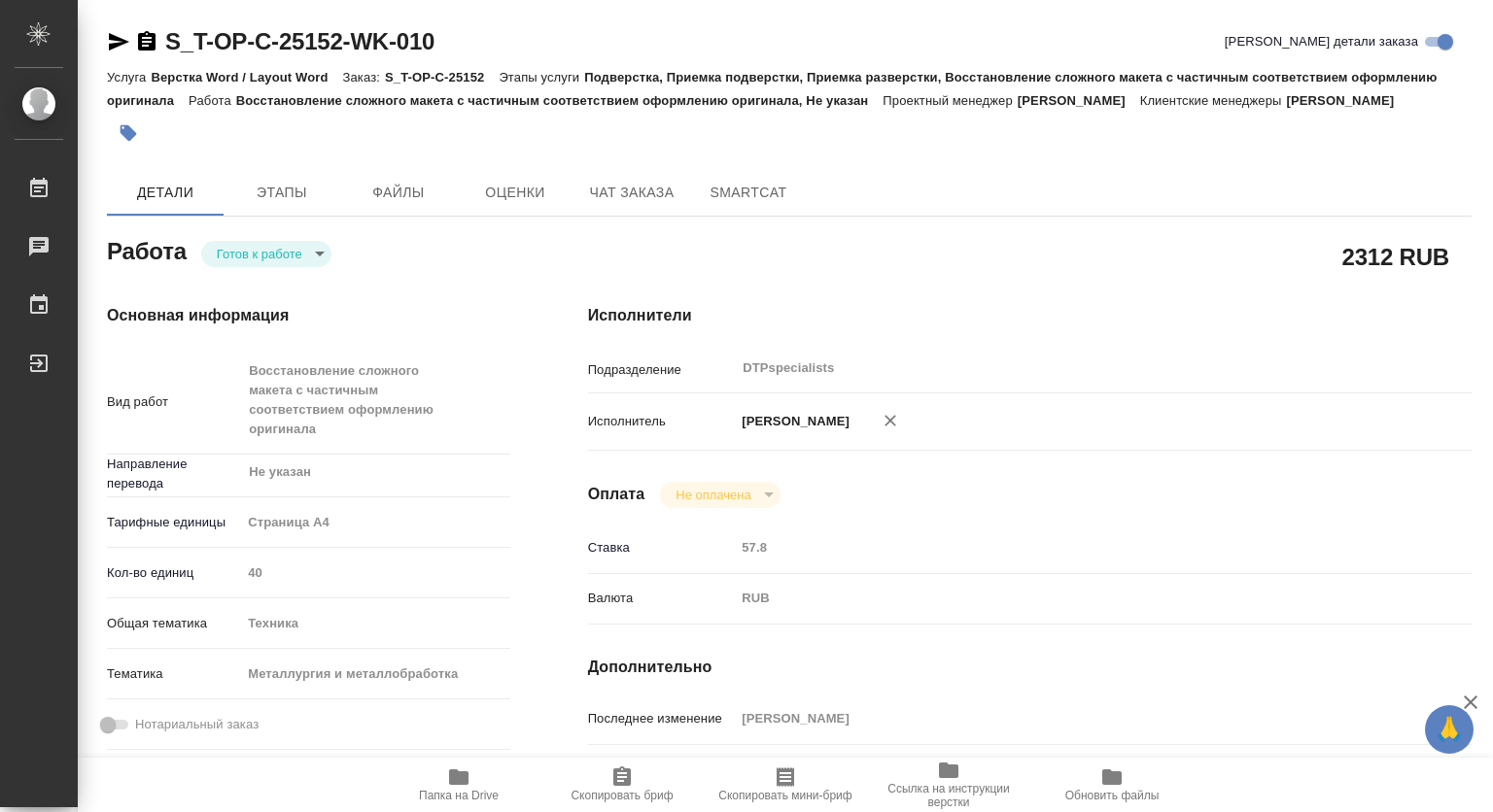
click at [263, 248] on body "🙏 .cls-1 fill:#fff; AWATERA Kovtun Svetlana Работы 0 Чаты График Выйти S_T-OP-C…" at bounding box center [746, 406] width 1493 height 812
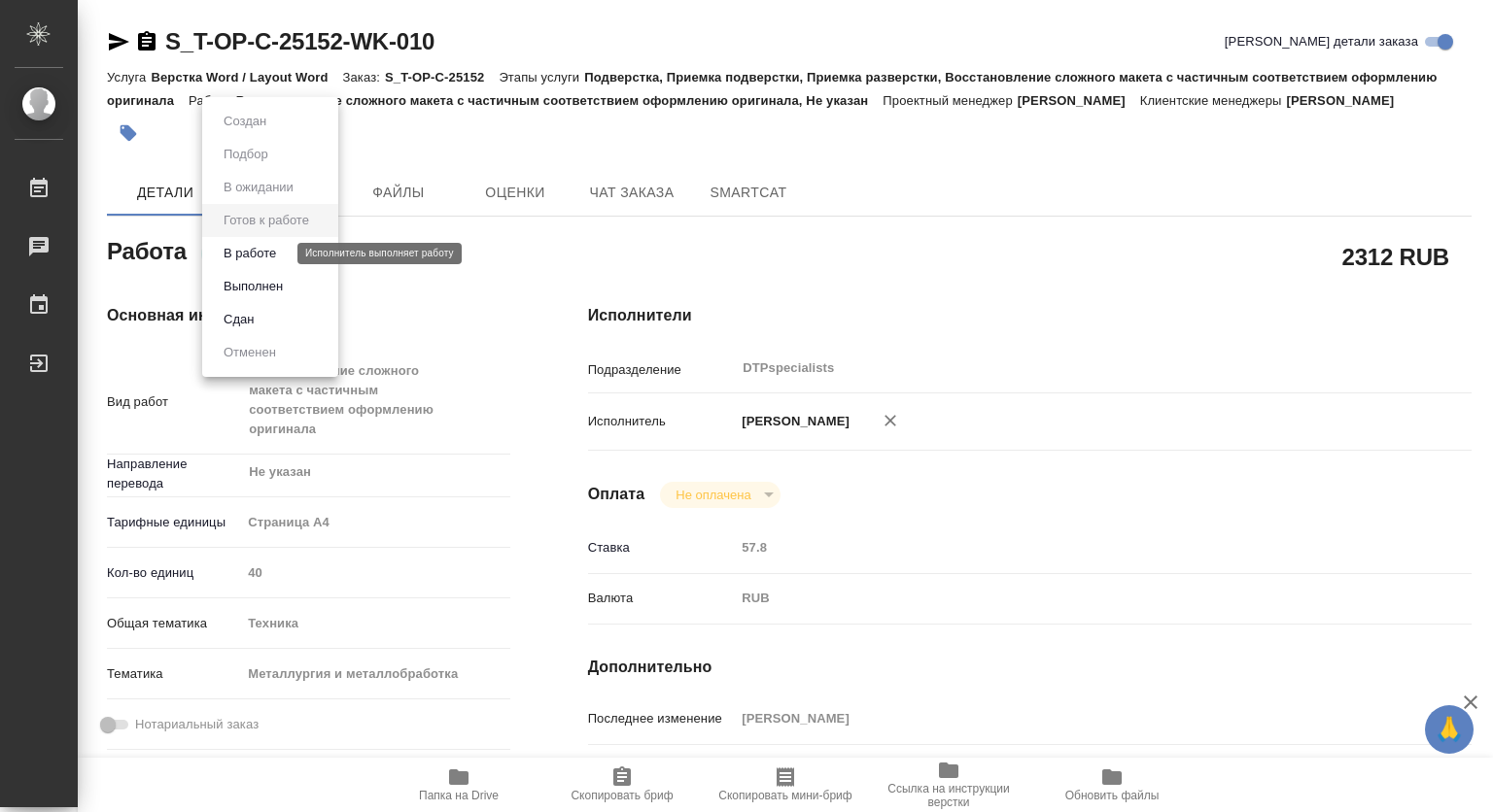
click at [247, 256] on button "В работе" at bounding box center [249, 253] width 65 height 22
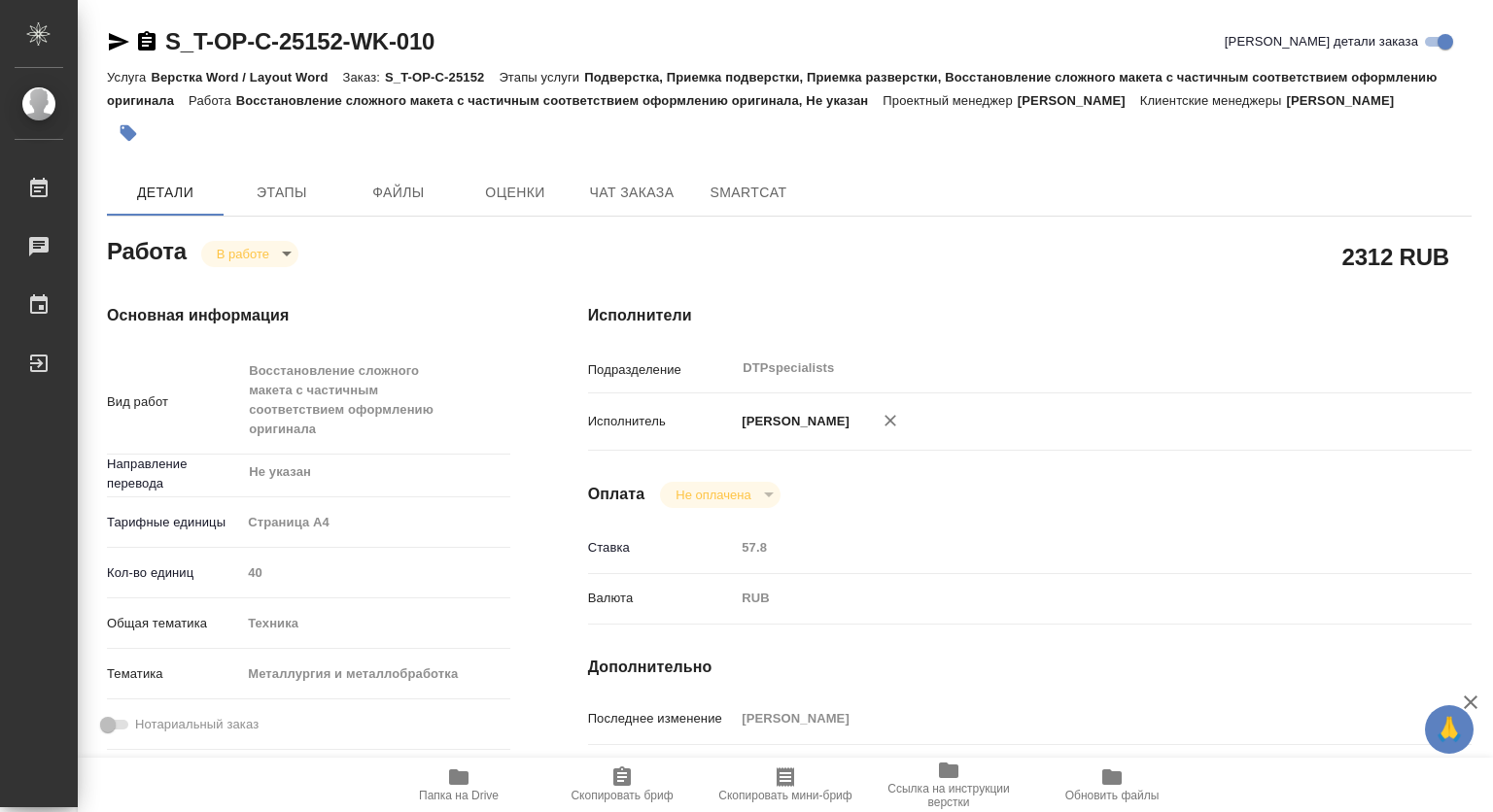
type textarea "x"
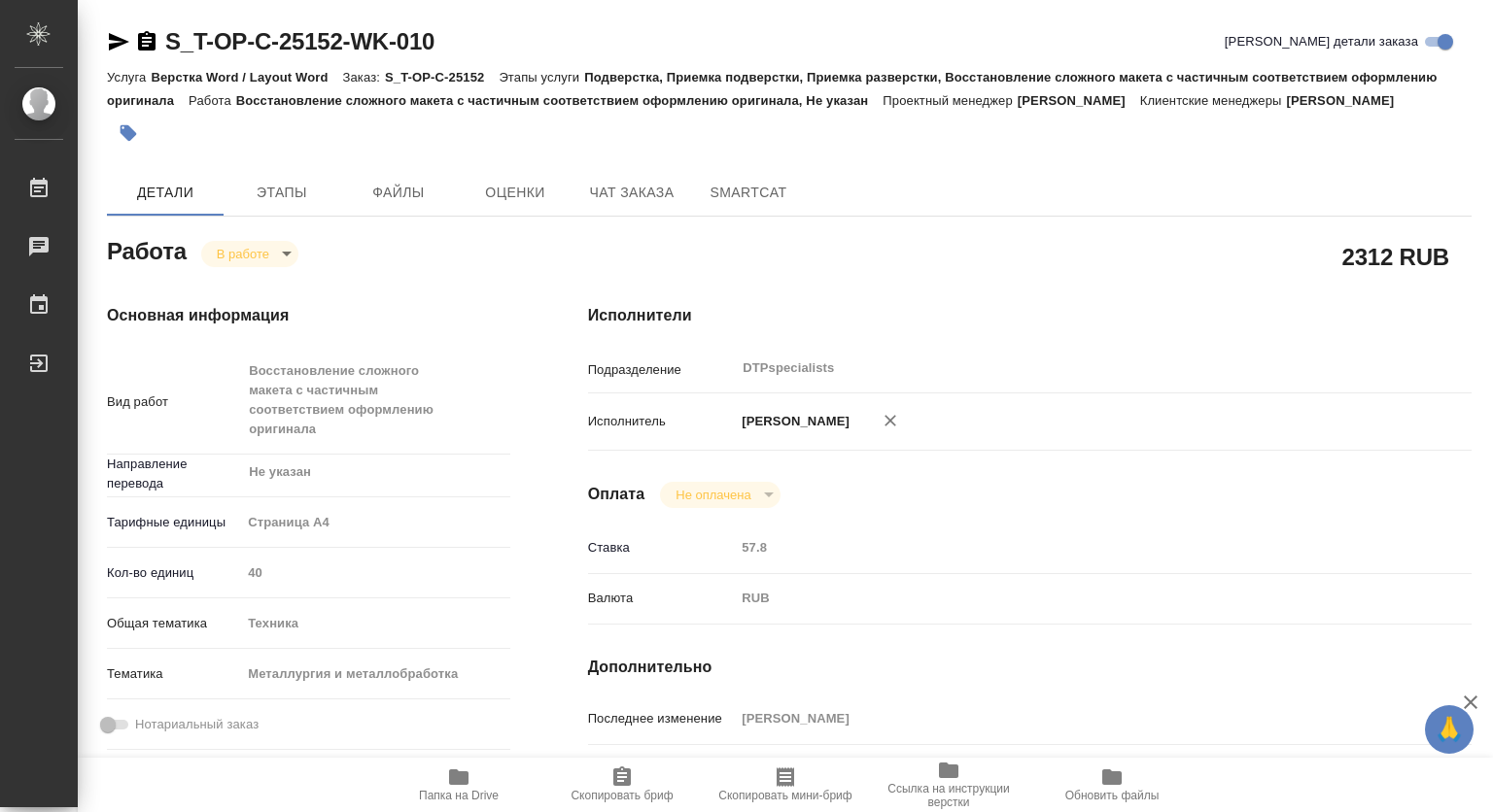
type textarea "x"
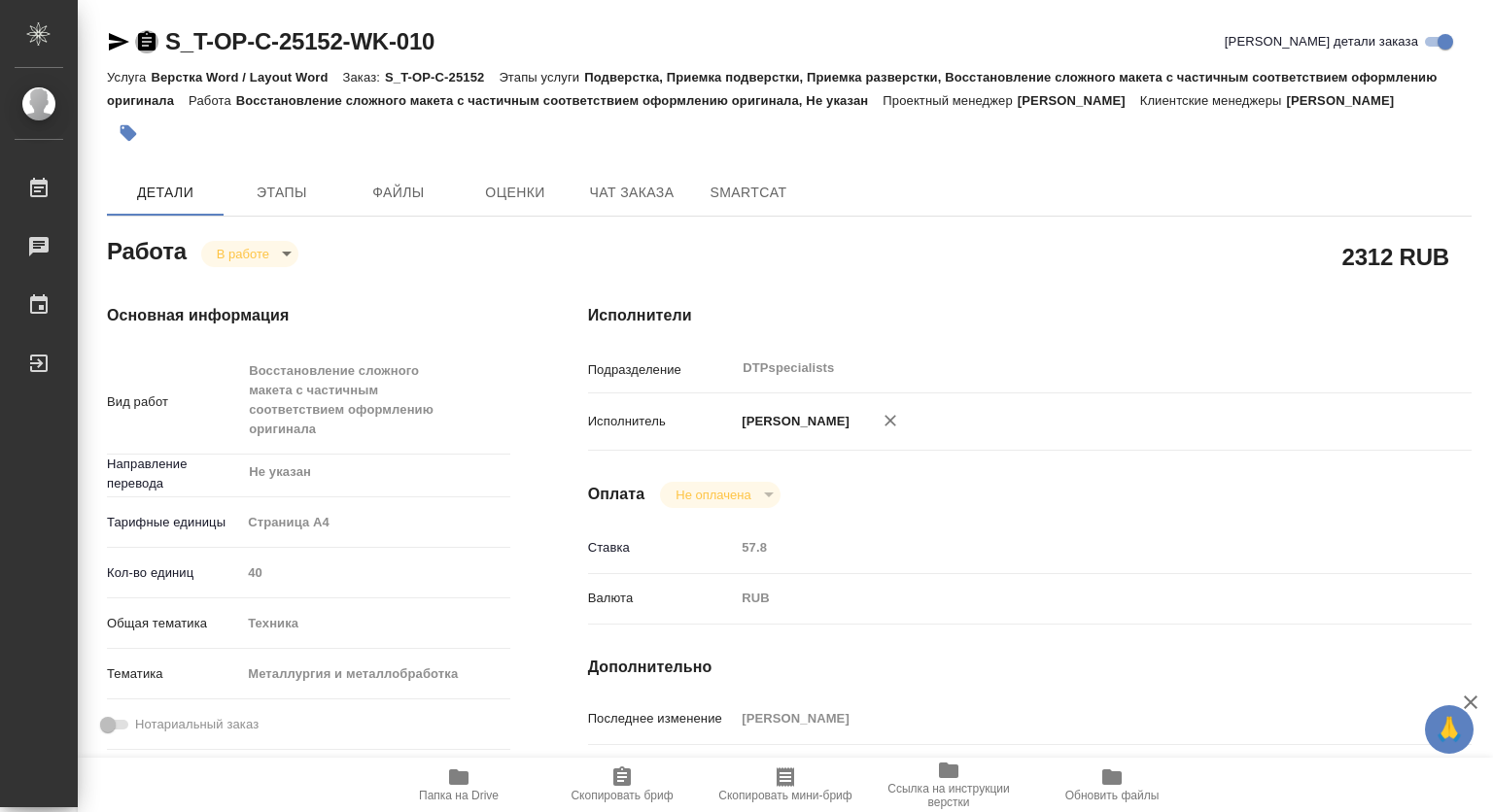
click at [149, 30] on icon "button" at bounding box center [147, 42] width 23 height 23
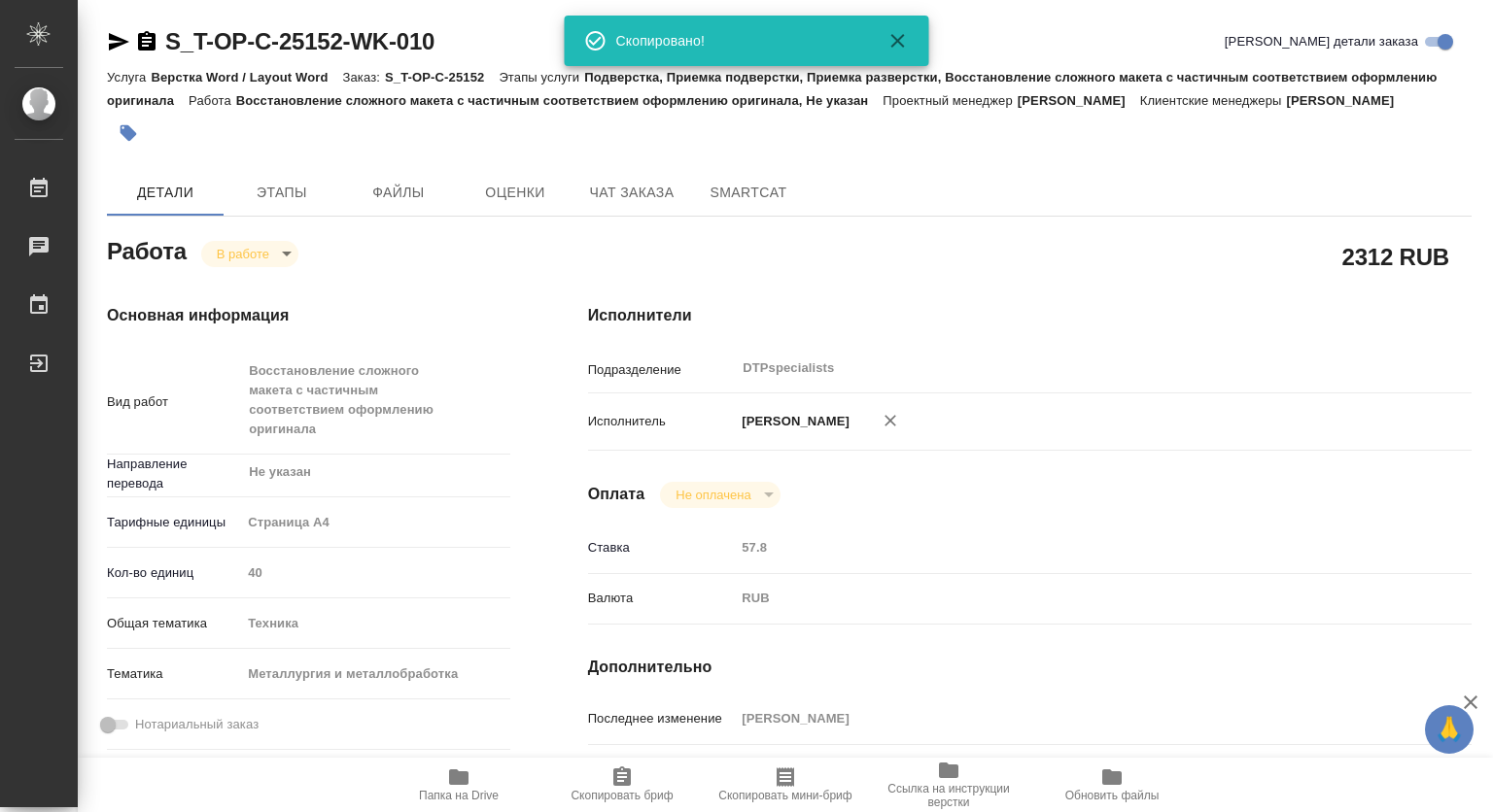
type textarea "x"
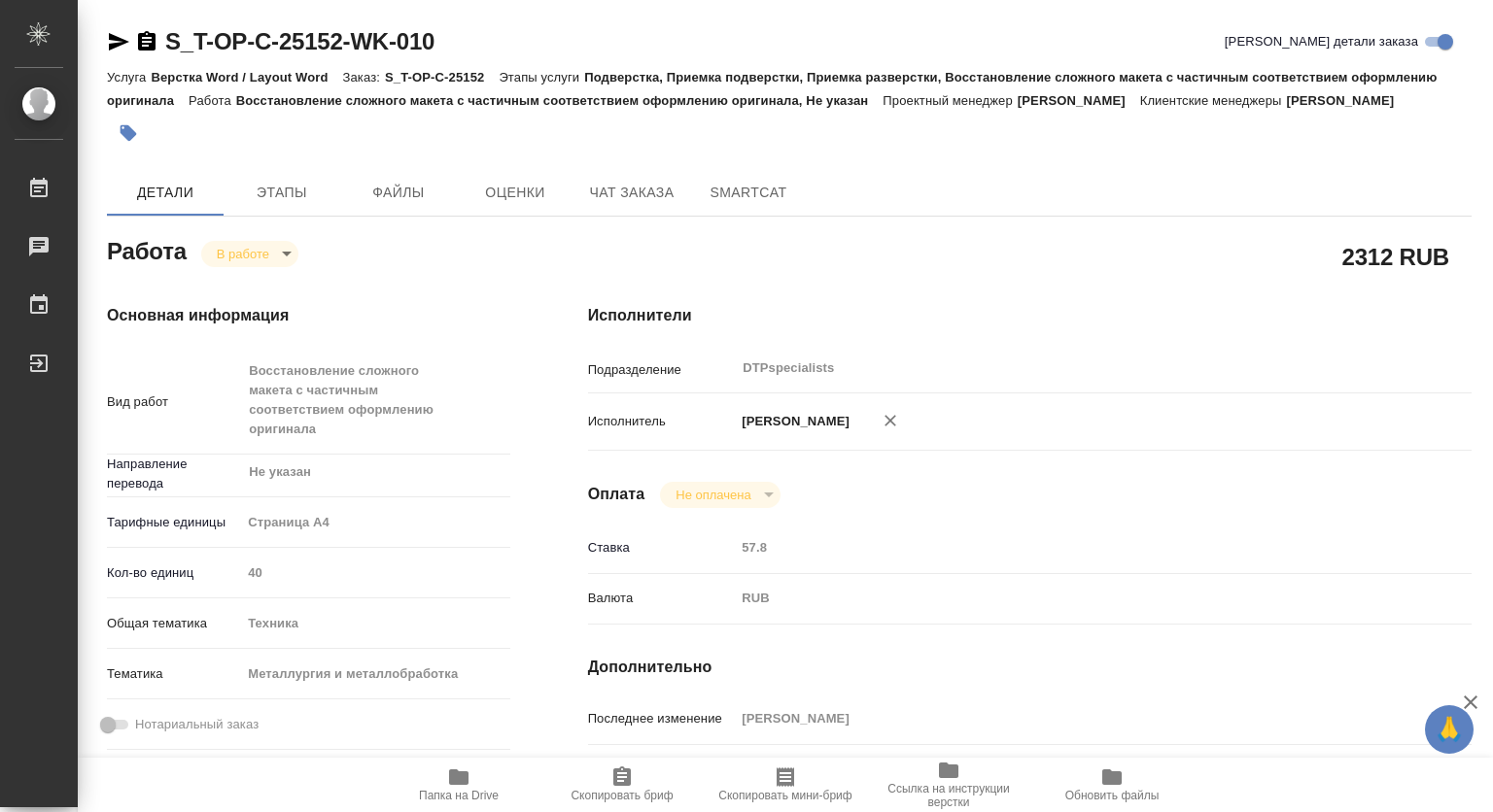
click at [144, 44] on icon "button" at bounding box center [147, 41] width 18 height 20
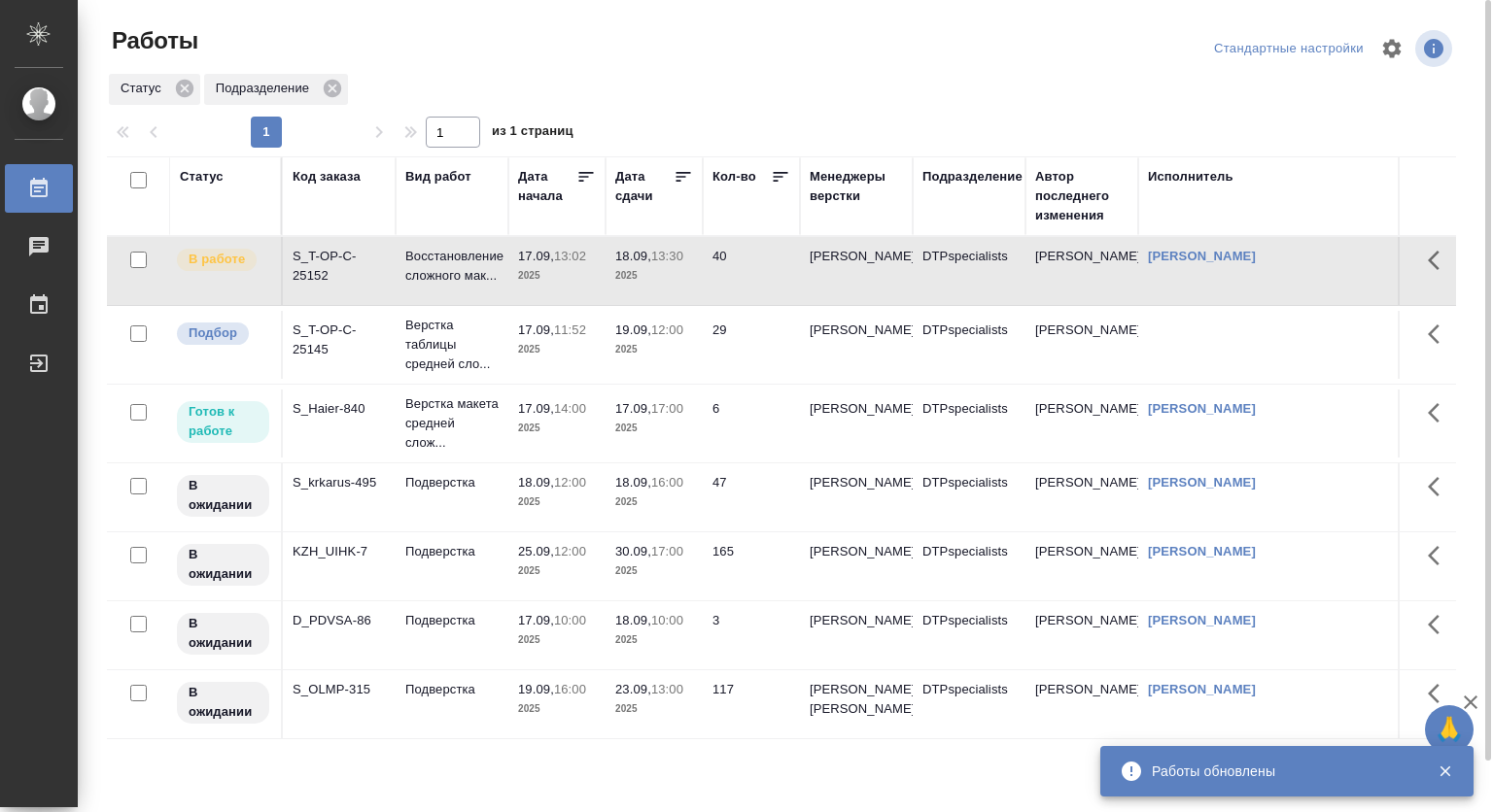
click at [496, 436] on p "Верстка макета средней слож..." at bounding box center [451, 424] width 93 height 59
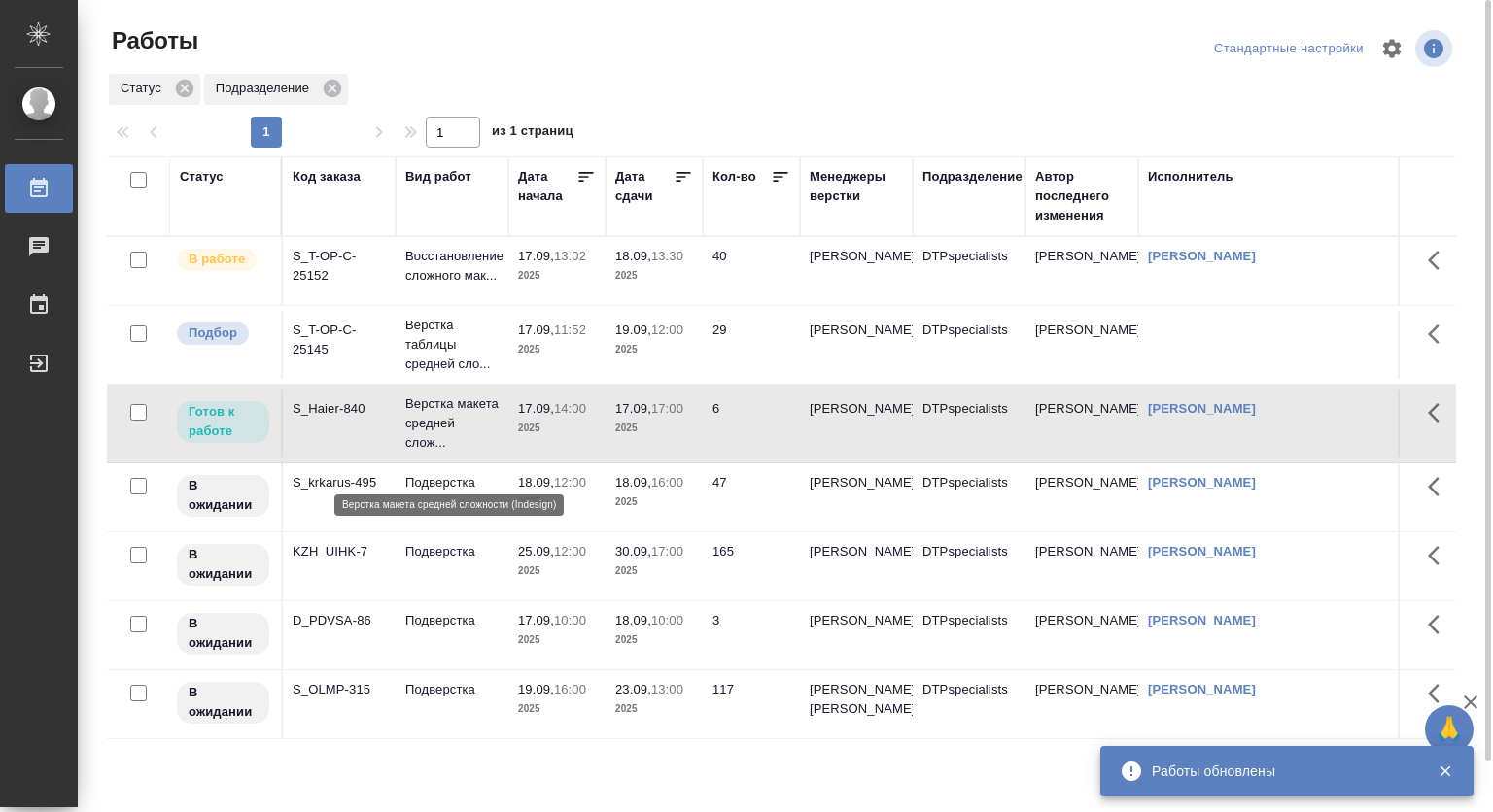
click at [496, 436] on p "Верстка макета средней слож..." at bounding box center [451, 424] width 93 height 59
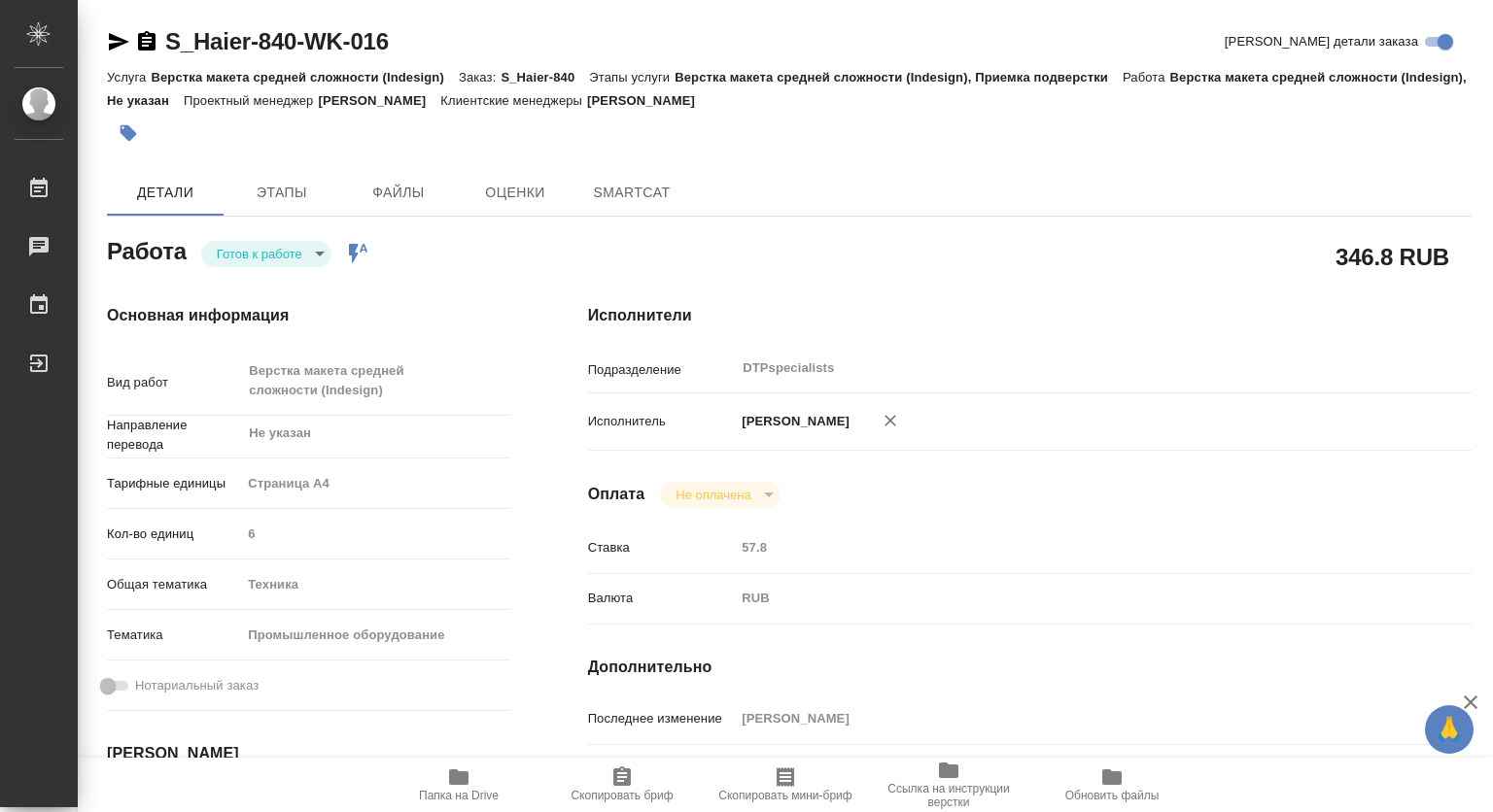
type textarea "x"
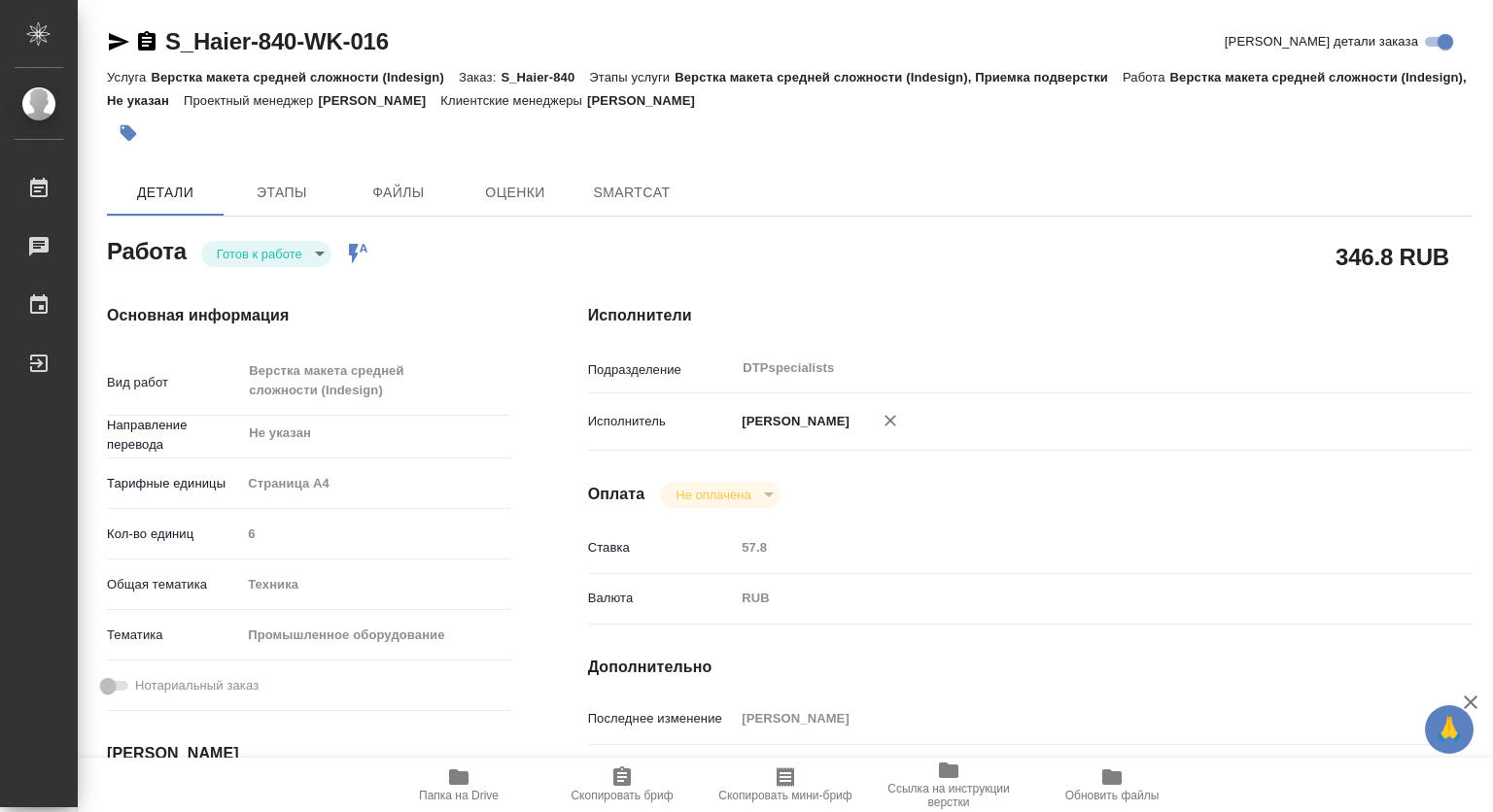
type textarea "x"
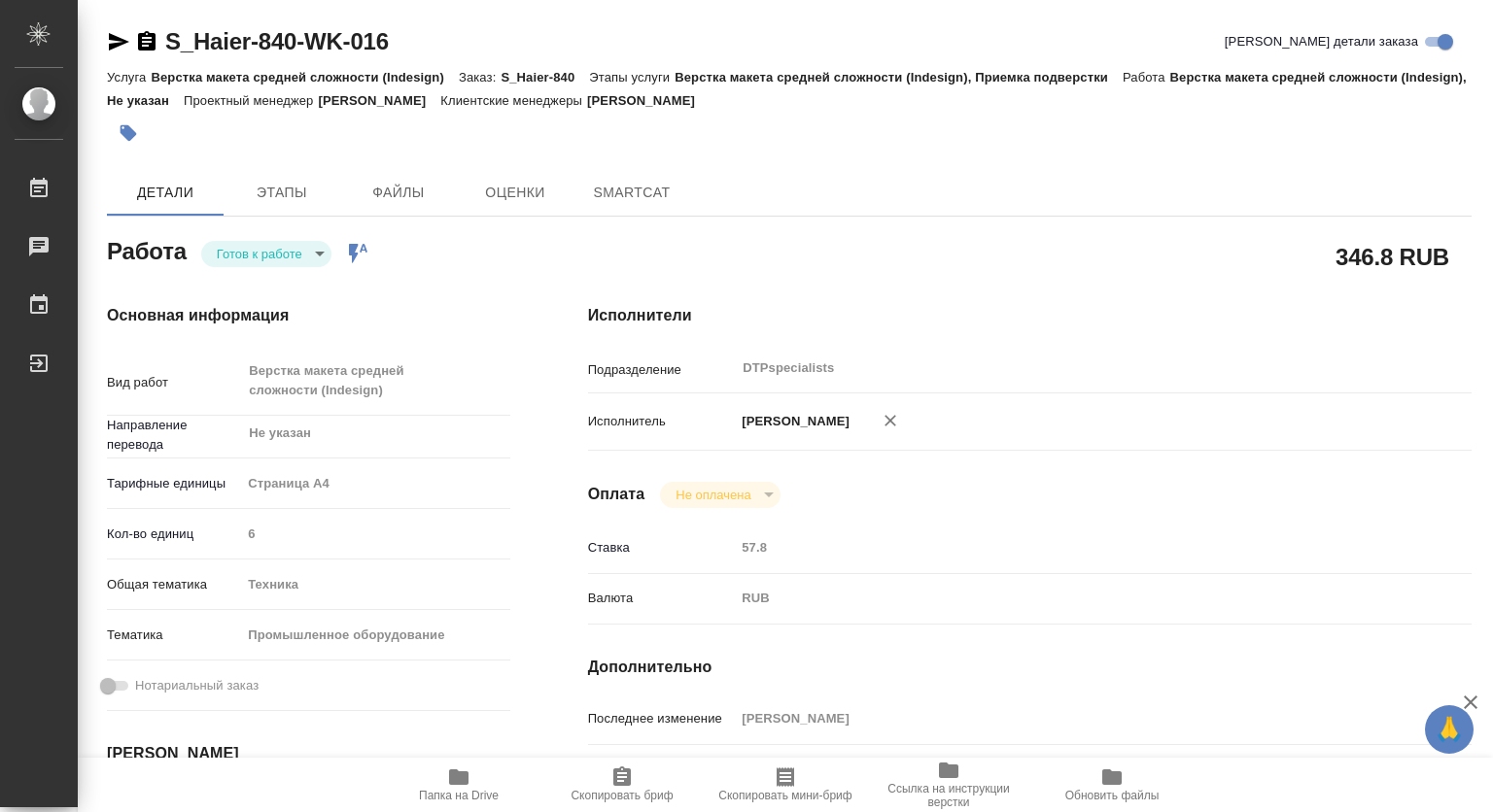
type textarea "x"
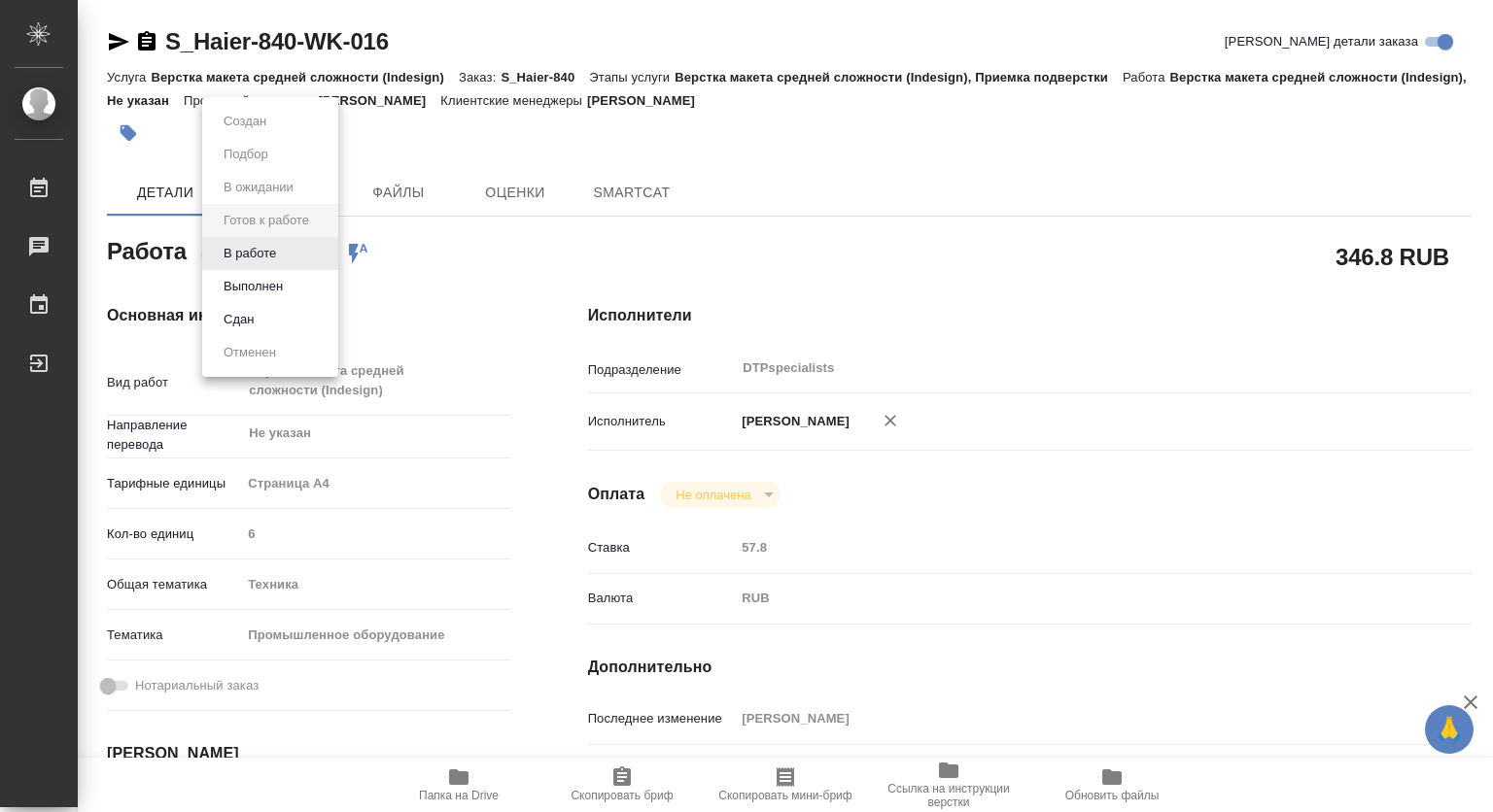
click at [236, 253] on body "🙏 .cls-1 fill:#fff; AWATERA [PERSON_NAME] Чаты График Выйти S_Haier-840-WK-016 …" at bounding box center [746, 406] width 1493 height 812
type textarea "x"
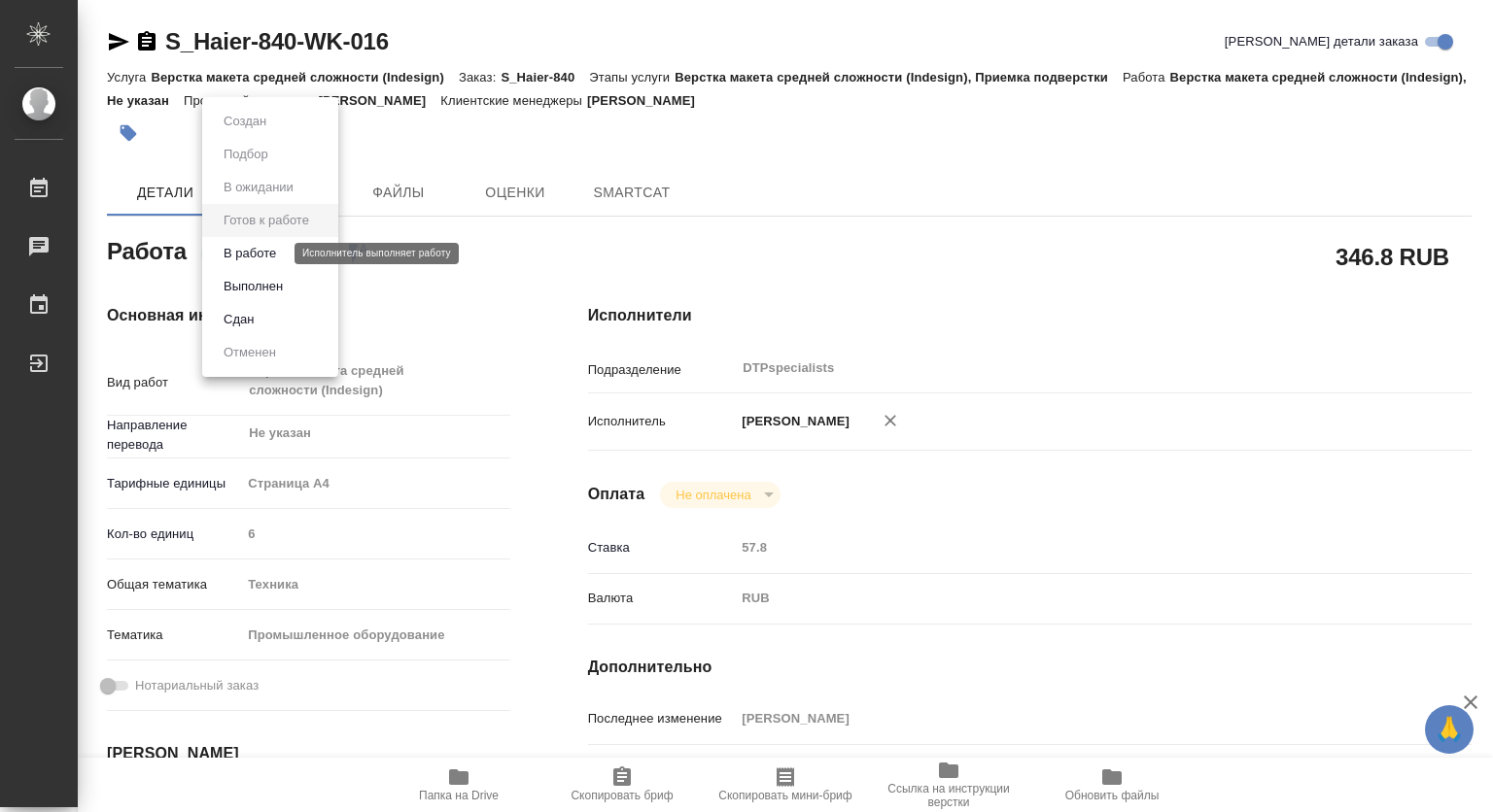
type textarea "x"
click at [237, 255] on button "В работе" at bounding box center [249, 253] width 65 height 22
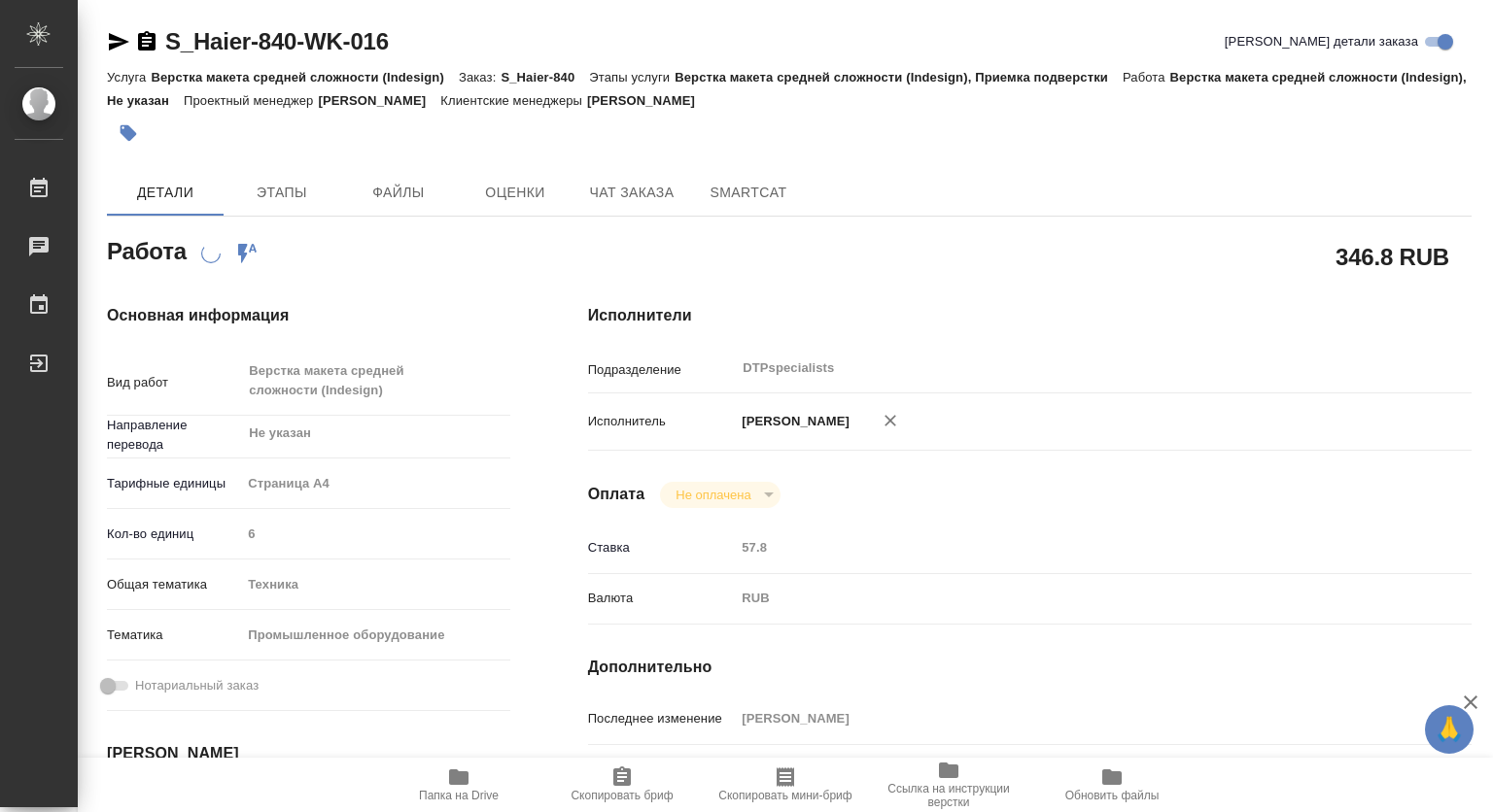
type textarea "x"
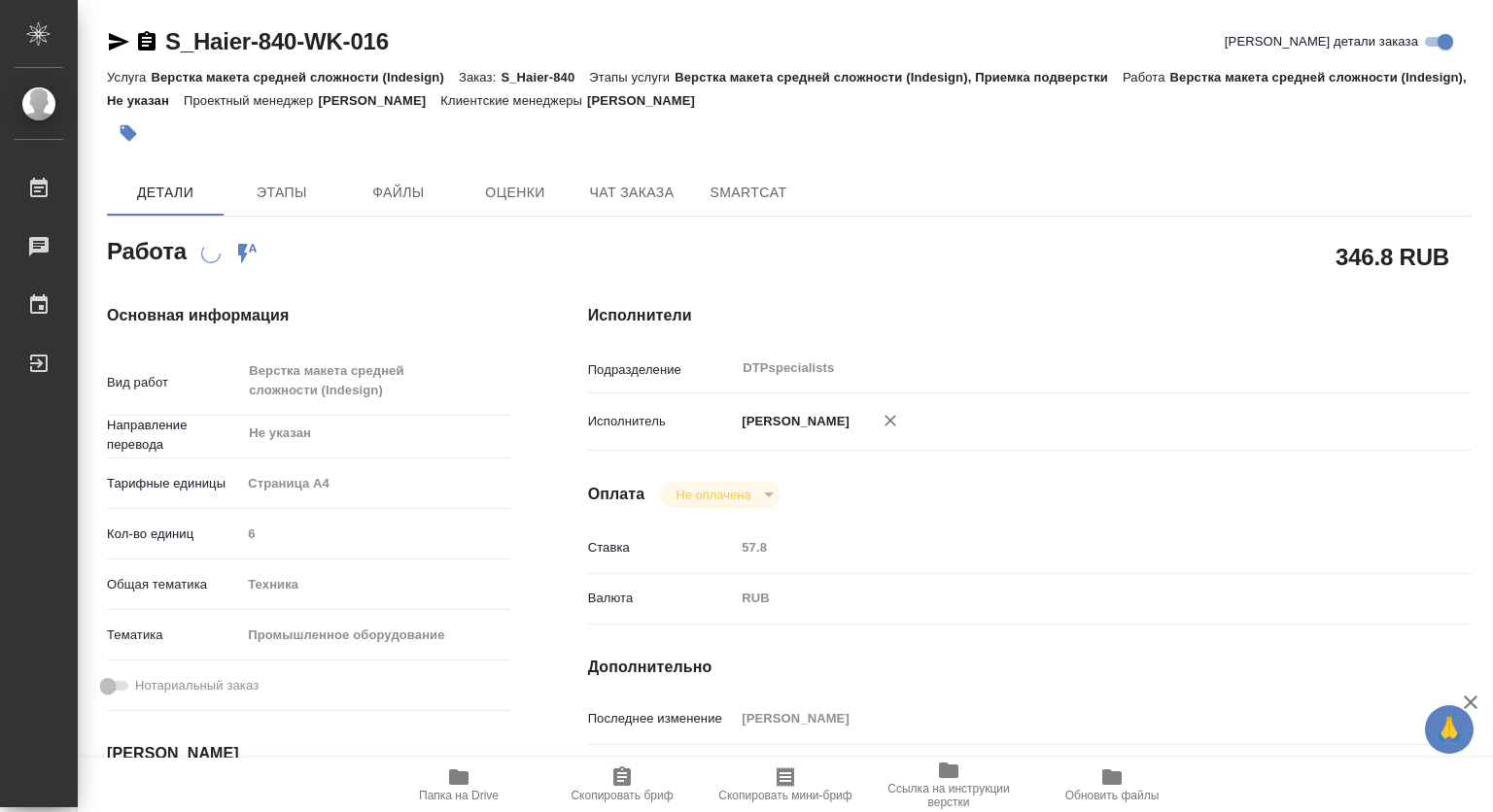
type textarea "x"
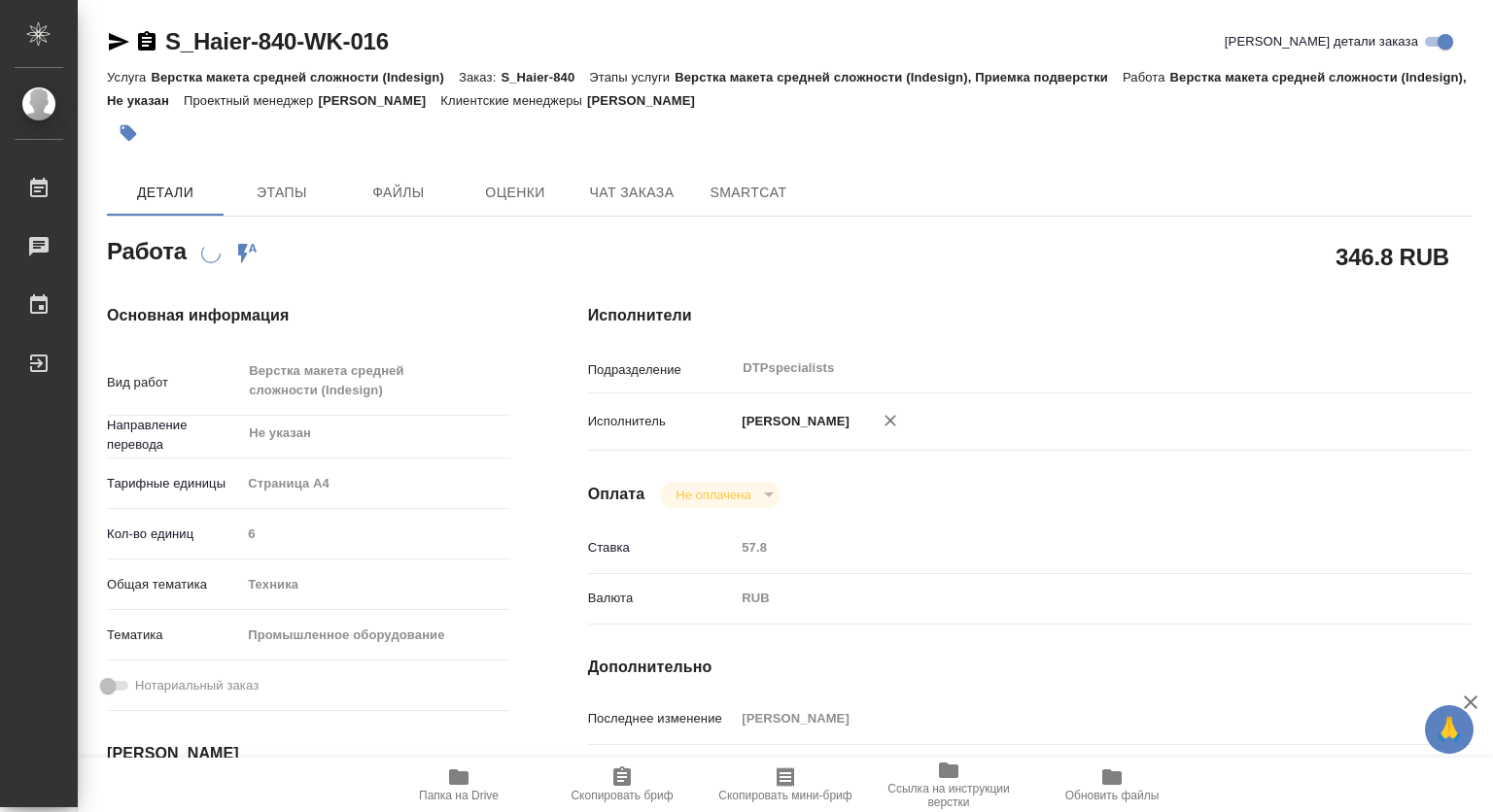
scroll to position [292, 0]
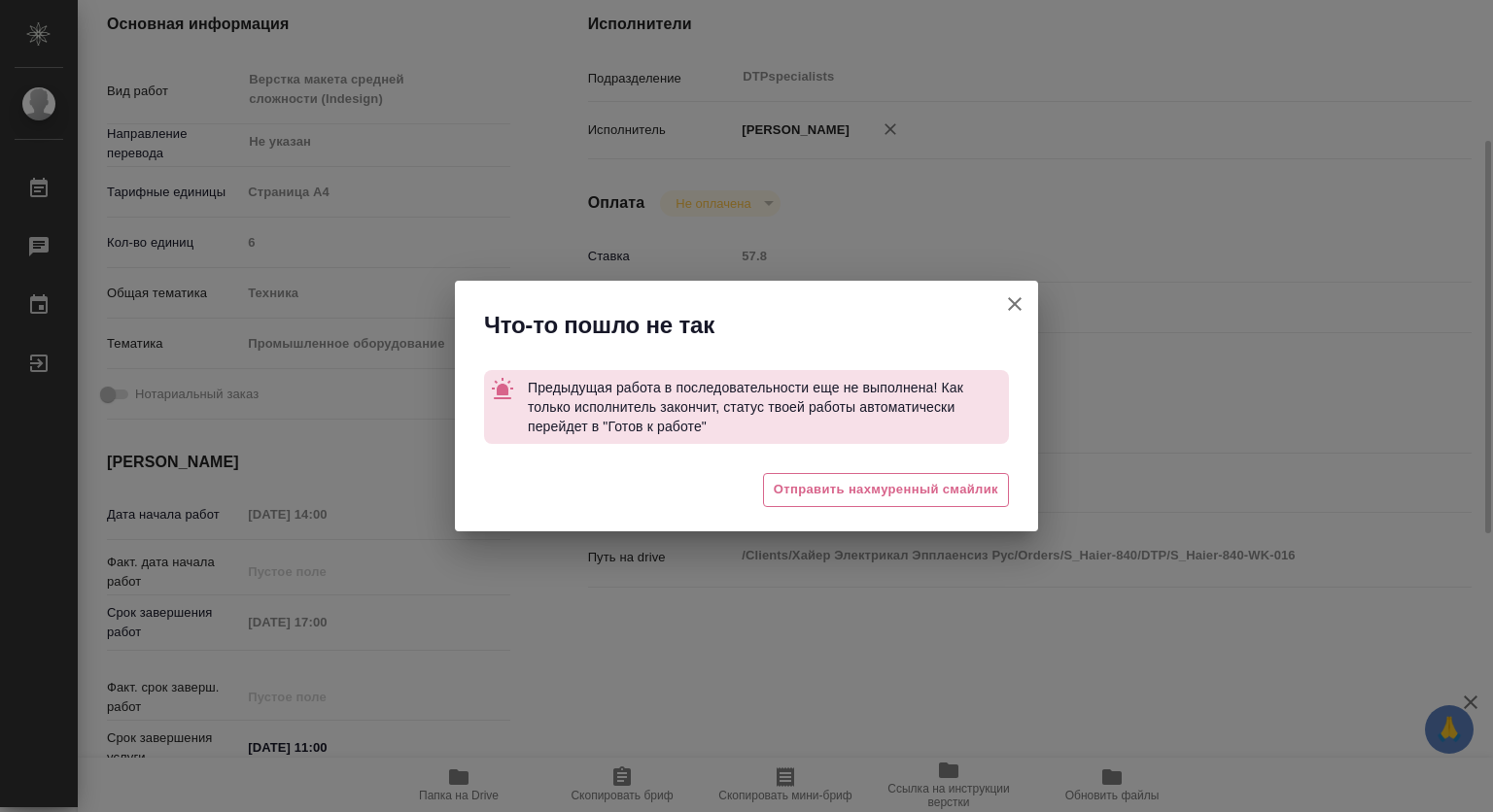
type textarea "x"
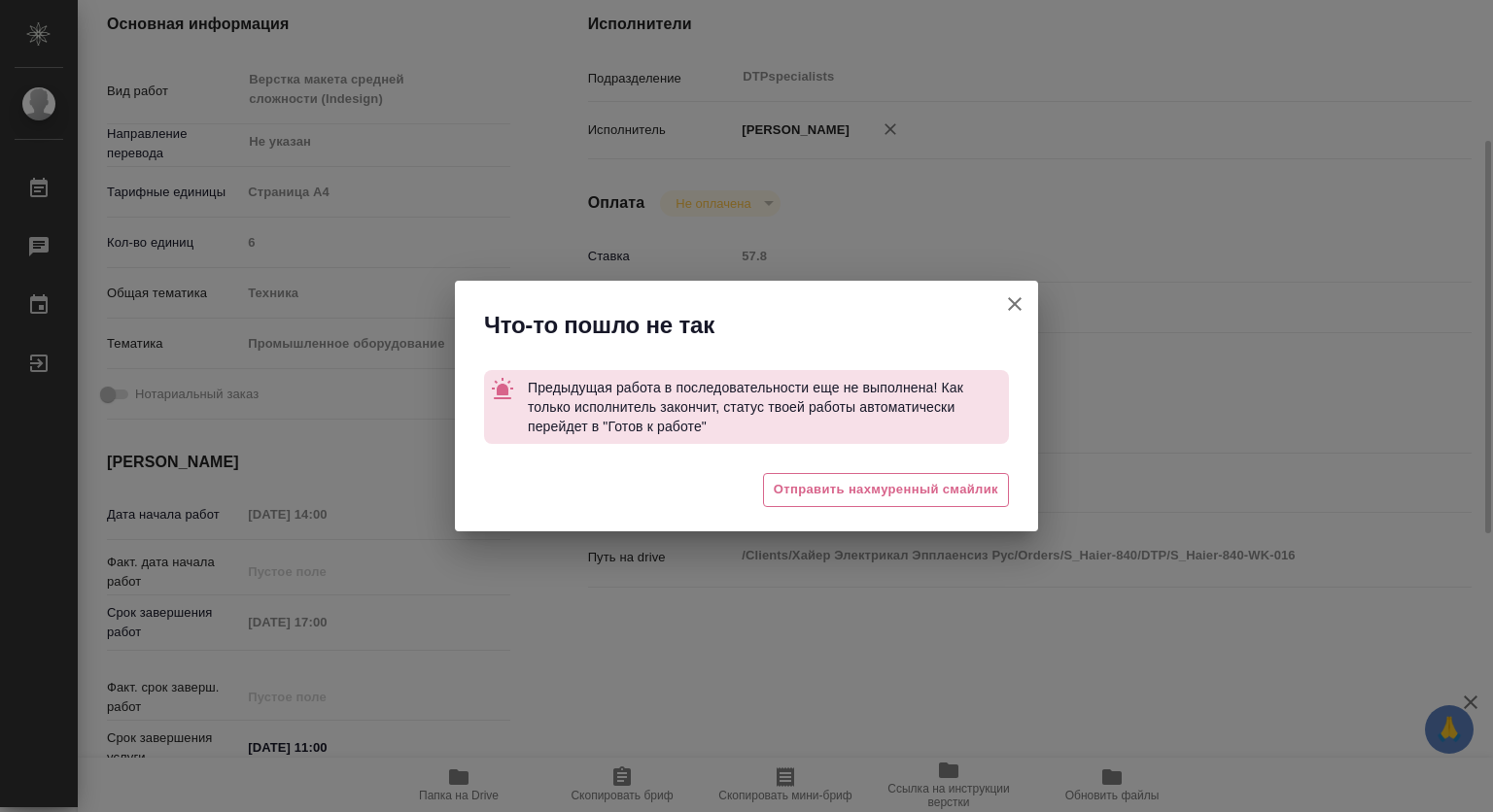
type textarea "x"
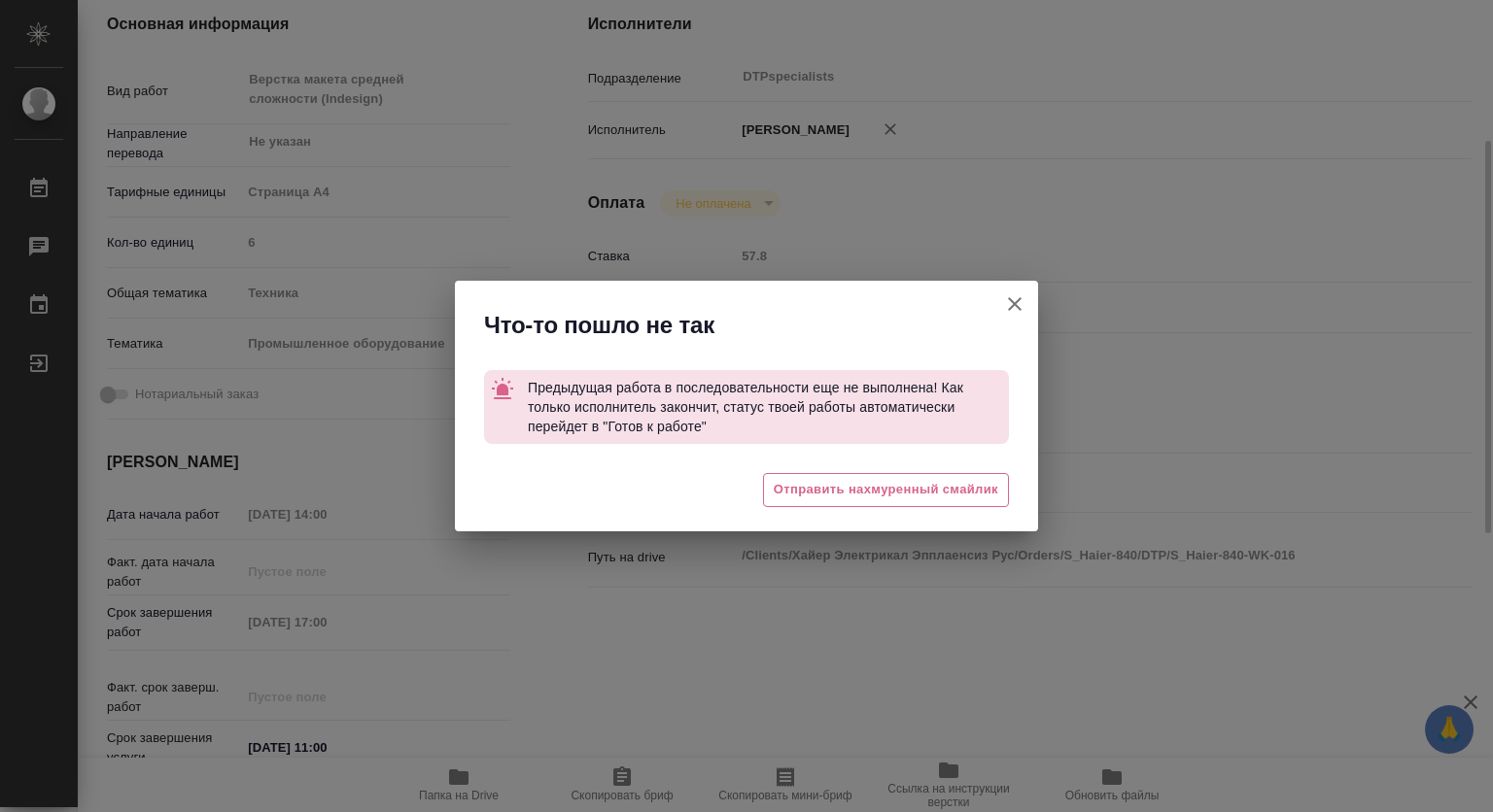
type textarea "x"
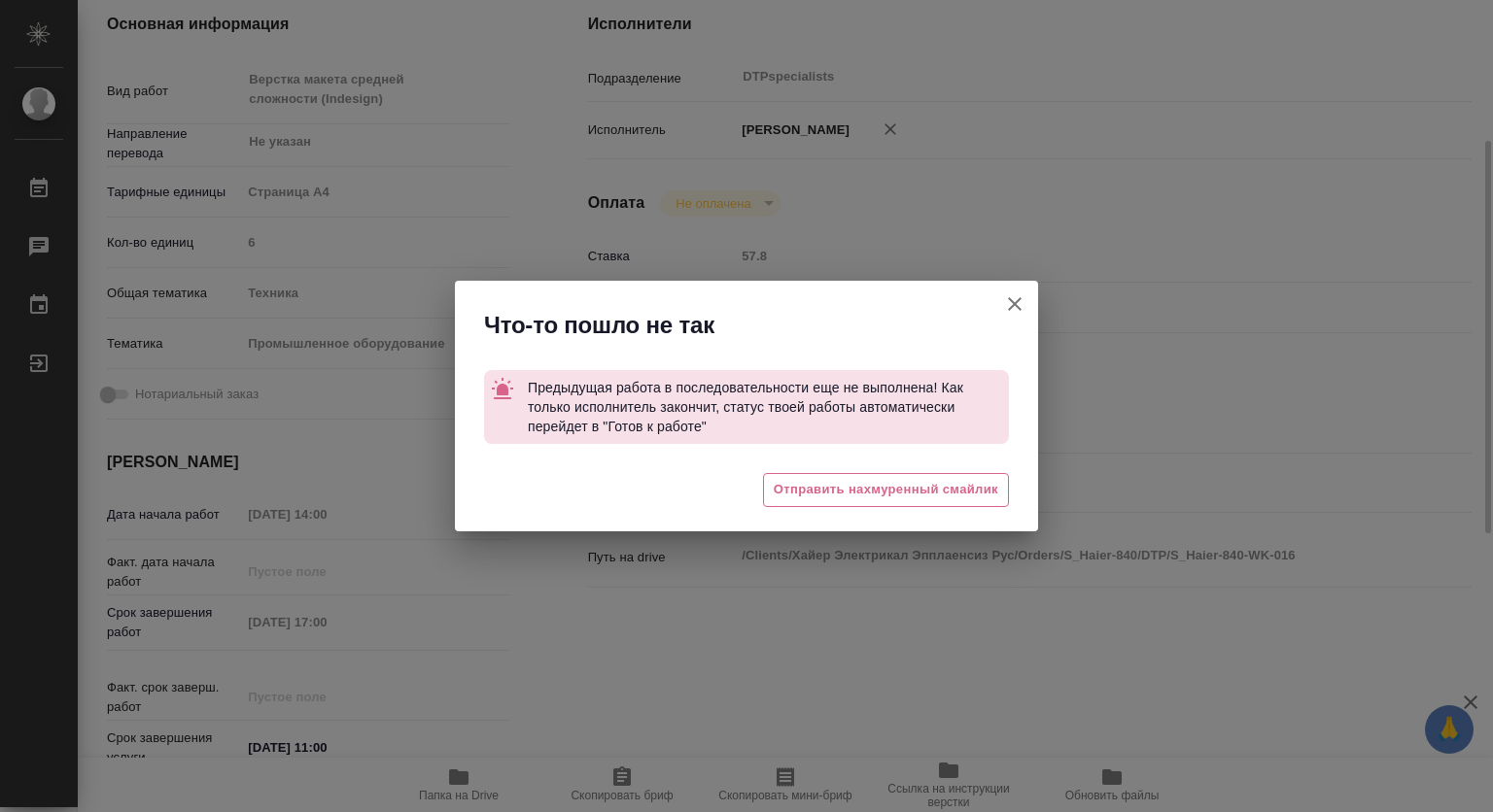
drag, startPoint x: 1083, startPoint y: 480, endPoint x: 937, endPoint y: 462, distance: 147.1
click at [937, 462] on div "Что-то пошло не так Предыдущая работа в последовательности еще не выполнена! Ка…" at bounding box center [746, 406] width 1493 height 812
type textarea "x"
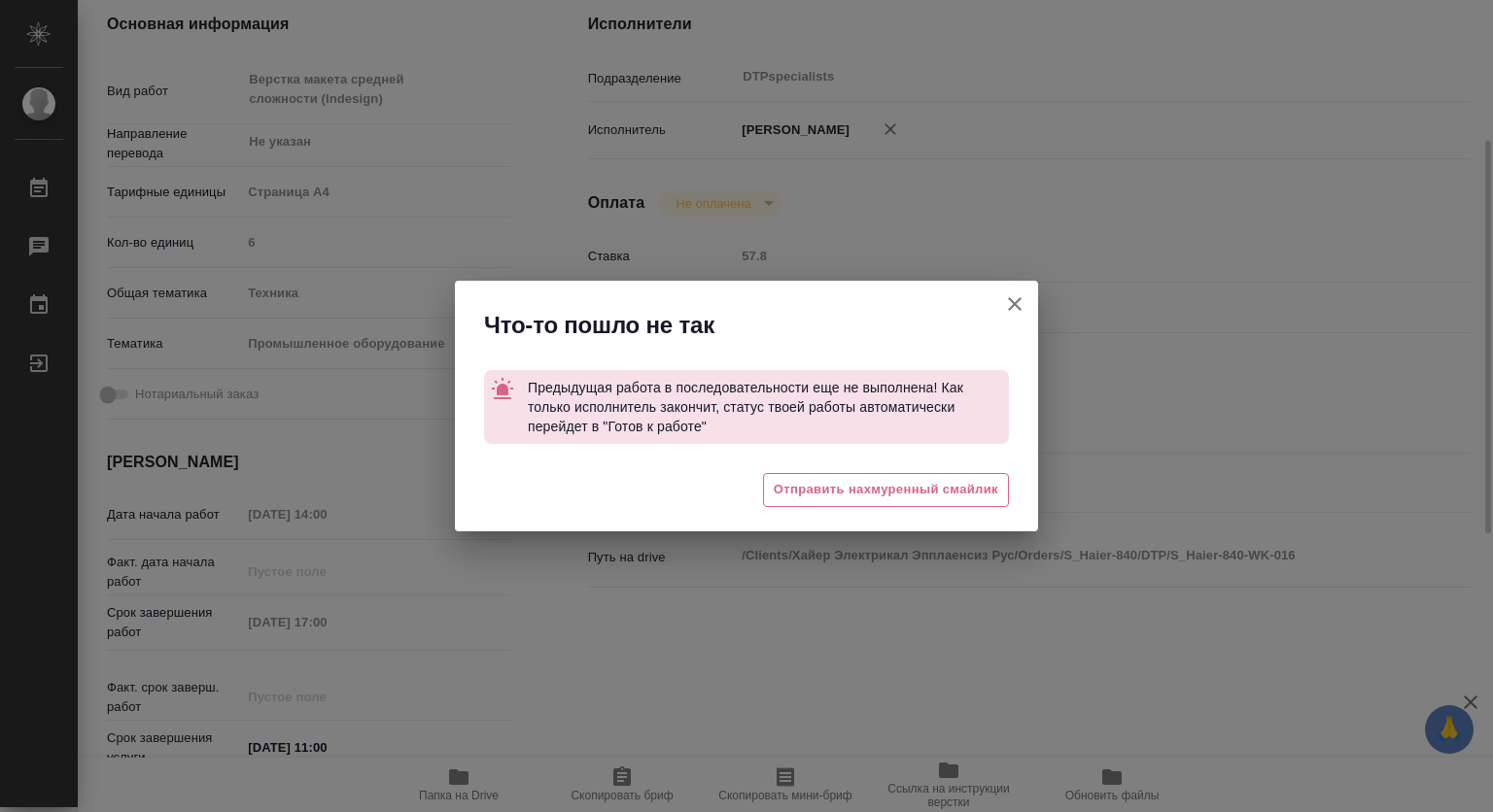
type textarea "x"
click at [1017, 293] on icon "button" at bounding box center [1015, 304] width 23 height 23
type textarea "x"
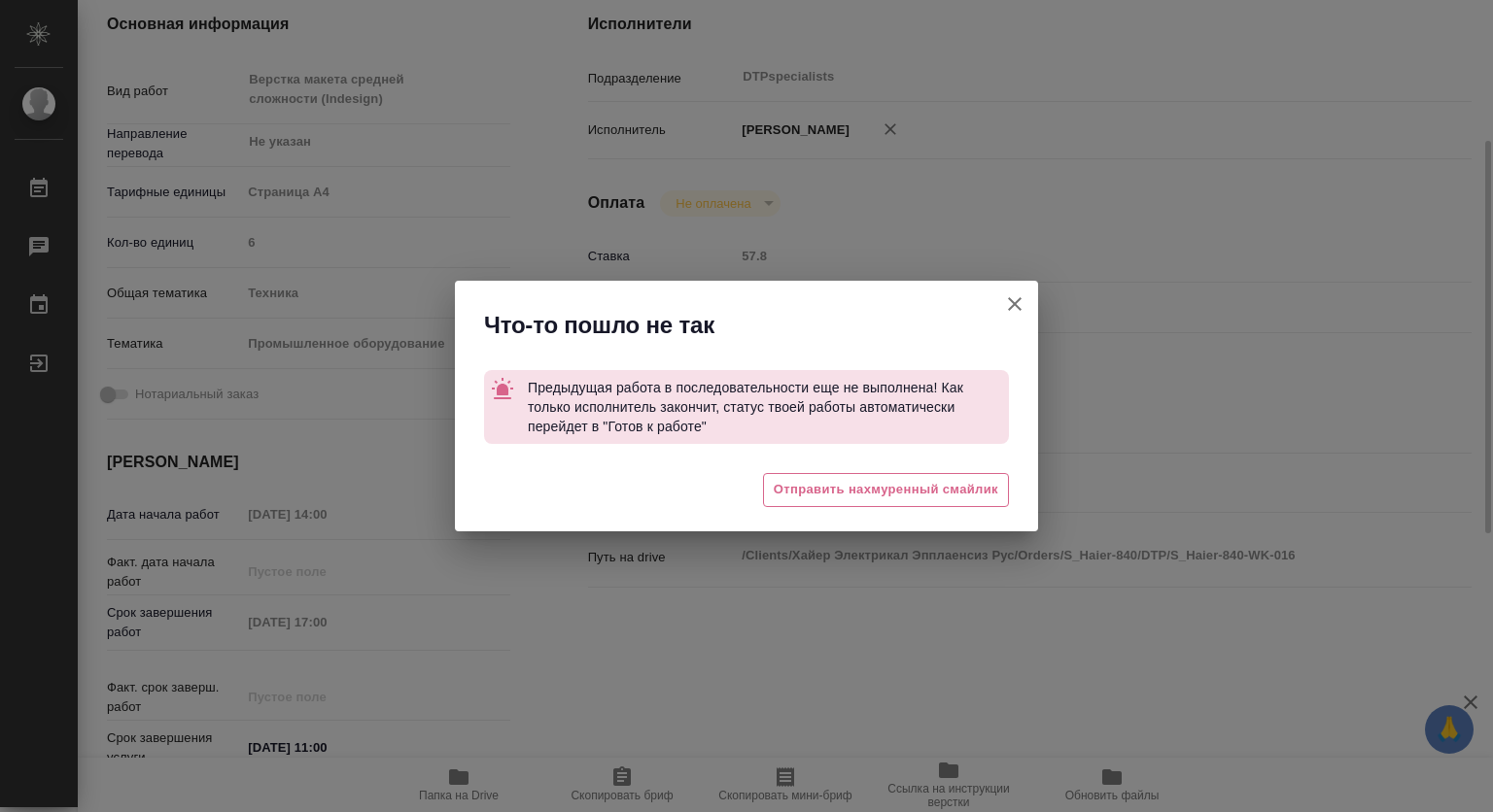
type textarea "x"
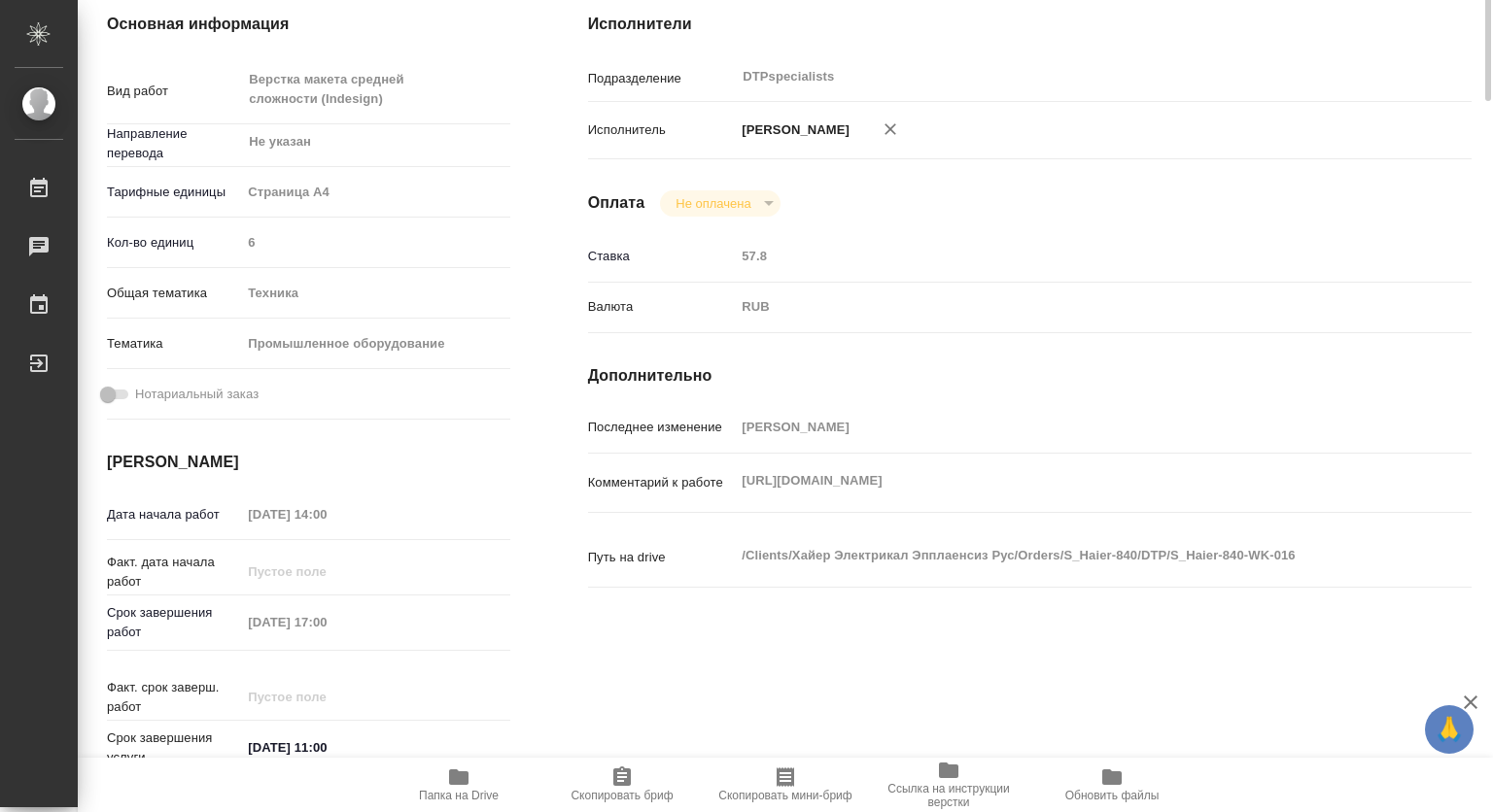
scroll to position [0, 0]
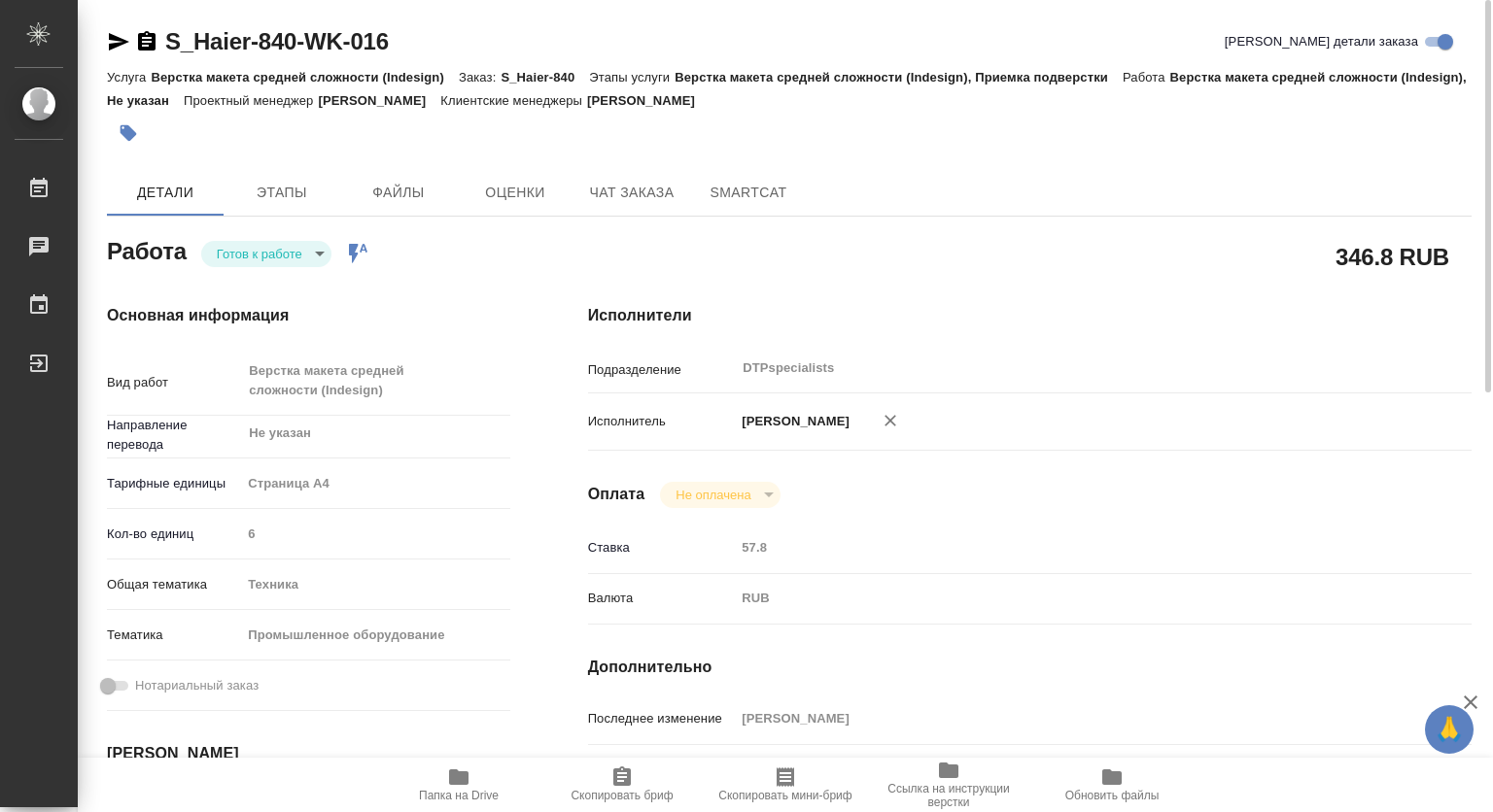
click at [265, 248] on body "🙏 .cls-1 fill:#fff; AWATERA [PERSON_NAME] 0 Чаты График Выйти S_Haier-840-WK-01…" at bounding box center [746, 406] width 1493 height 812
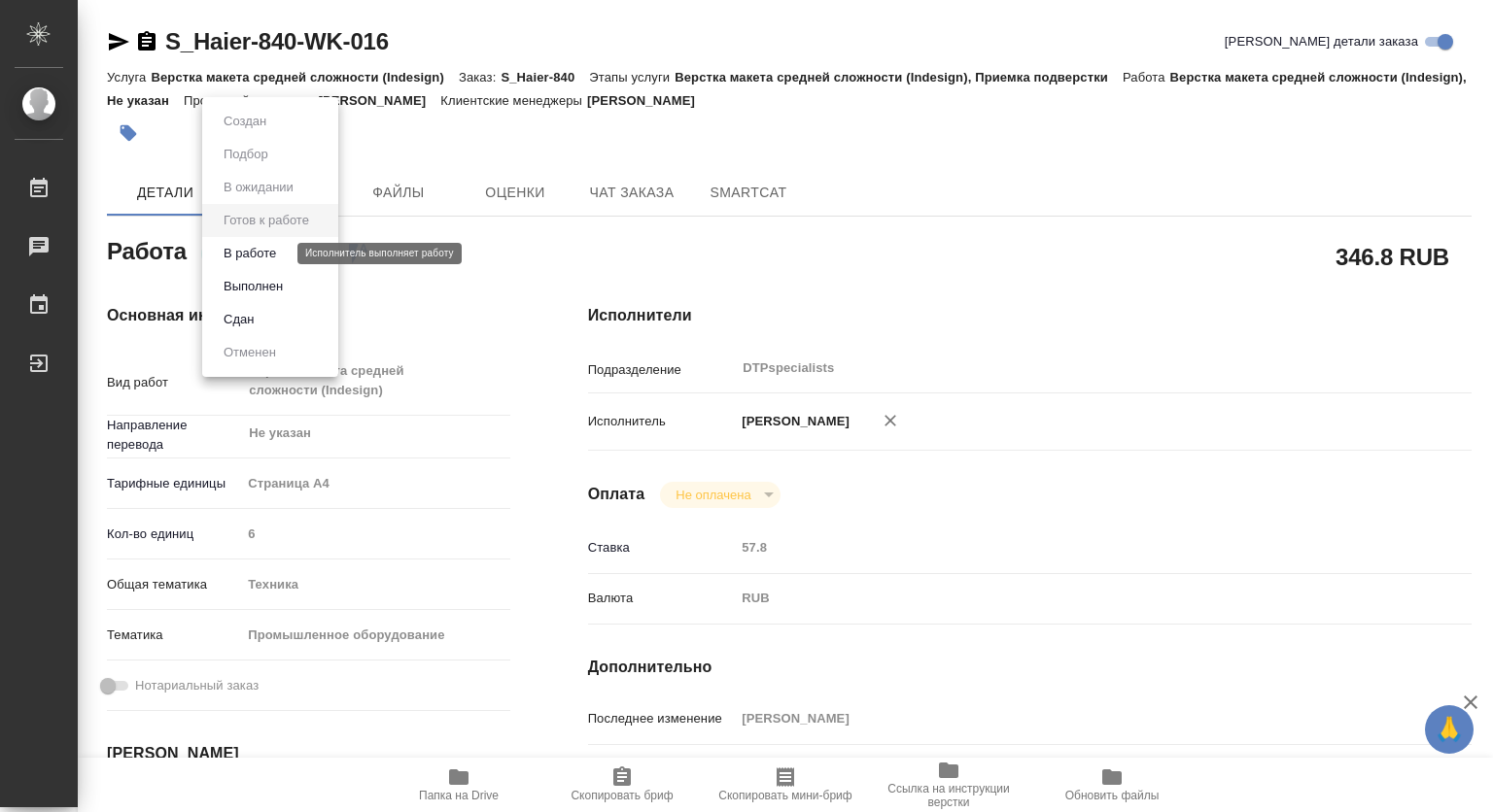
click at [239, 253] on button "В работе" at bounding box center [249, 253] width 65 height 22
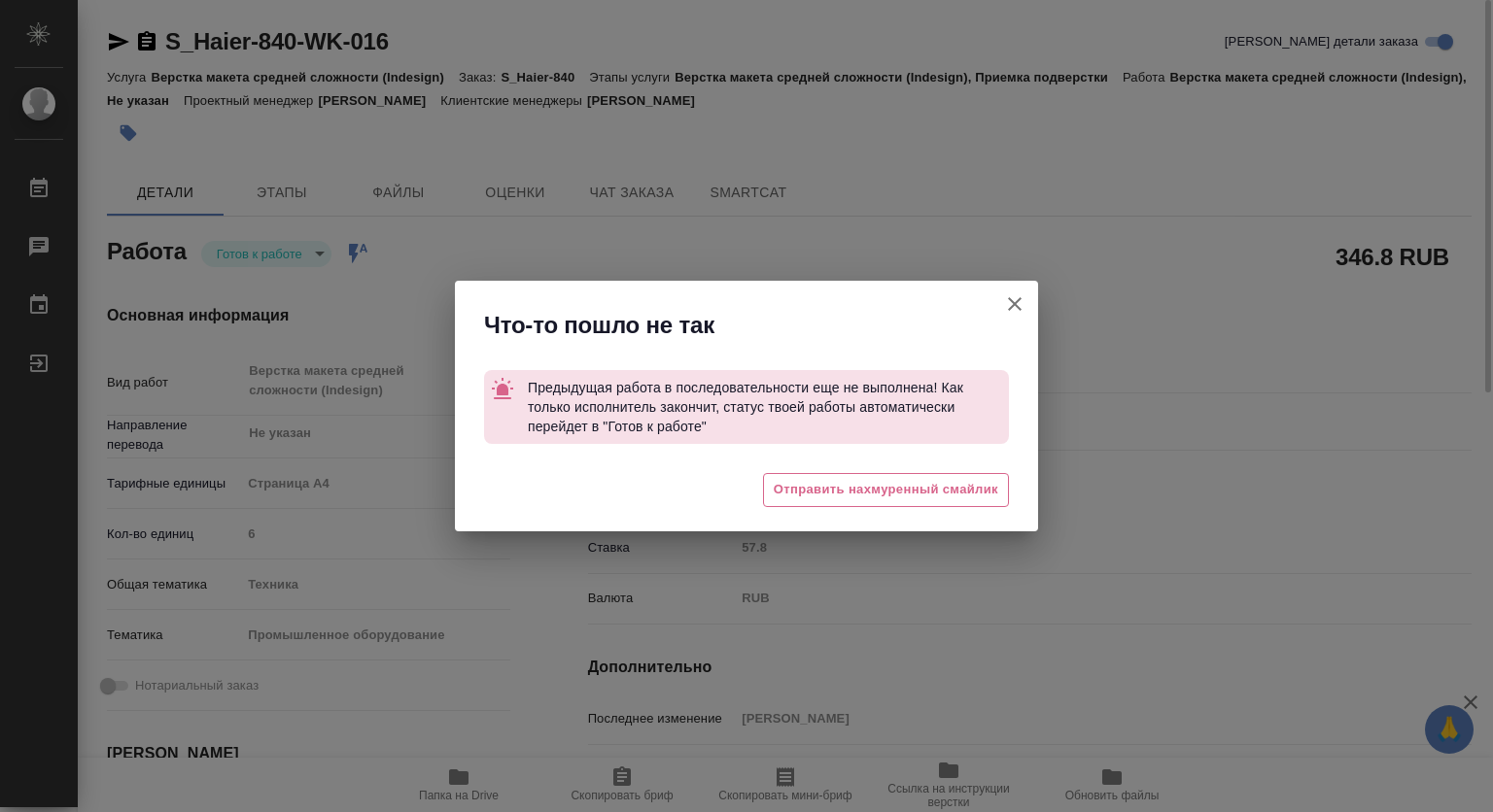
type textarea "x"
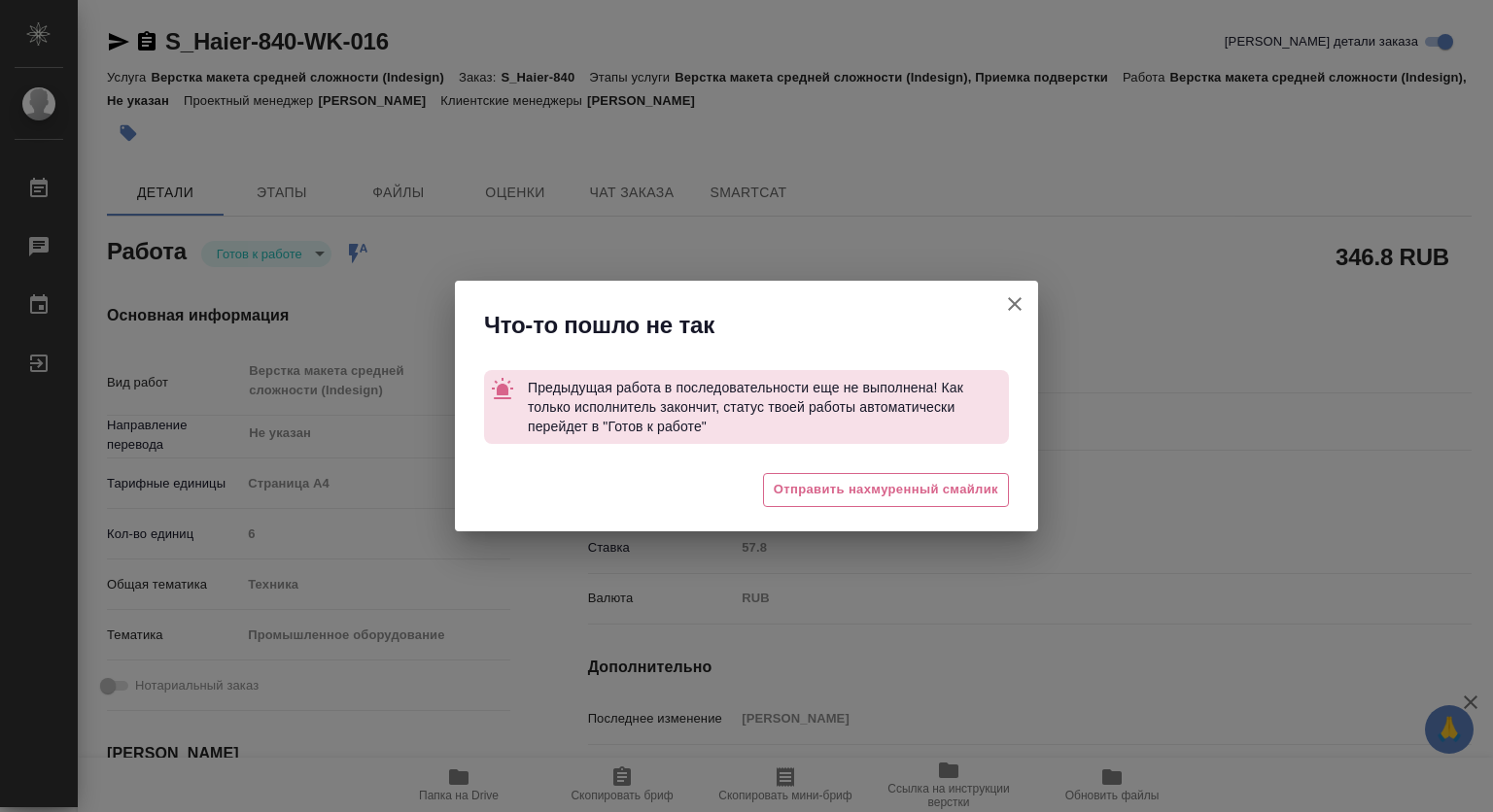
type textarea "x"
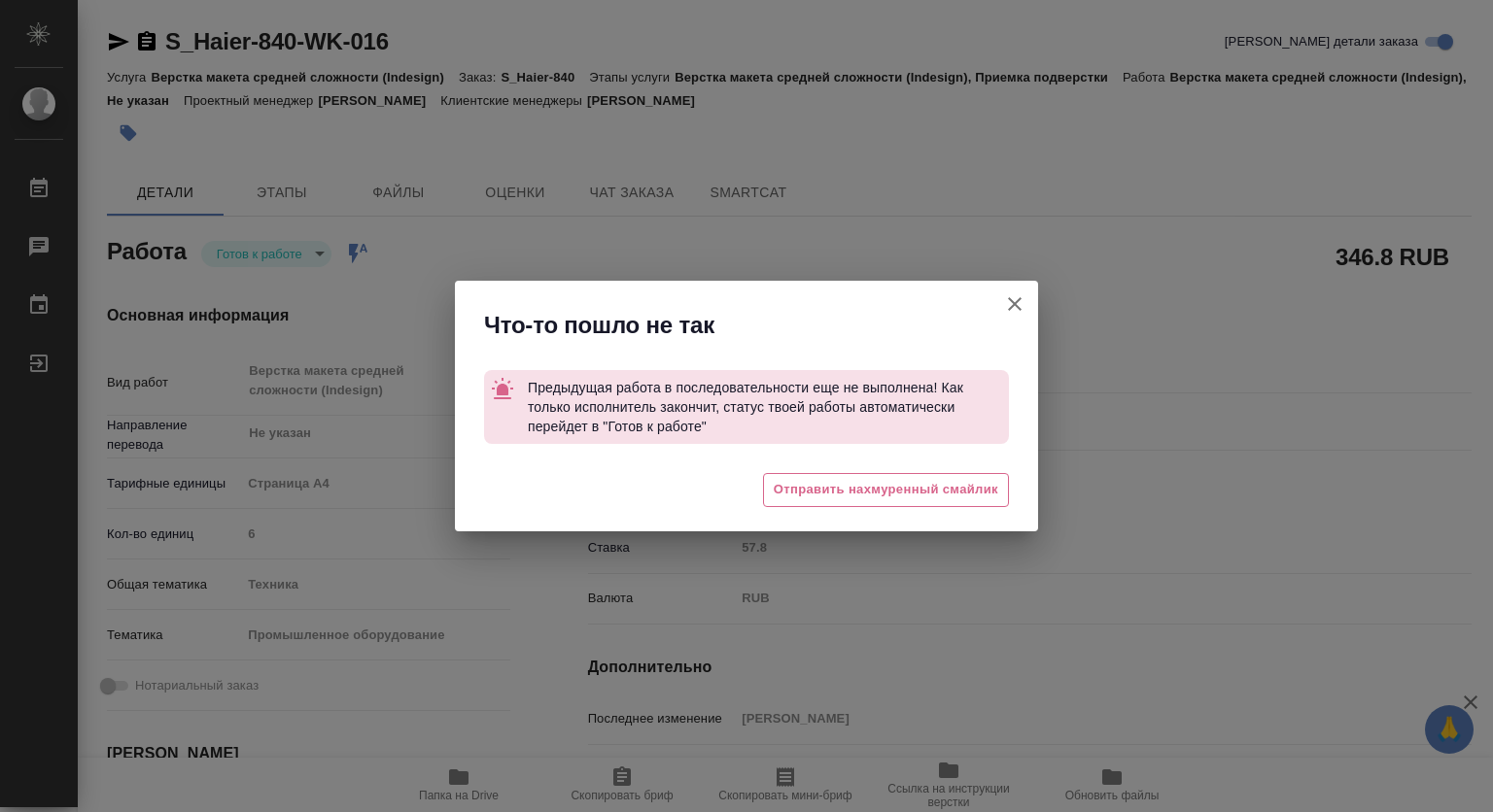
click at [1018, 302] on icon "button" at bounding box center [1015, 304] width 23 height 23
type textarea "x"
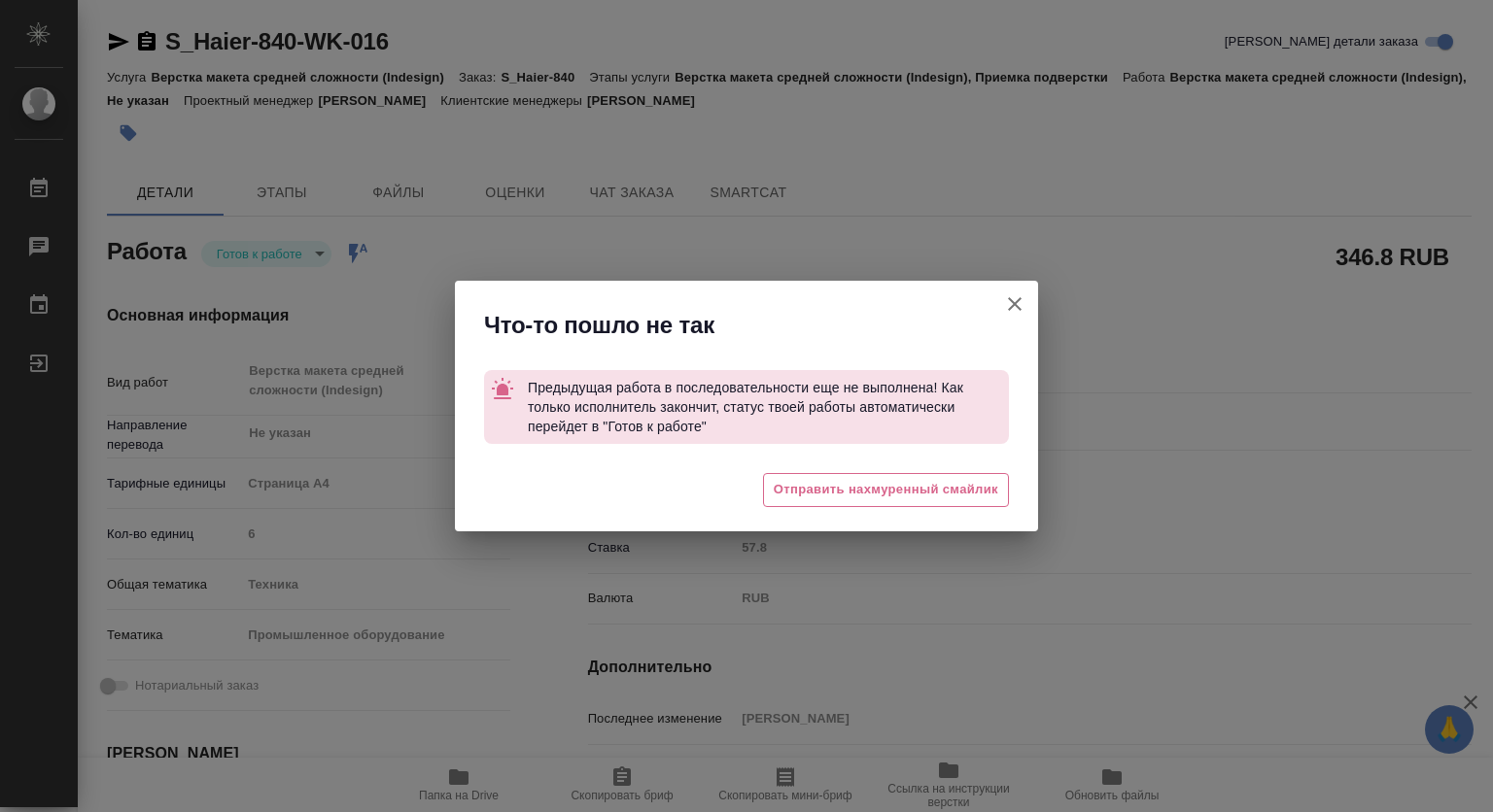
type textarea "x"
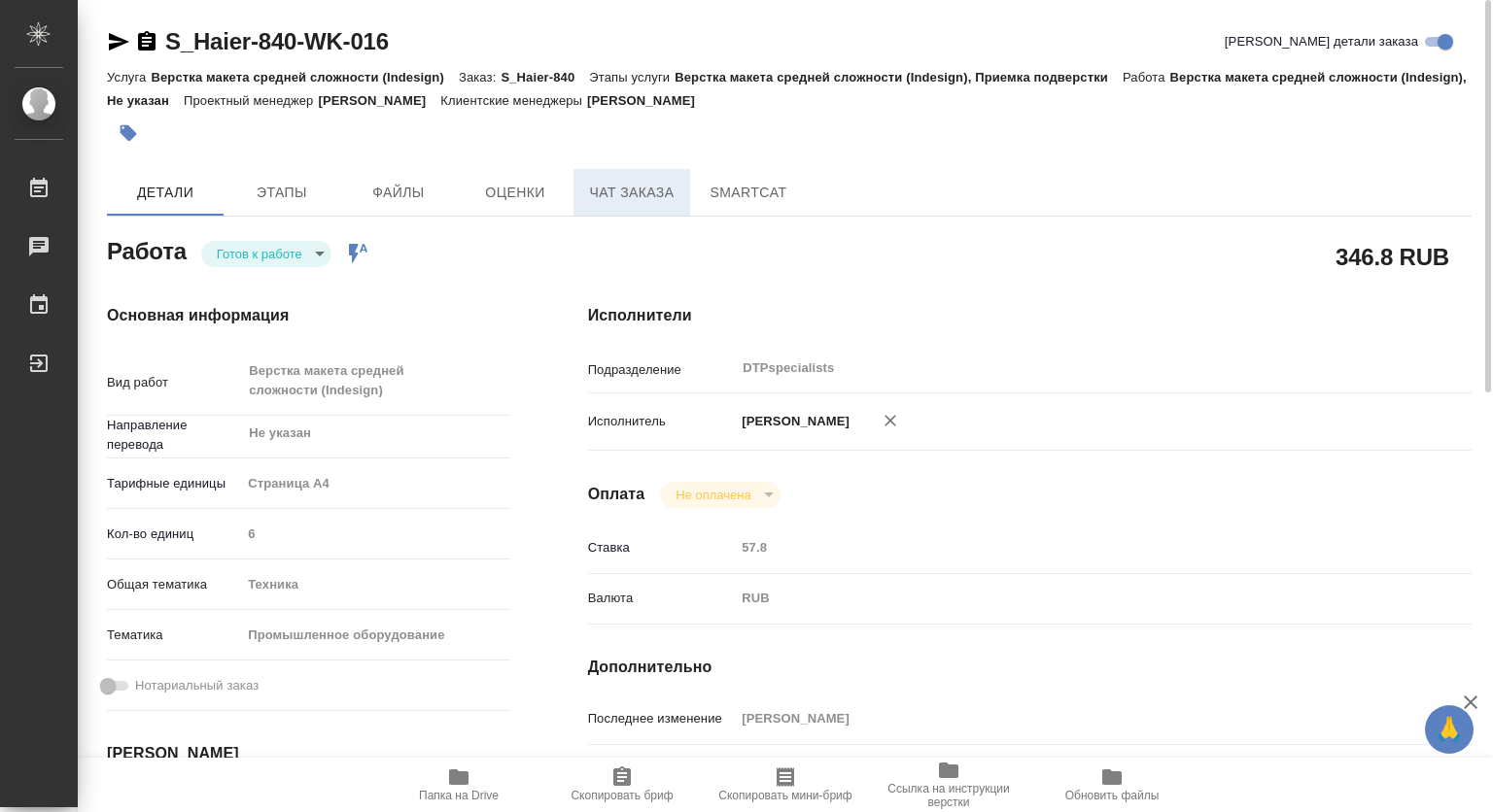
click at [622, 194] on span "Чат заказа" at bounding box center [631, 193] width 93 height 24
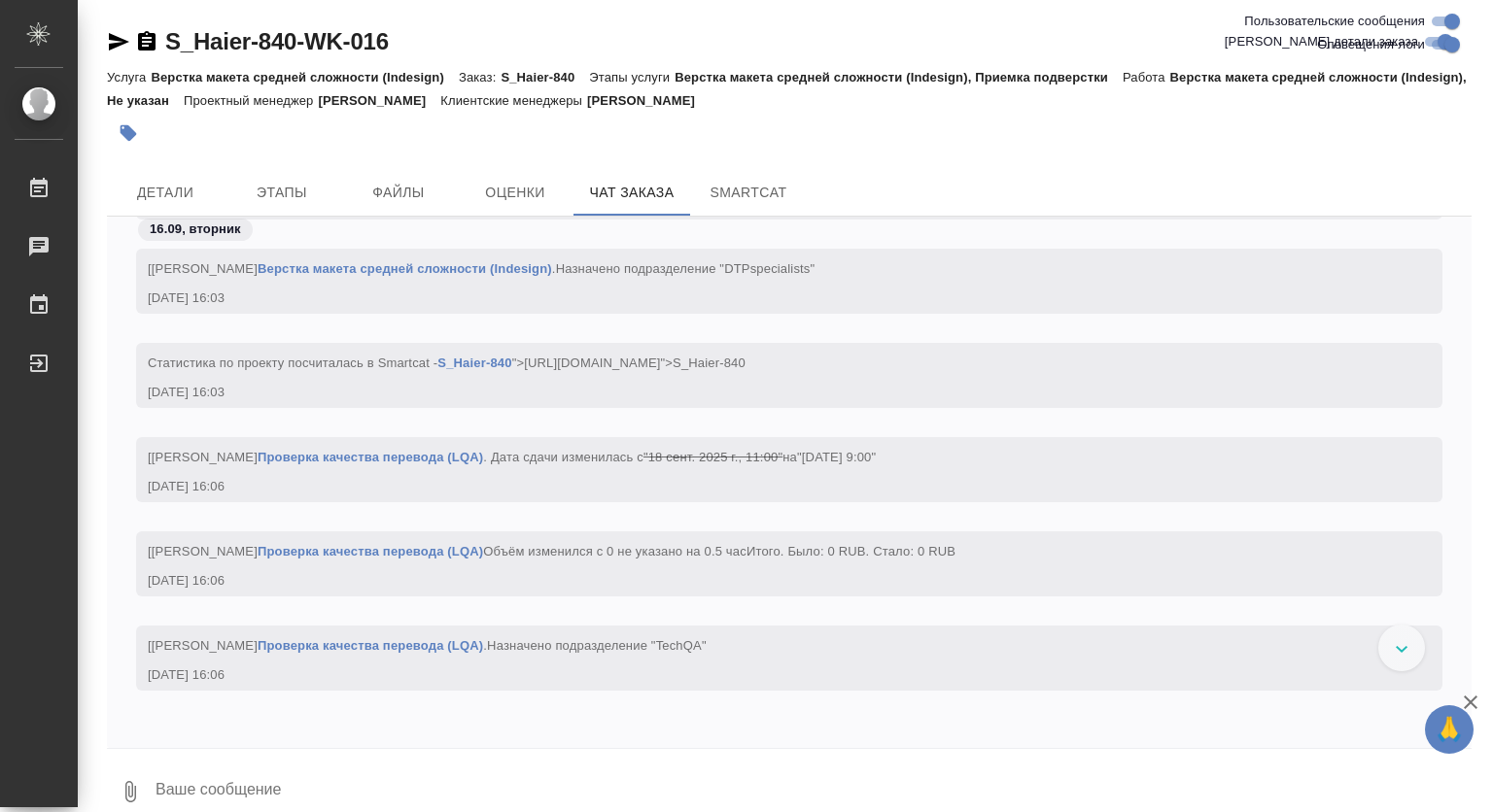
scroll to position [15495, 0]
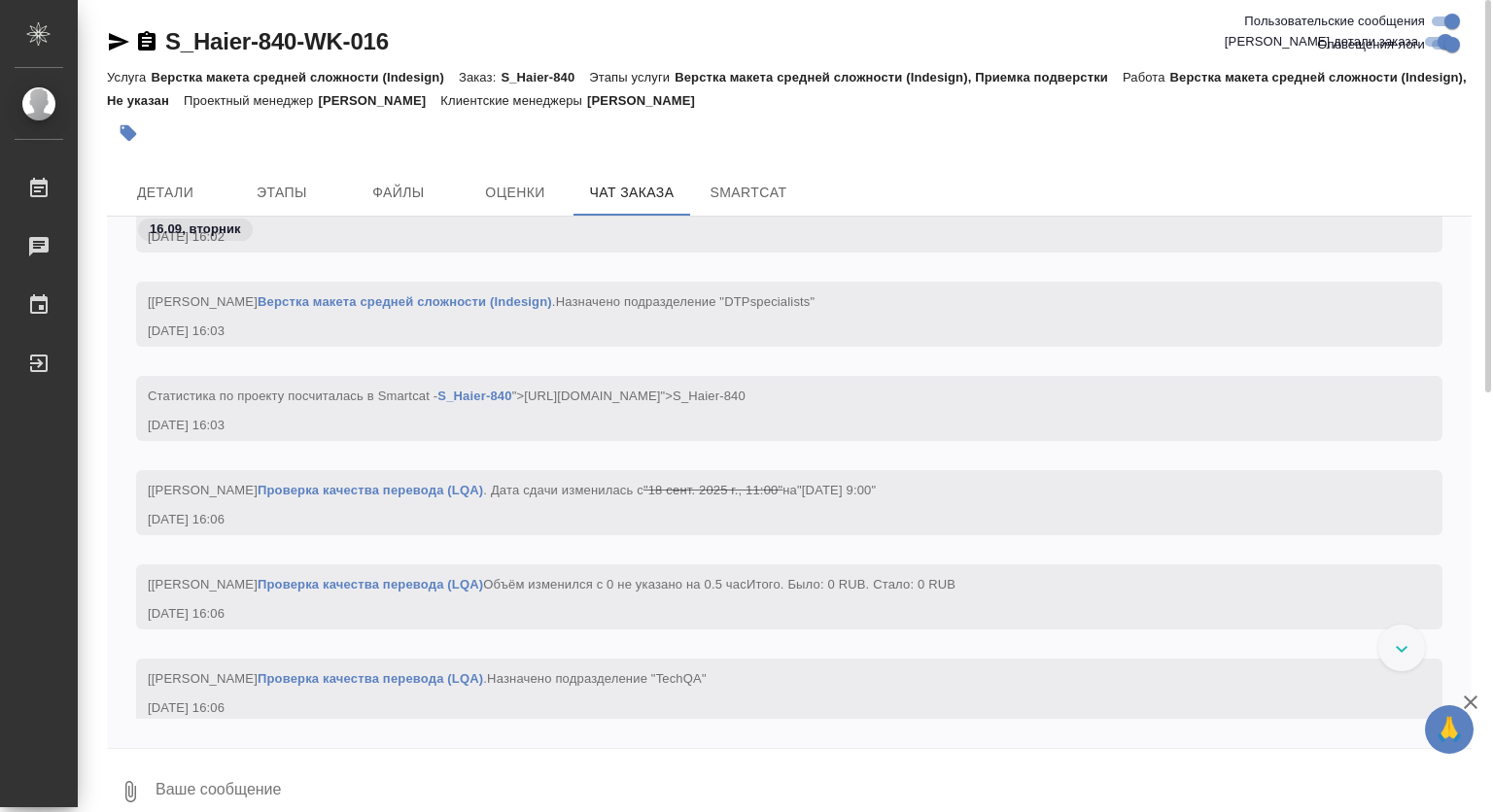
click at [219, 224] on p "16.09, вторник" at bounding box center [195, 229] width 91 height 20
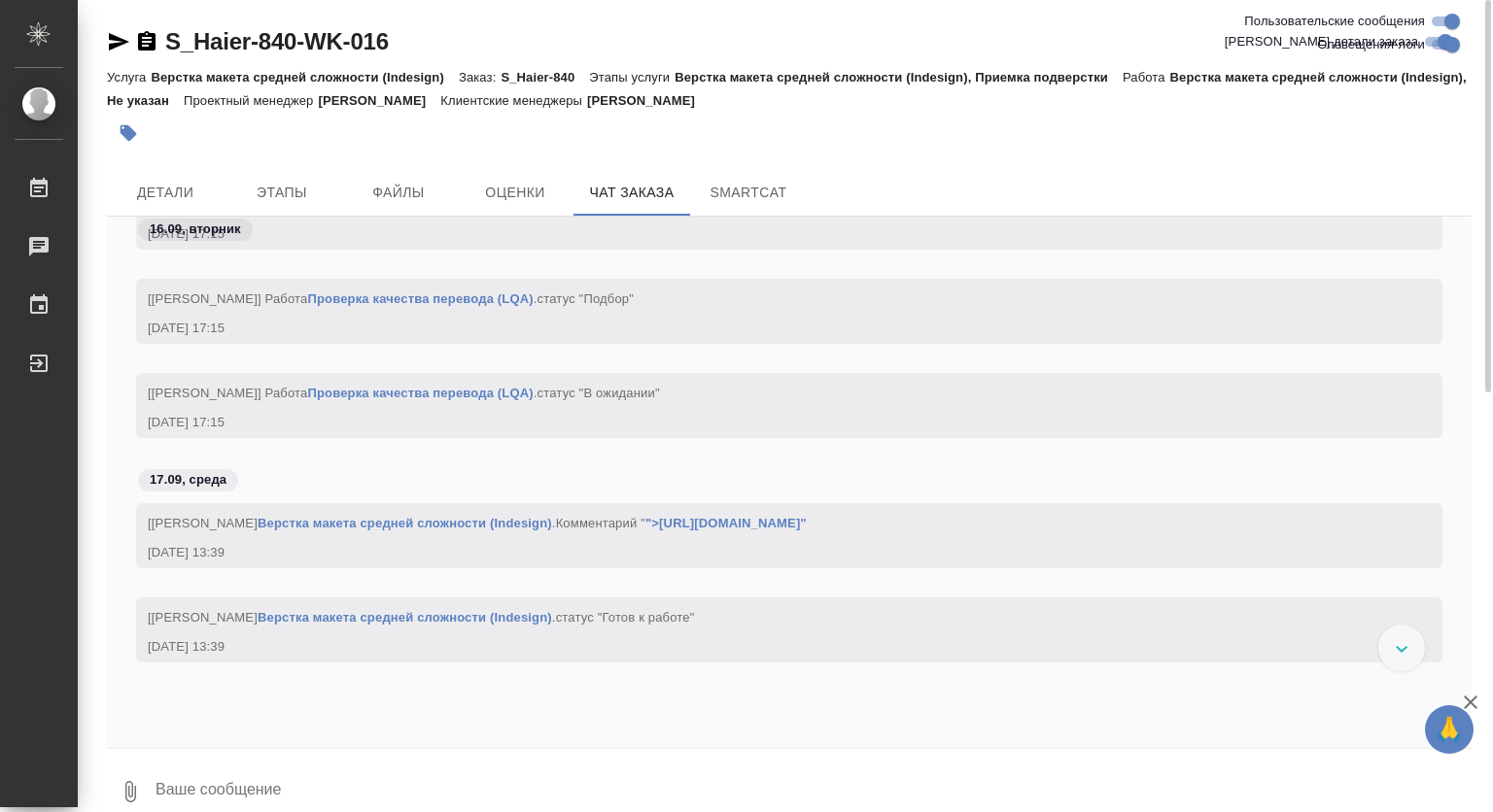
scroll to position [14929, 0]
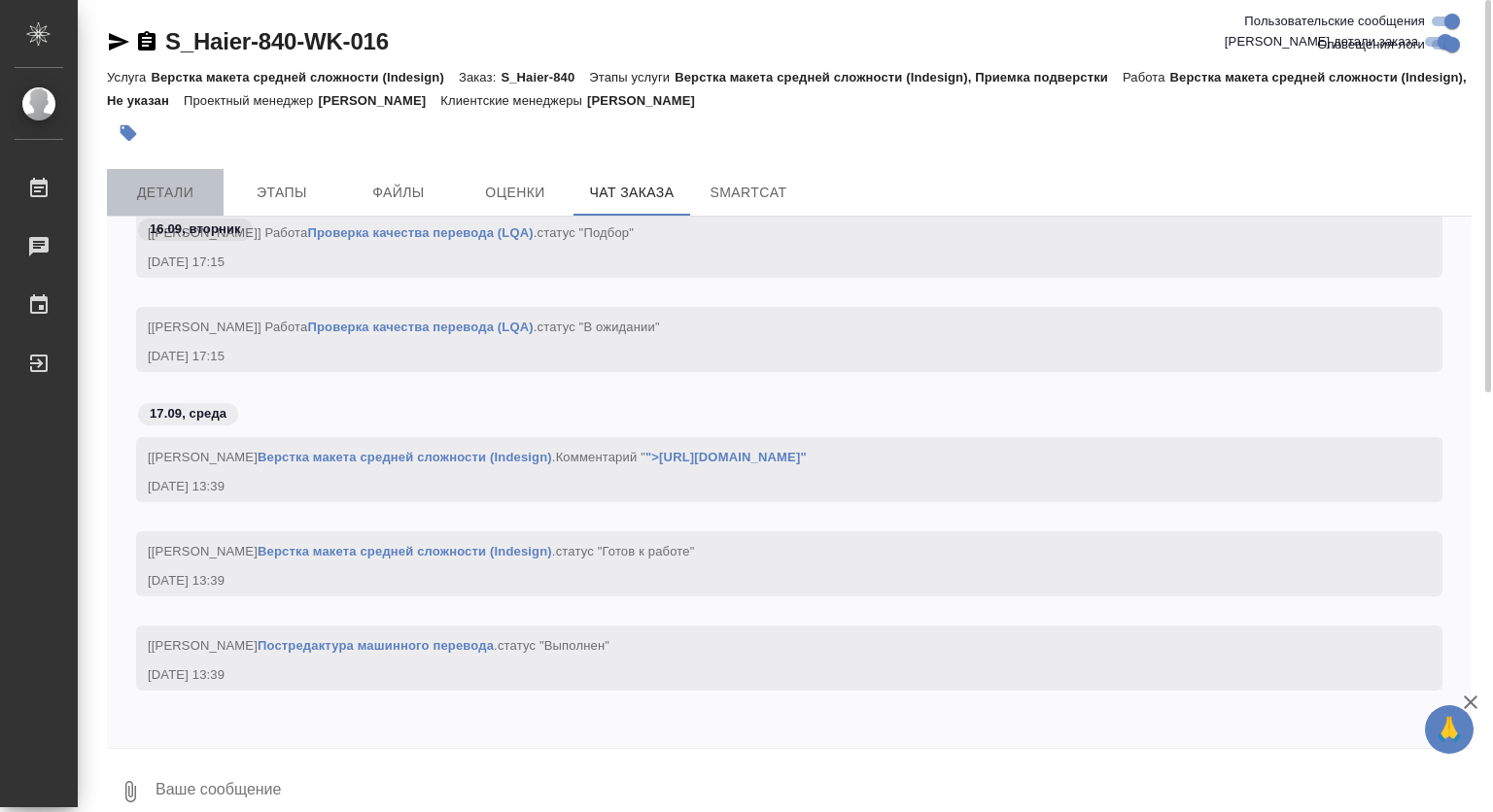
click at [198, 192] on span "Детали" at bounding box center [164, 193] width 93 height 24
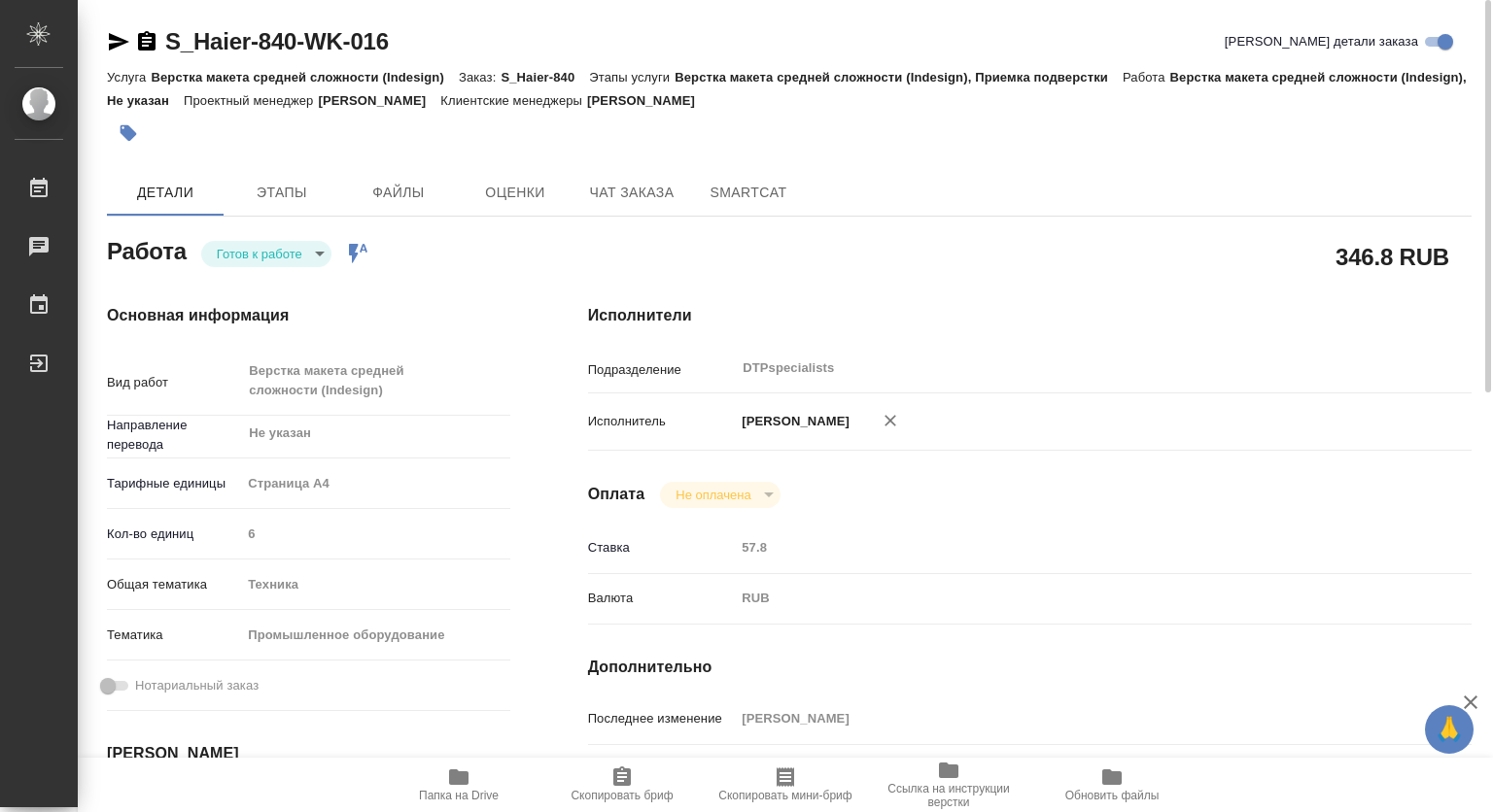
type textarea "x"
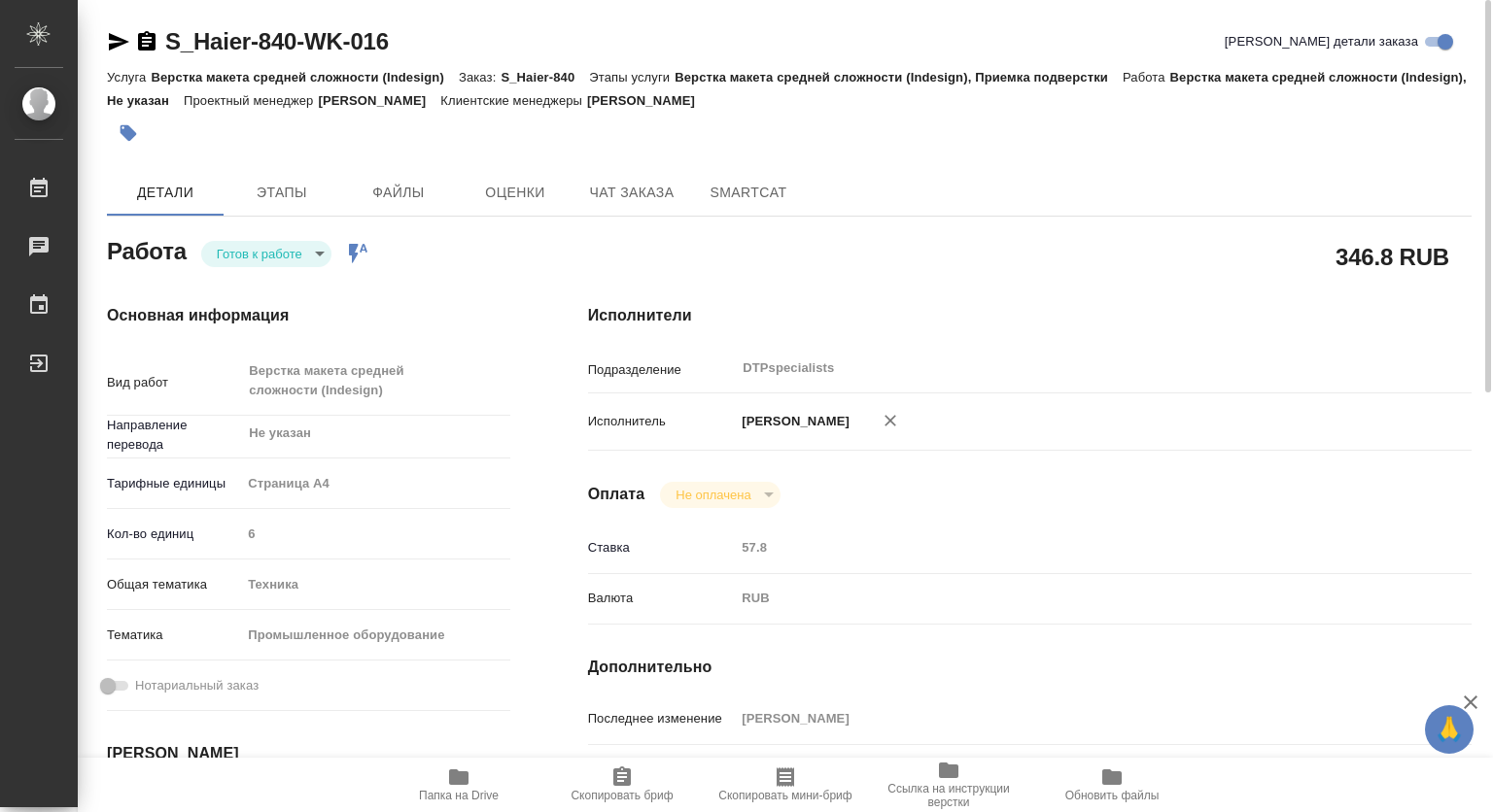
type textarea "x"
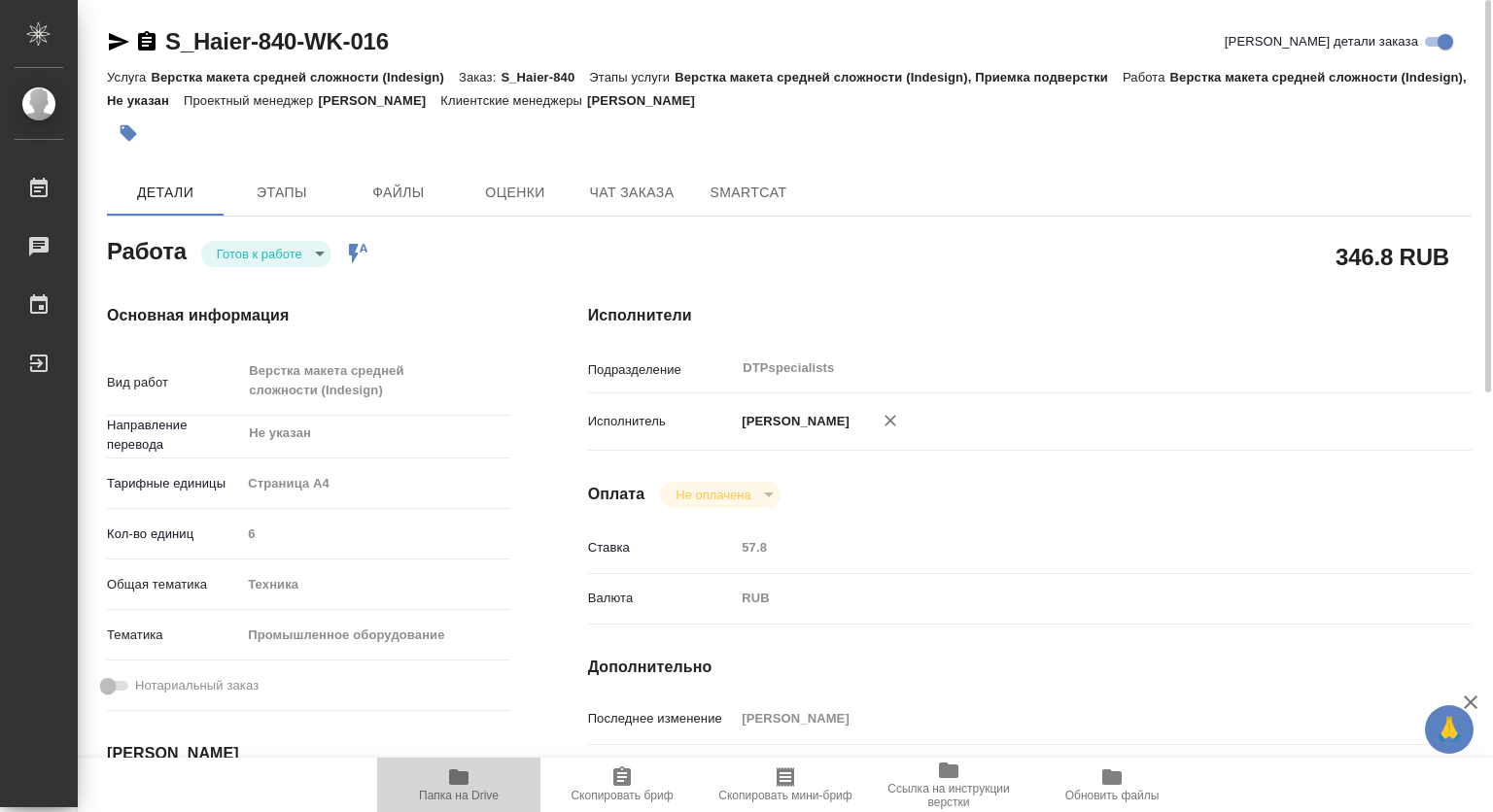
click at [451, 779] on icon "button" at bounding box center [459, 778] width 20 height 16
type textarea "x"
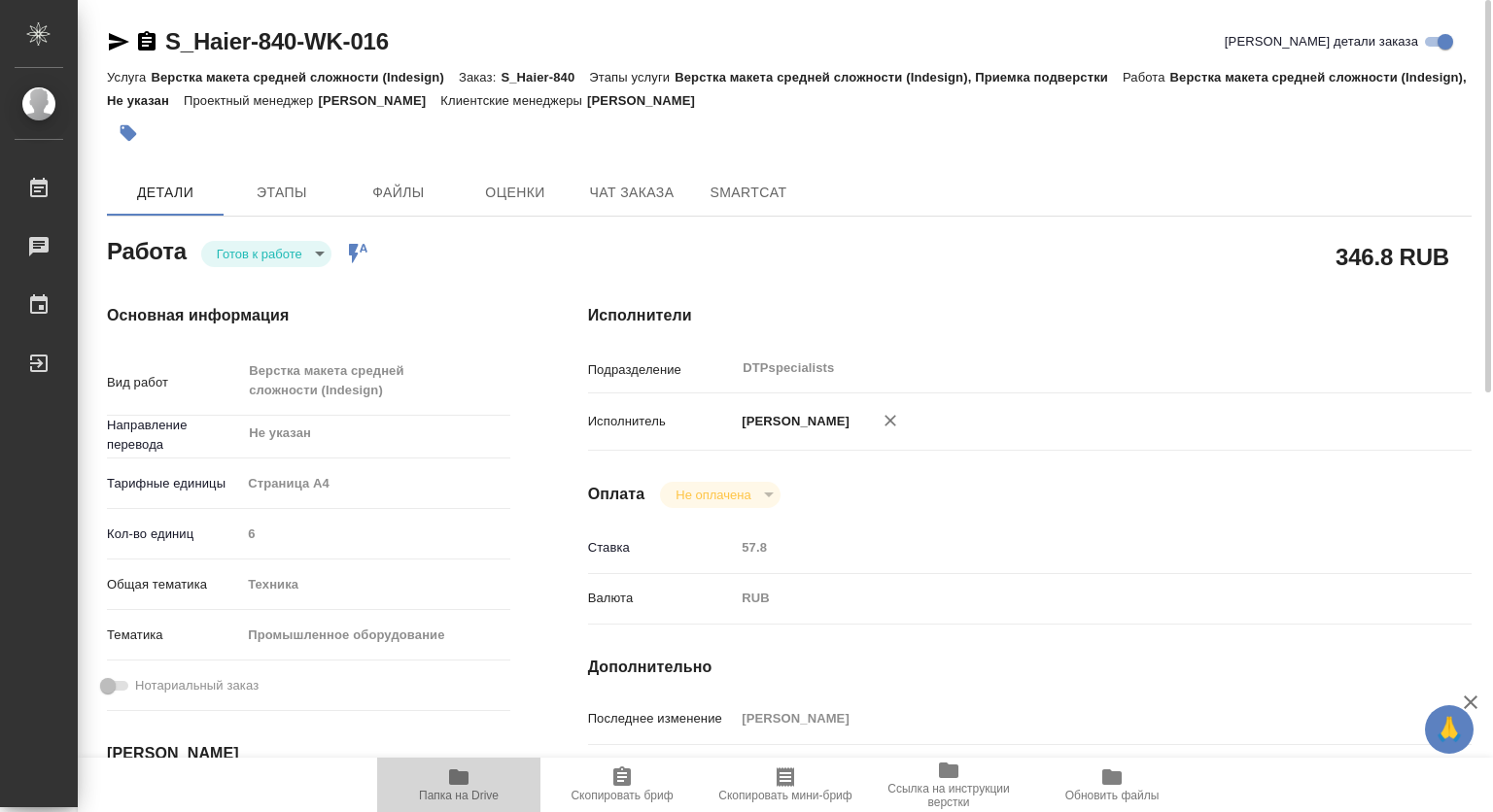
type textarea "x"
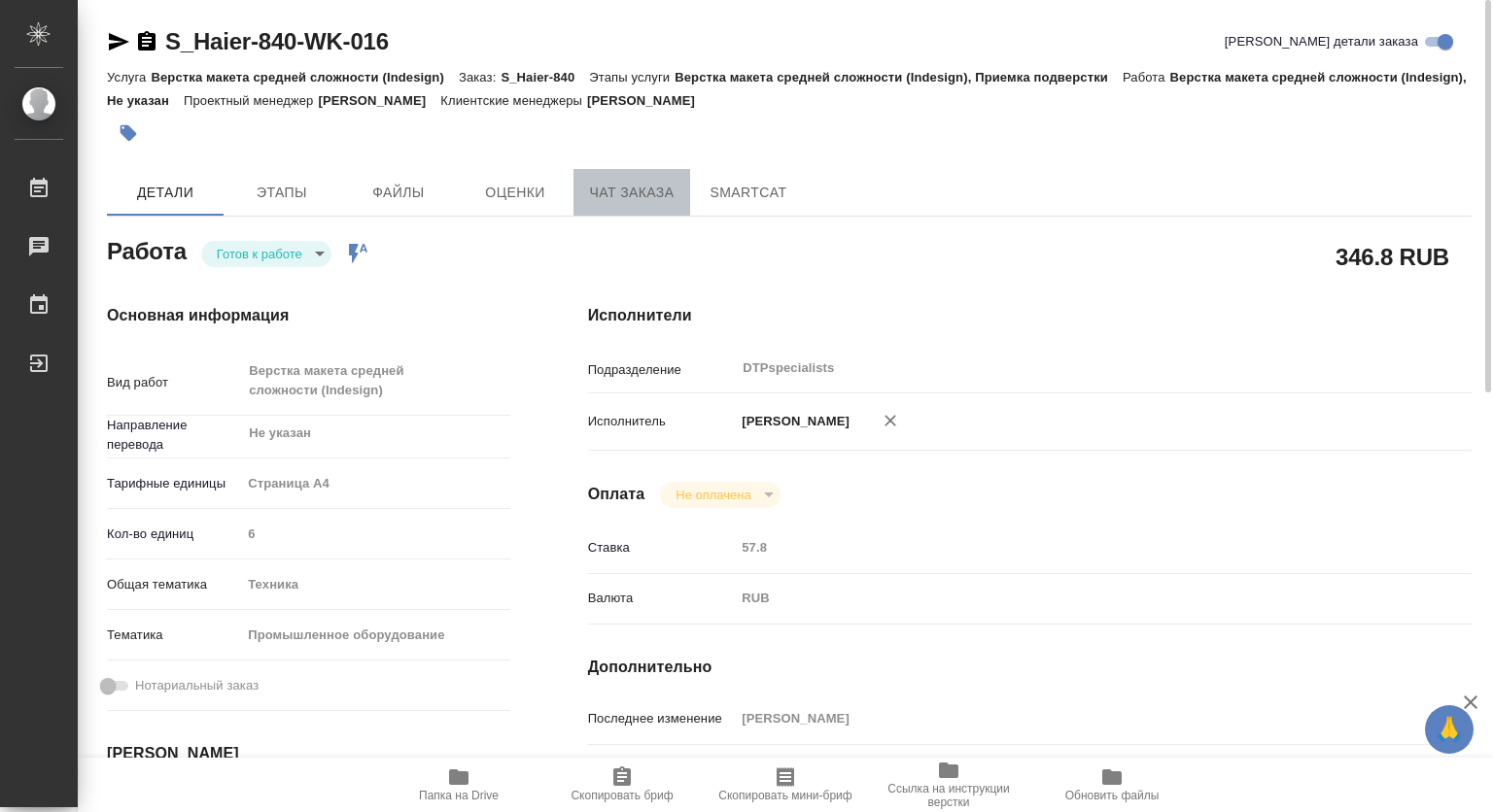
click at [616, 187] on span "Чат заказа" at bounding box center [631, 193] width 93 height 24
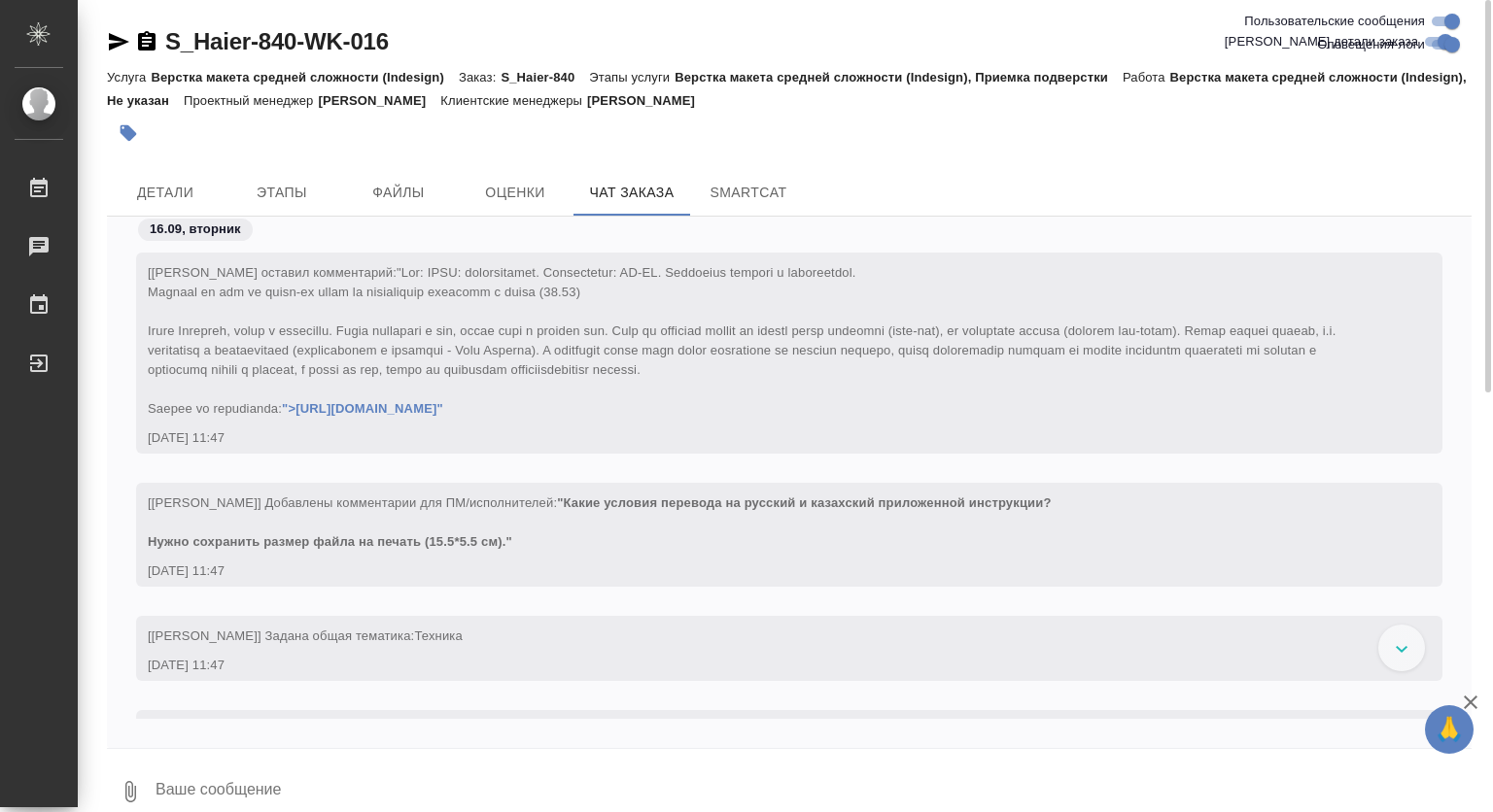
scroll to position [8465, 0]
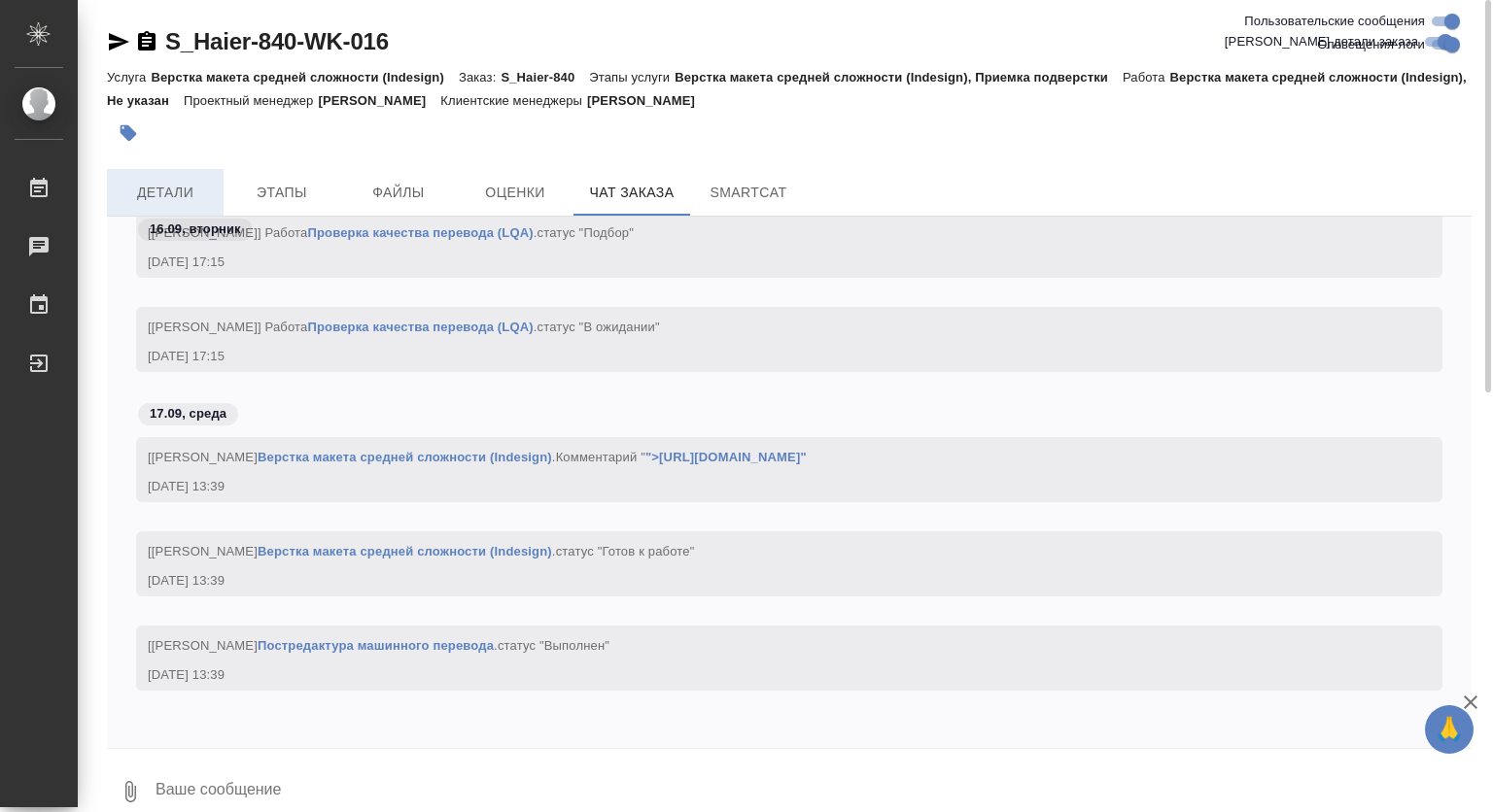
click at [178, 177] on button "Детали" at bounding box center [164, 193] width 116 height 47
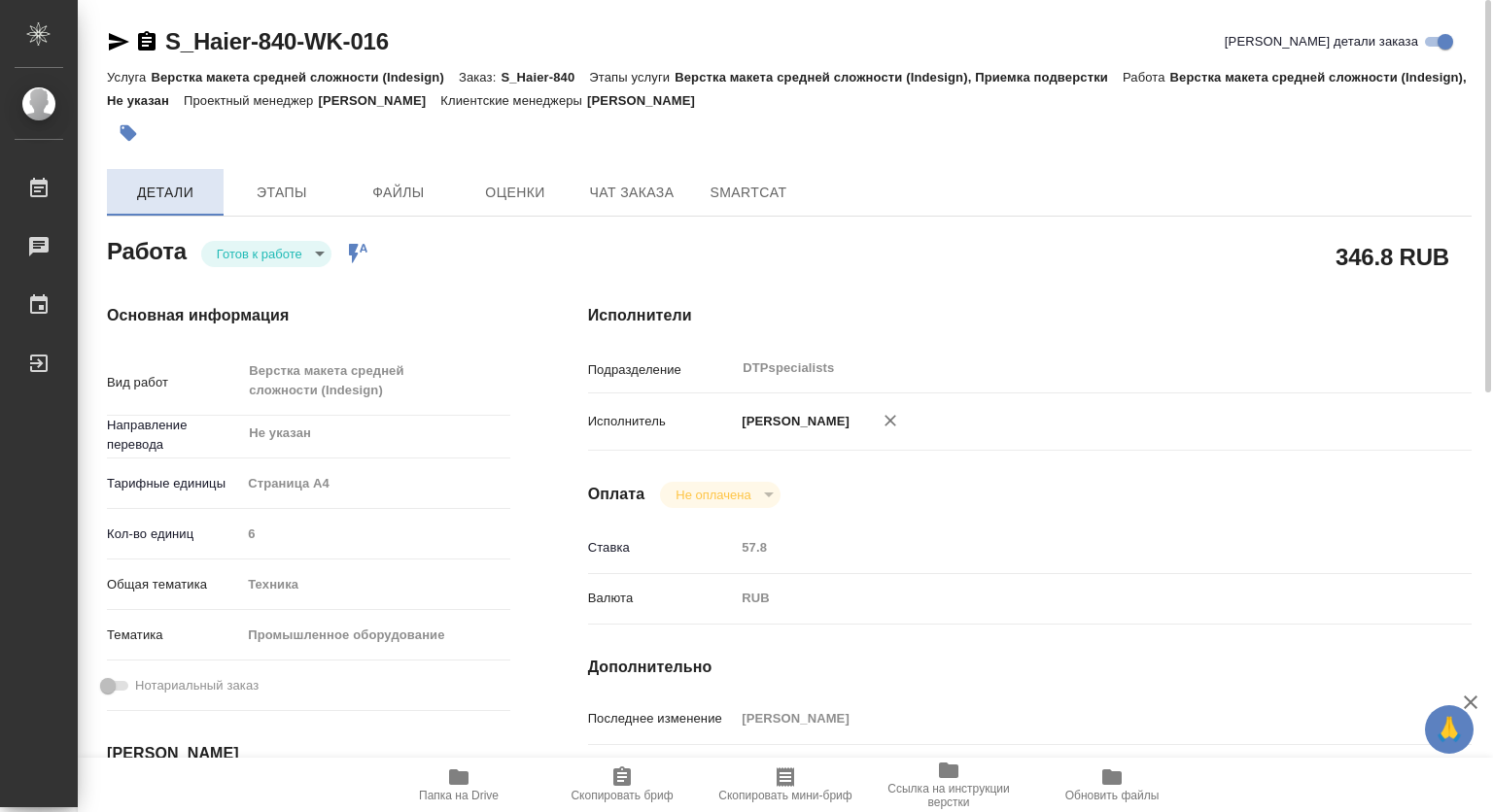
type textarea "x"
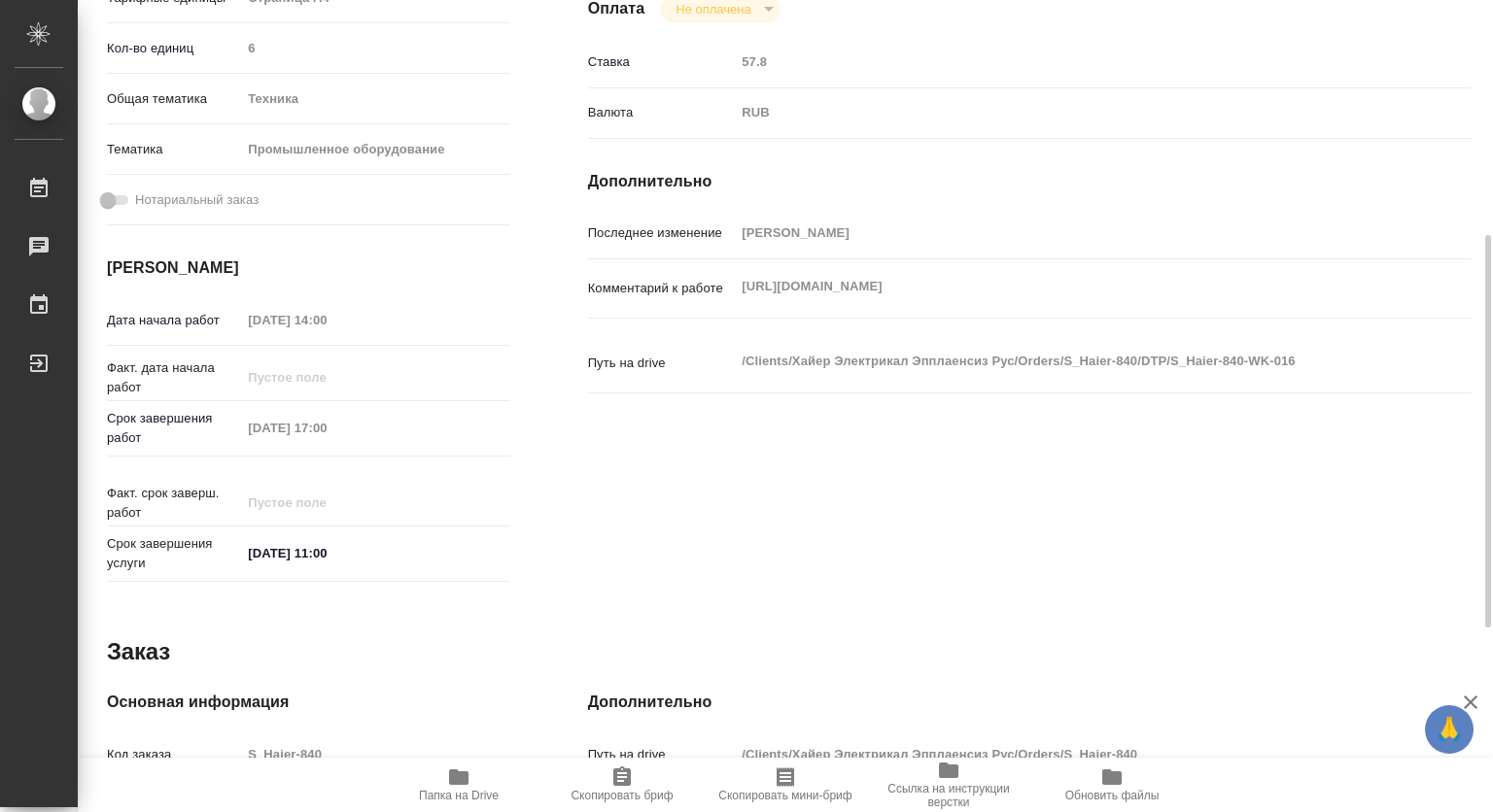
type textarea "x"
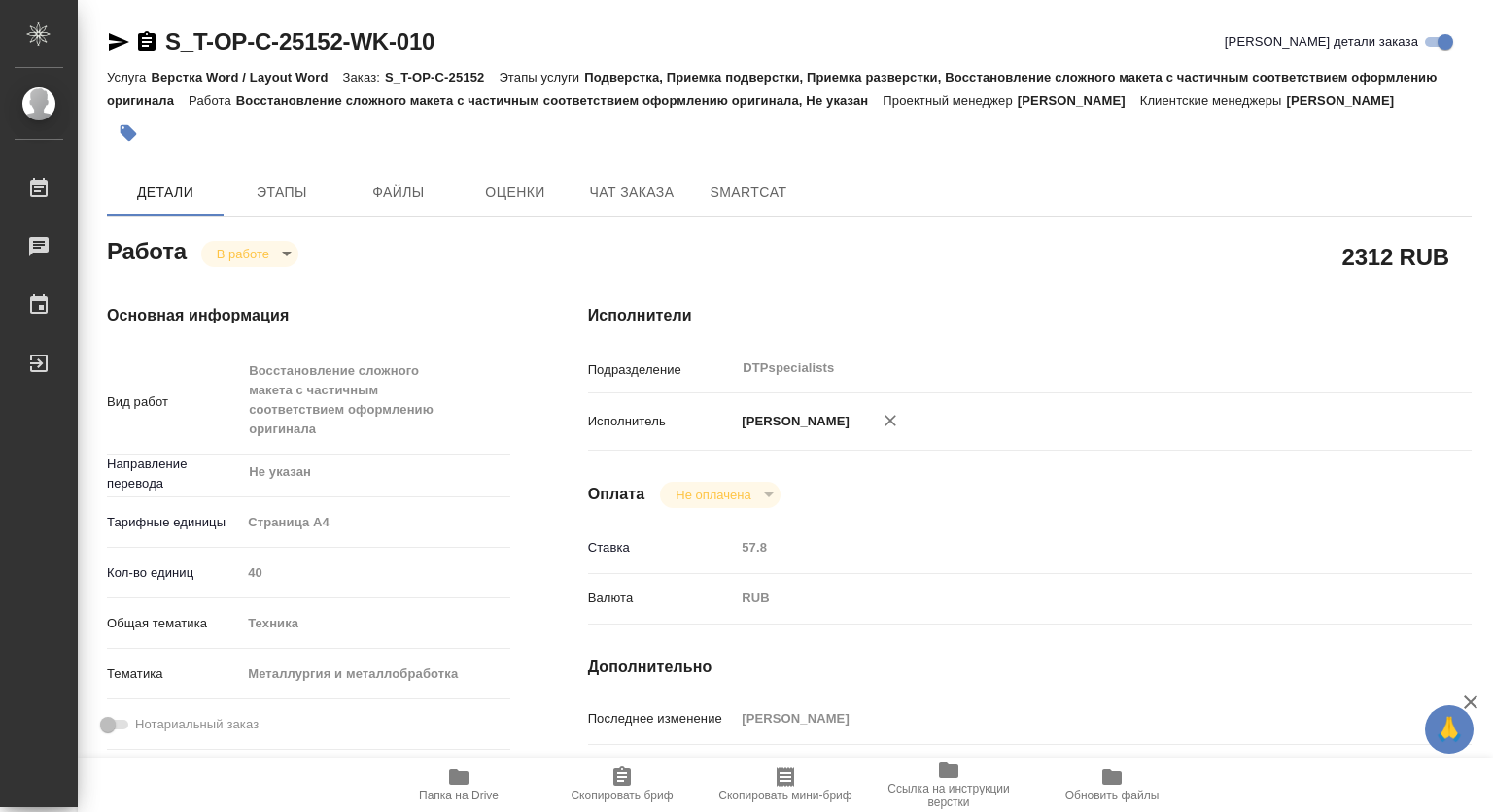
click at [467, 780] on icon "button" at bounding box center [459, 778] width 20 height 16
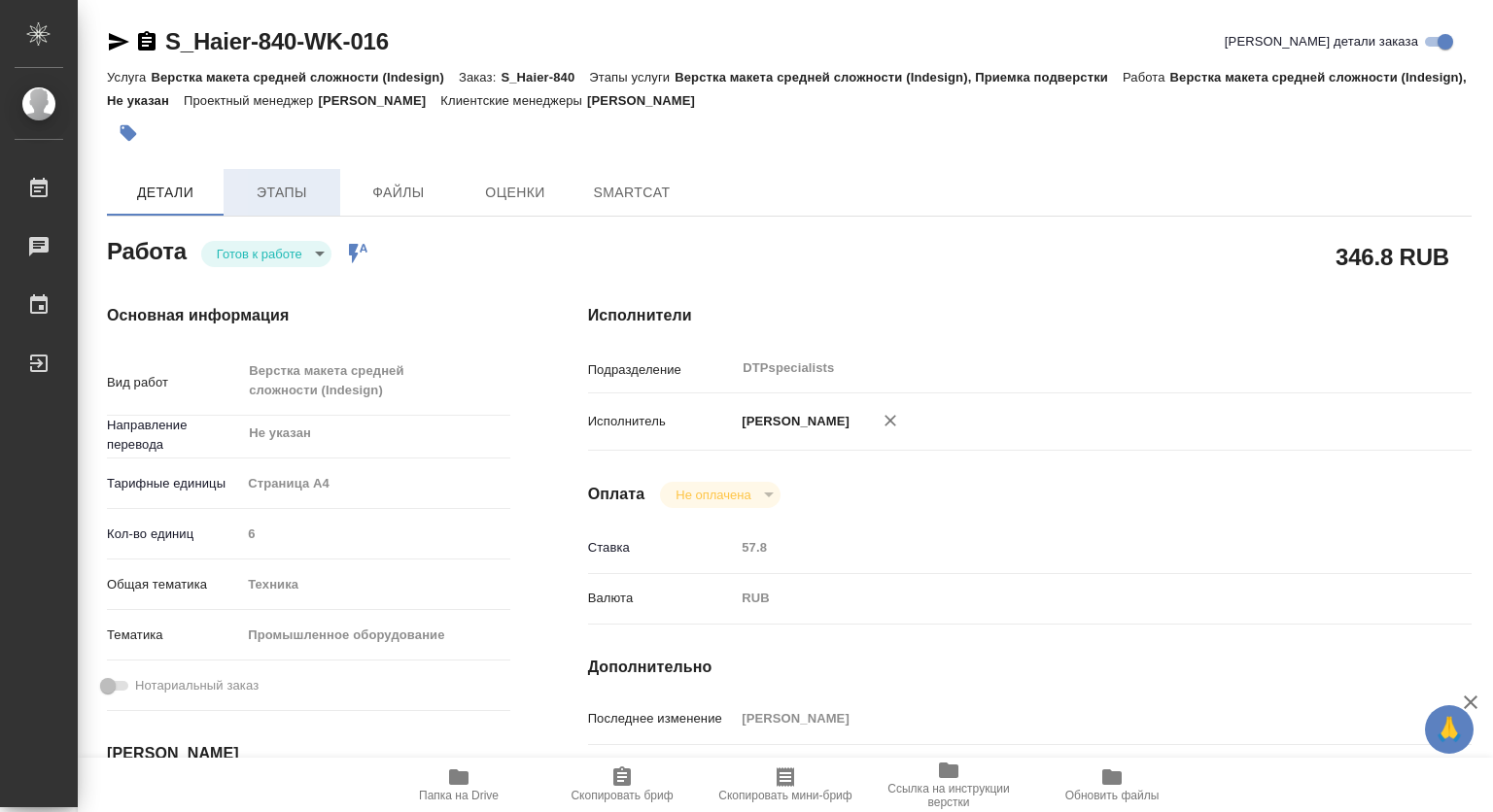
type textarea "x"
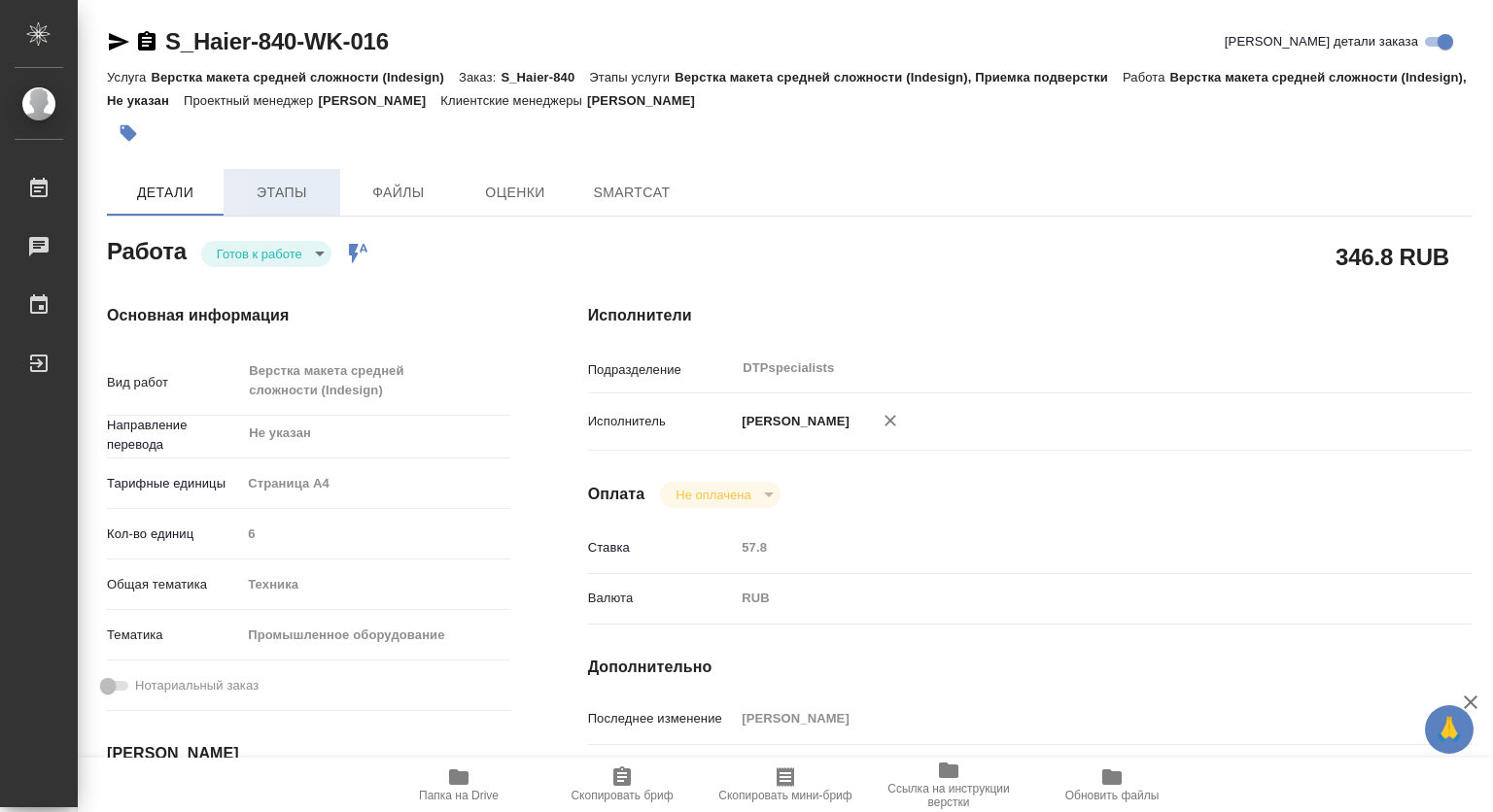
type textarea "x"
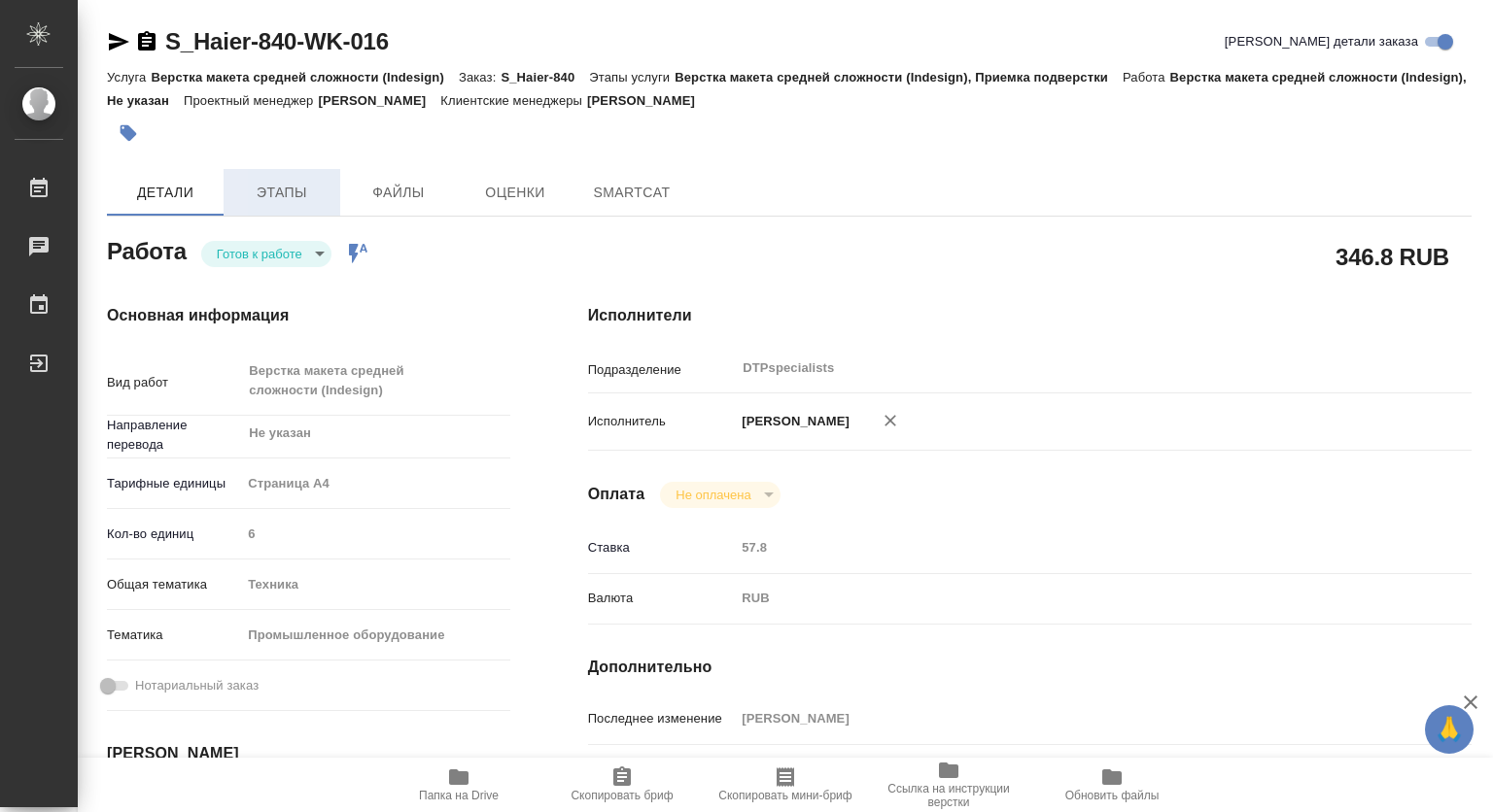
type textarea "x"
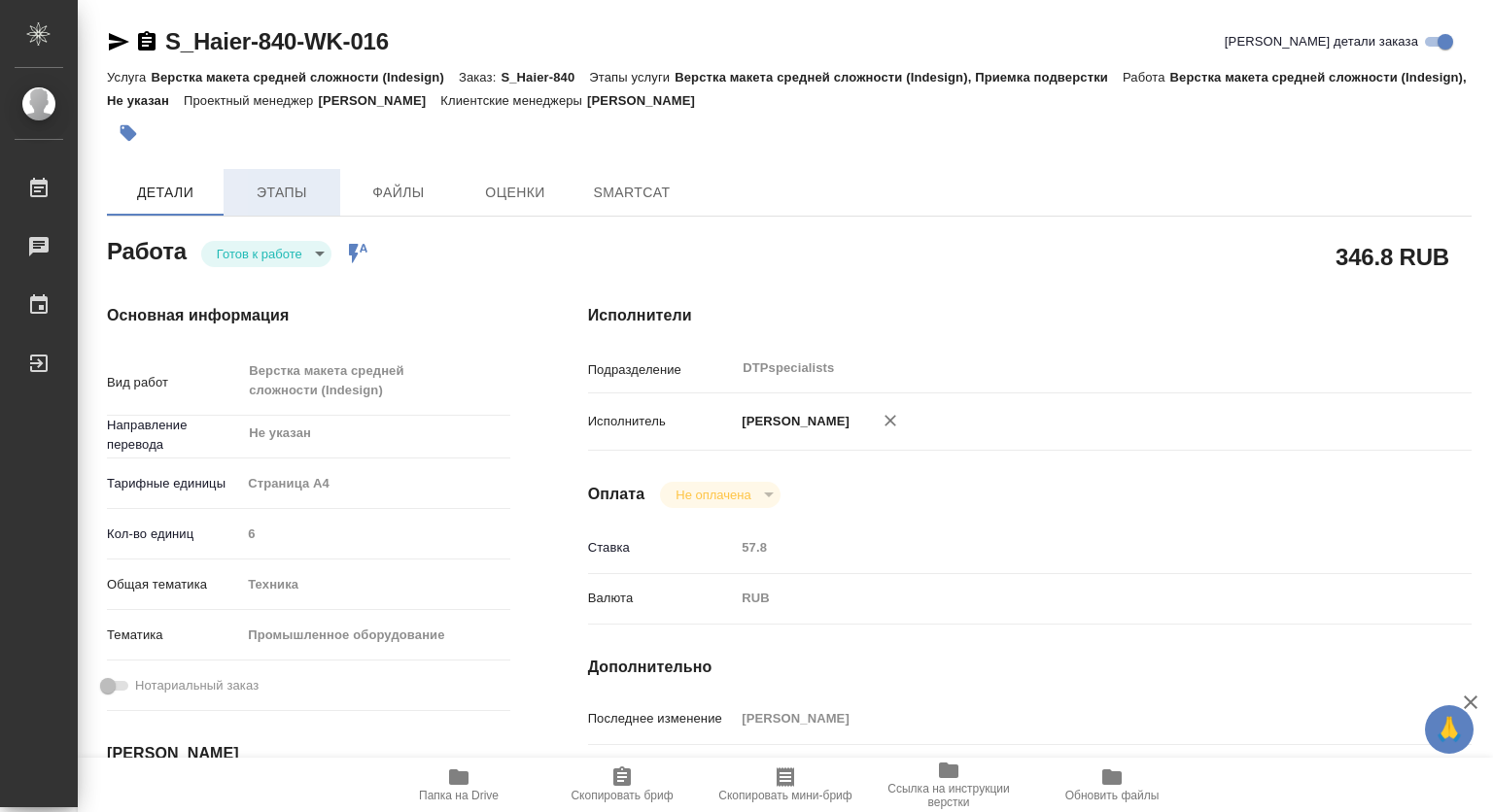
type textarea "x"
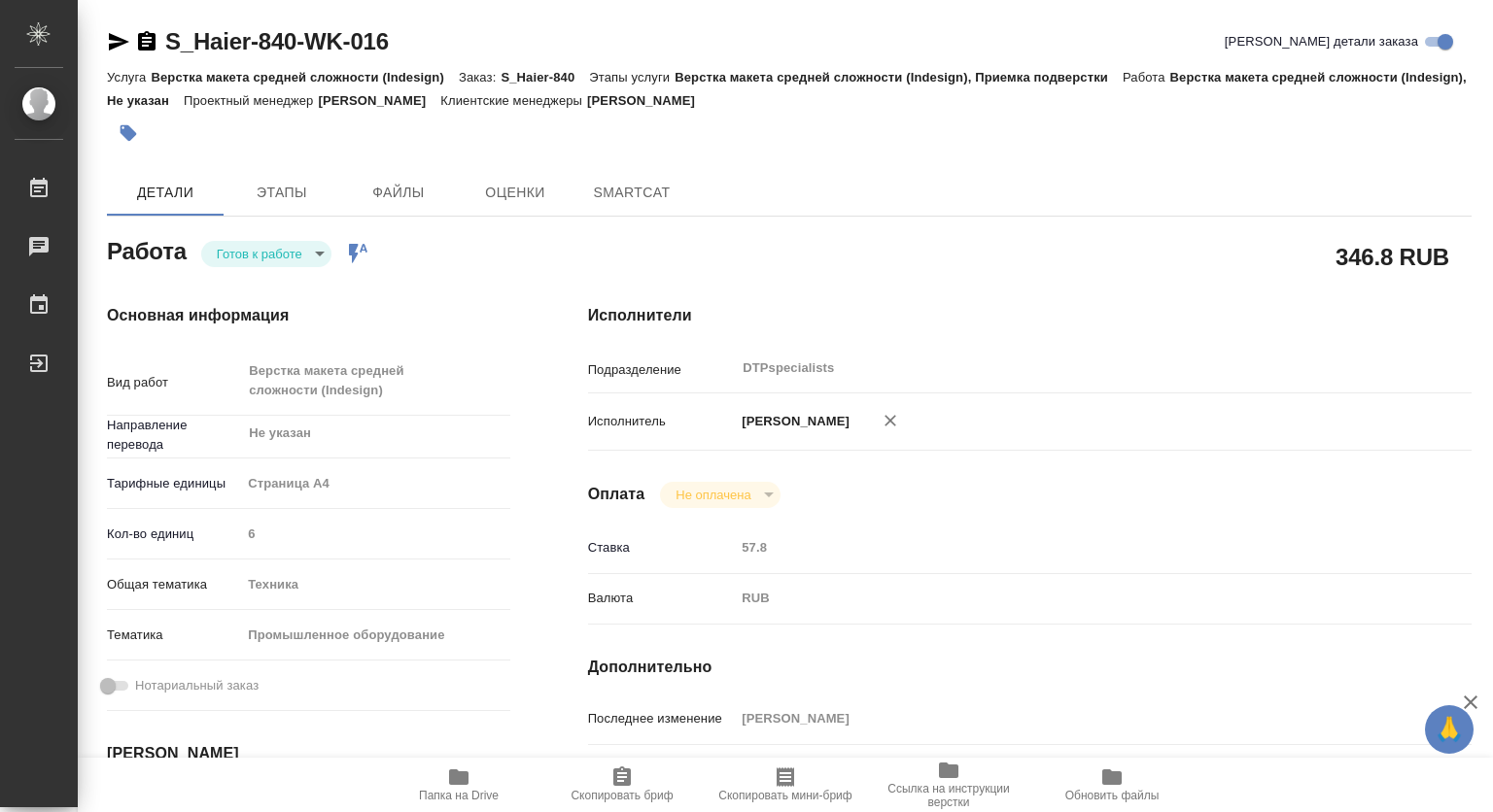
type textarea "x"
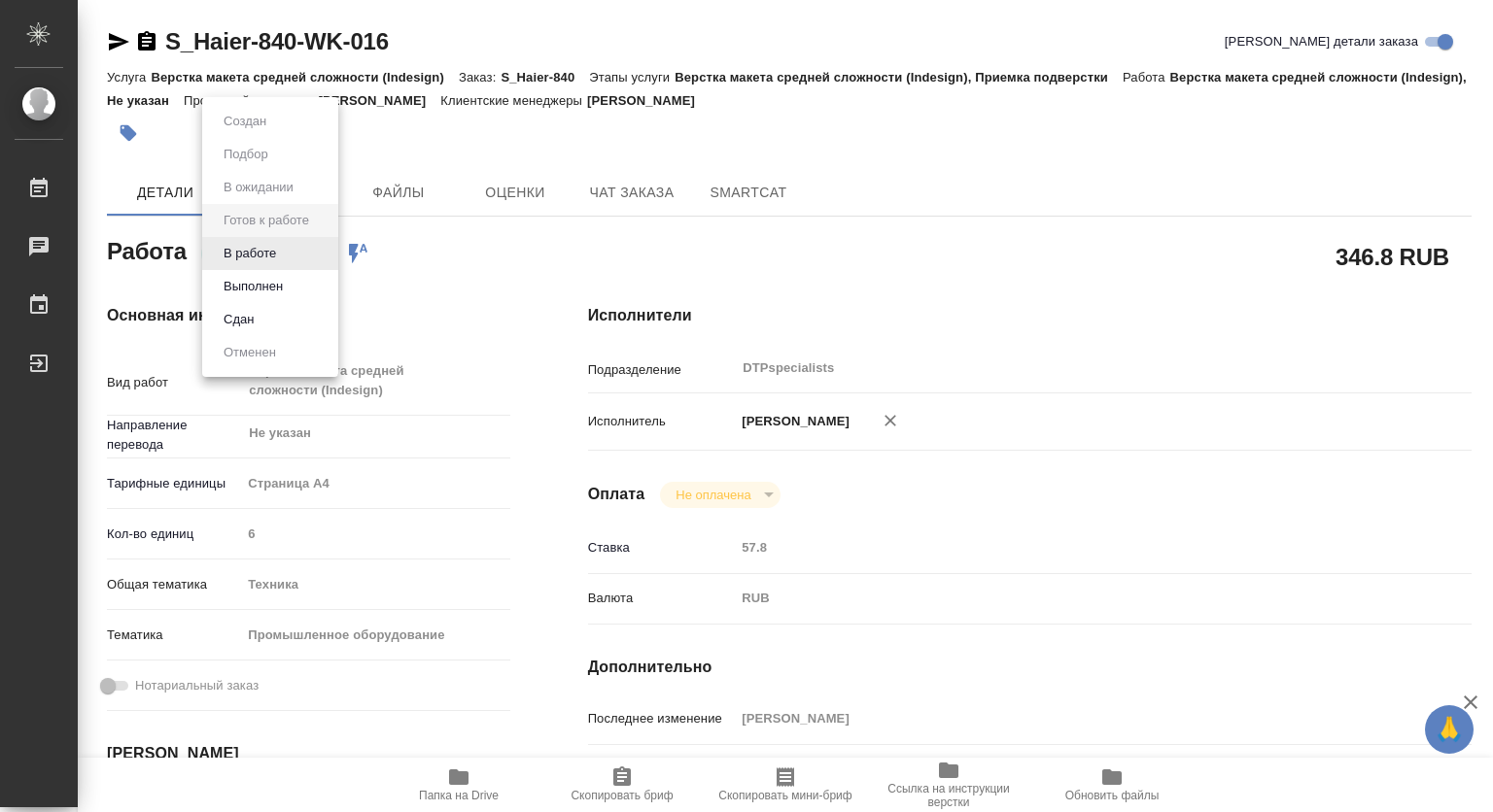
click at [304, 264] on body "🙏 .cls-1 fill:#fff; AWATERA Kovtun Svetlana Работы Чаты График Выйти S_Haier-84…" at bounding box center [746, 406] width 1493 height 812
click at [247, 252] on button "В работе" at bounding box center [249, 253] width 65 height 22
type textarea "x"
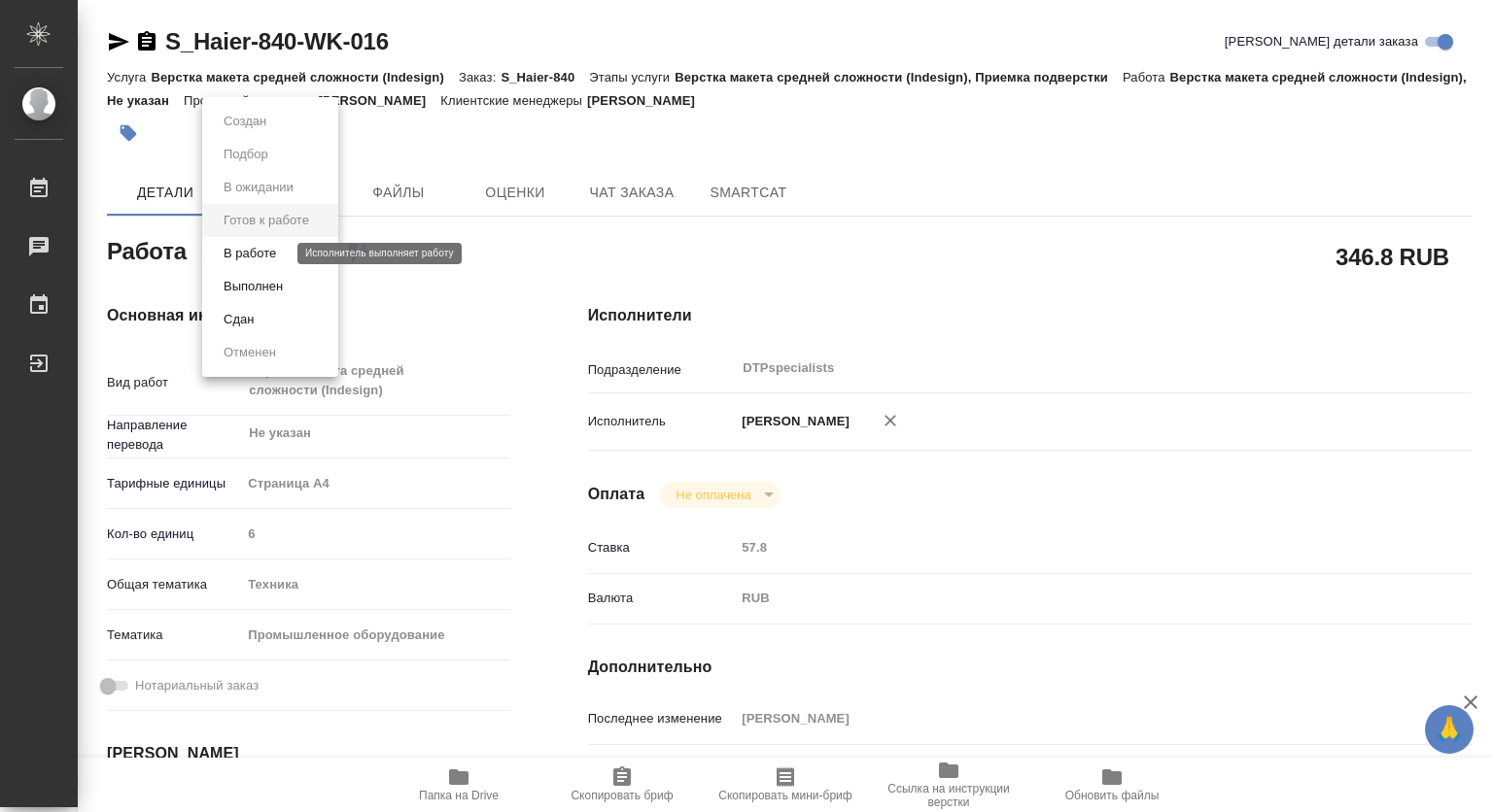
type textarea "x"
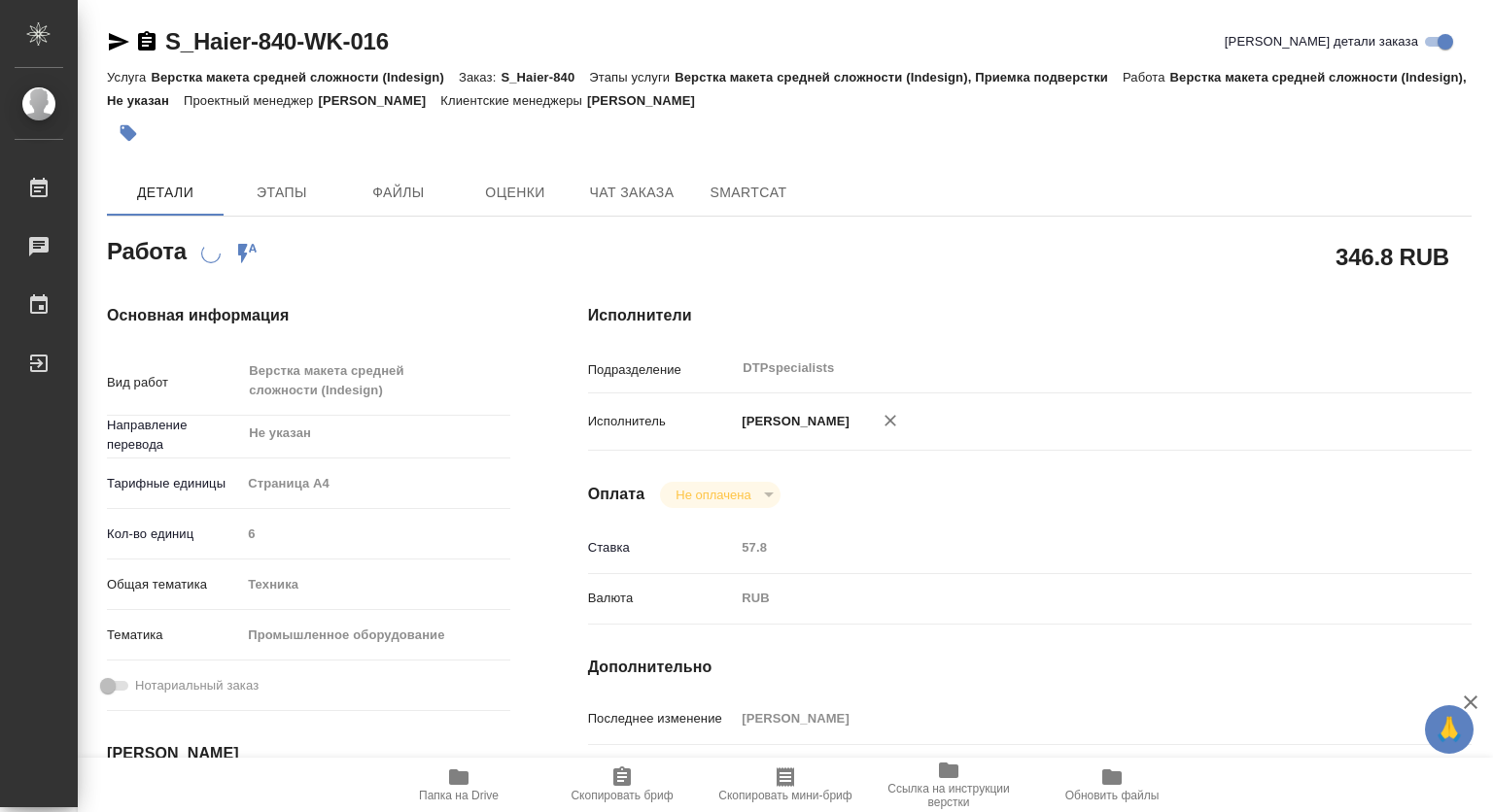
type textarea "x"
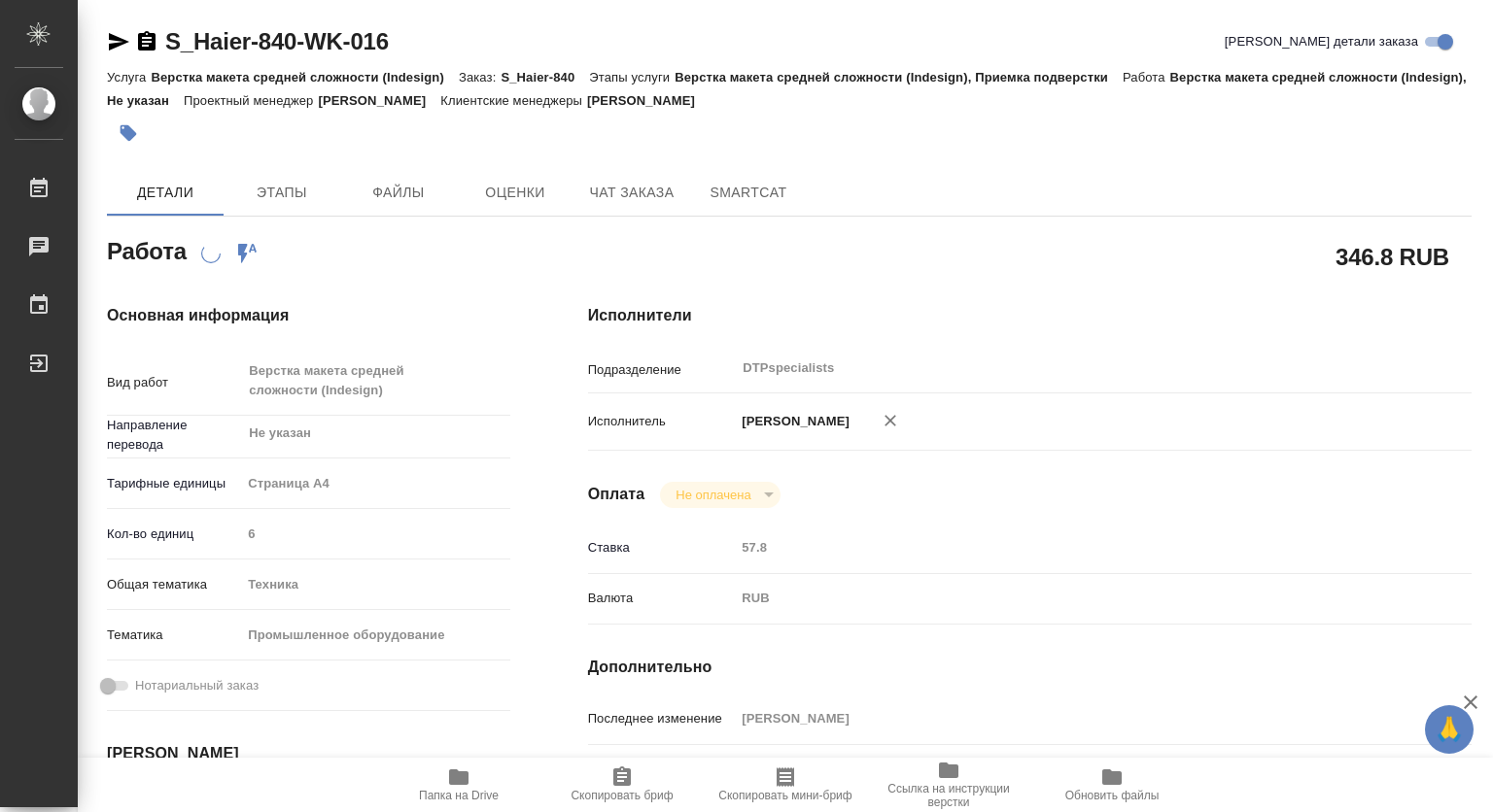
scroll to position [292, 0]
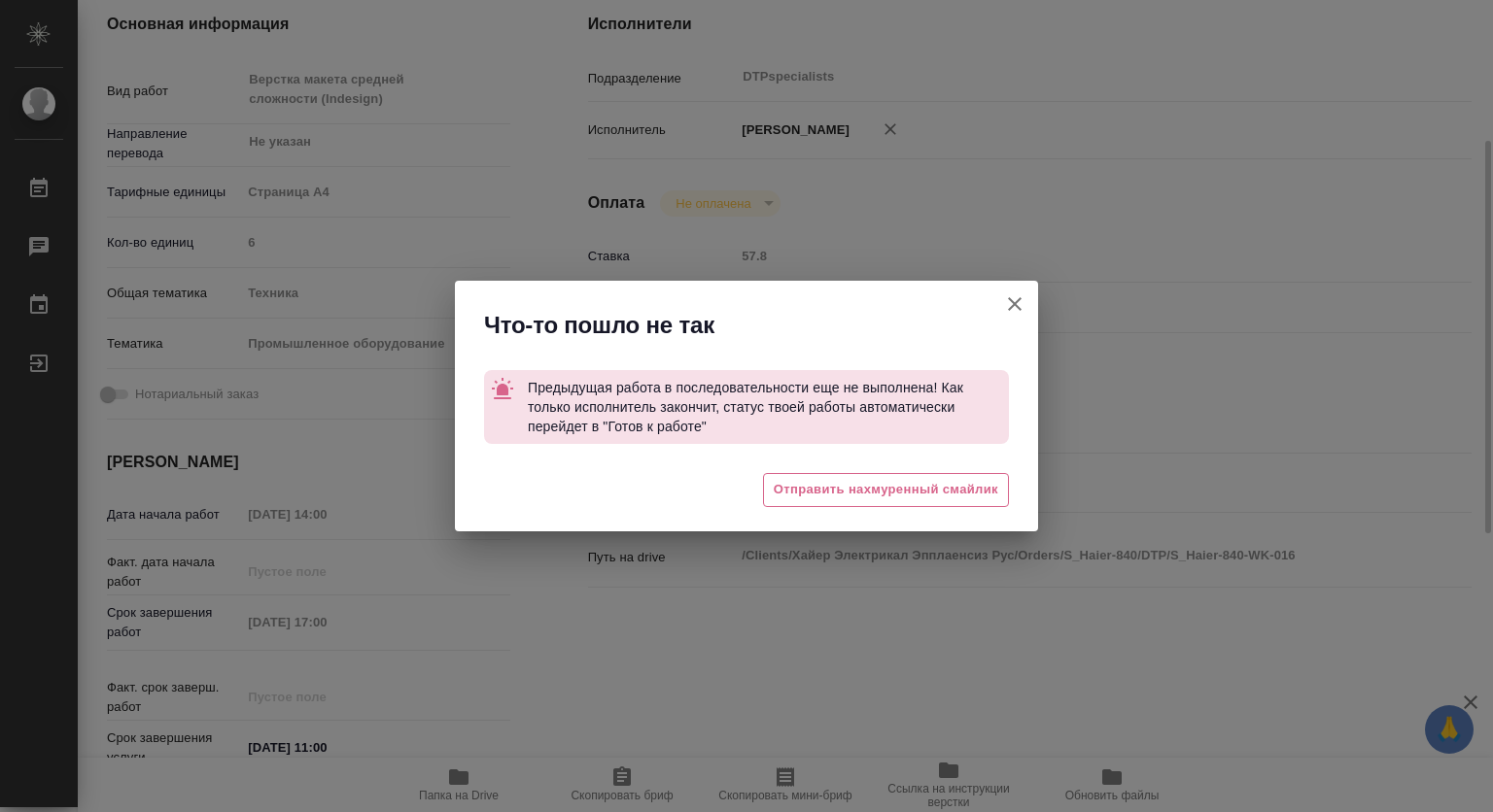
type textarea "x"
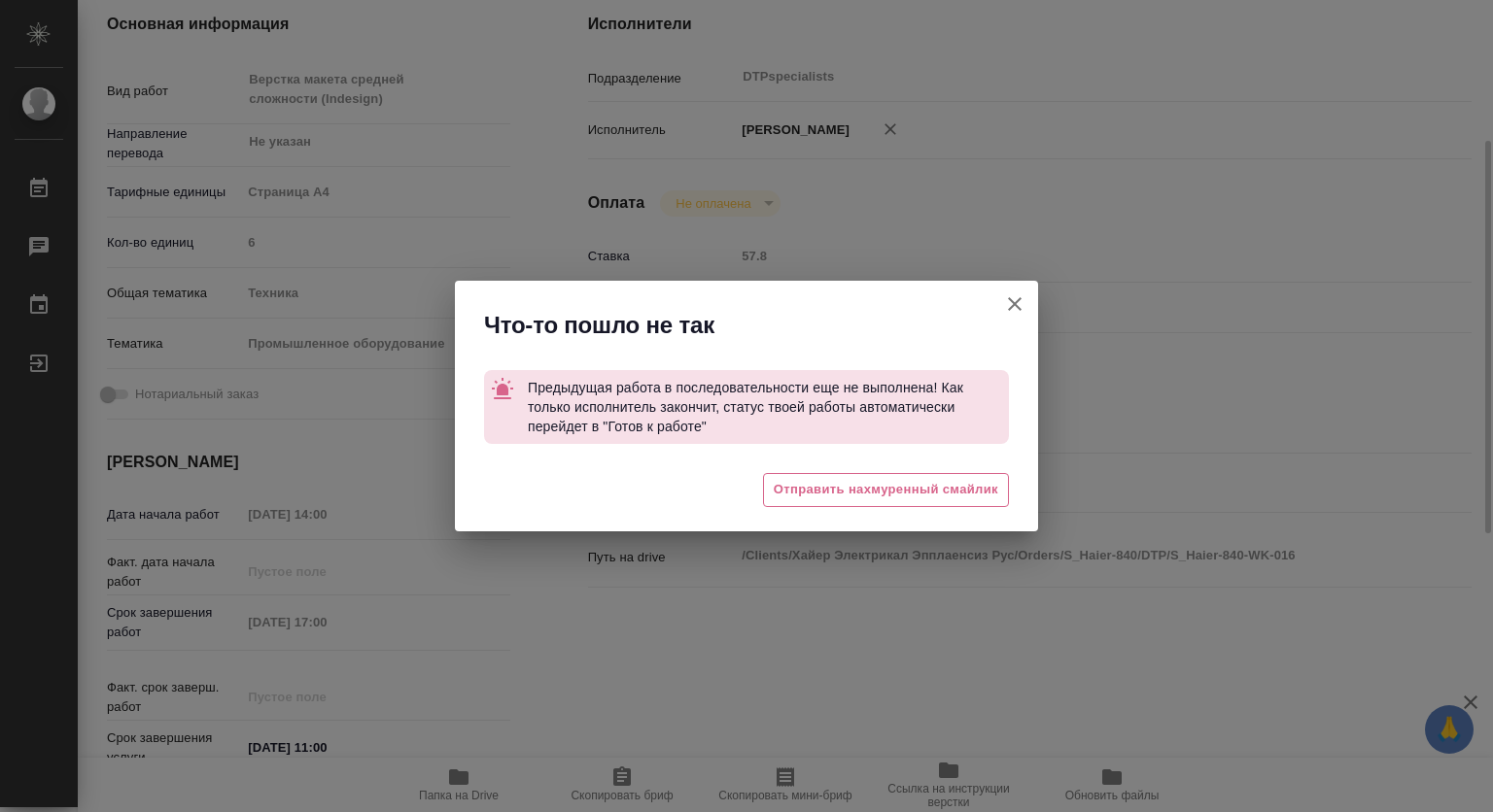
type textarea "x"
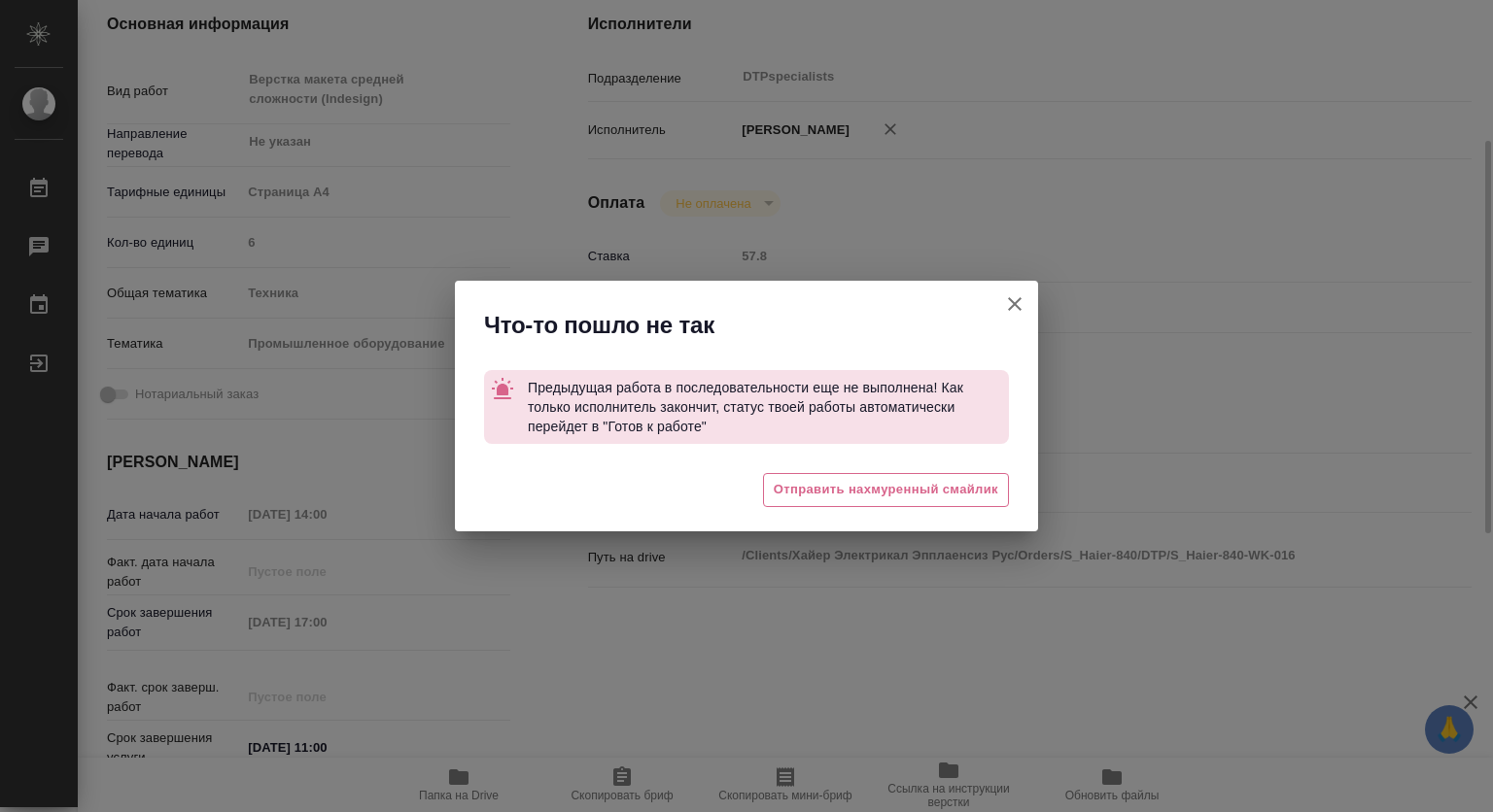
type textarea "x"
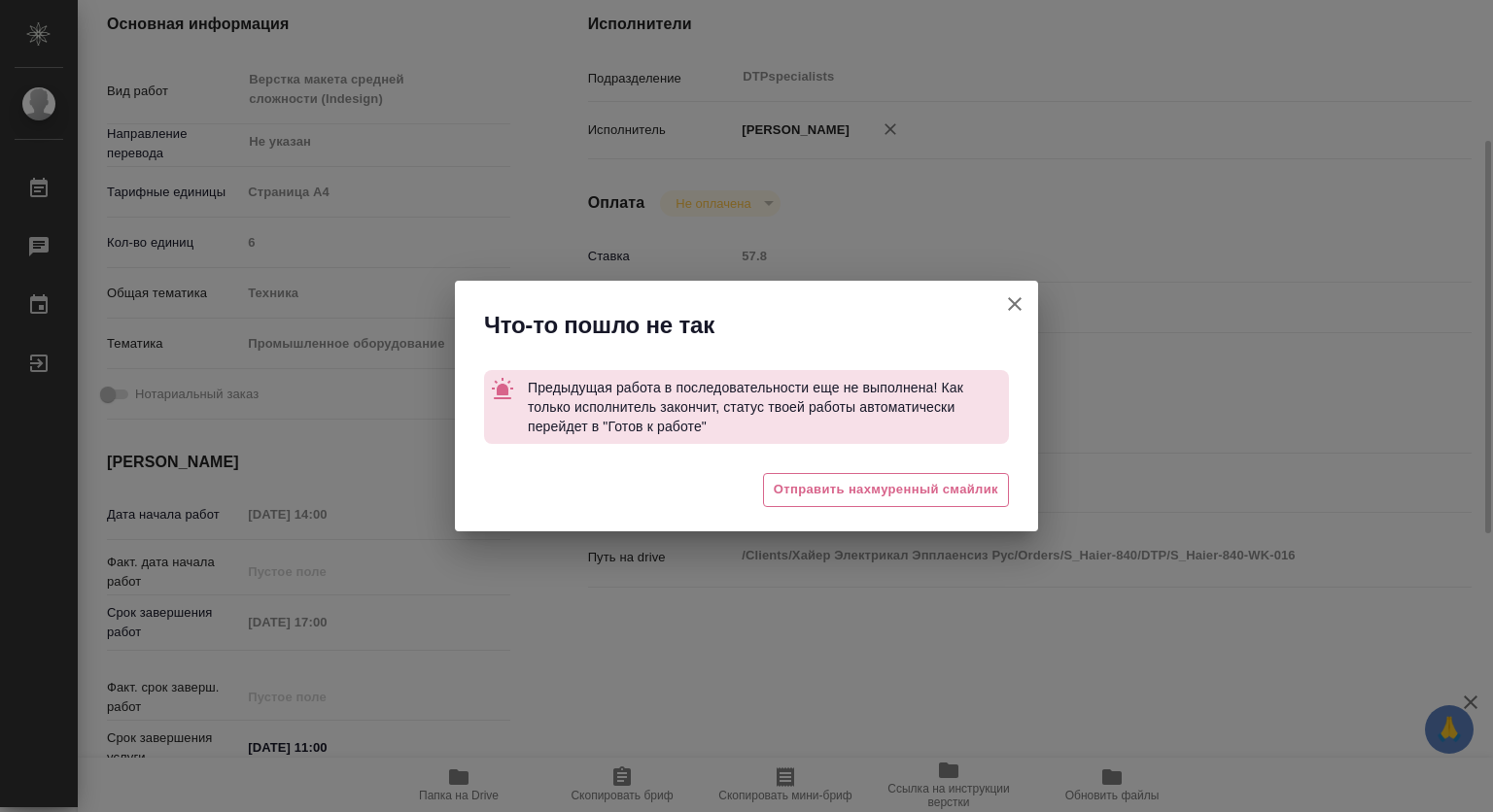
click at [1018, 307] on icon "button" at bounding box center [1015, 304] width 14 height 14
type textarea "x"
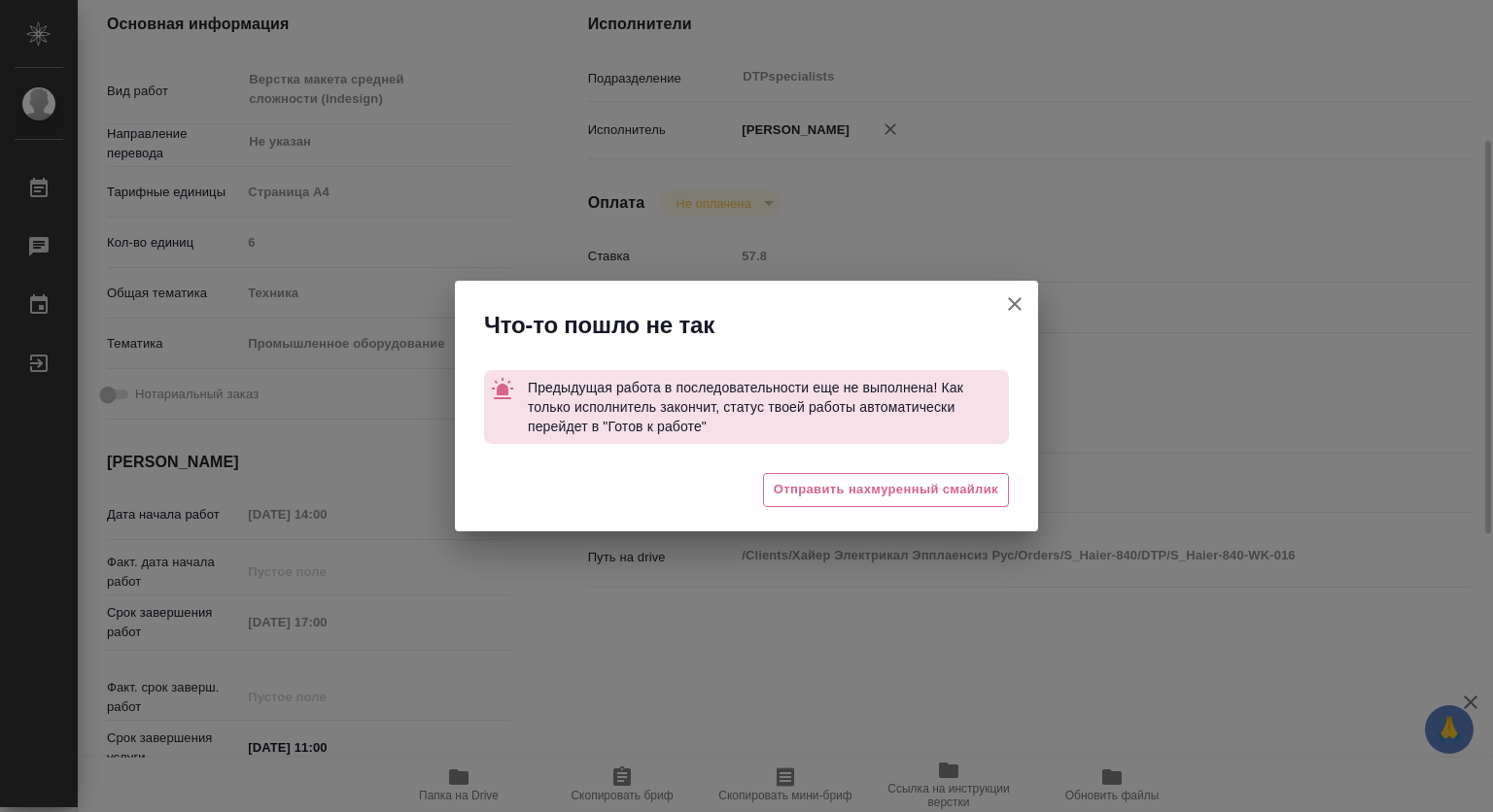
type textarea "x"
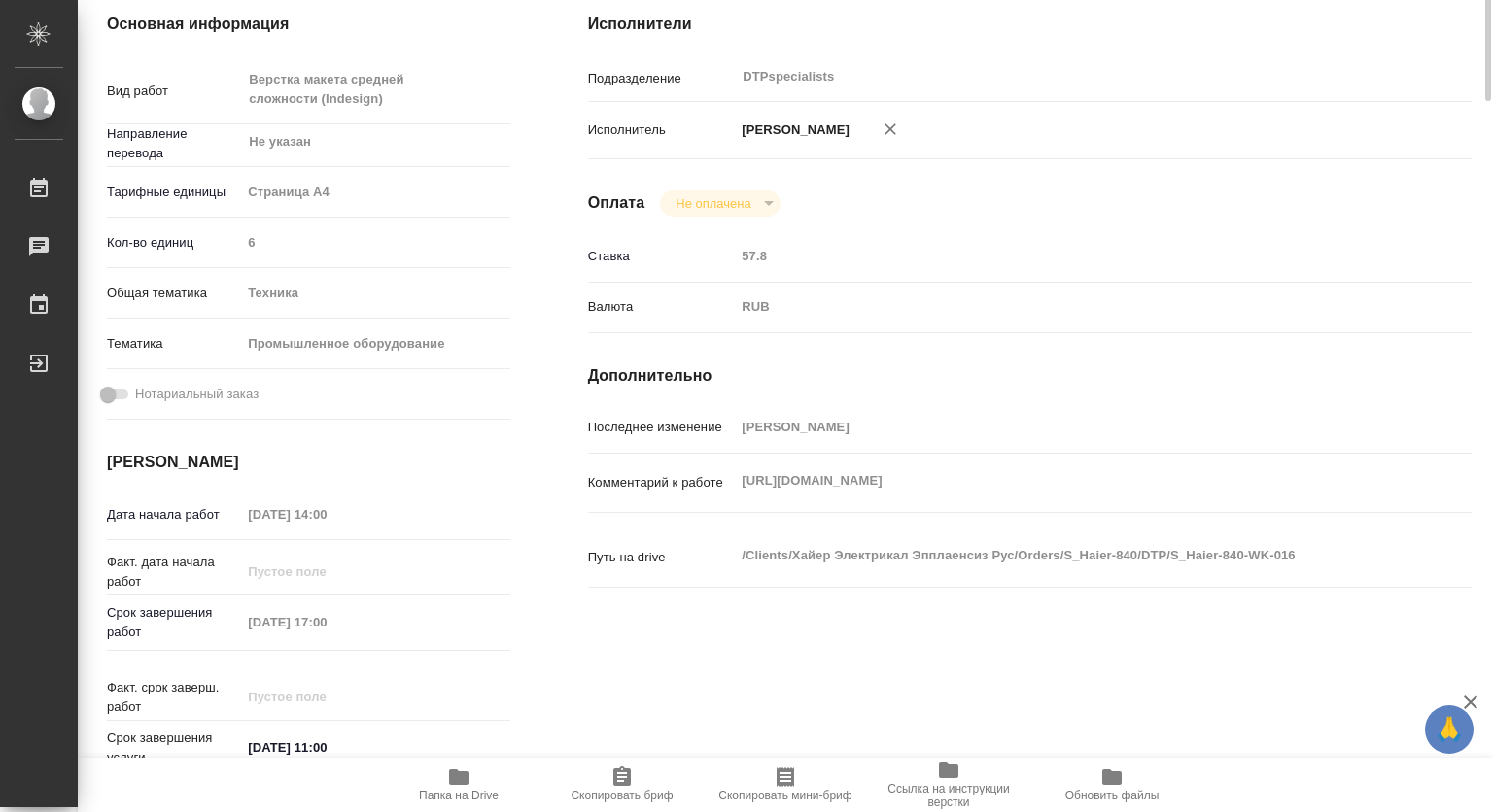
scroll to position [0, 0]
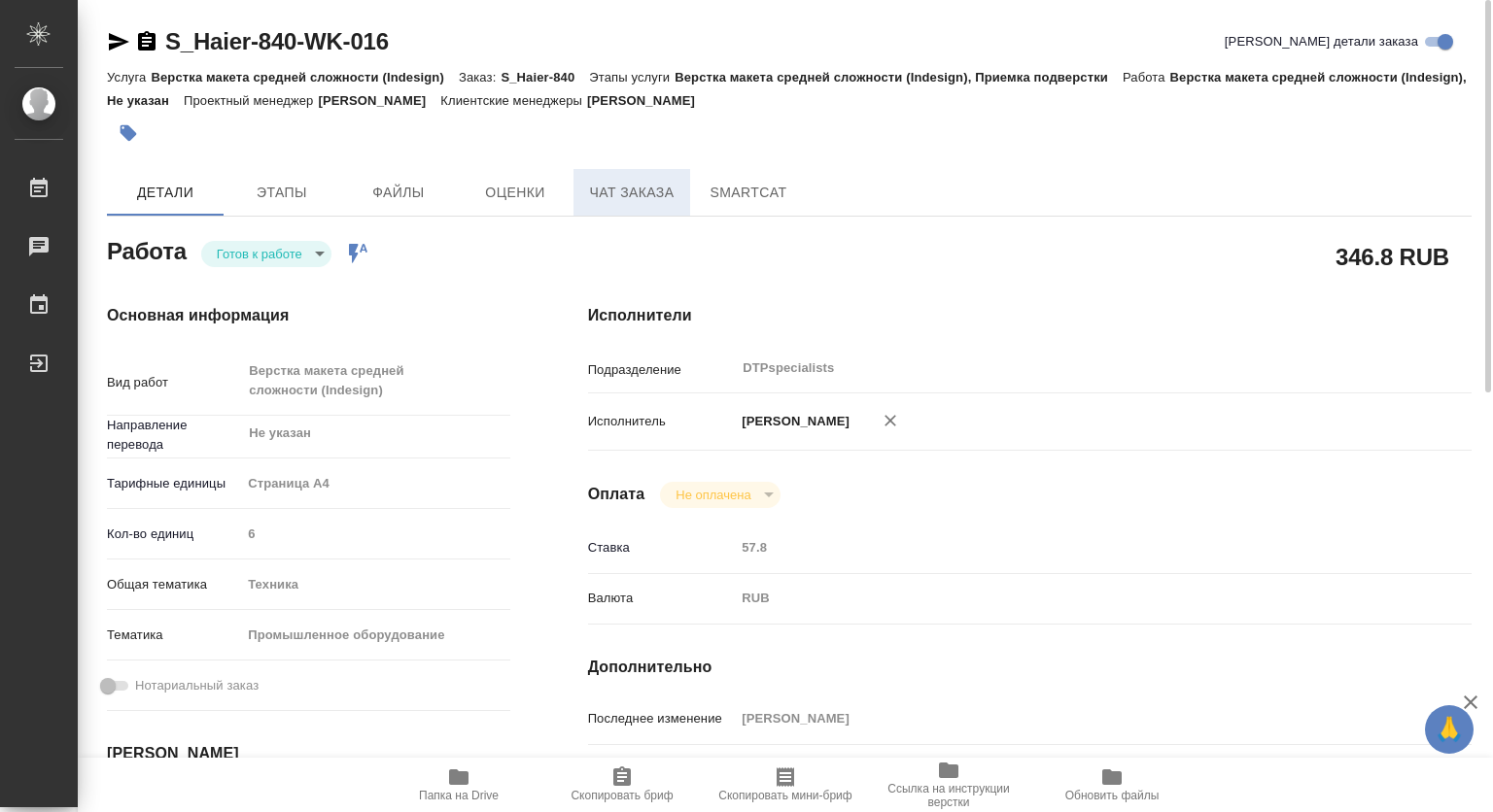
click at [626, 187] on span "Чат заказа" at bounding box center [631, 193] width 93 height 24
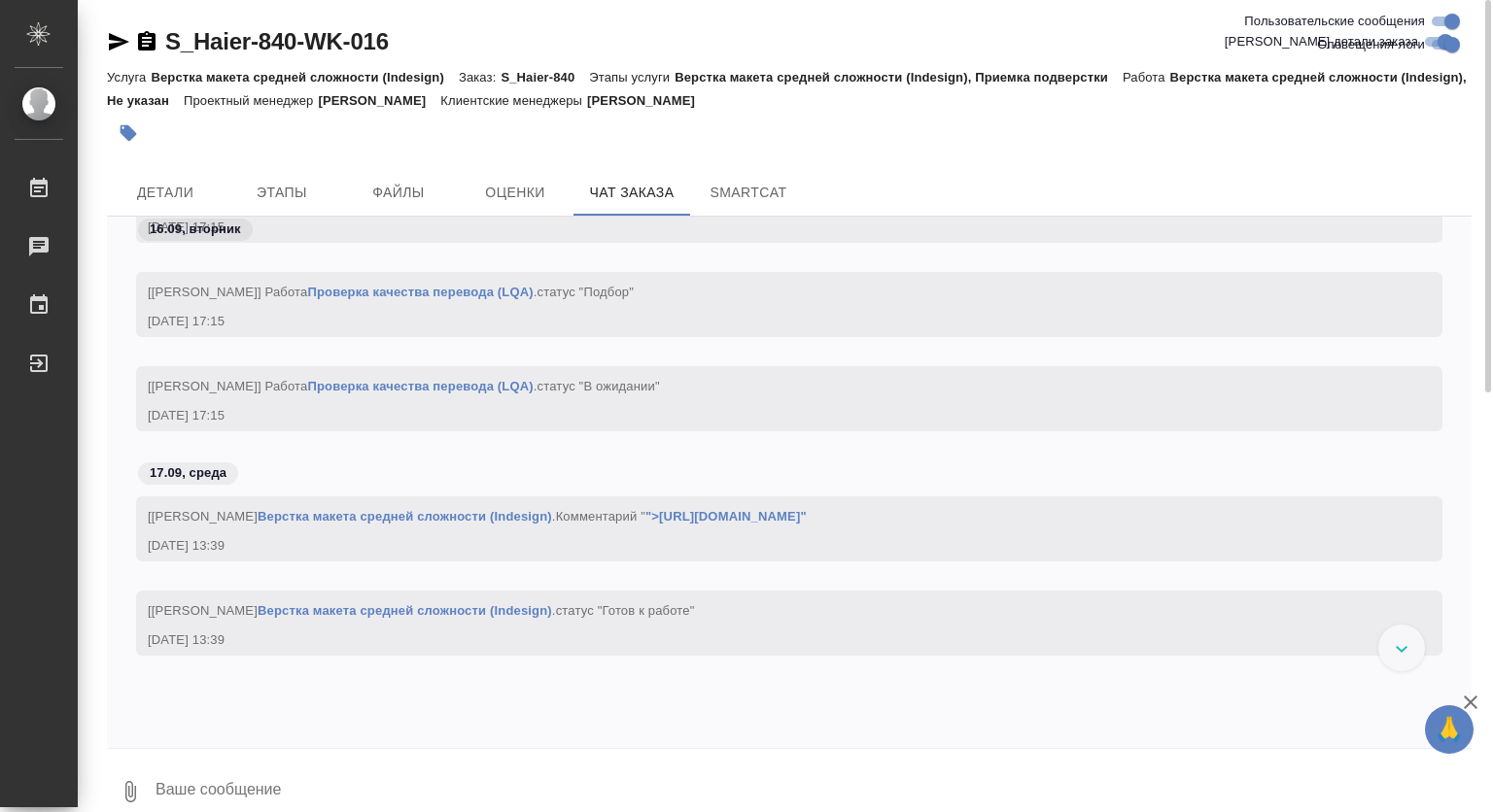
scroll to position [17436, 0]
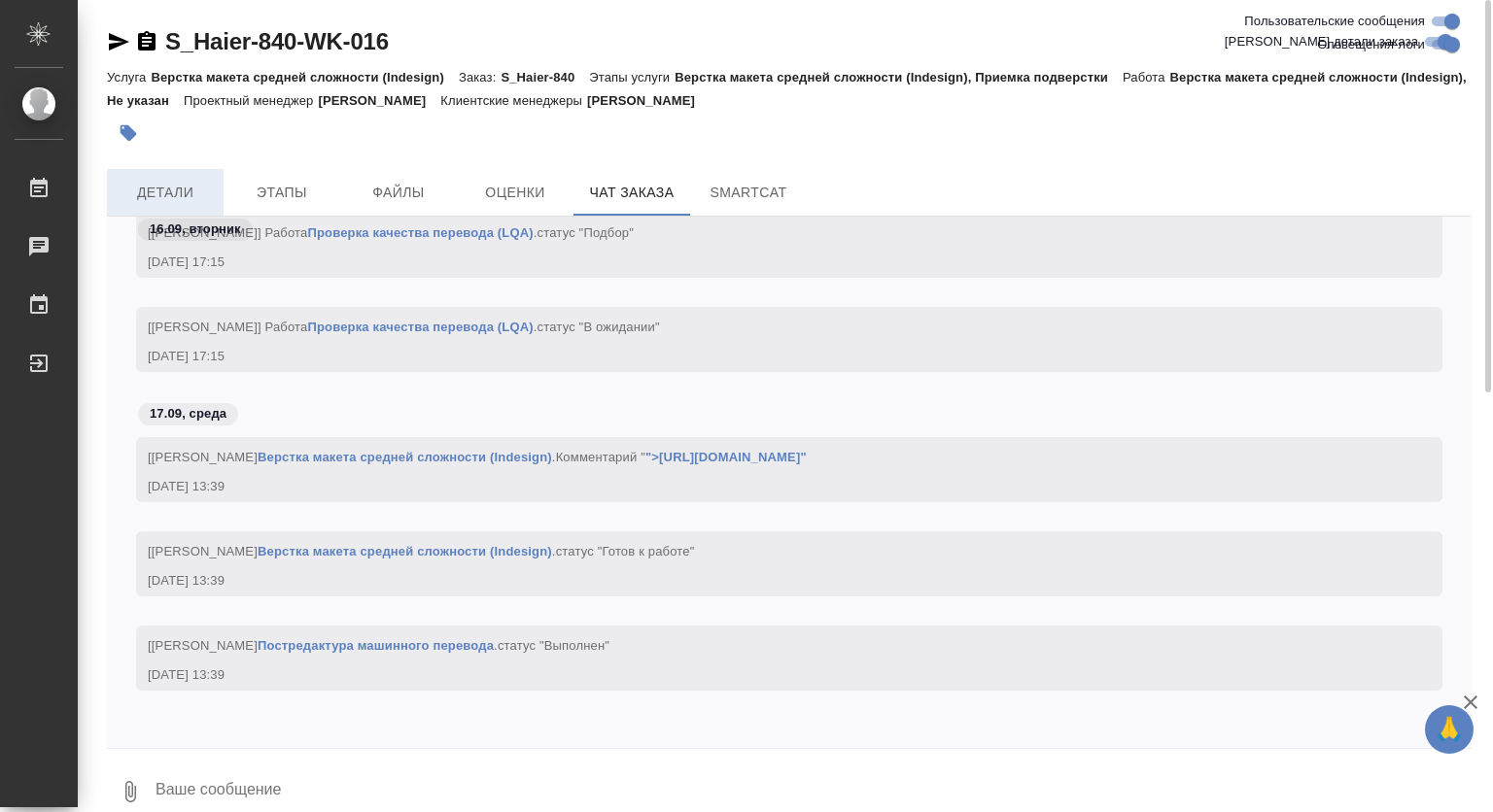
click at [161, 185] on span "Детали" at bounding box center [164, 193] width 93 height 24
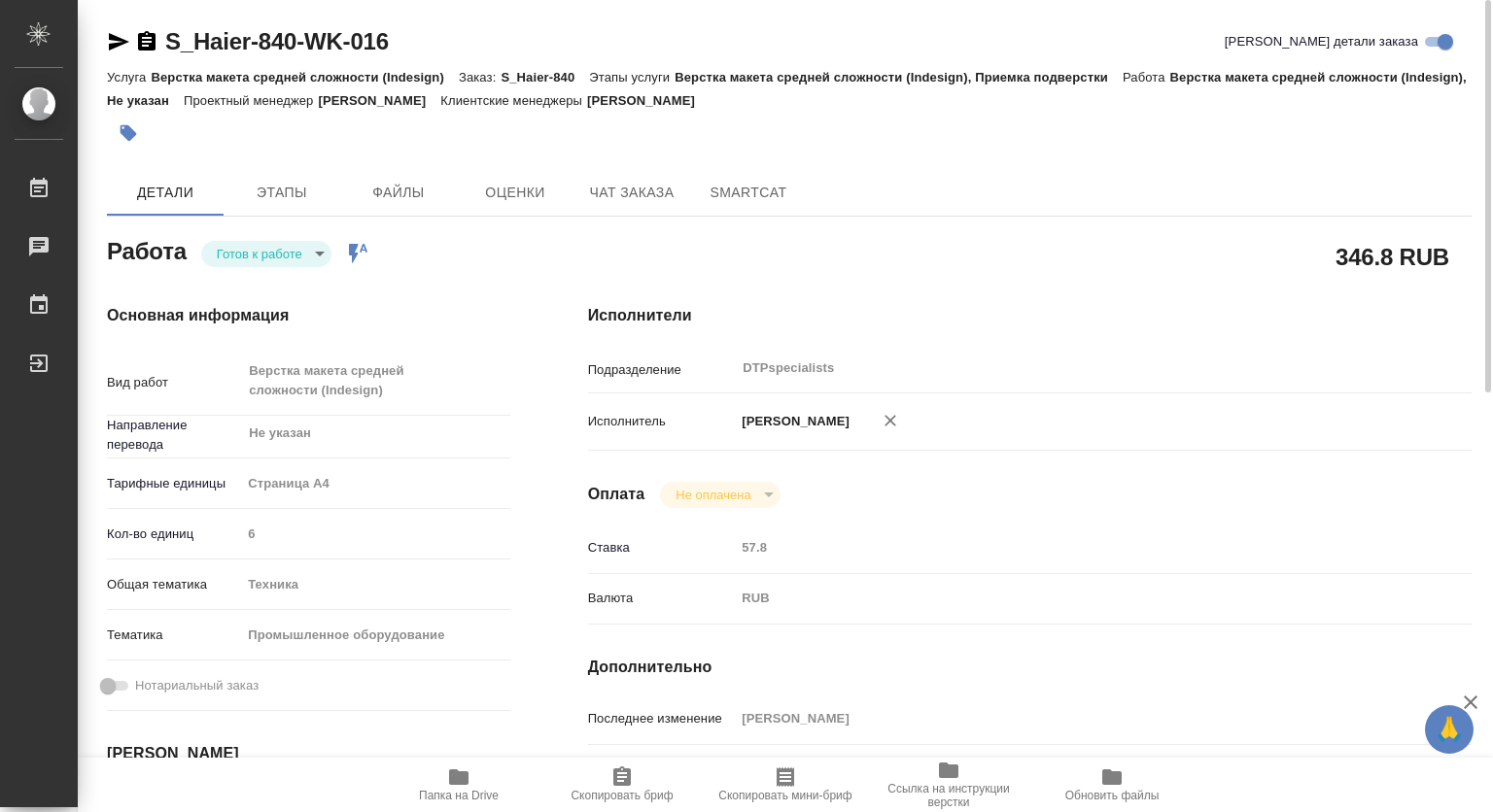
type textarea "x"
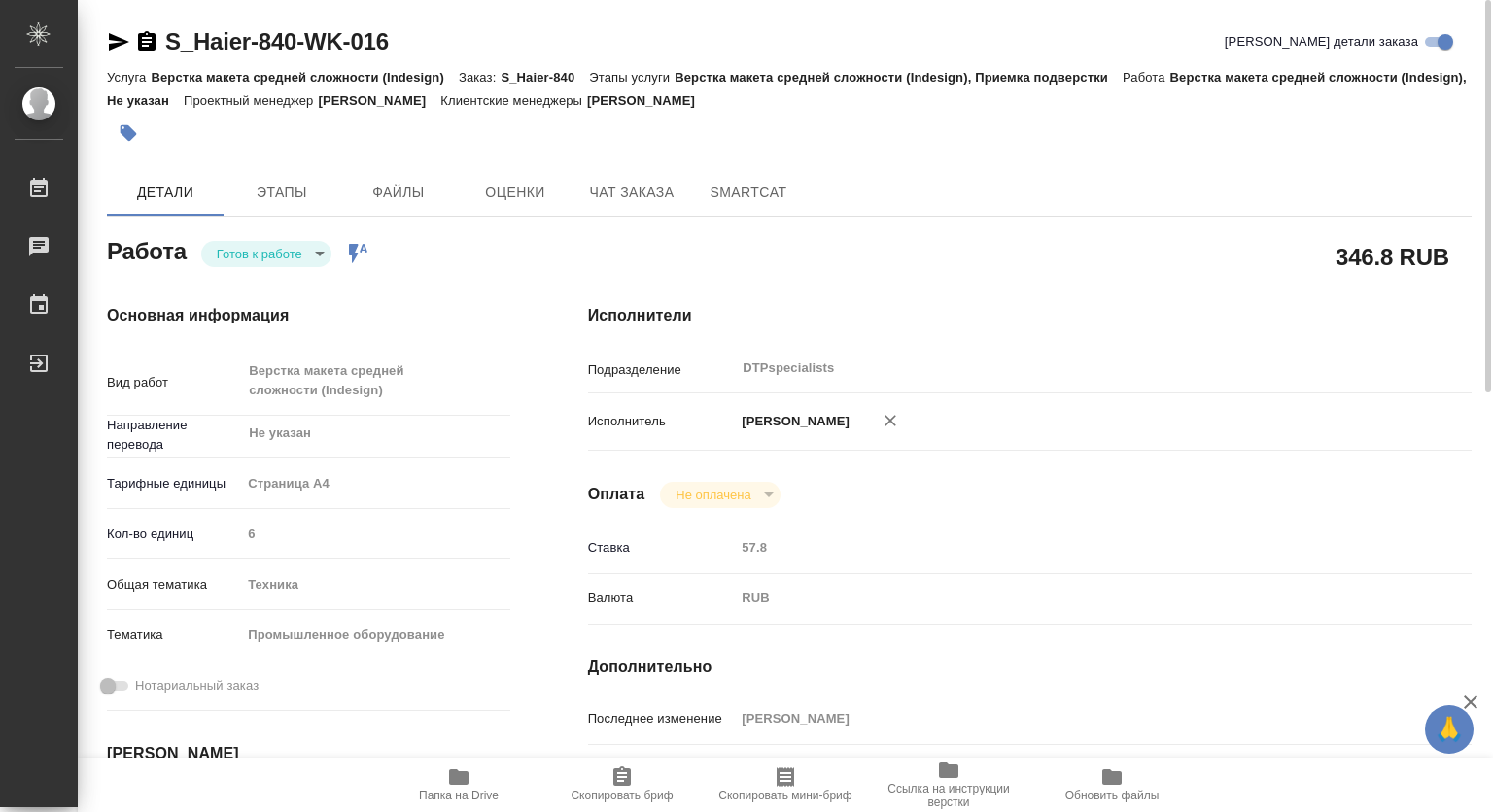
type textarea "x"
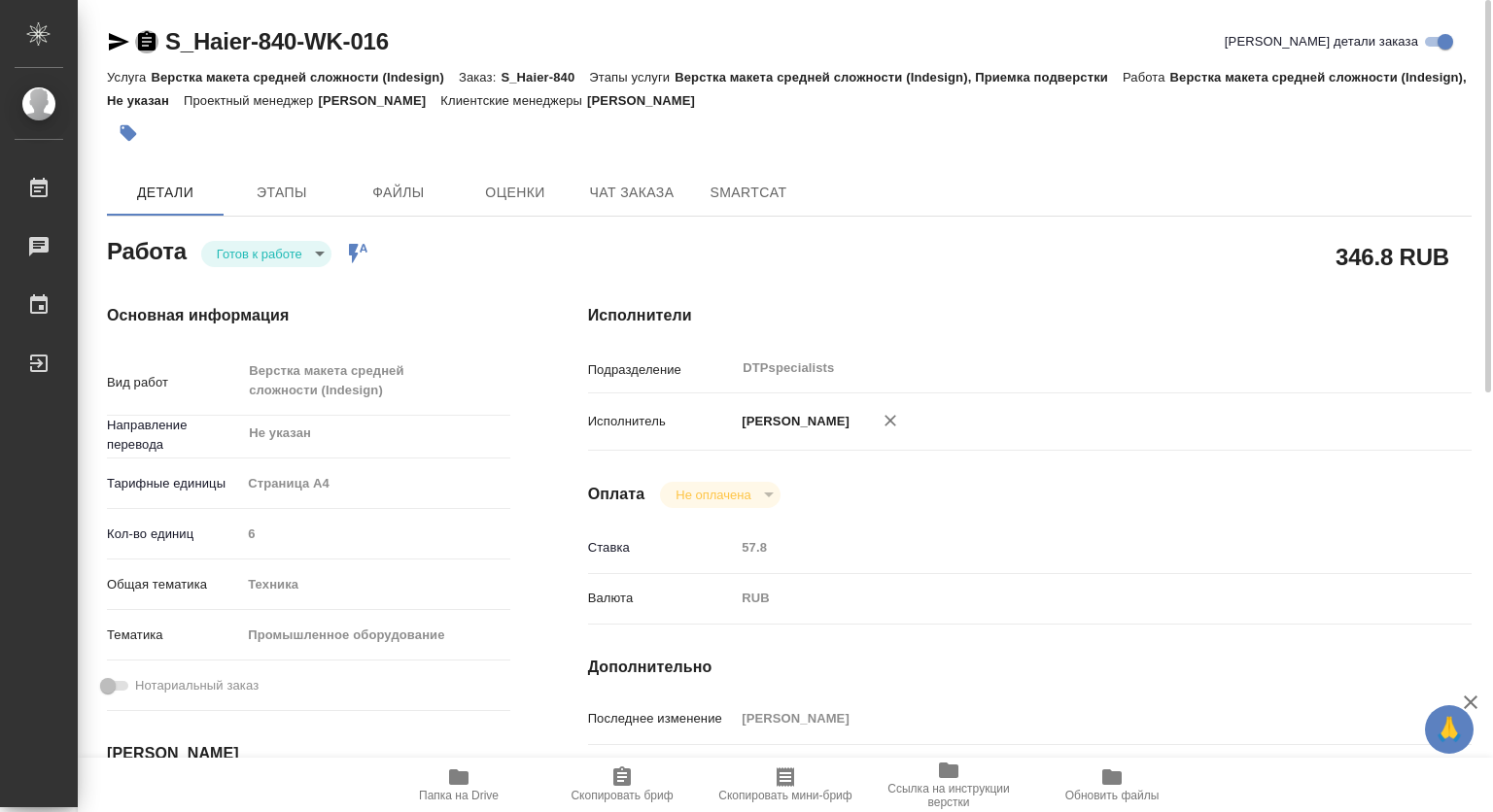
click at [145, 41] on icon "button" at bounding box center [147, 42] width 23 height 23
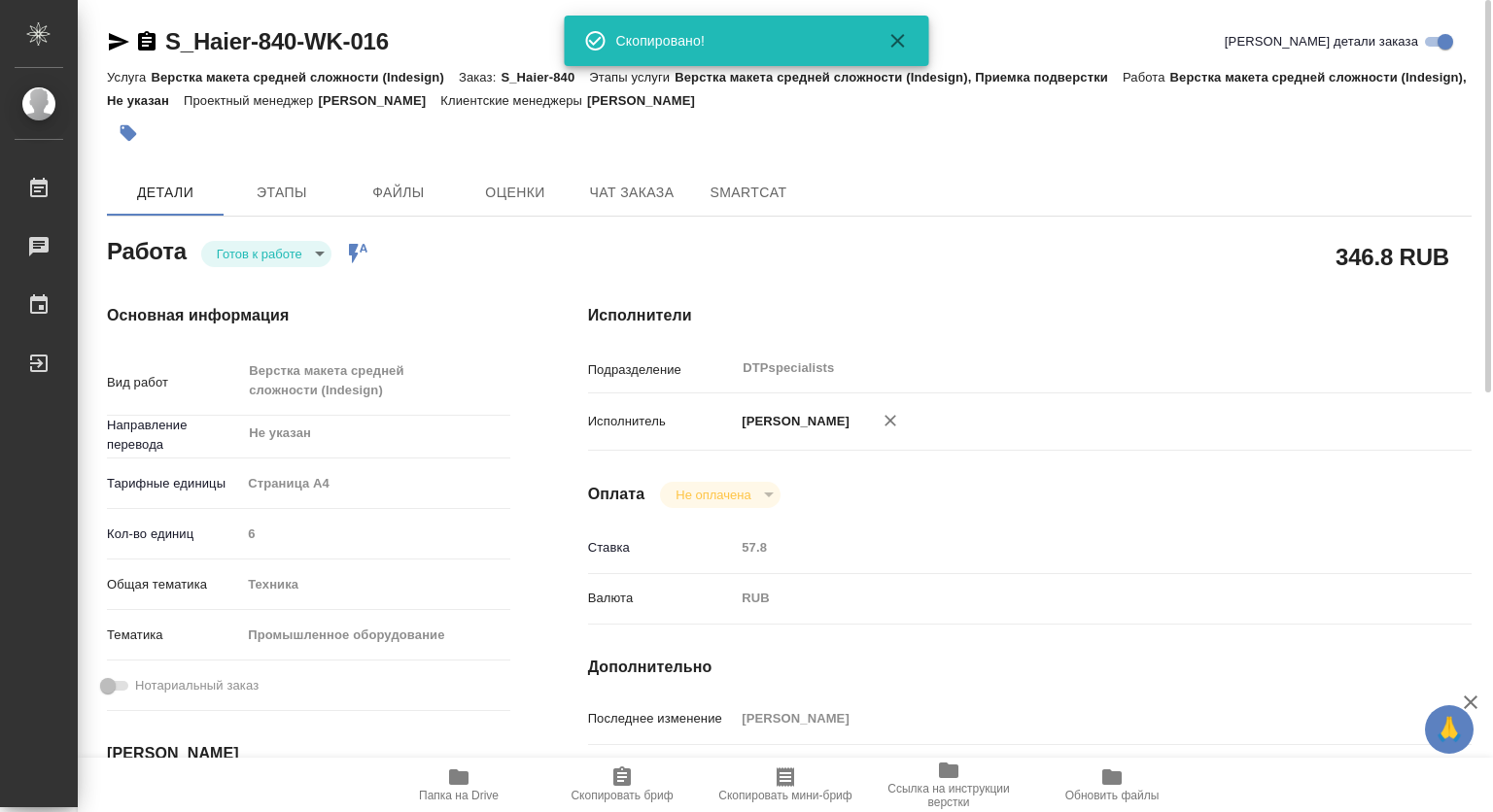
click at [114, 34] on icon "button" at bounding box center [118, 42] width 23 height 23
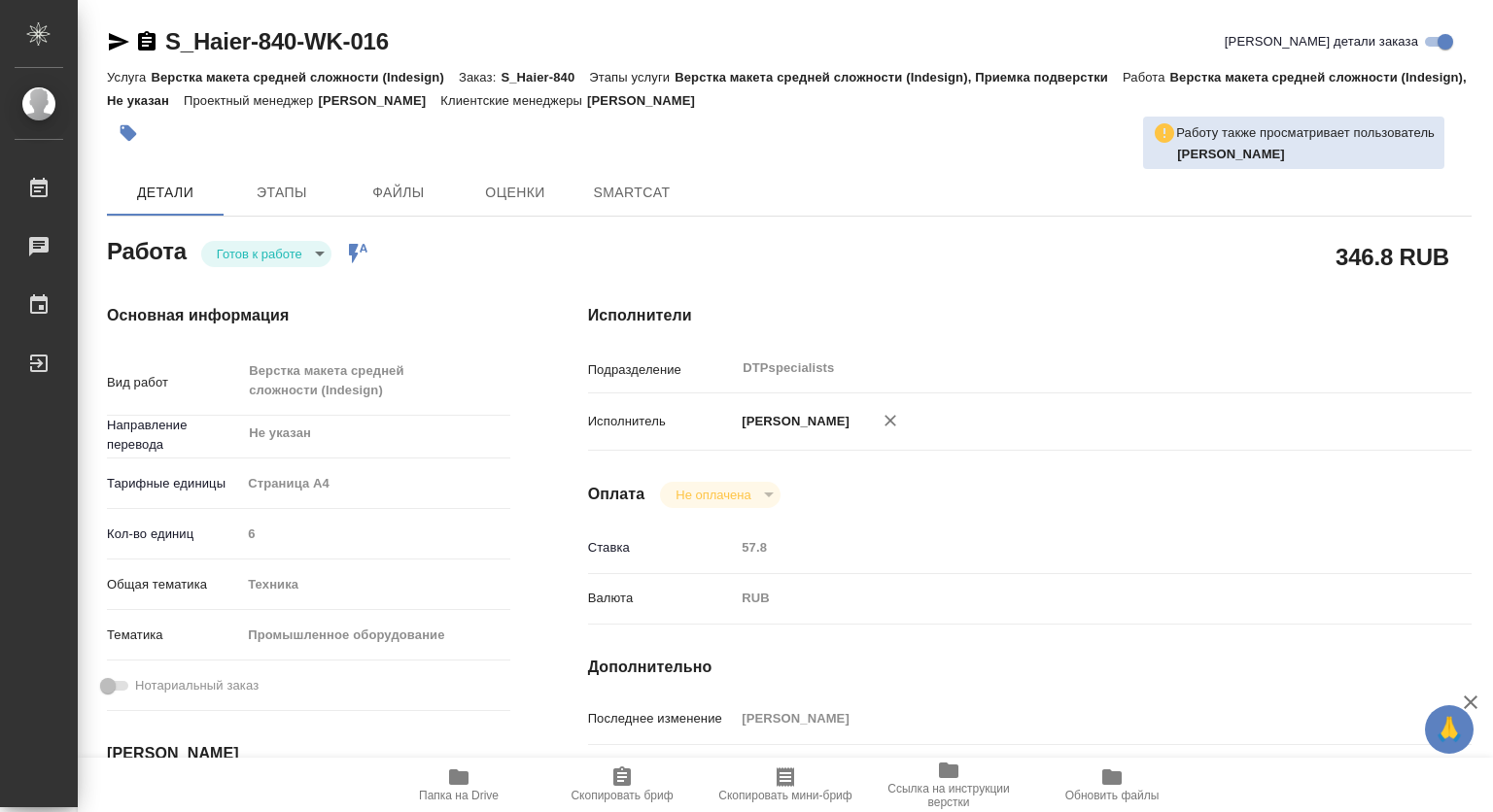
type textarea "x"
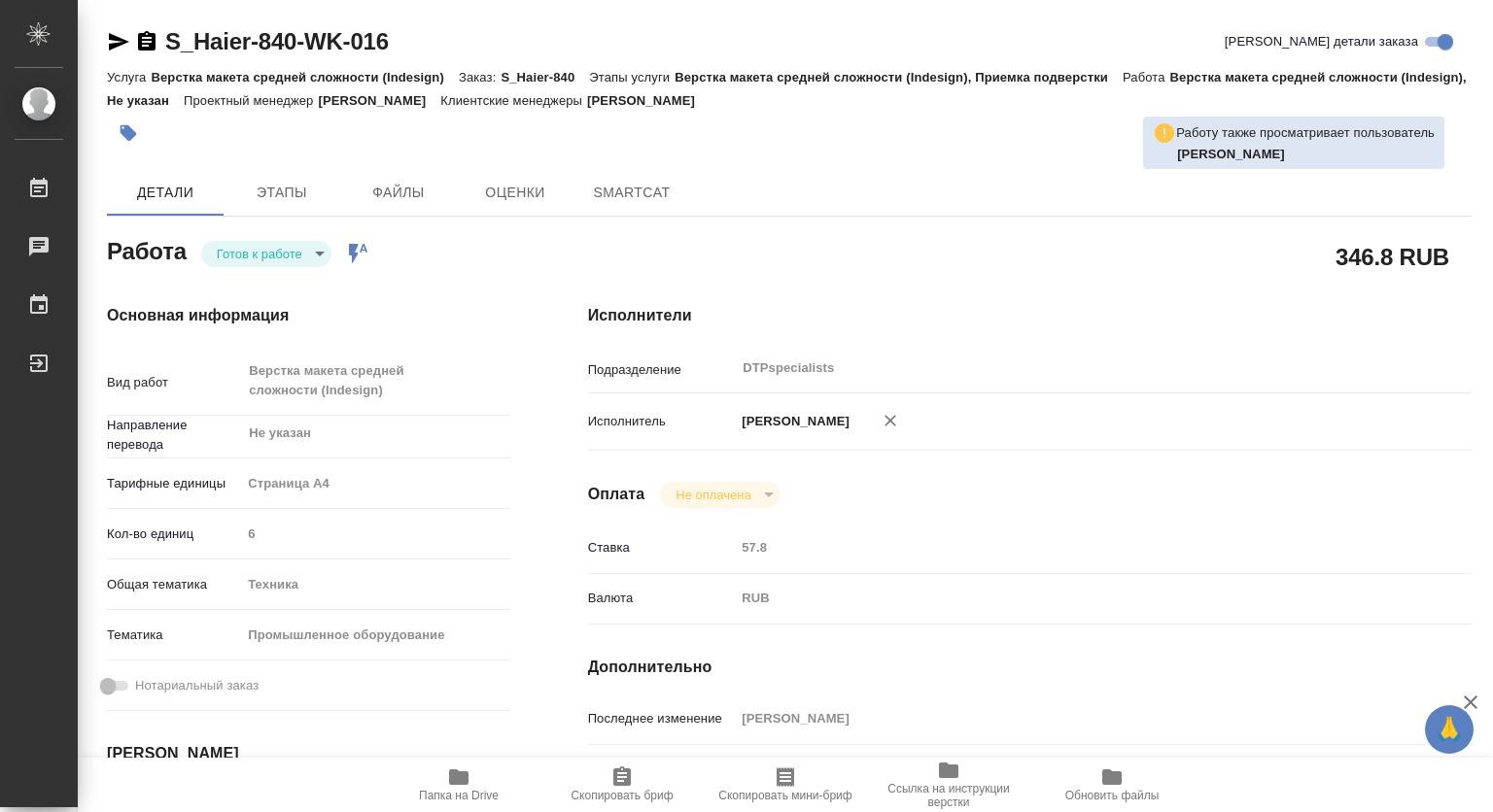
type textarea "x"
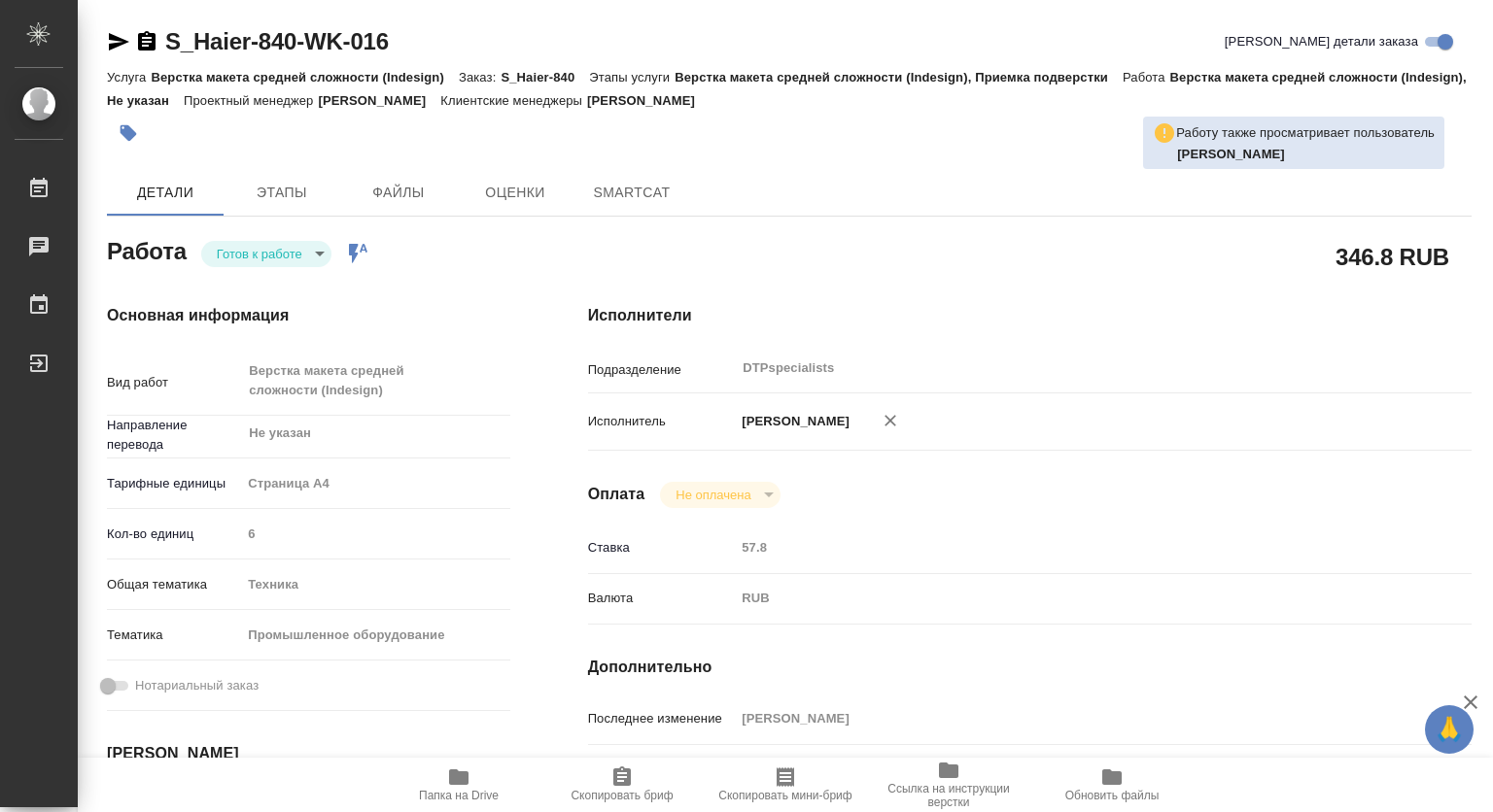
type textarea "x"
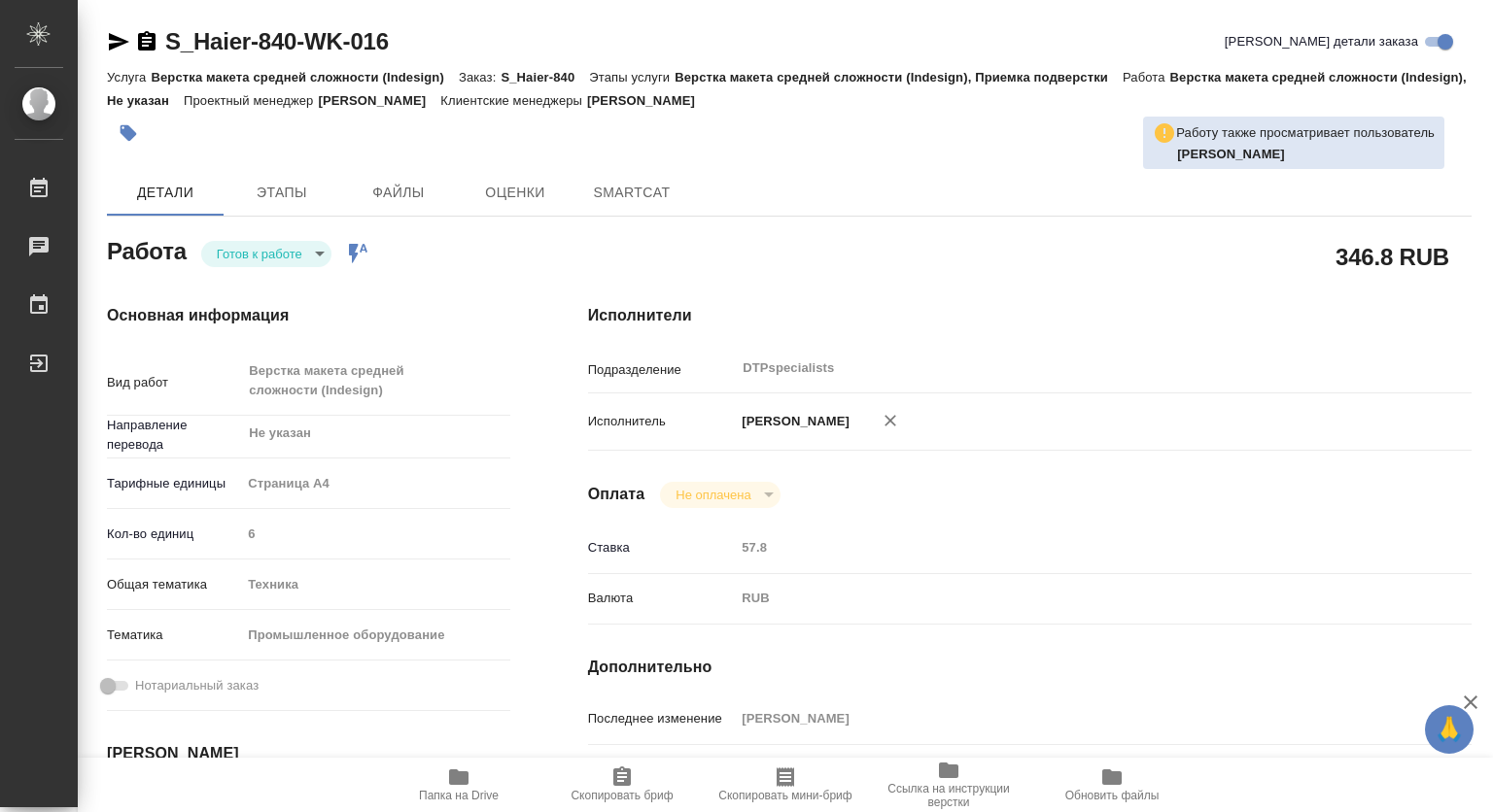
type textarea "x"
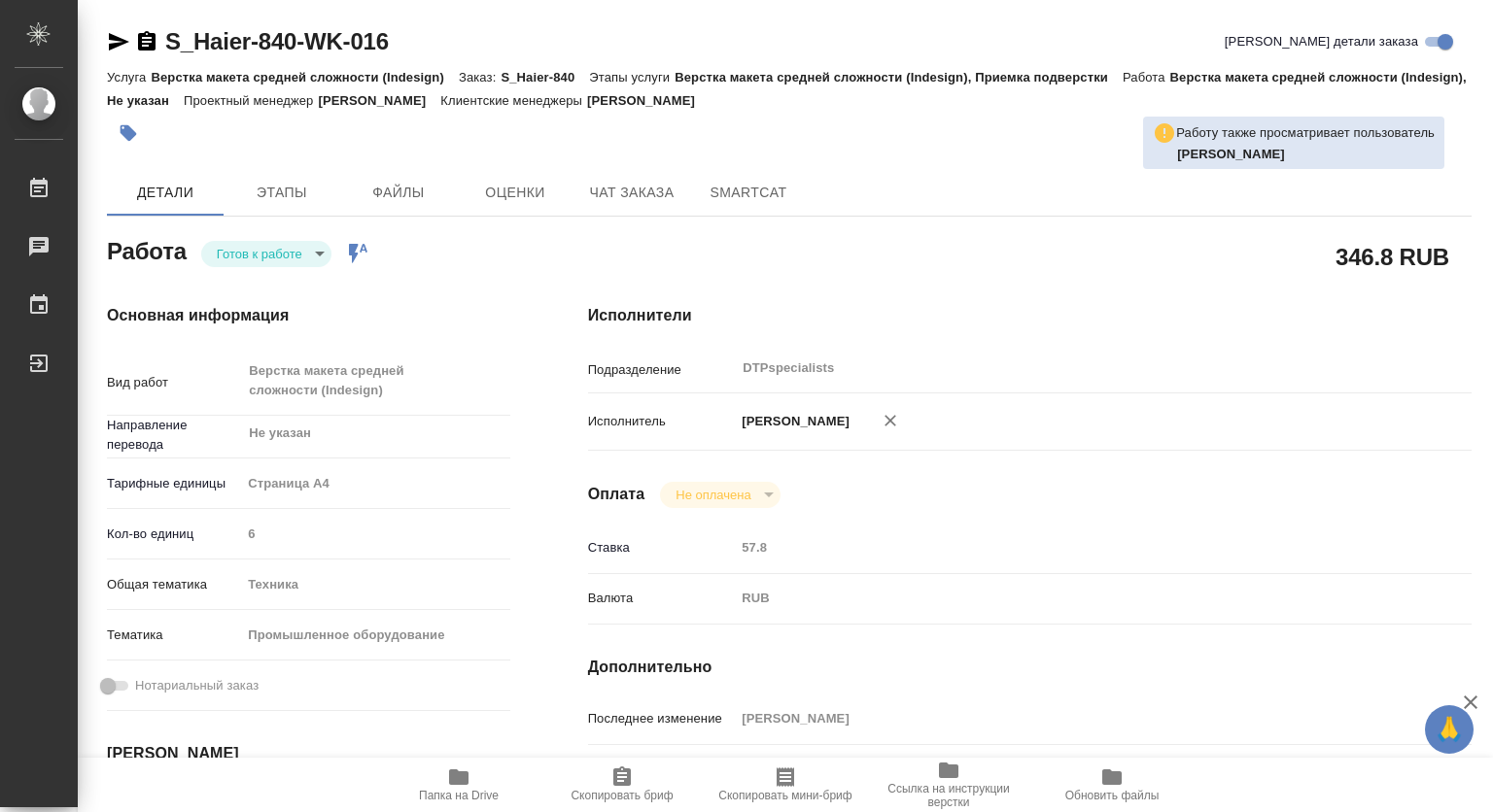
type textarea "x"
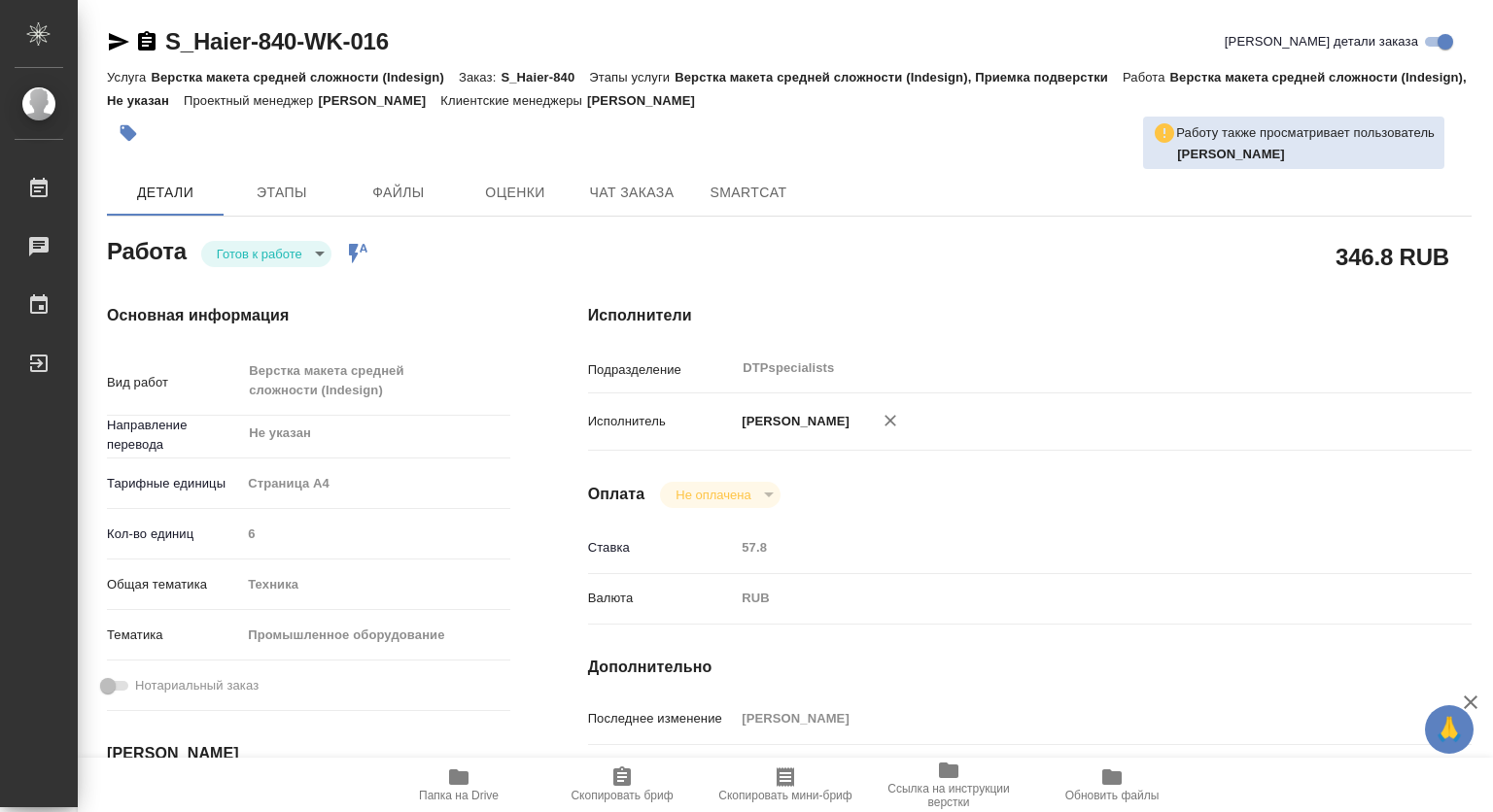
type textarea "x"
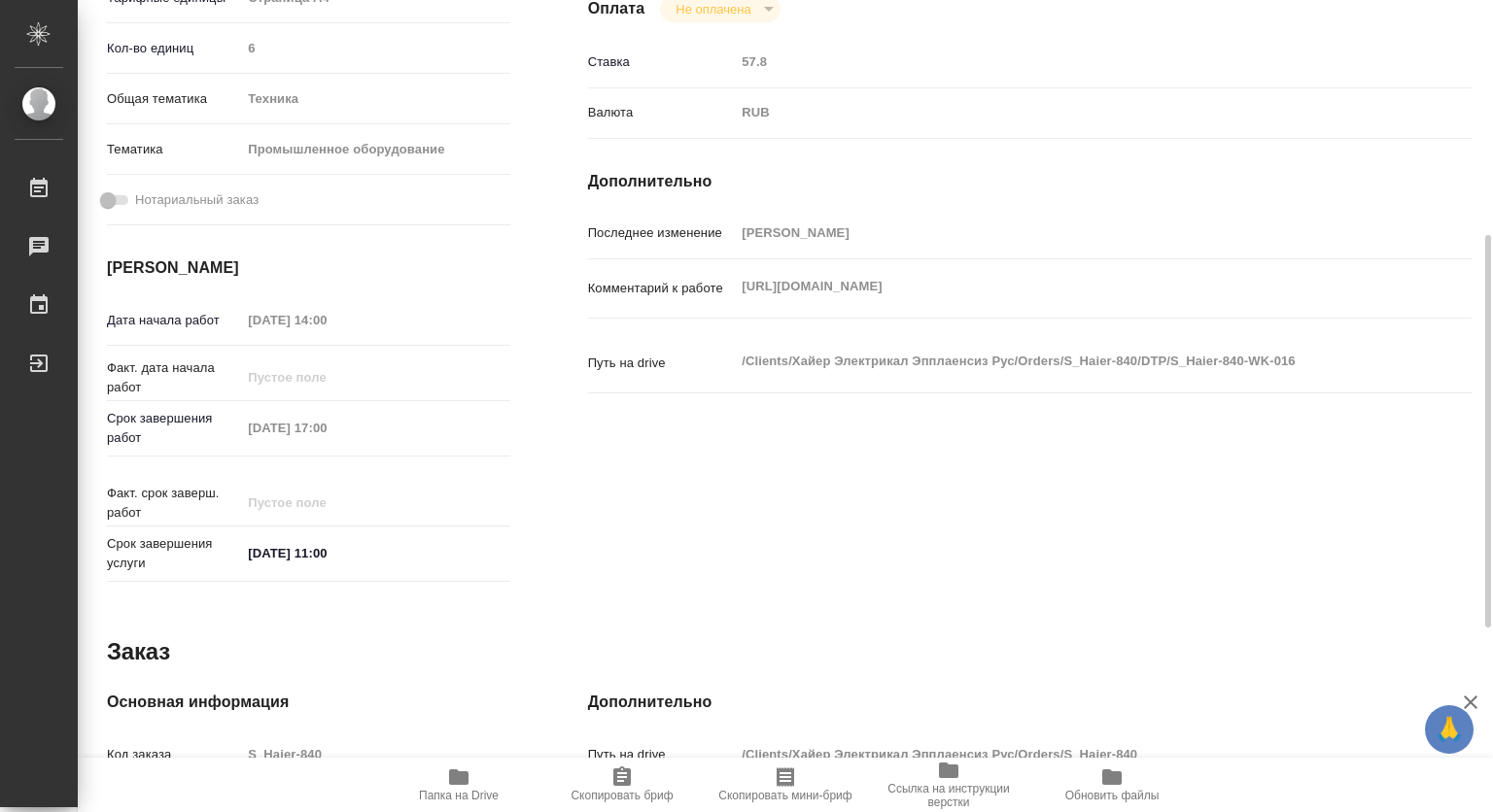
scroll to position [97, 0]
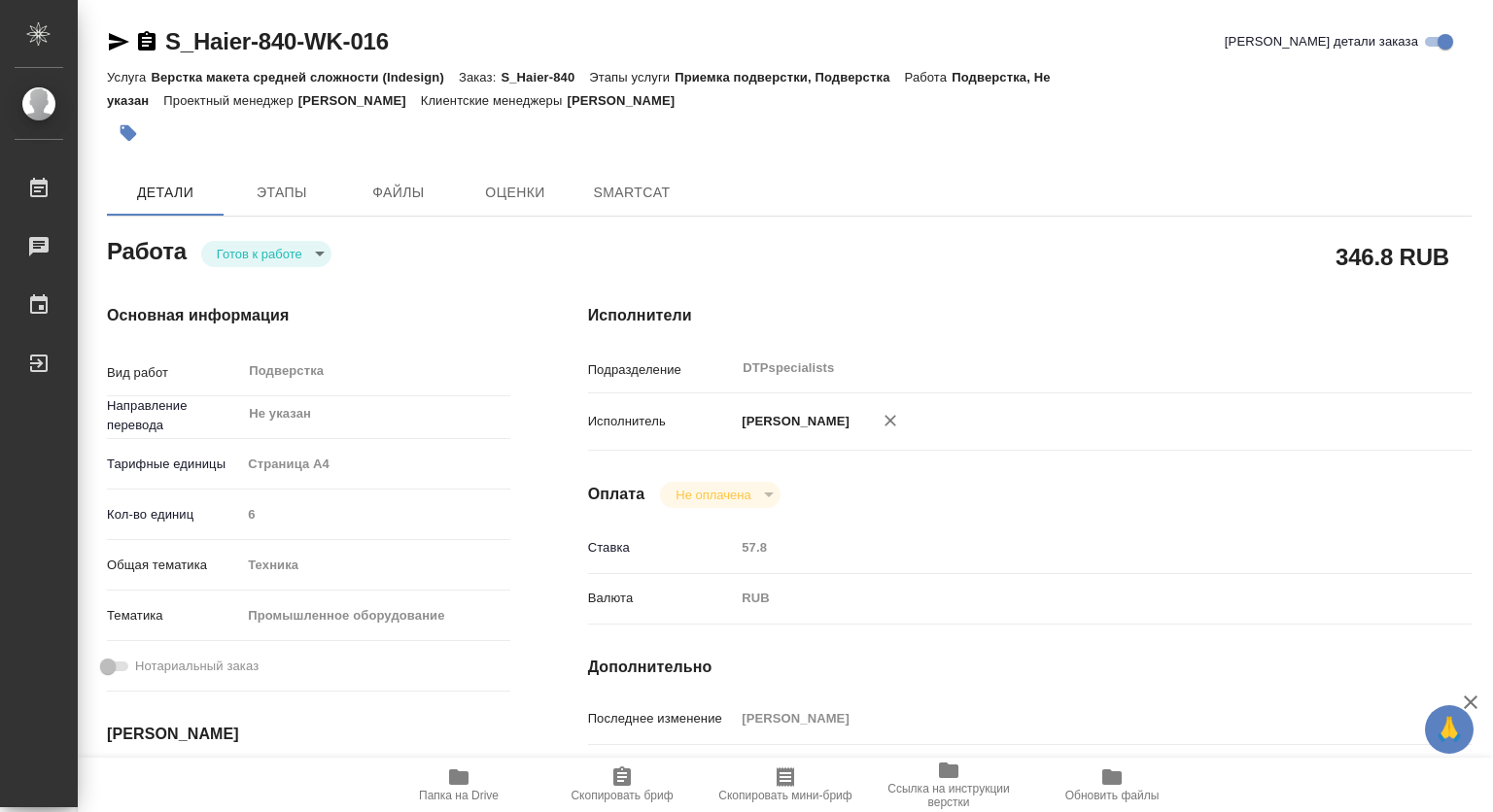
type textarea "x"
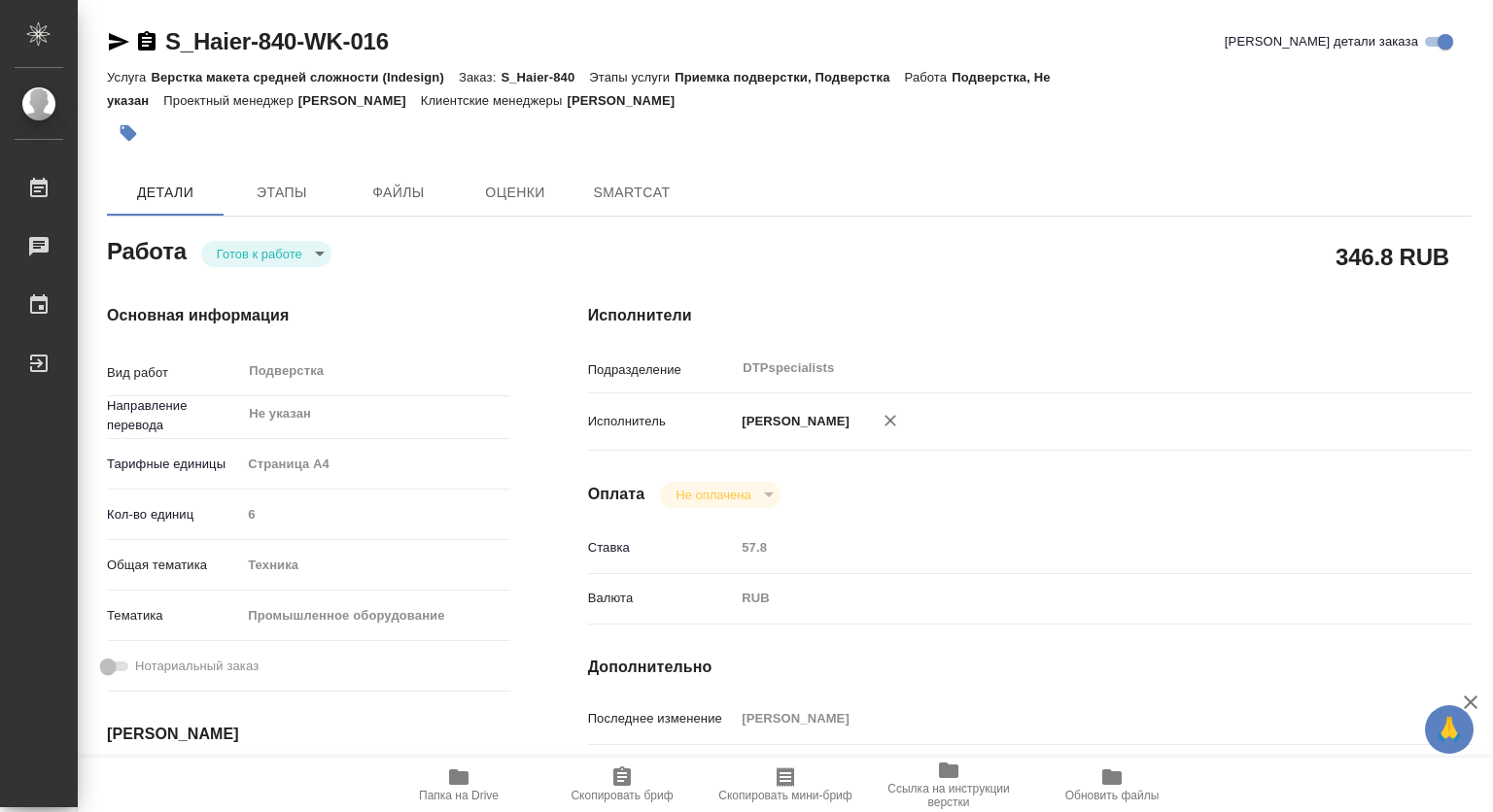
type textarea "x"
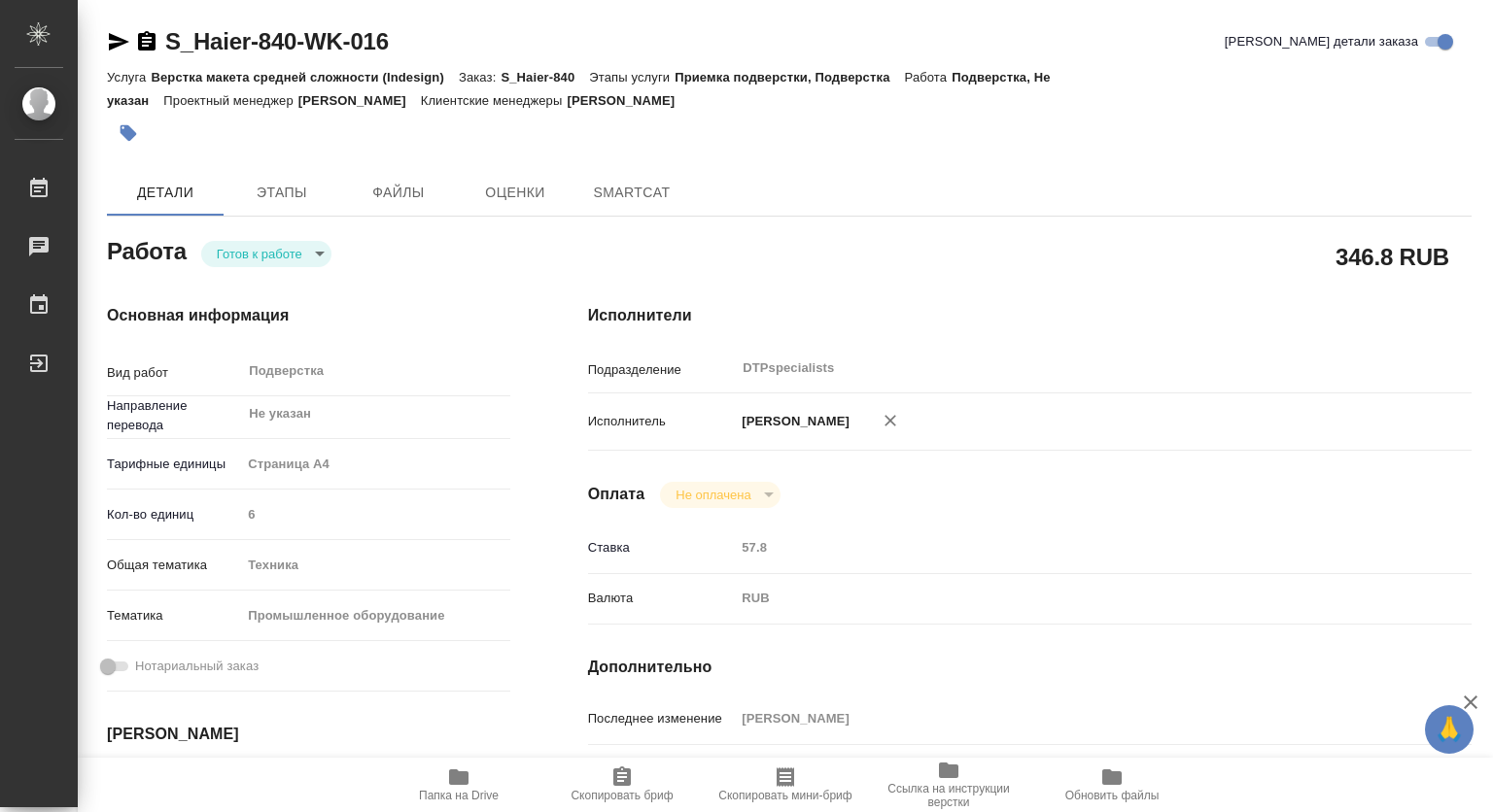
type textarea "x"
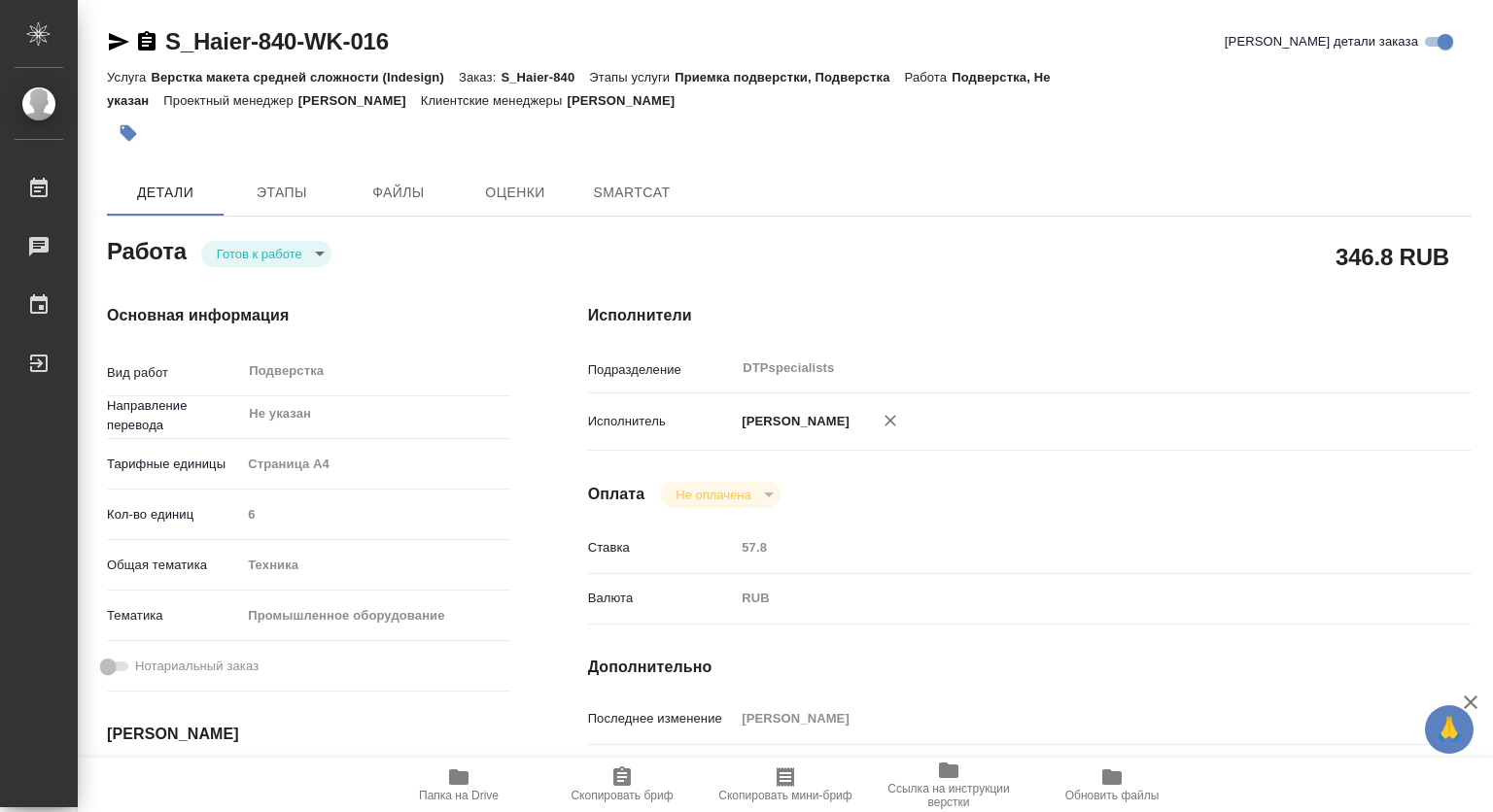
type textarea "x"
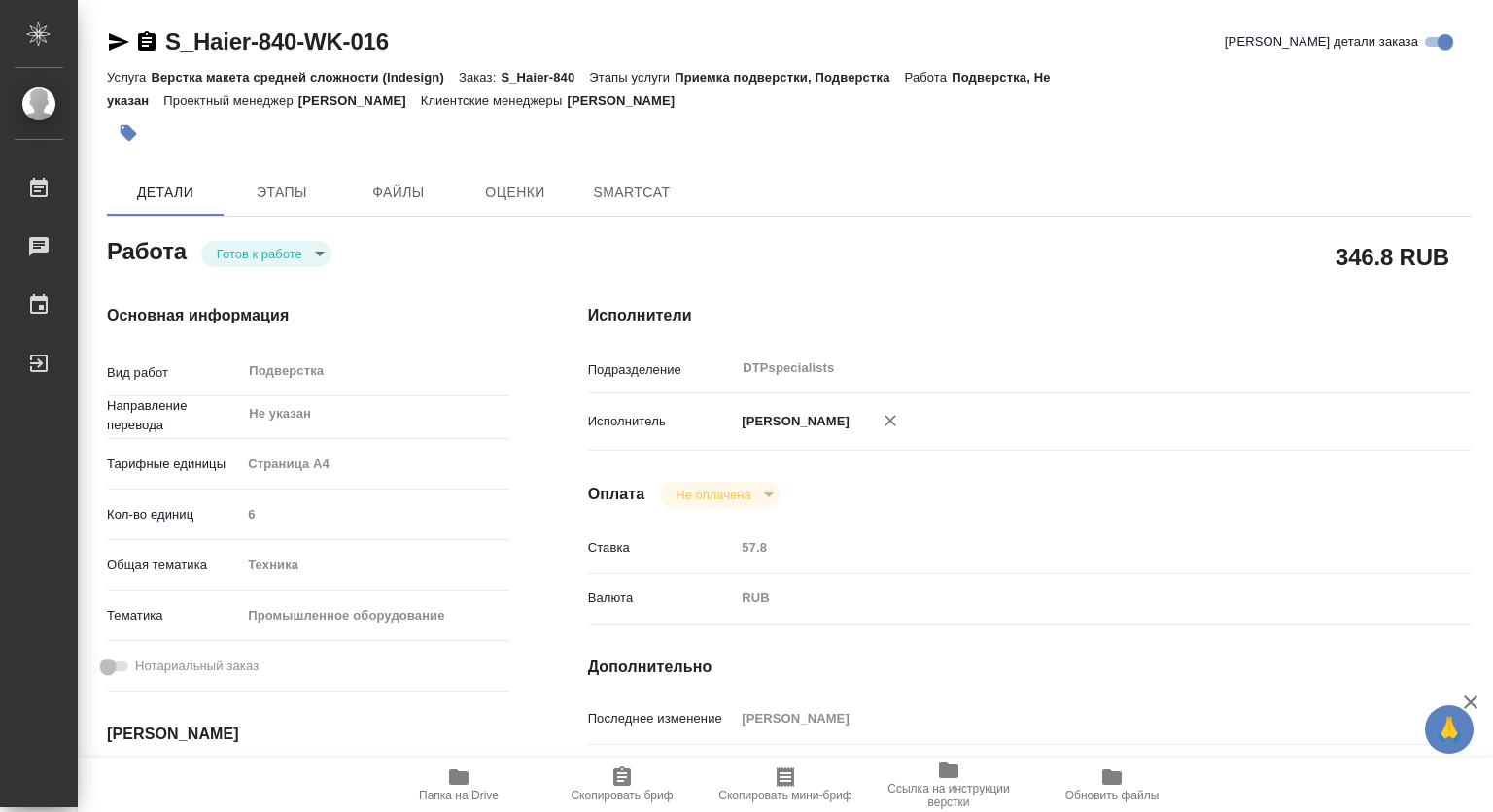
type textarea "x"
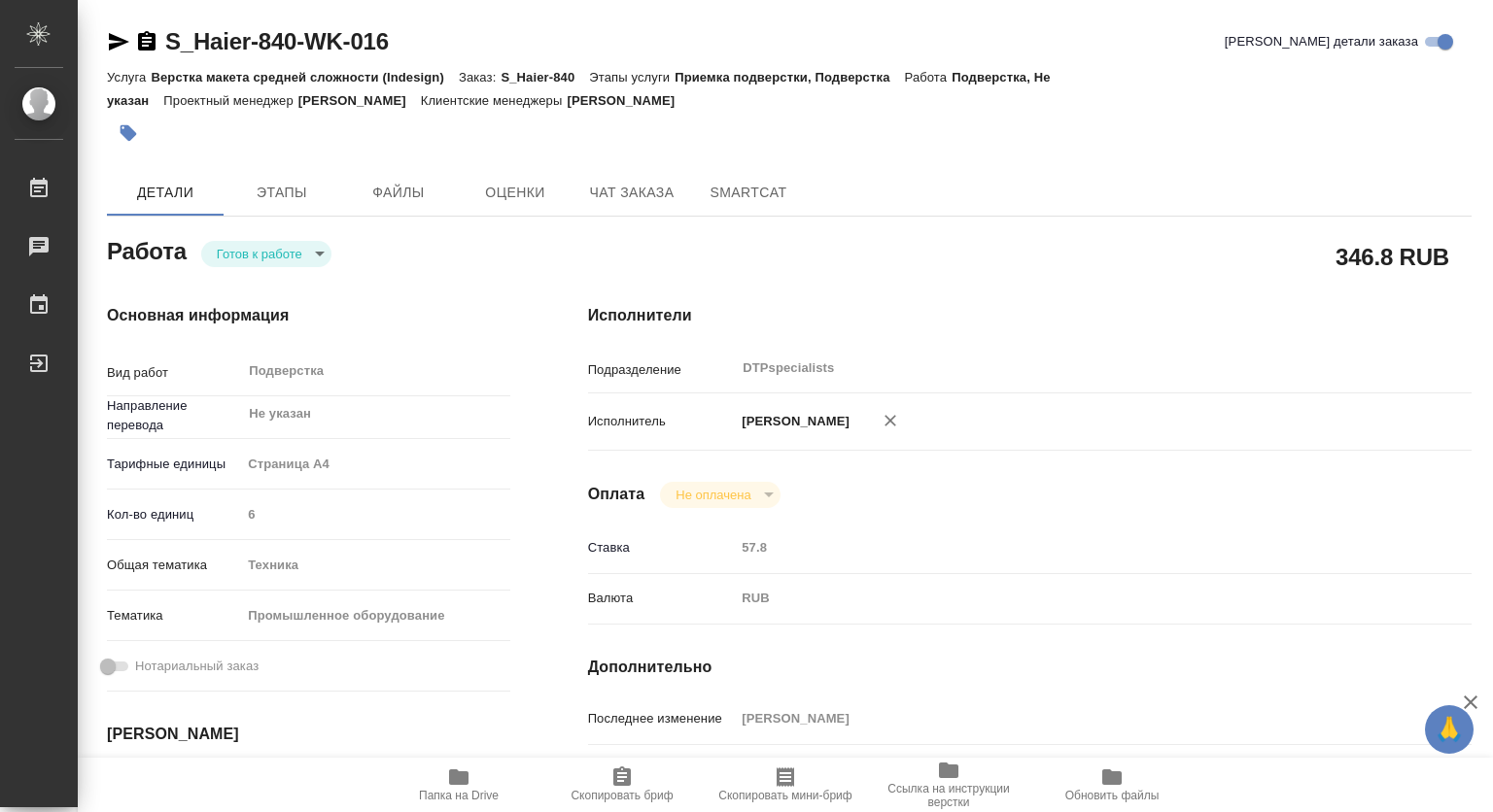
type textarea "x"
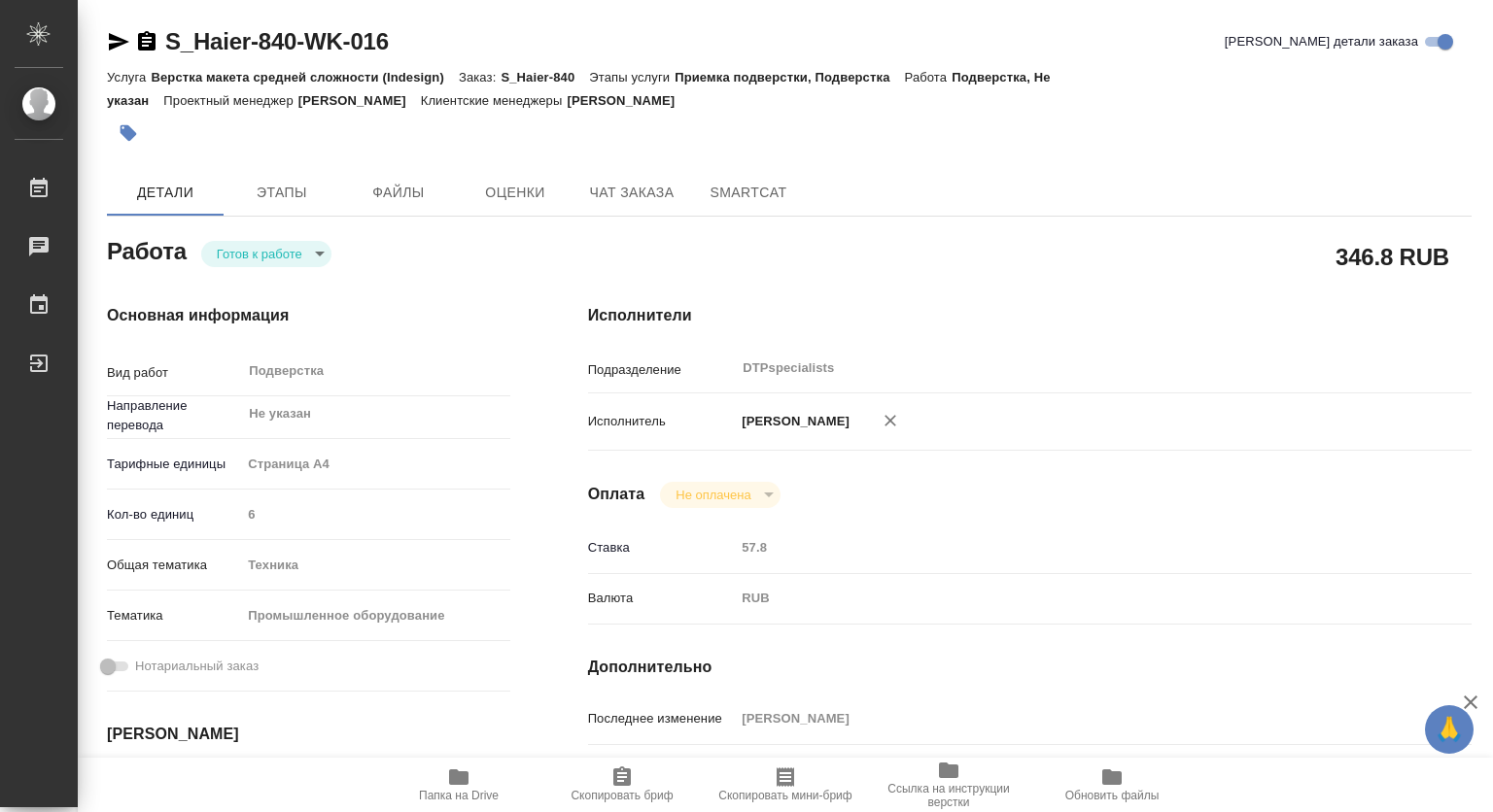
type textarea "x"
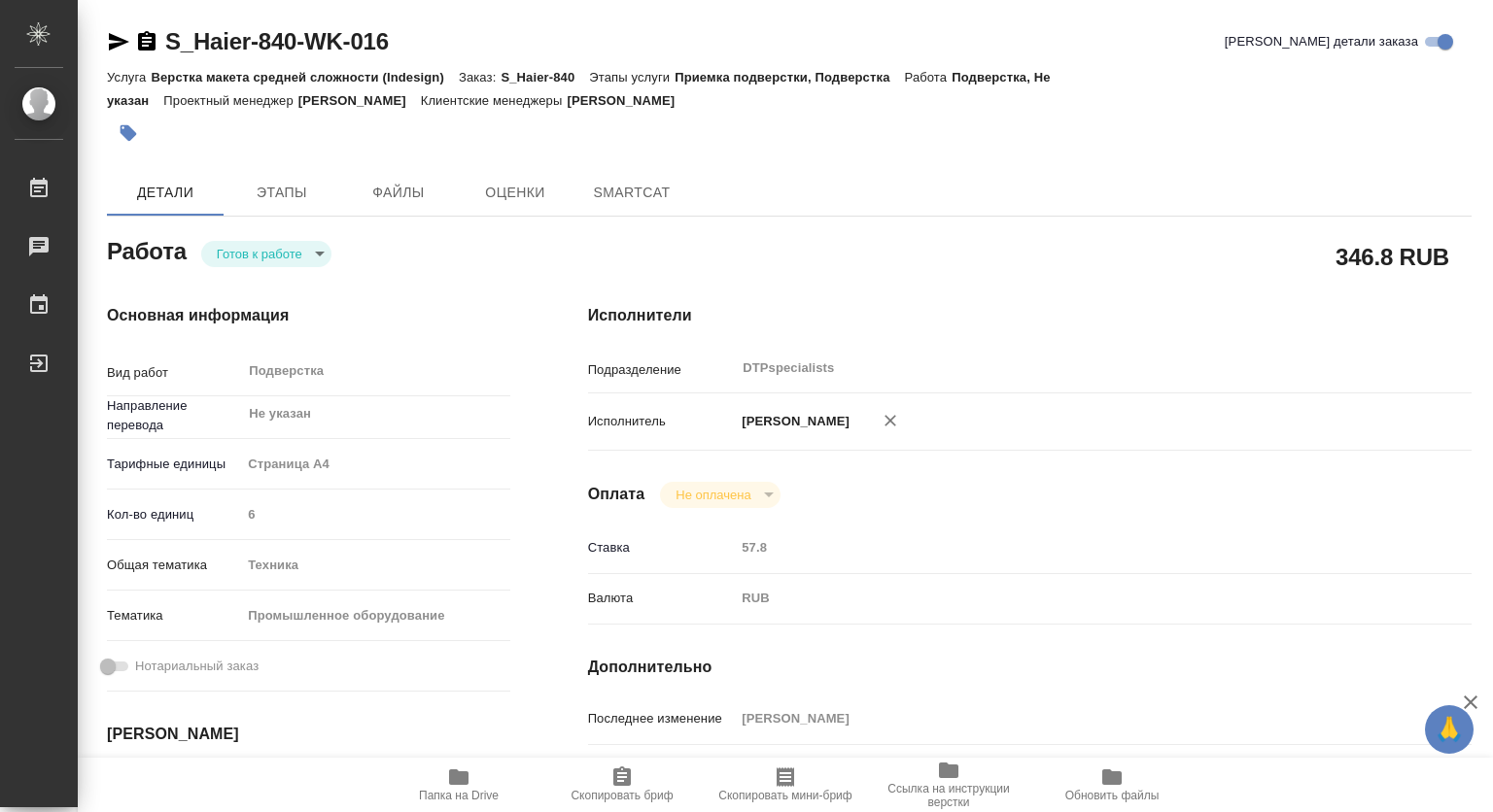
type textarea "x"
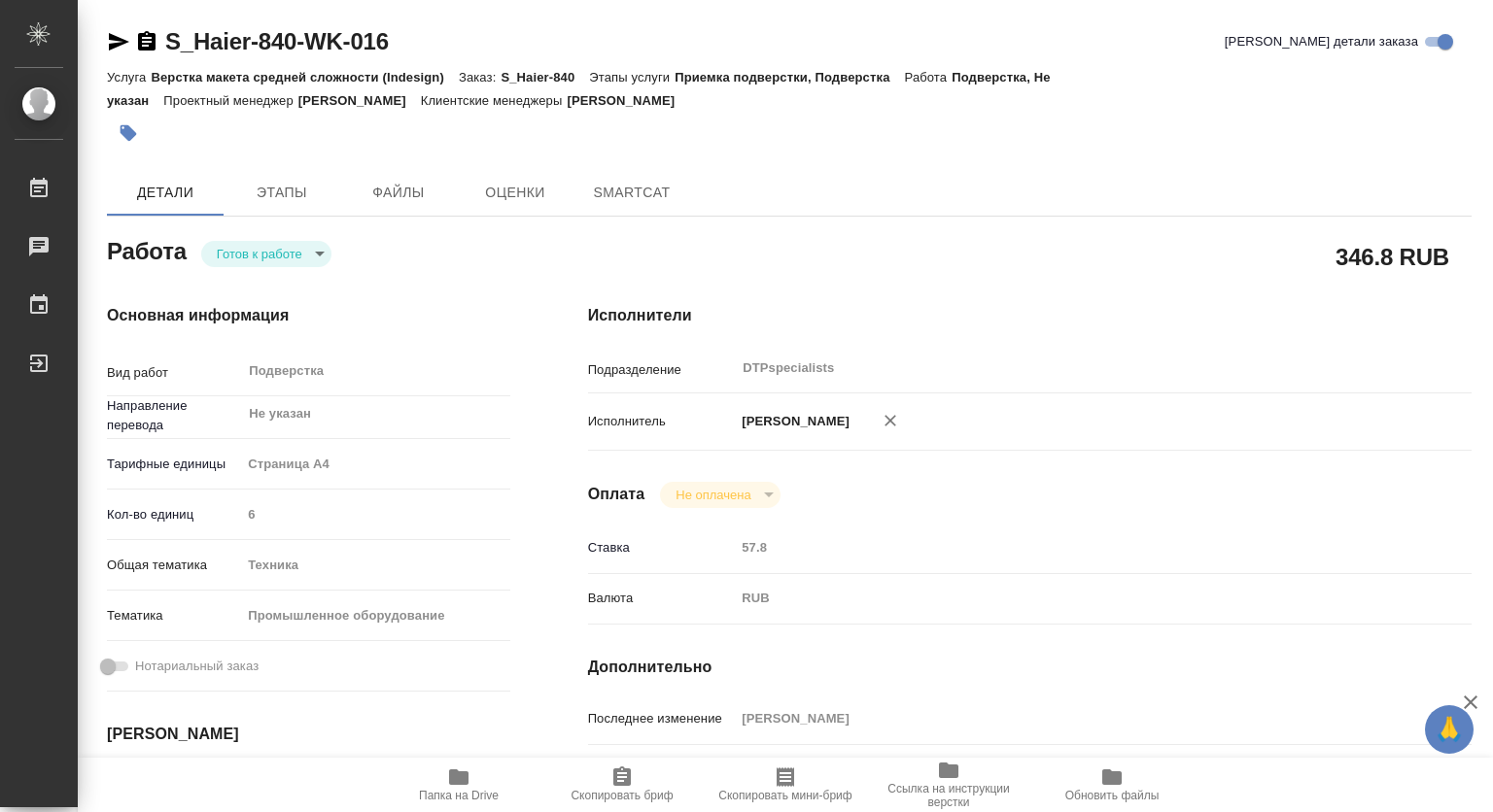
type textarea "x"
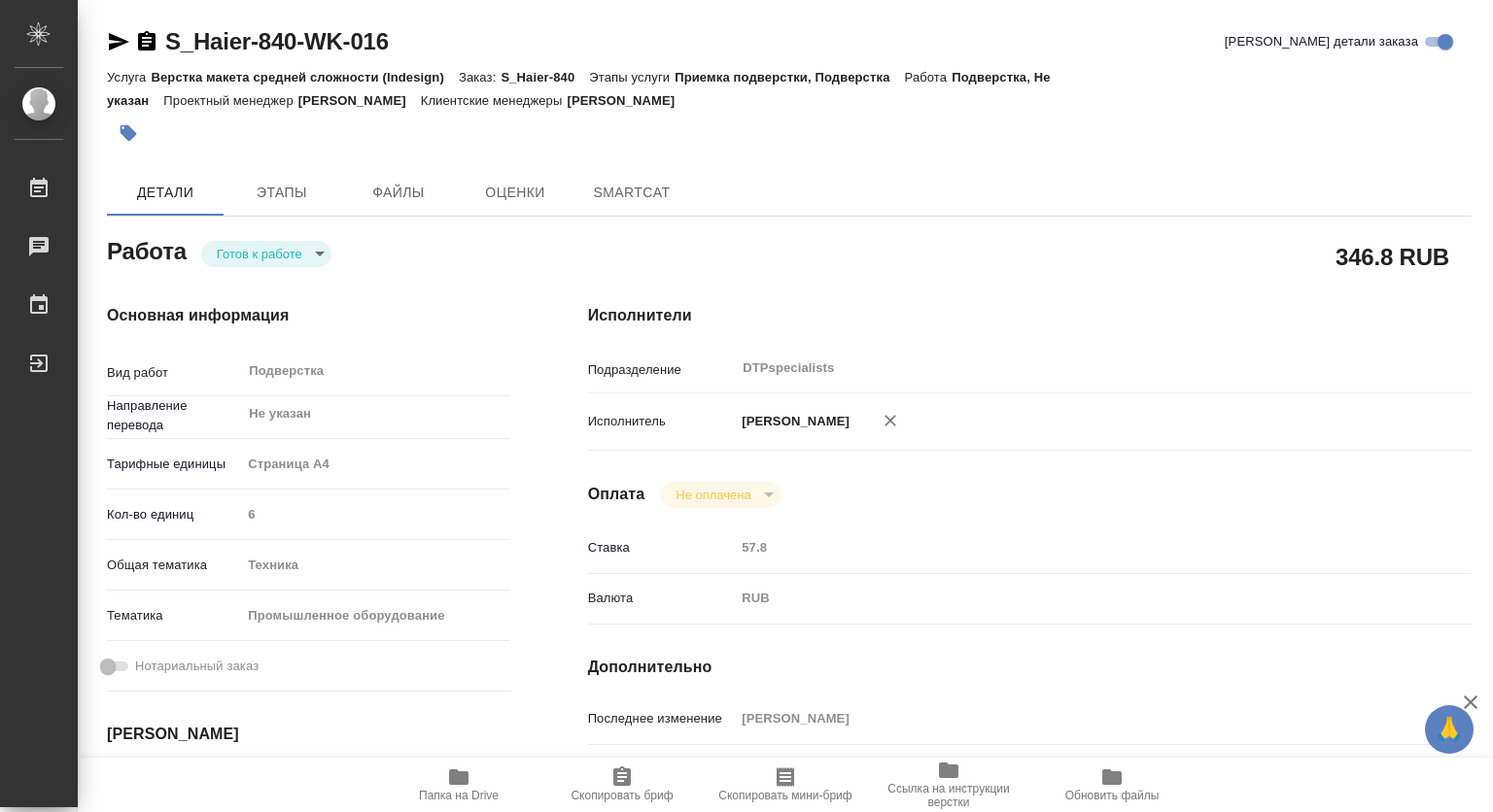
type textarea "x"
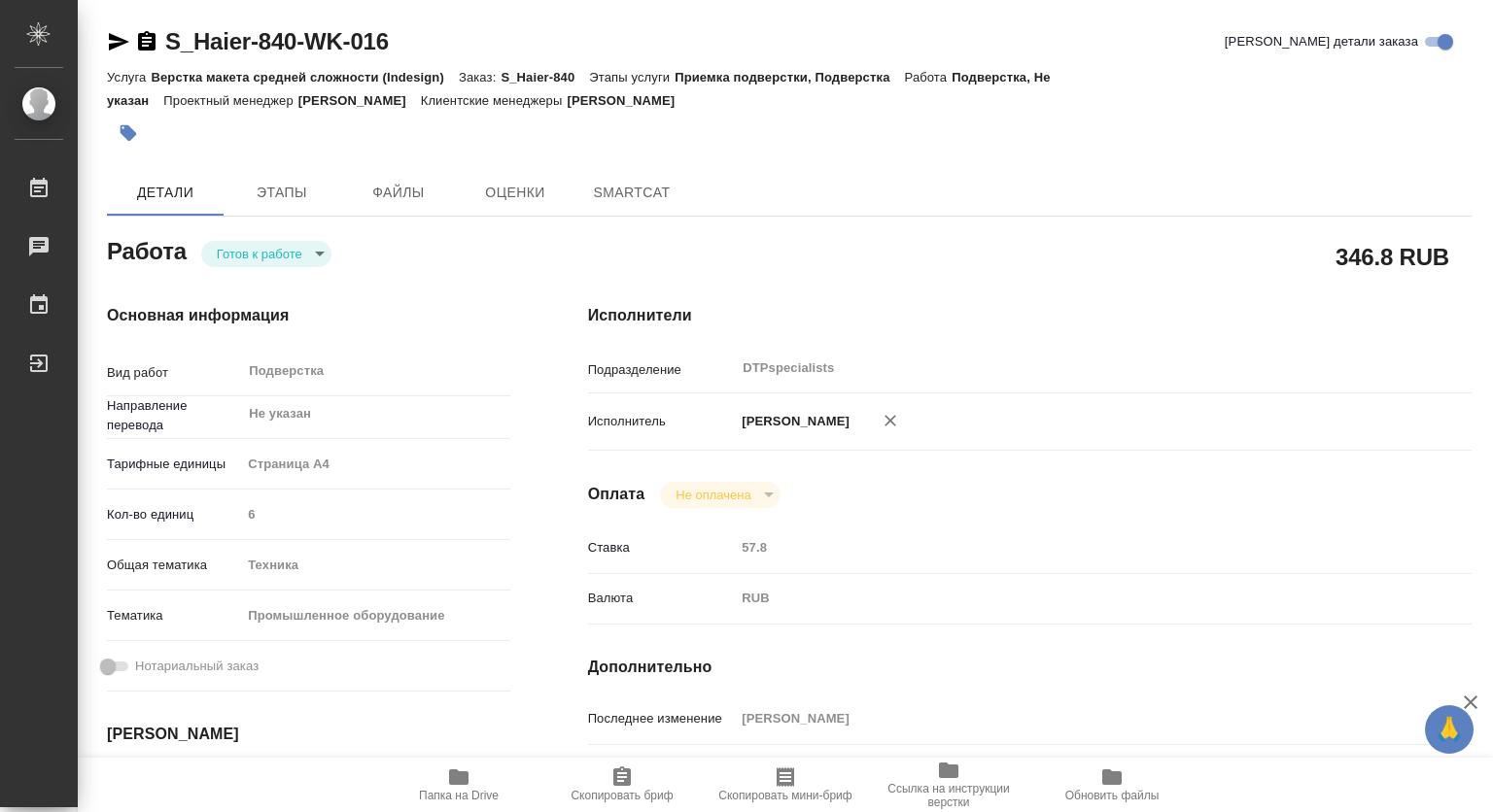
type textarea "x"
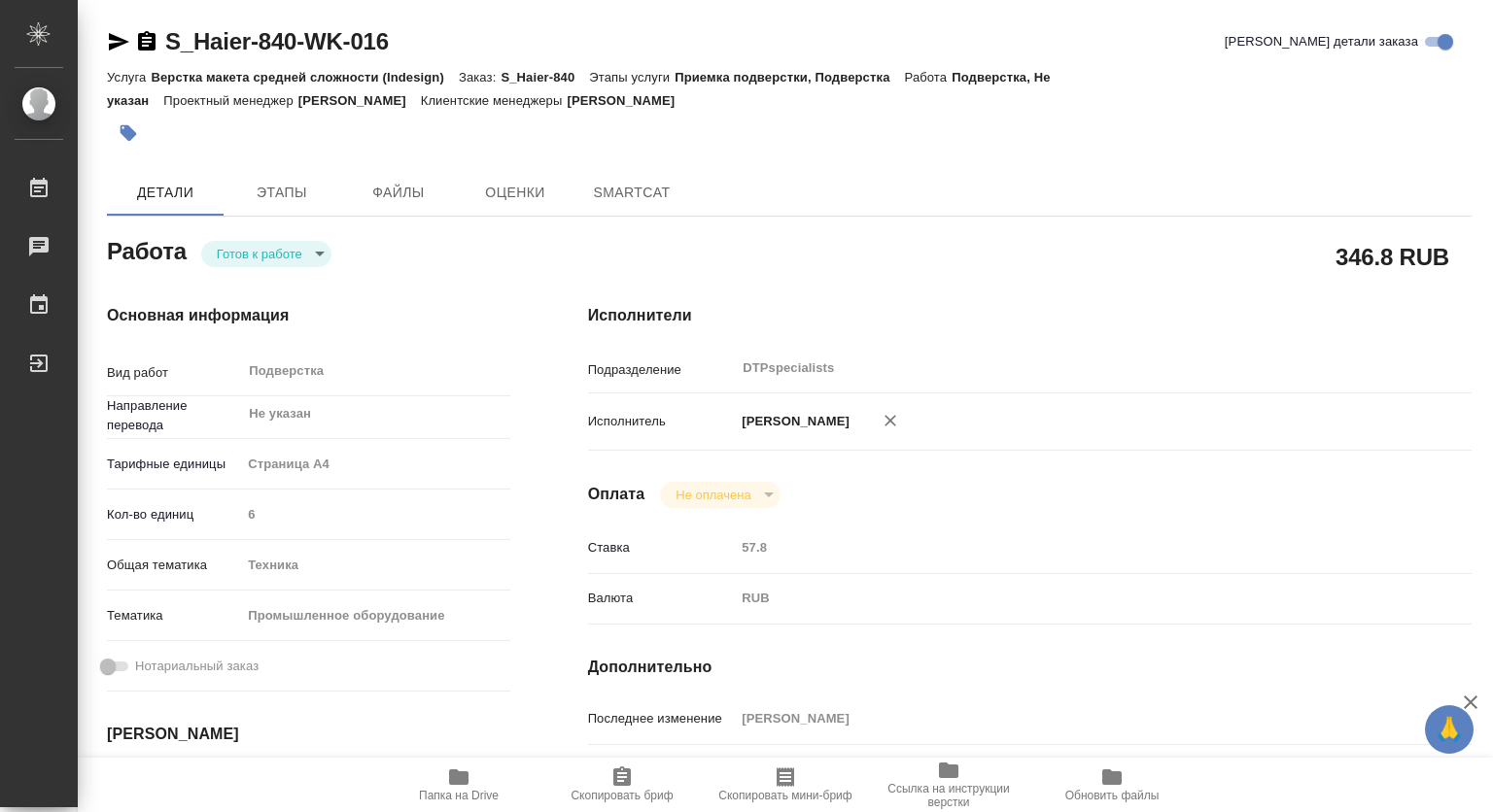
type textarea "x"
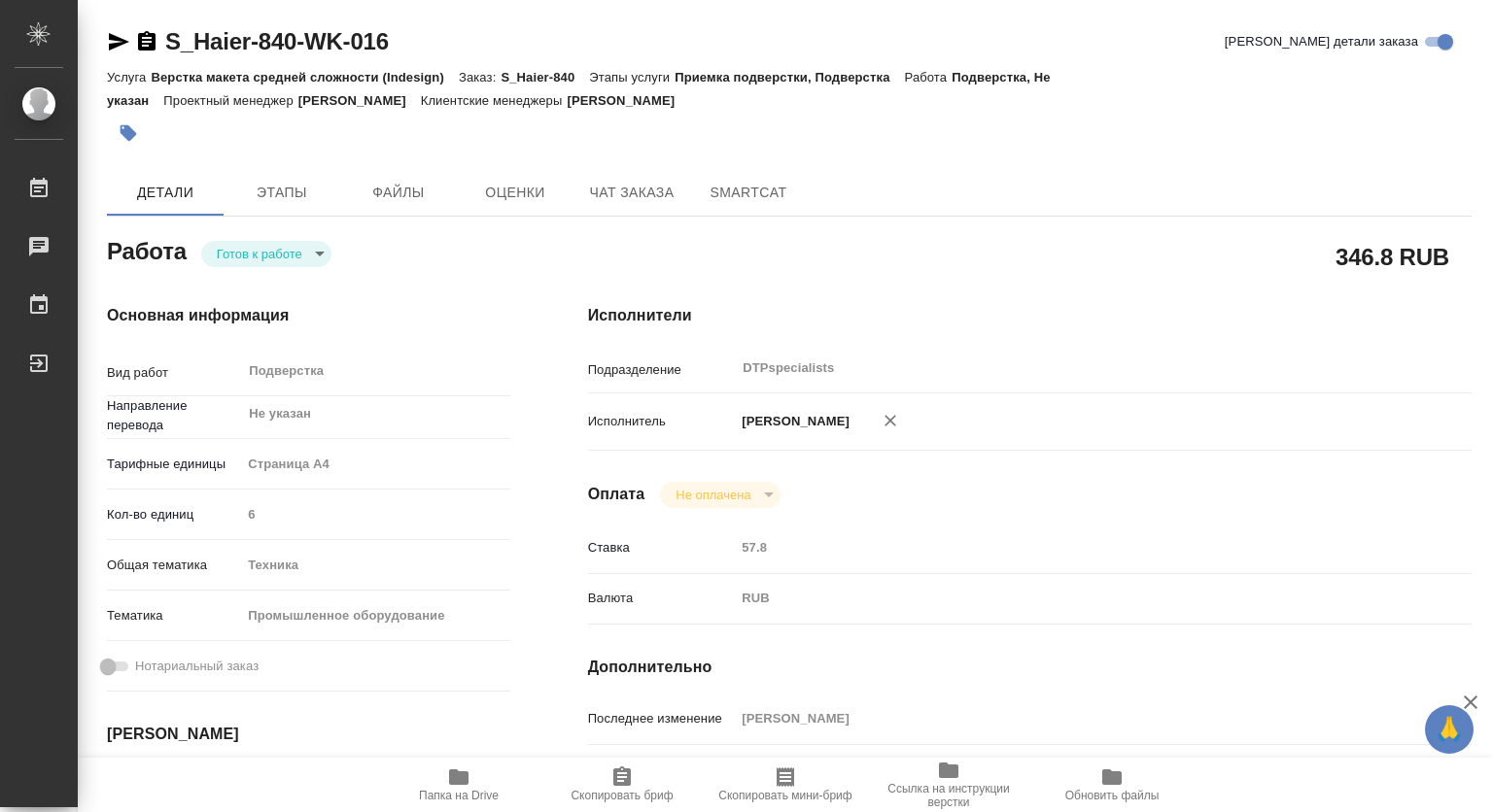
type textarea "x"
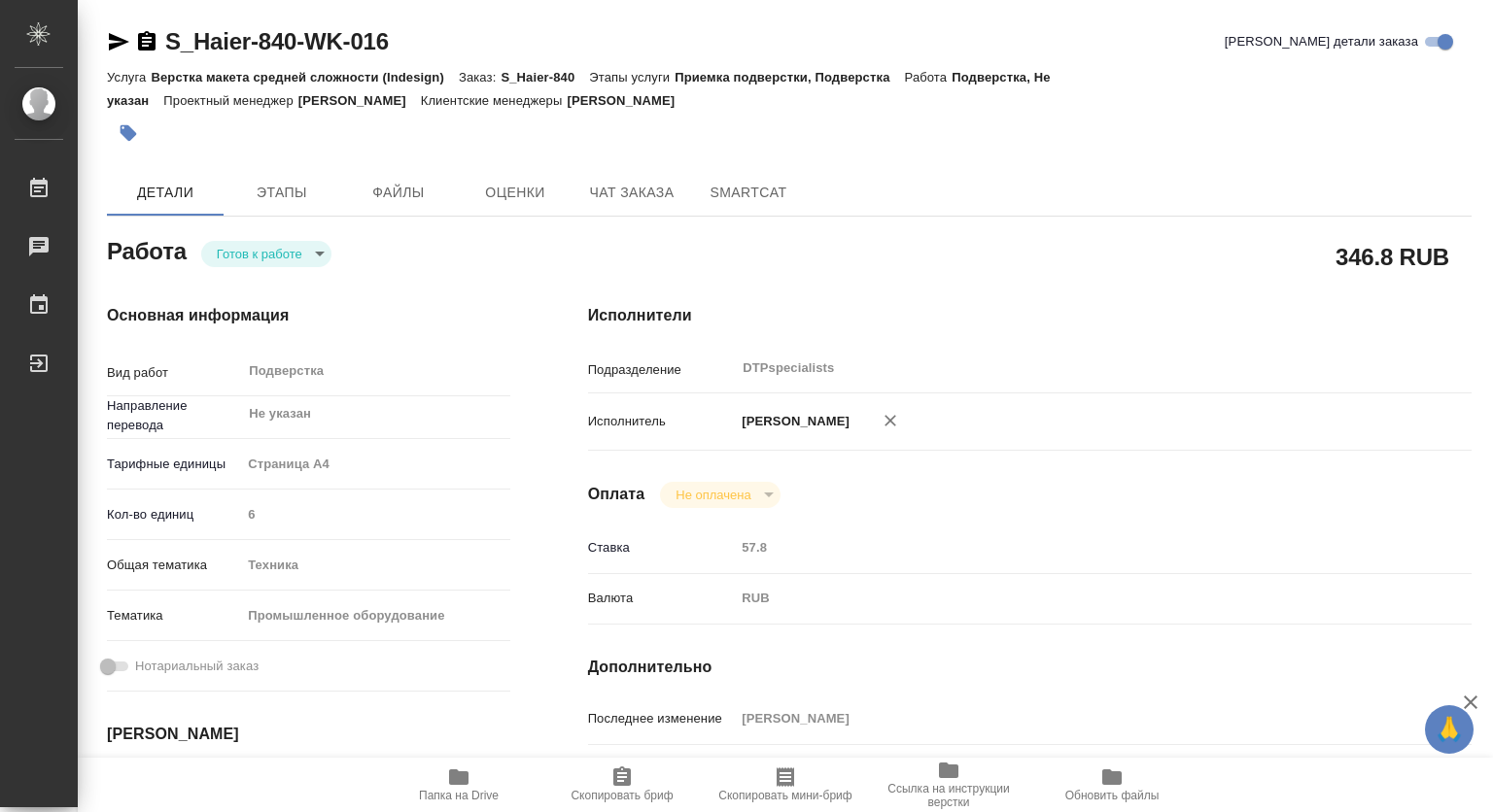
type textarea "x"
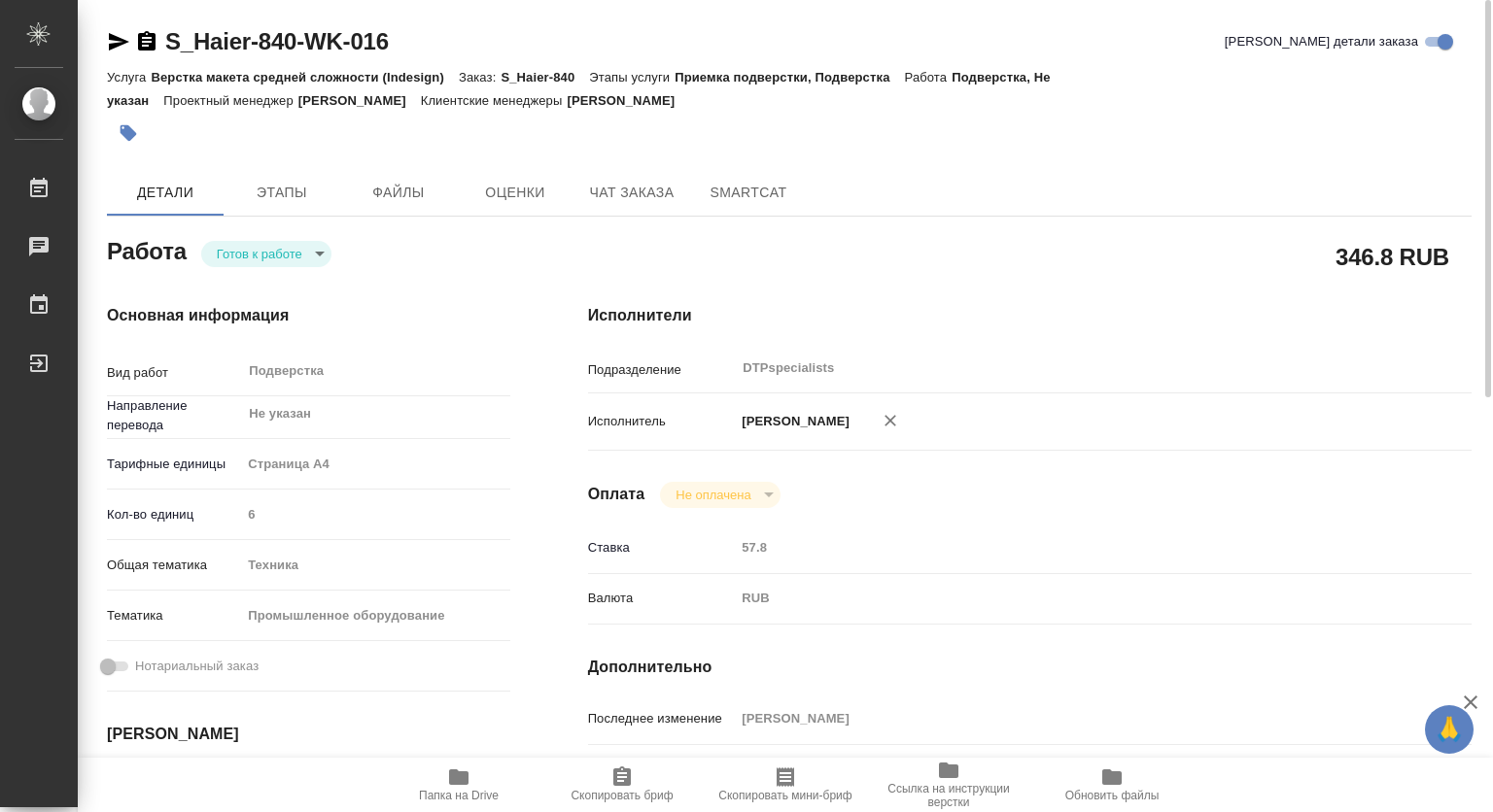
click at [287, 237] on div "[PERSON_NAME] к работе readyForWork" at bounding box center [308, 249] width 403 height 35
click at [284, 256] on body "🙏 .cls-1 fill:#fff; AWATERA [PERSON_NAME] 0 Чаты График Выйти S_Haier-840-WK-01…" at bounding box center [746, 406] width 1493 height 812
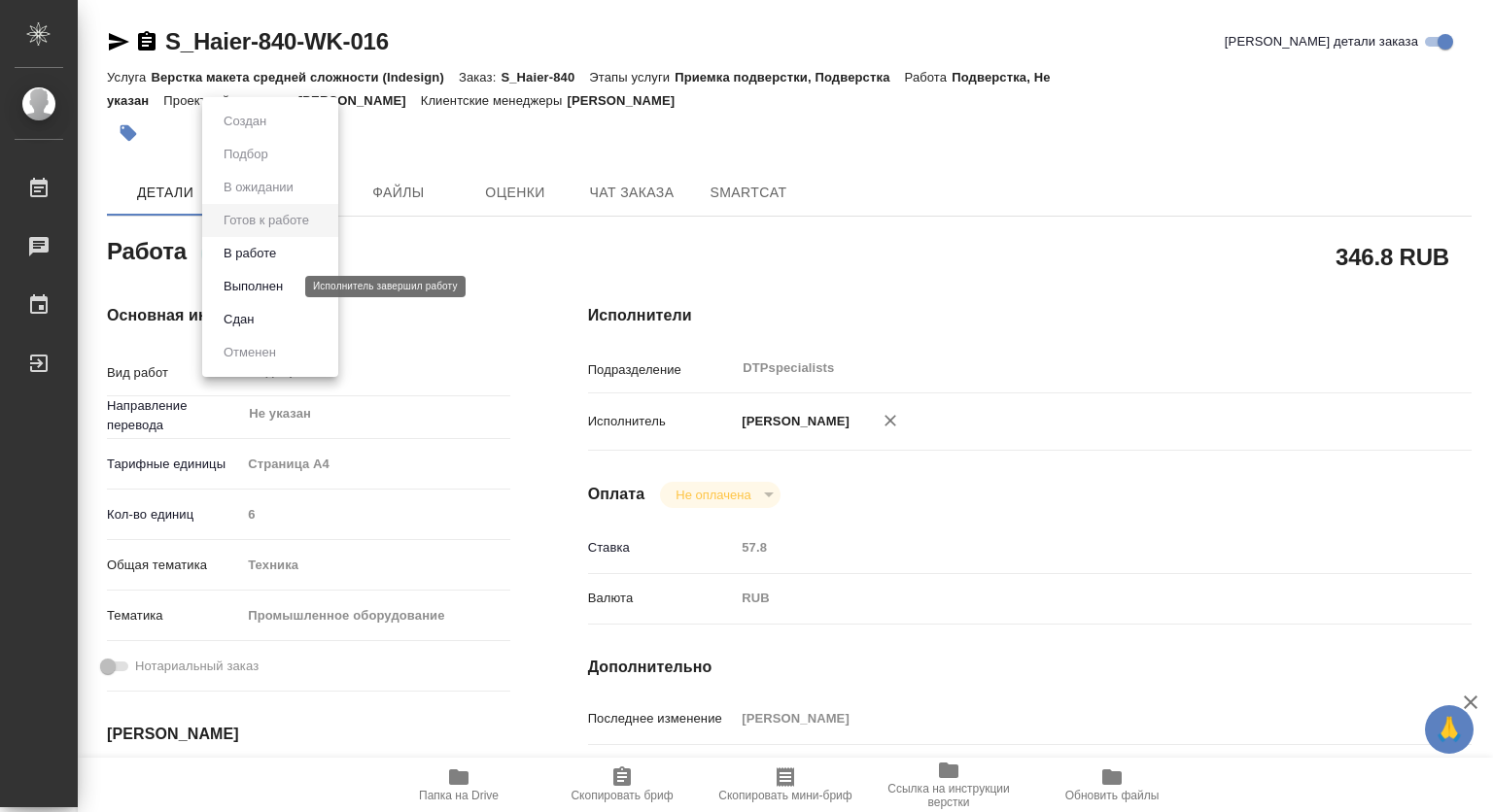
drag, startPoint x: 256, startPoint y: 260, endPoint x: 256, endPoint y: 280, distance: 20.0
click at [256, 280] on ul "Создан Подбор В ожидании Готов к работе В работе Выполнен Сдан Отменен" at bounding box center [270, 237] width 136 height 280
click at [262, 284] on button "Выполнен" at bounding box center [252, 287] width 71 height 22
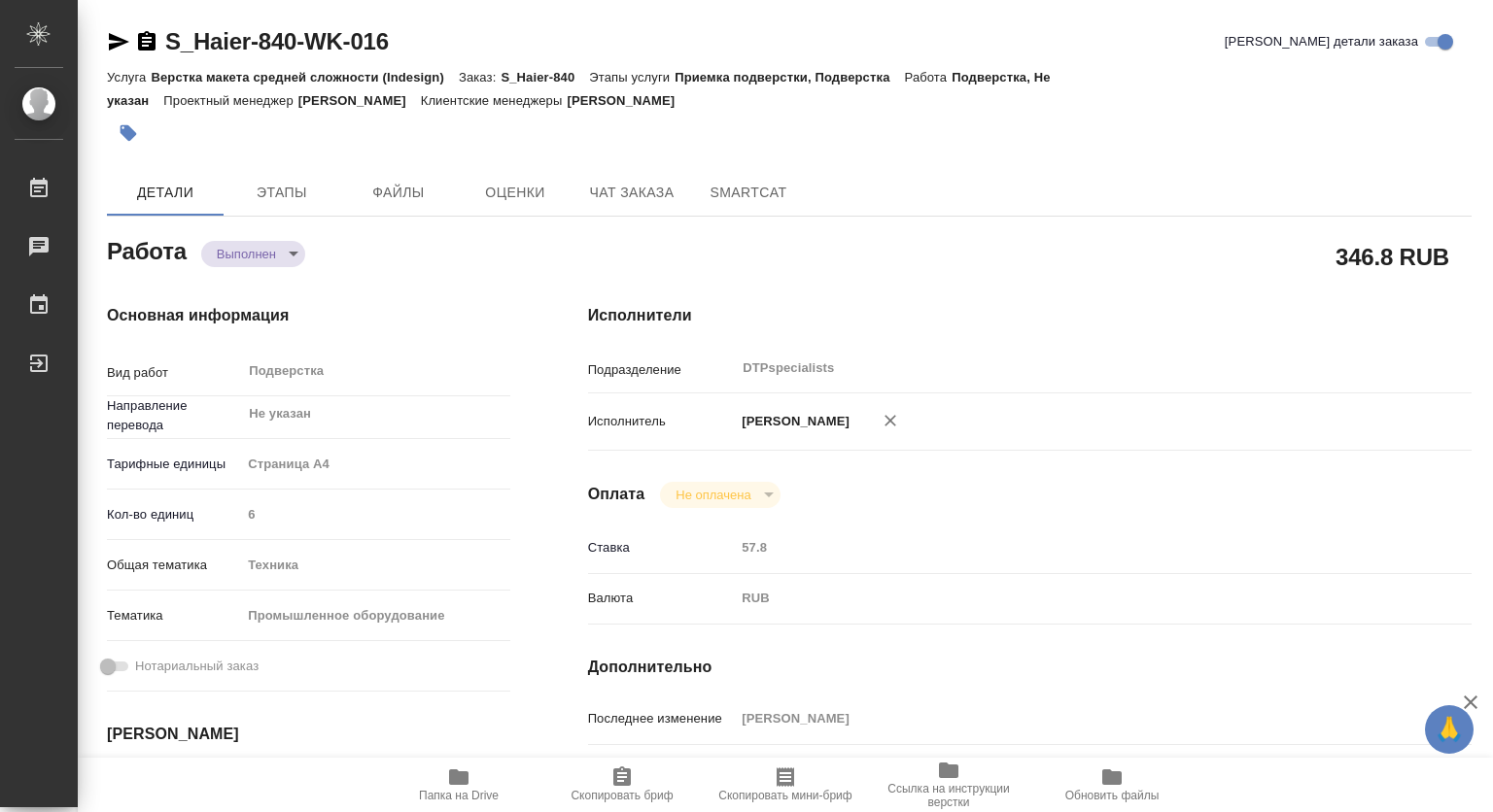
type textarea "x"
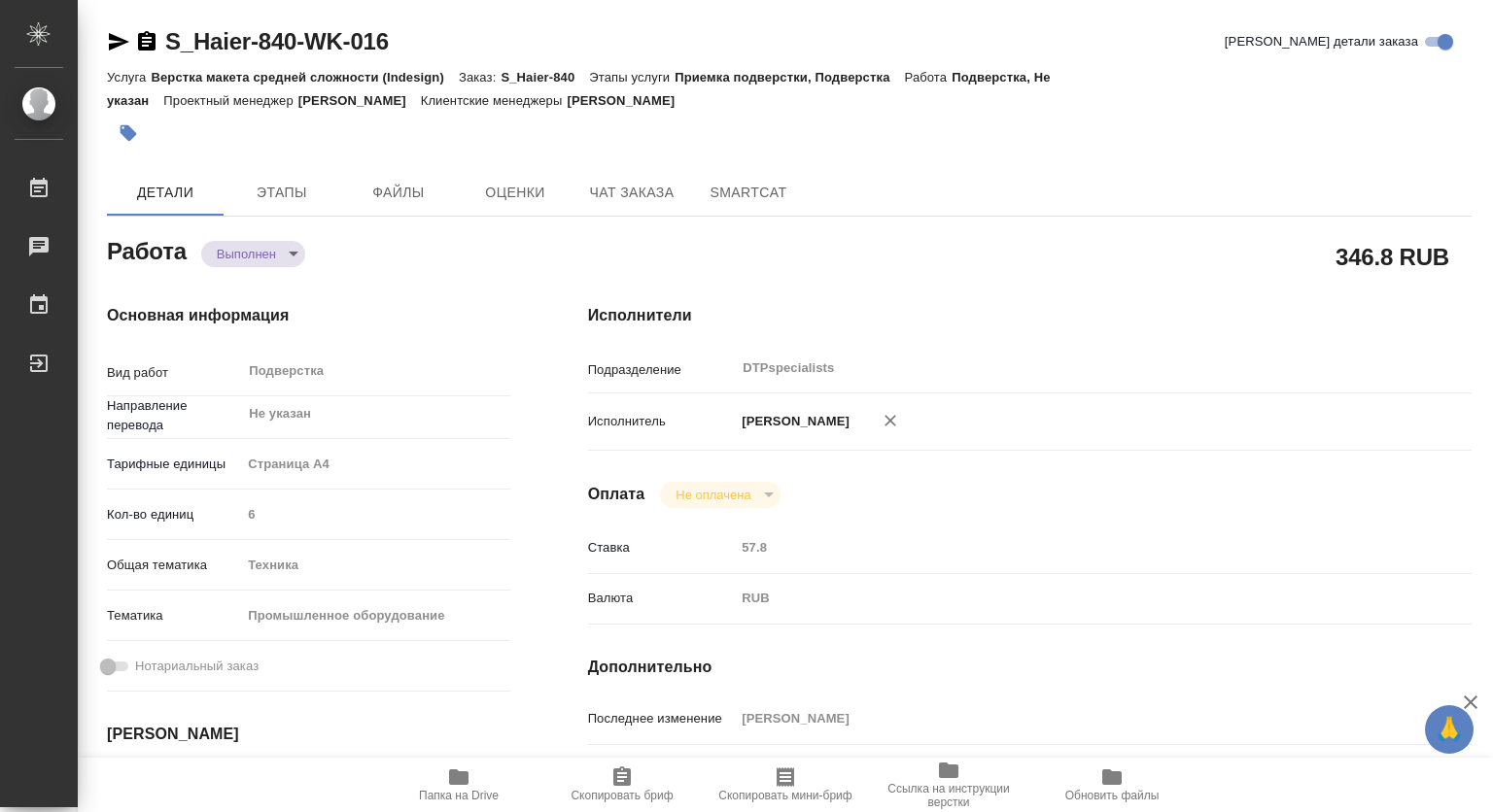
type textarea "x"
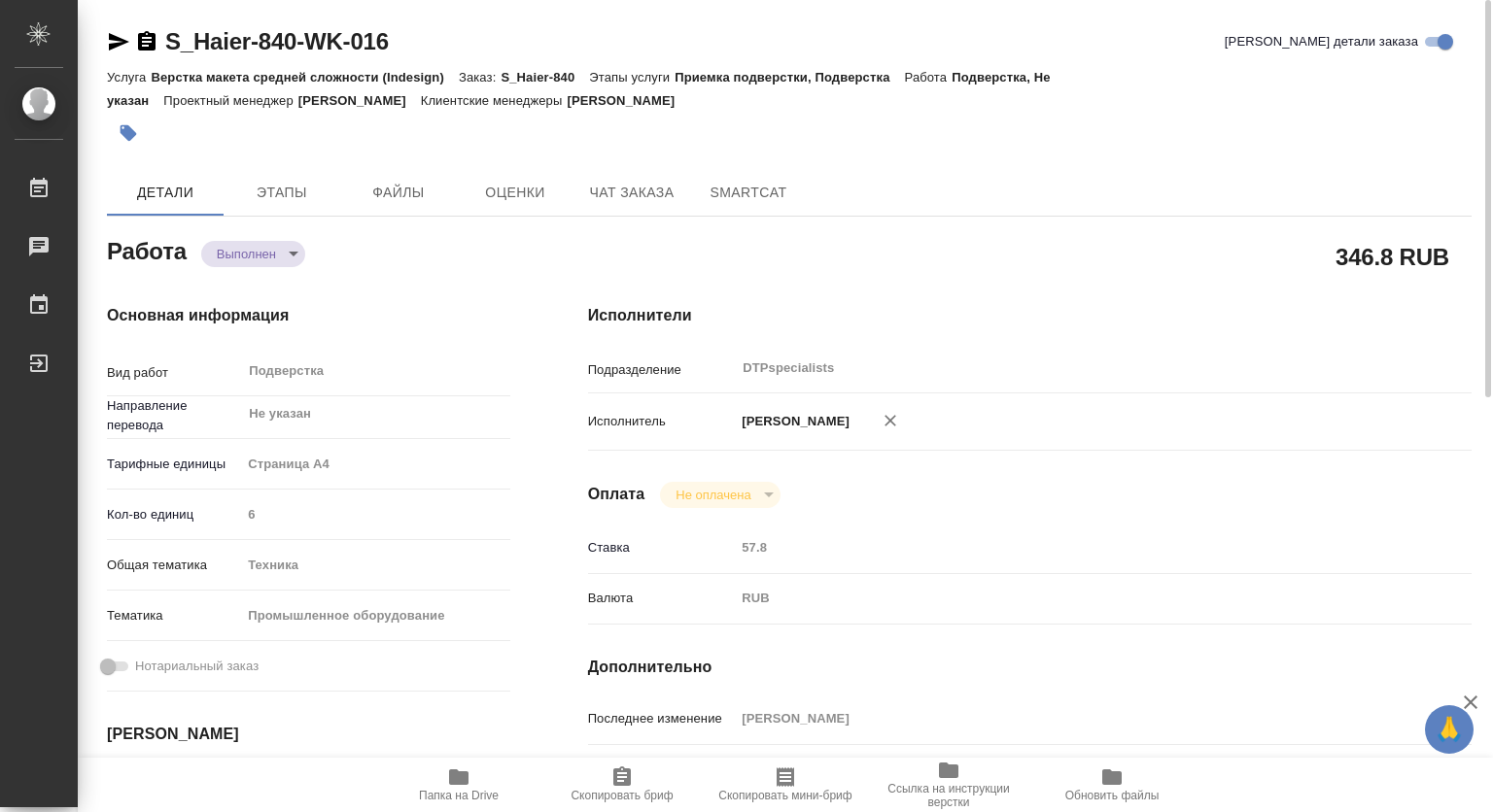
type textarea "x"
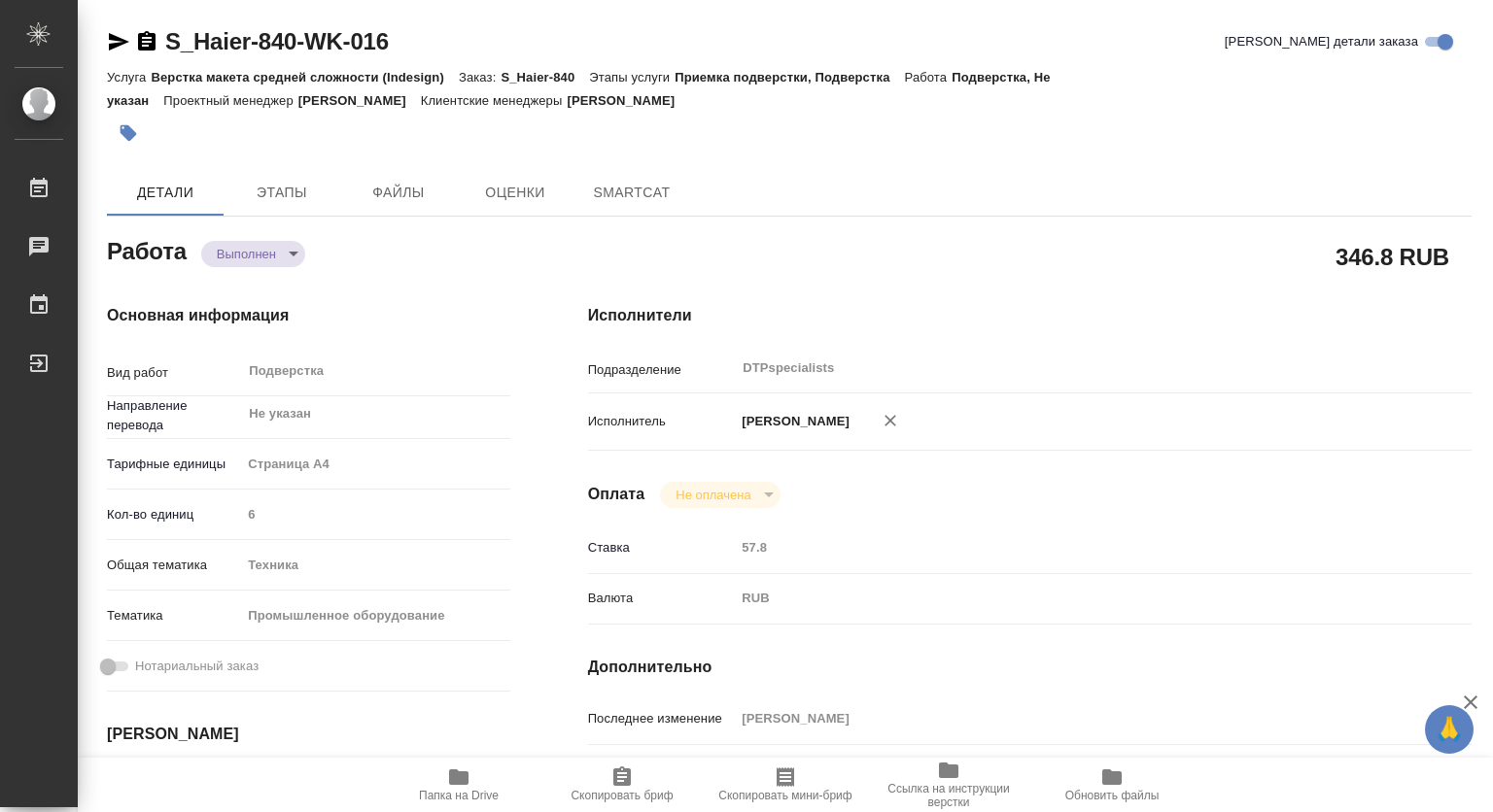
type textarea "x"
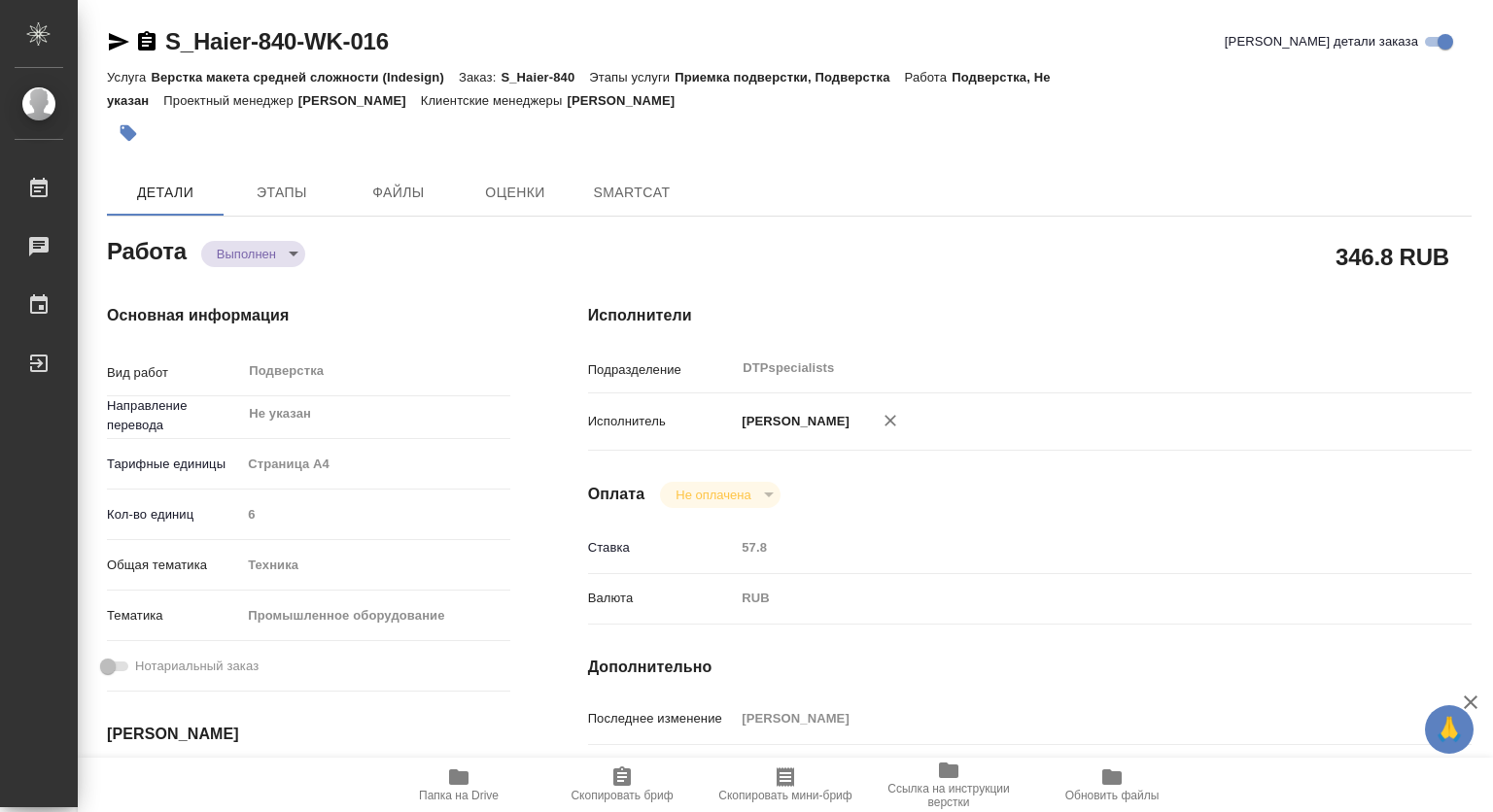
type textarea "x"
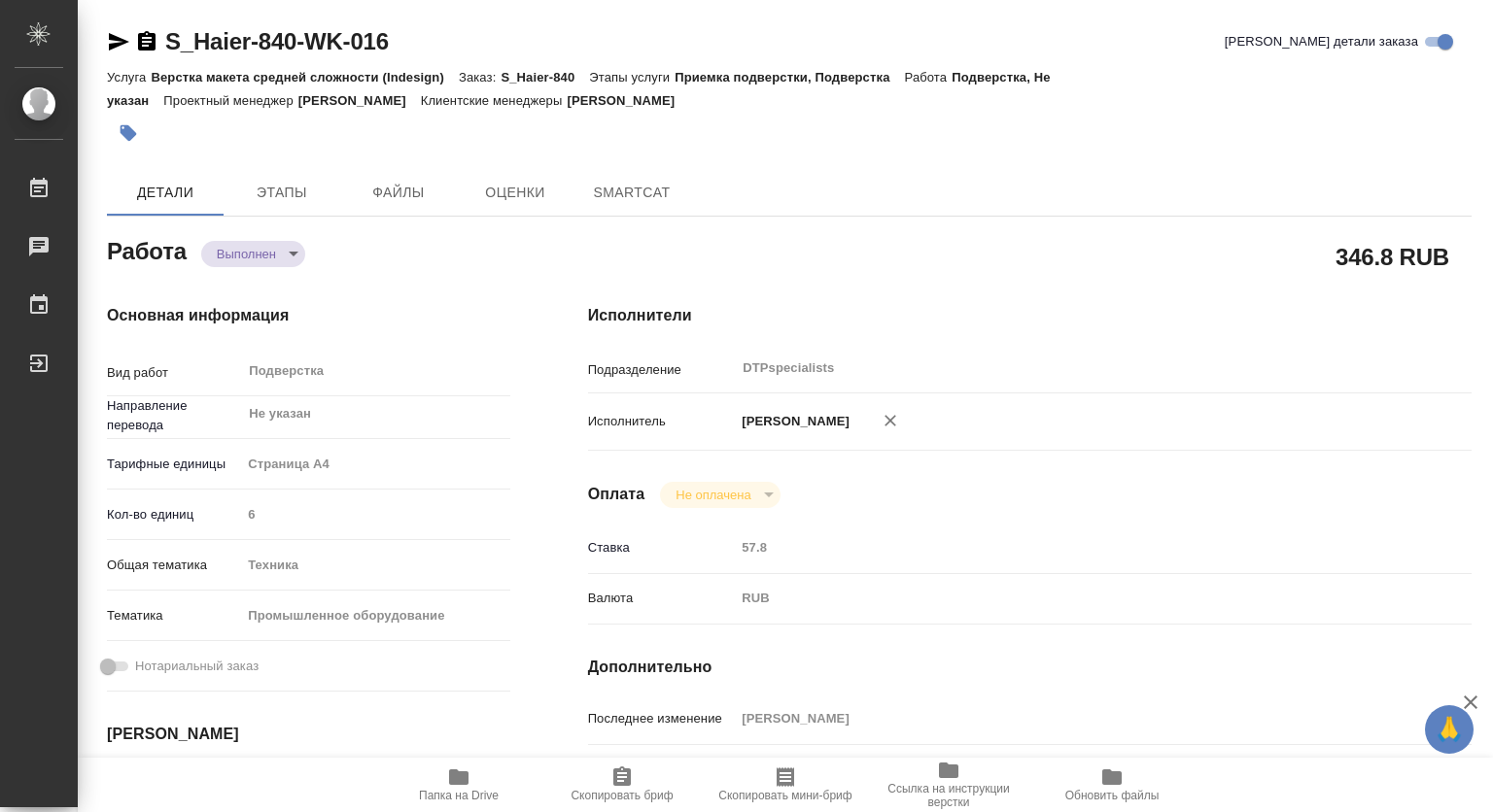
type textarea "x"
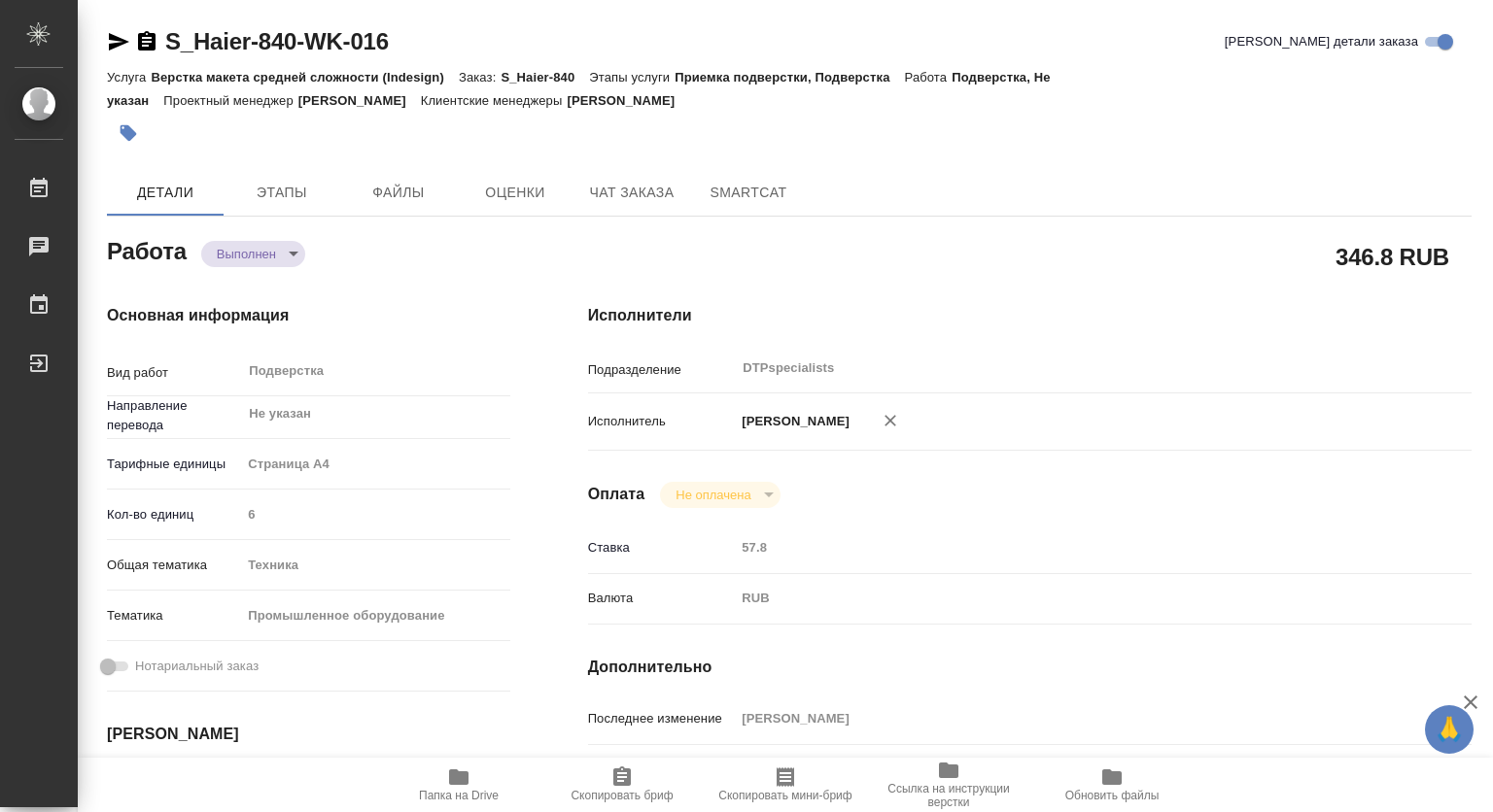
type textarea "x"
